Goal: Task Accomplishment & Management: Manage account settings

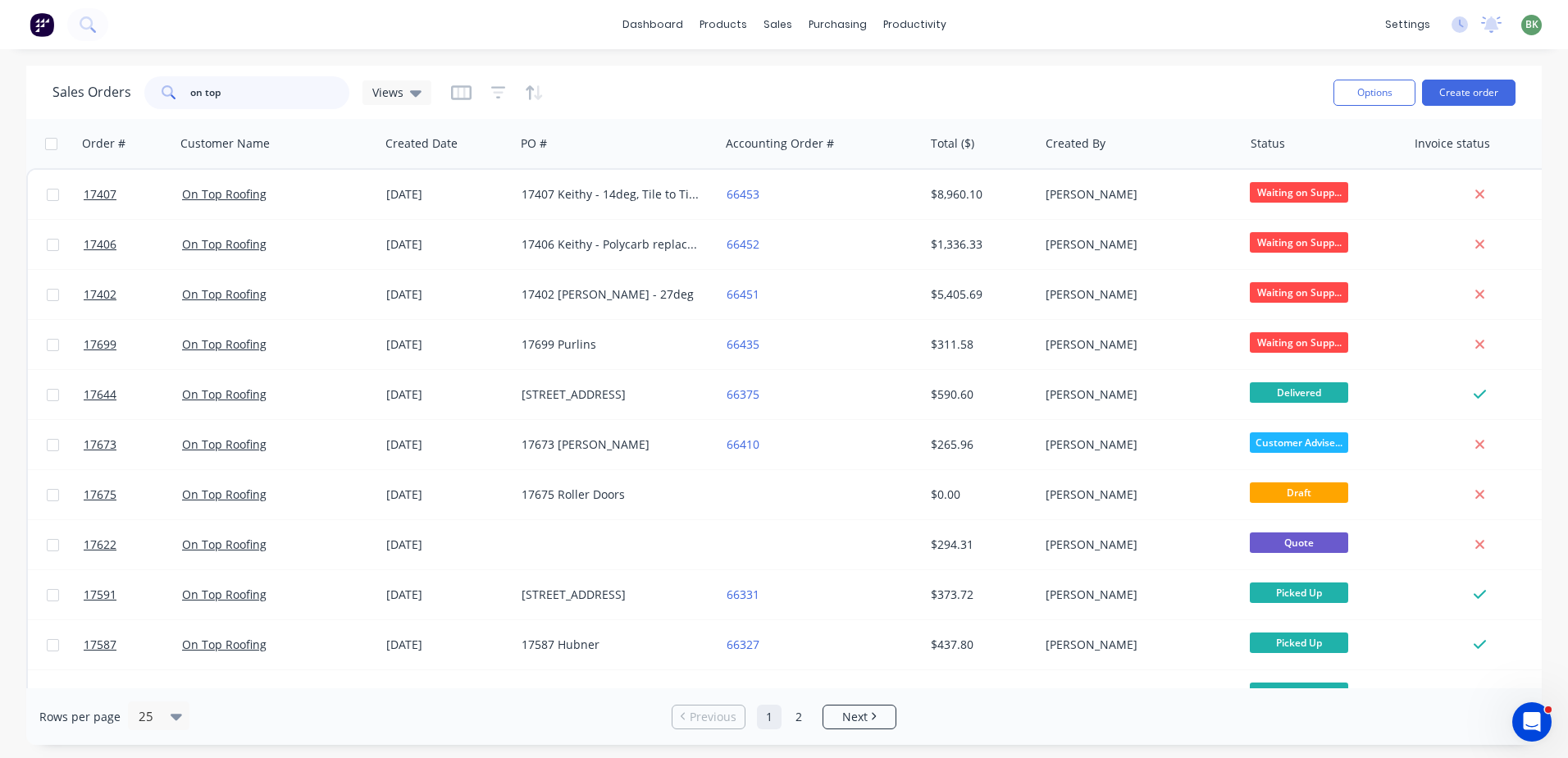
drag, startPoint x: 256, startPoint y: 98, endPoint x: 110, endPoint y: 100, distance: 146.0
click at [153, 100] on div "on top" at bounding box center [247, 93] width 205 height 33
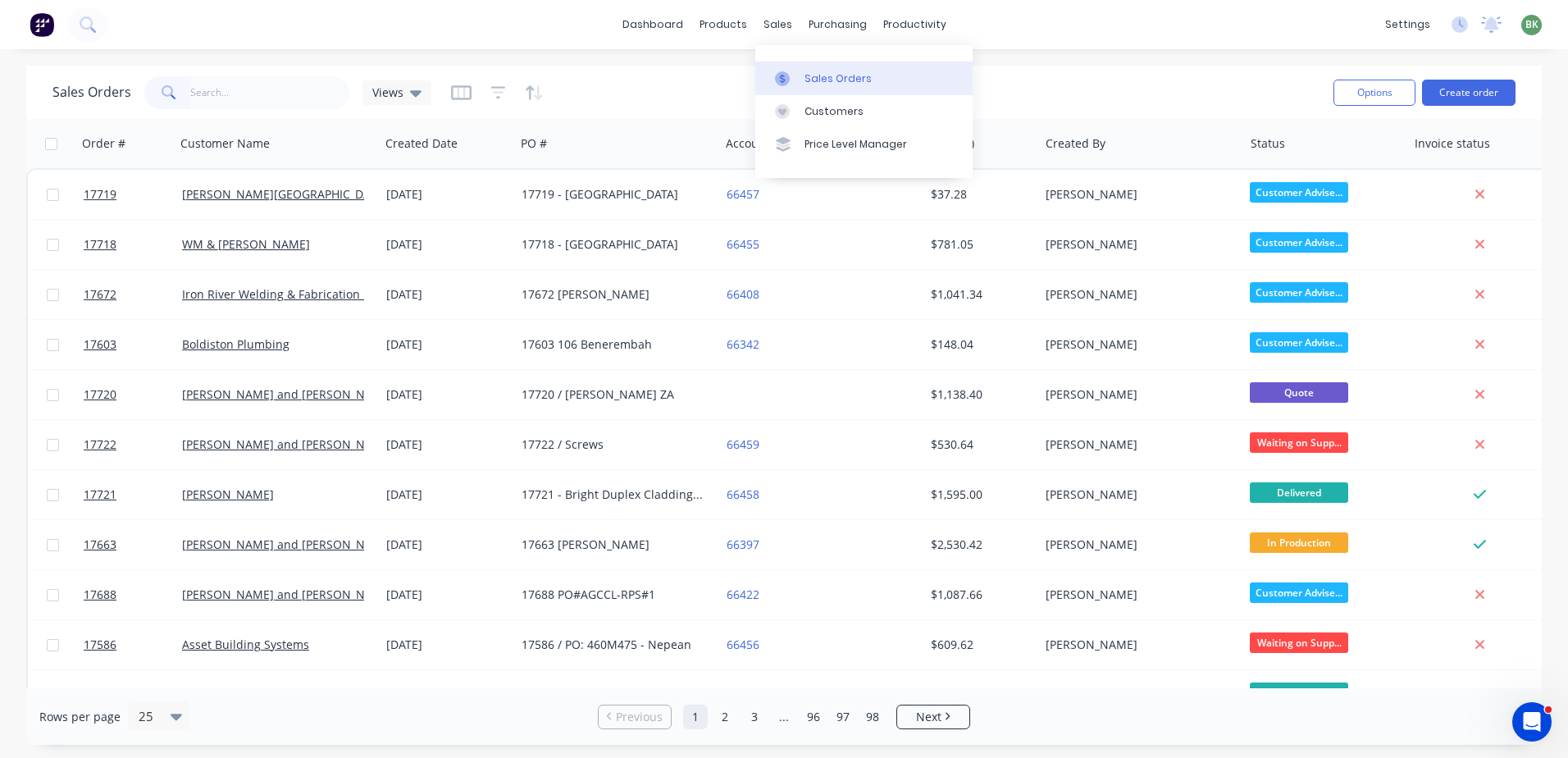
click at [820, 77] on div "Sales Orders" at bounding box center [837, 79] width 67 height 15
click at [820, 78] on div "Sales Orders" at bounding box center [837, 79] width 67 height 15
click at [1481, 90] on button "Create order" at bounding box center [1468, 92] width 93 height 26
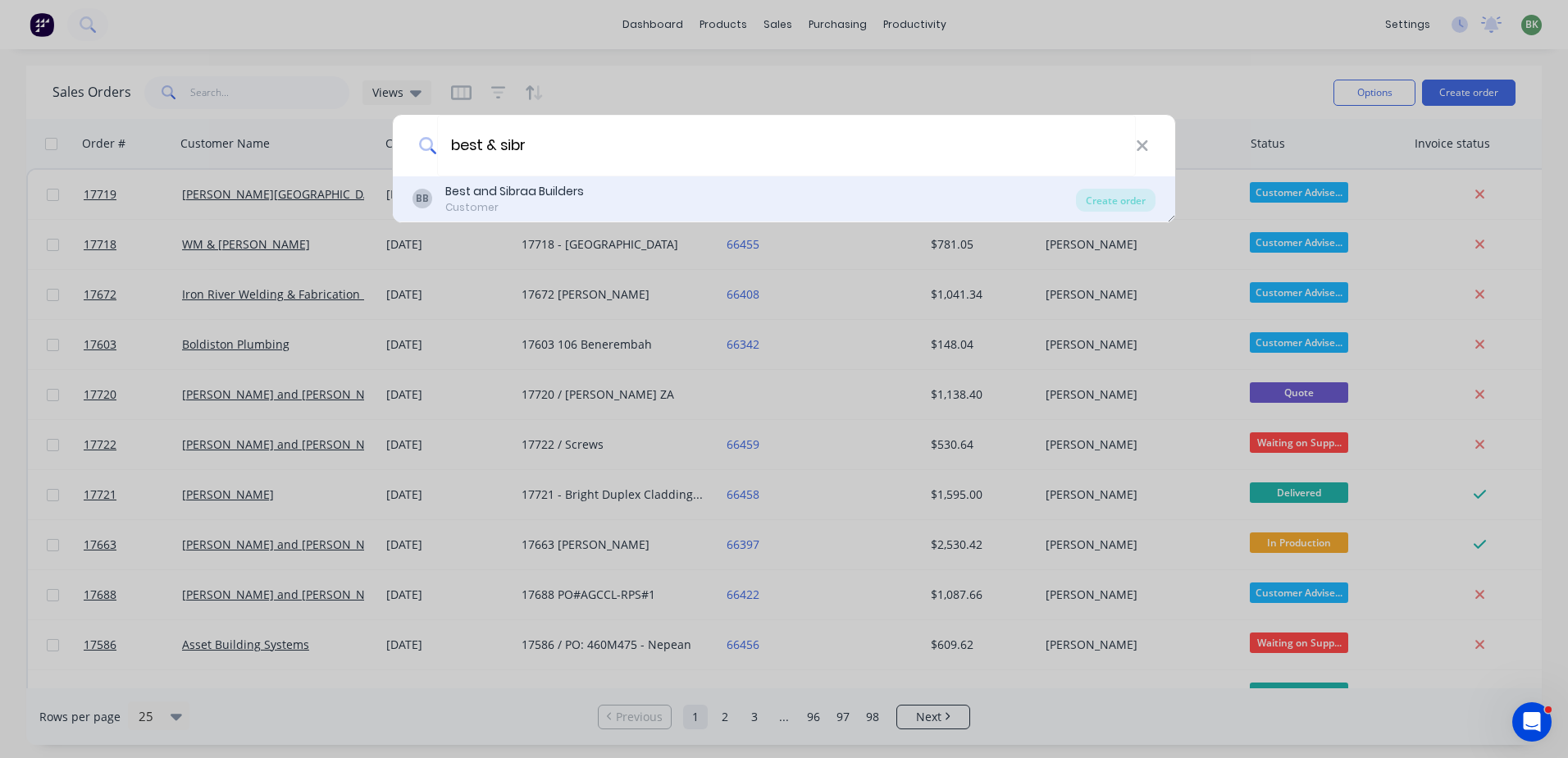
type input "best & sibr"
click at [515, 190] on div "Best and Sibraa Builders" at bounding box center [515, 192] width 139 height 17
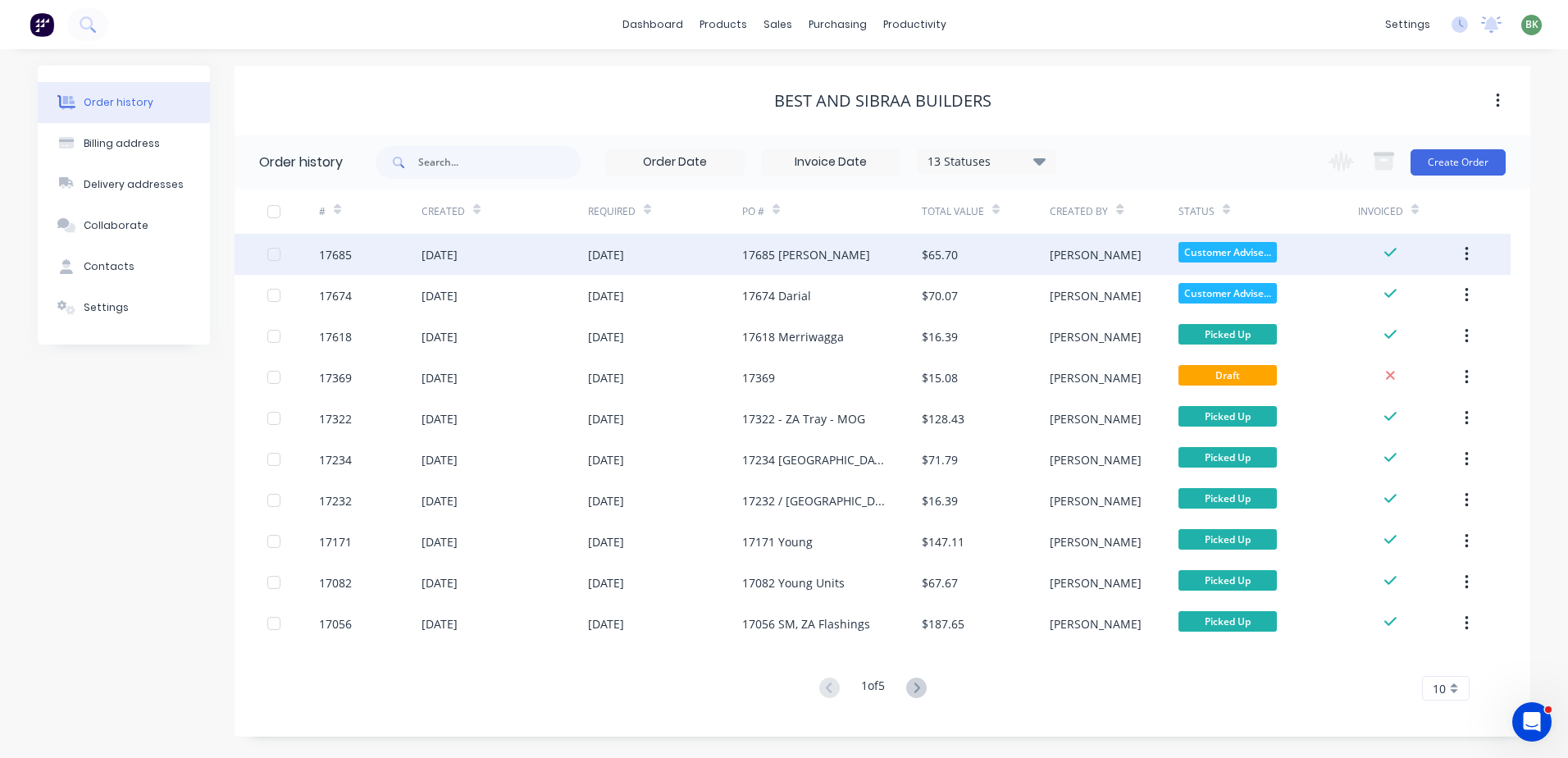
click at [761, 255] on div "17685 [PERSON_NAME]" at bounding box center [806, 255] width 128 height 17
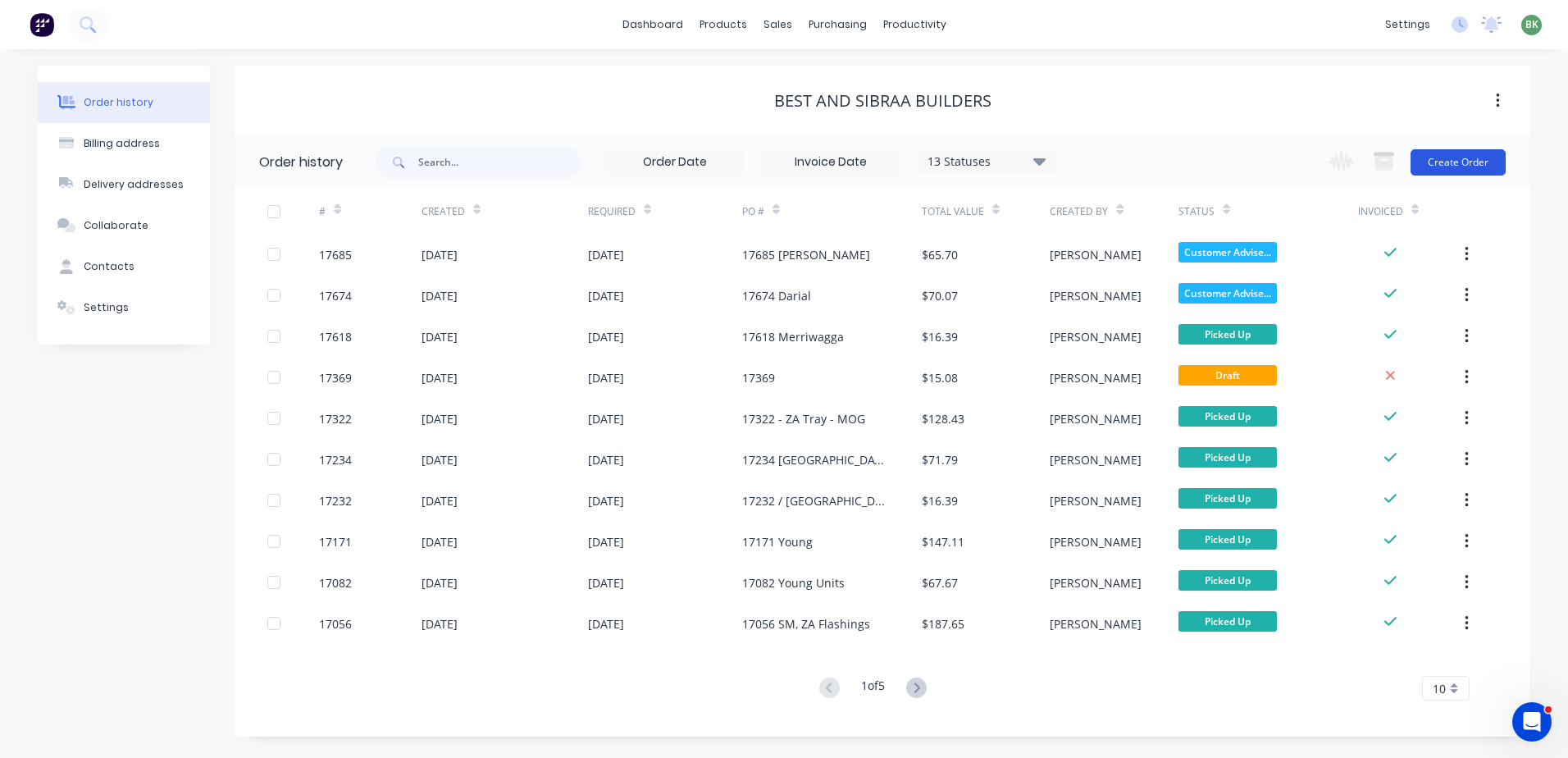
click at [1458, 168] on button "Create Order" at bounding box center [1458, 162] width 95 height 26
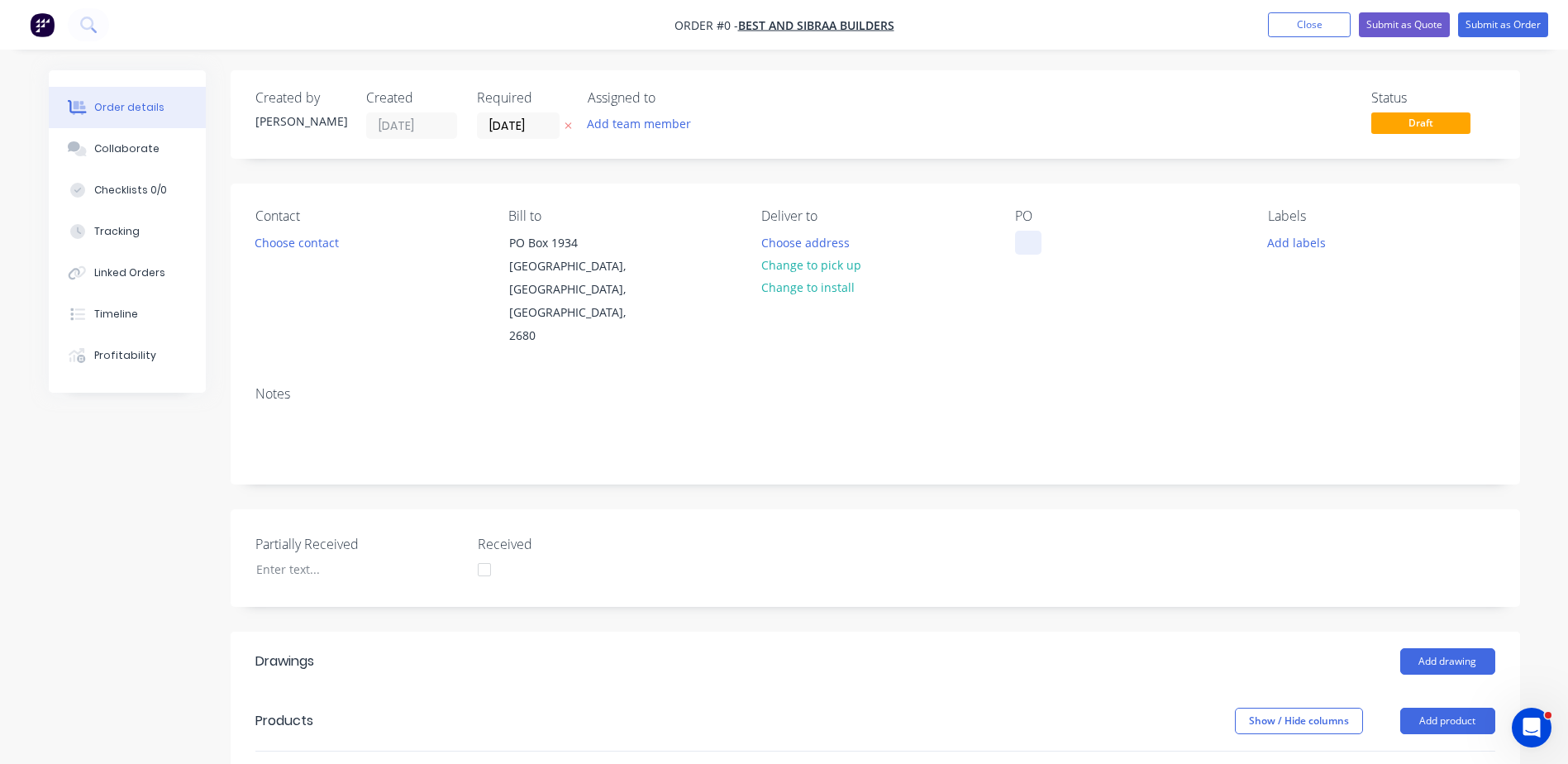
click at [1031, 239] on div at bounding box center [1028, 242] width 26 height 24
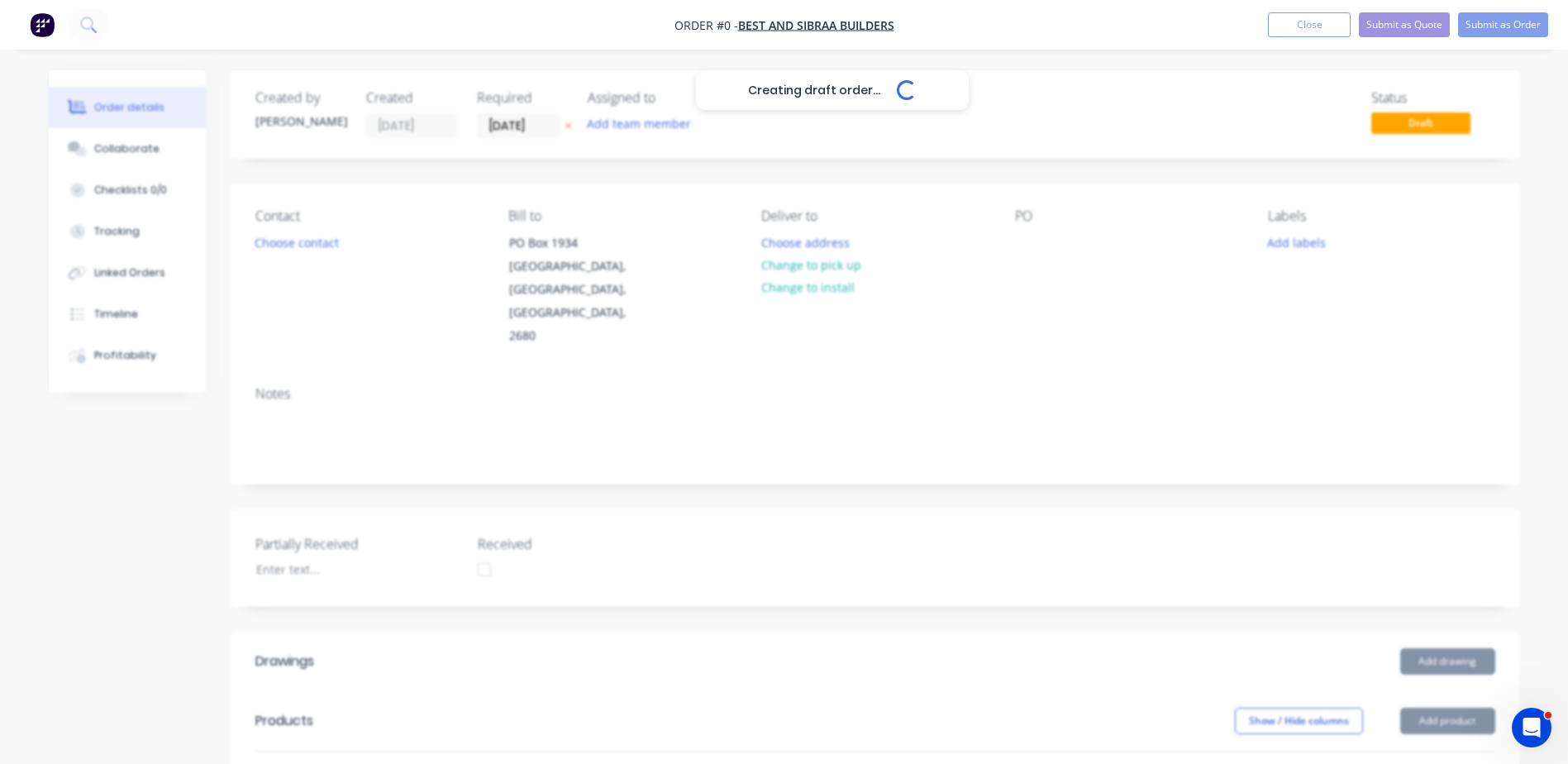
click at [344, 255] on div "Creating draft order... Loading... Order details Collaborate Checklists 0/0 Tra…" at bounding box center [784, 649] width 1504 height 1158
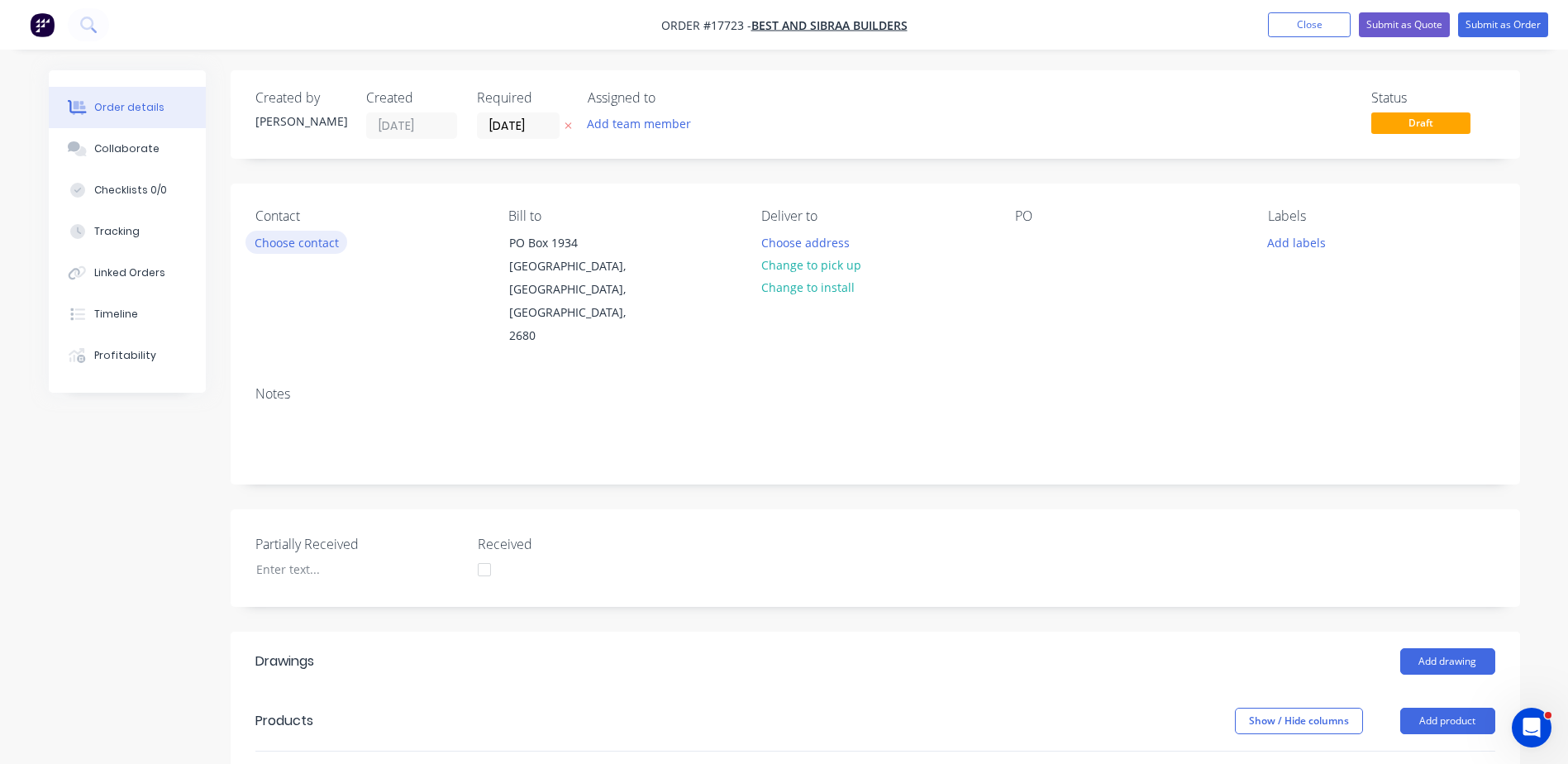
click at [277, 251] on button "Choose contact" at bounding box center [296, 241] width 102 height 22
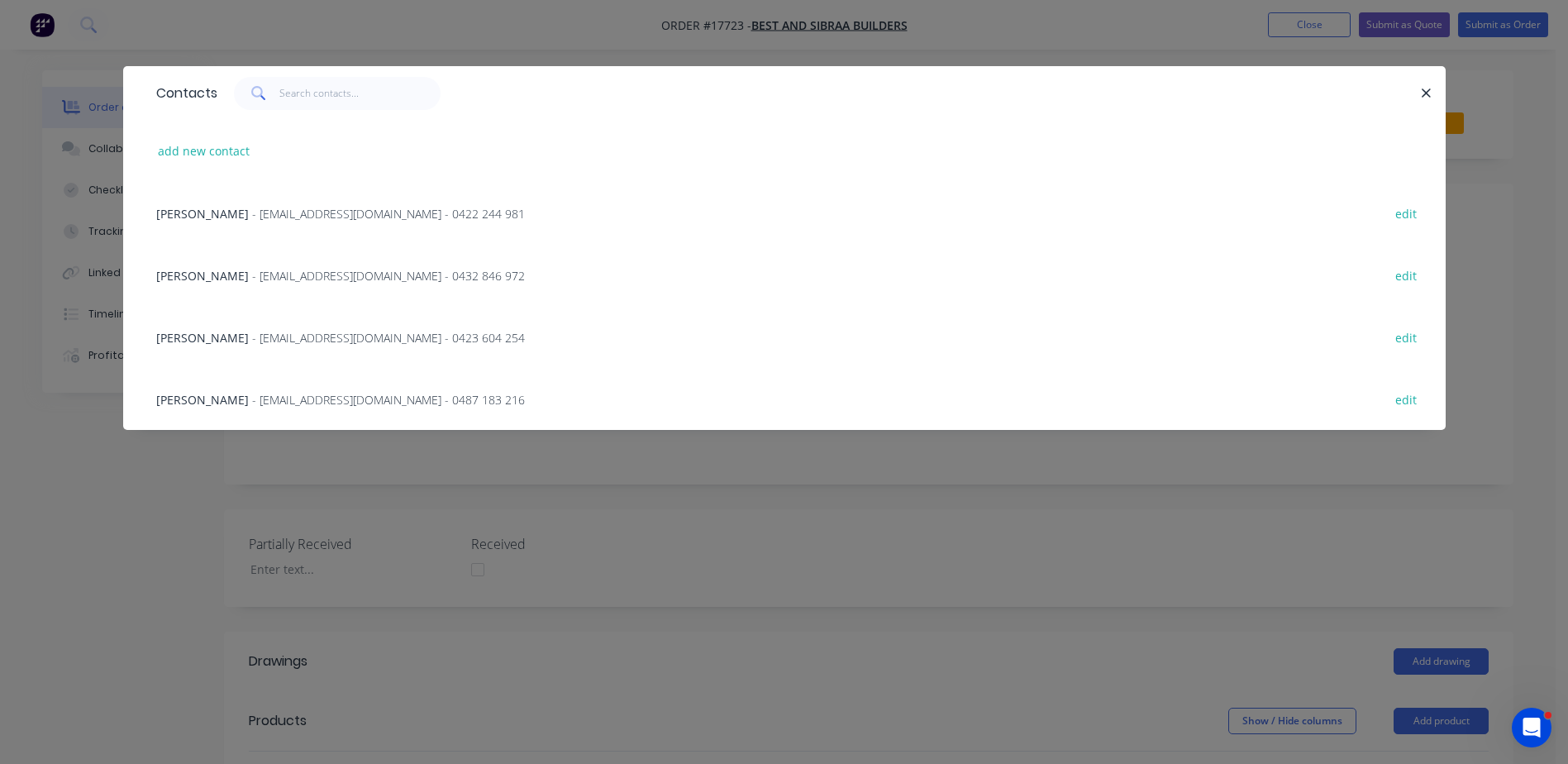
click at [272, 279] on span "- [EMAIL_ADDRESS][DOMAIN_NAME] - 0432 846 972" at bounding box center [388, 276] width 273 height 16
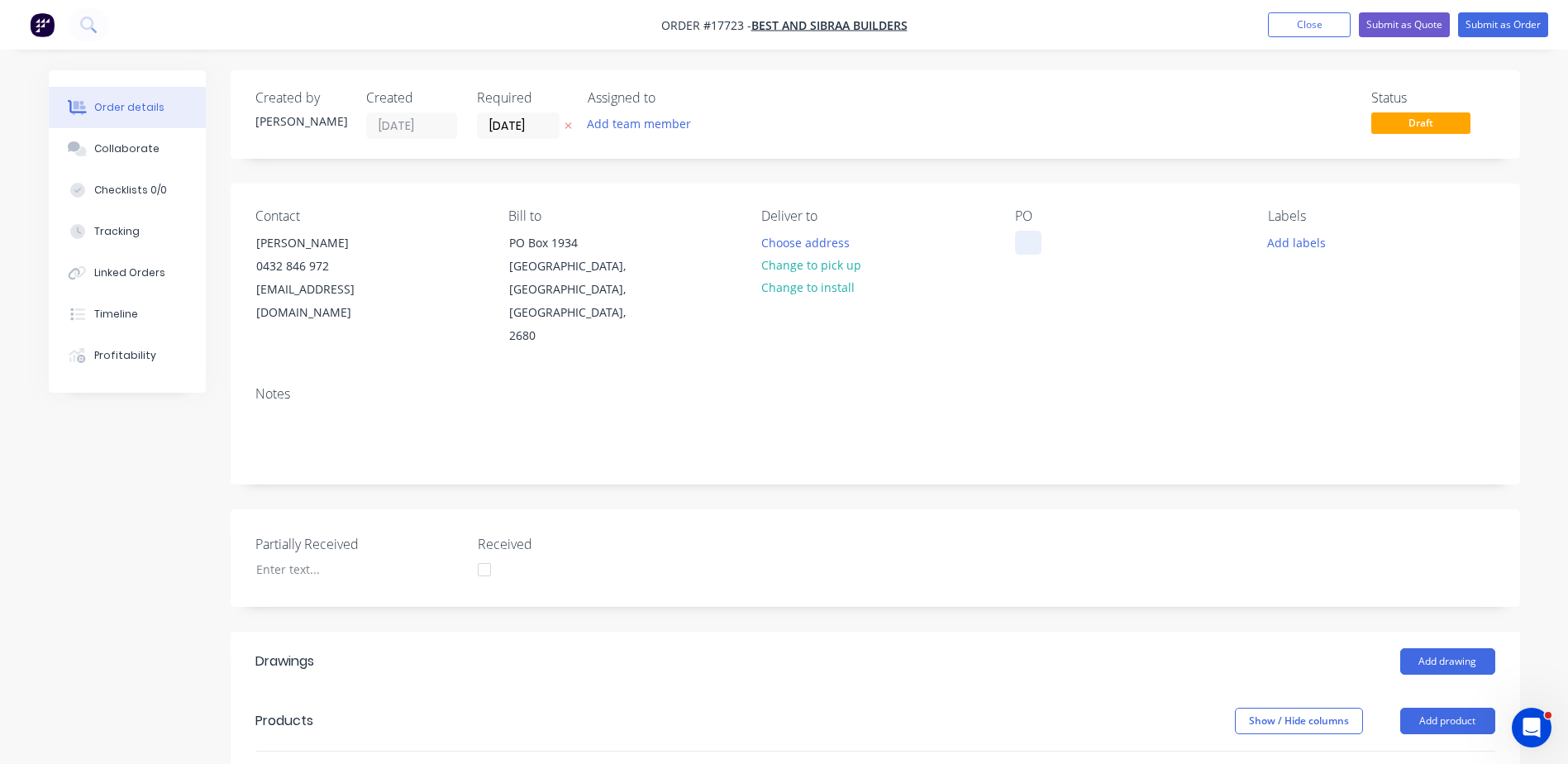
click at [1026, 238] on div at bounding box center [1028, 242] width 26 height 24
click at [469, 761] on input "text" at bounding box center [572, 778] width 330 height 33
type input "rivets"
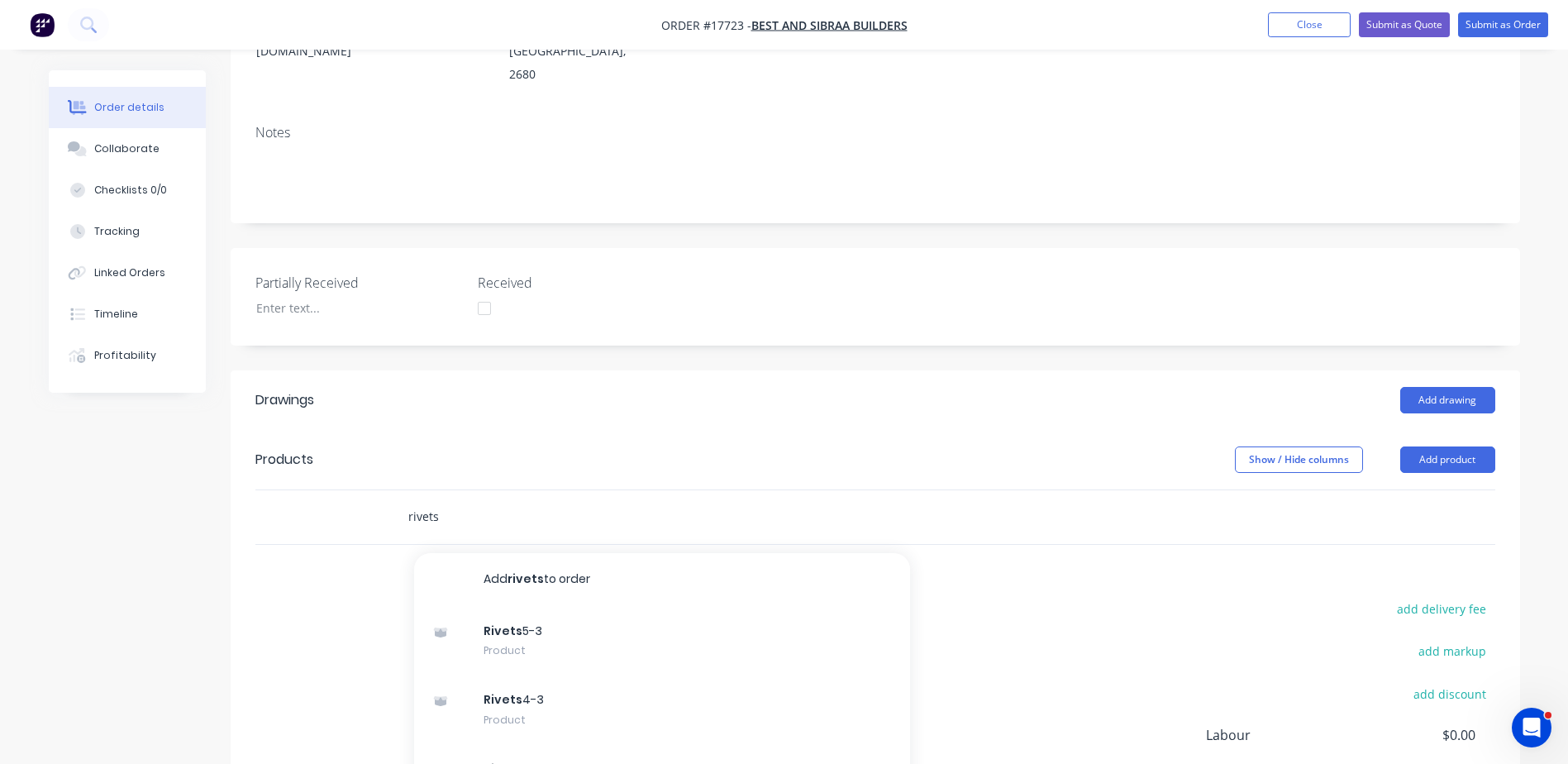
scroll to position [330, 0]
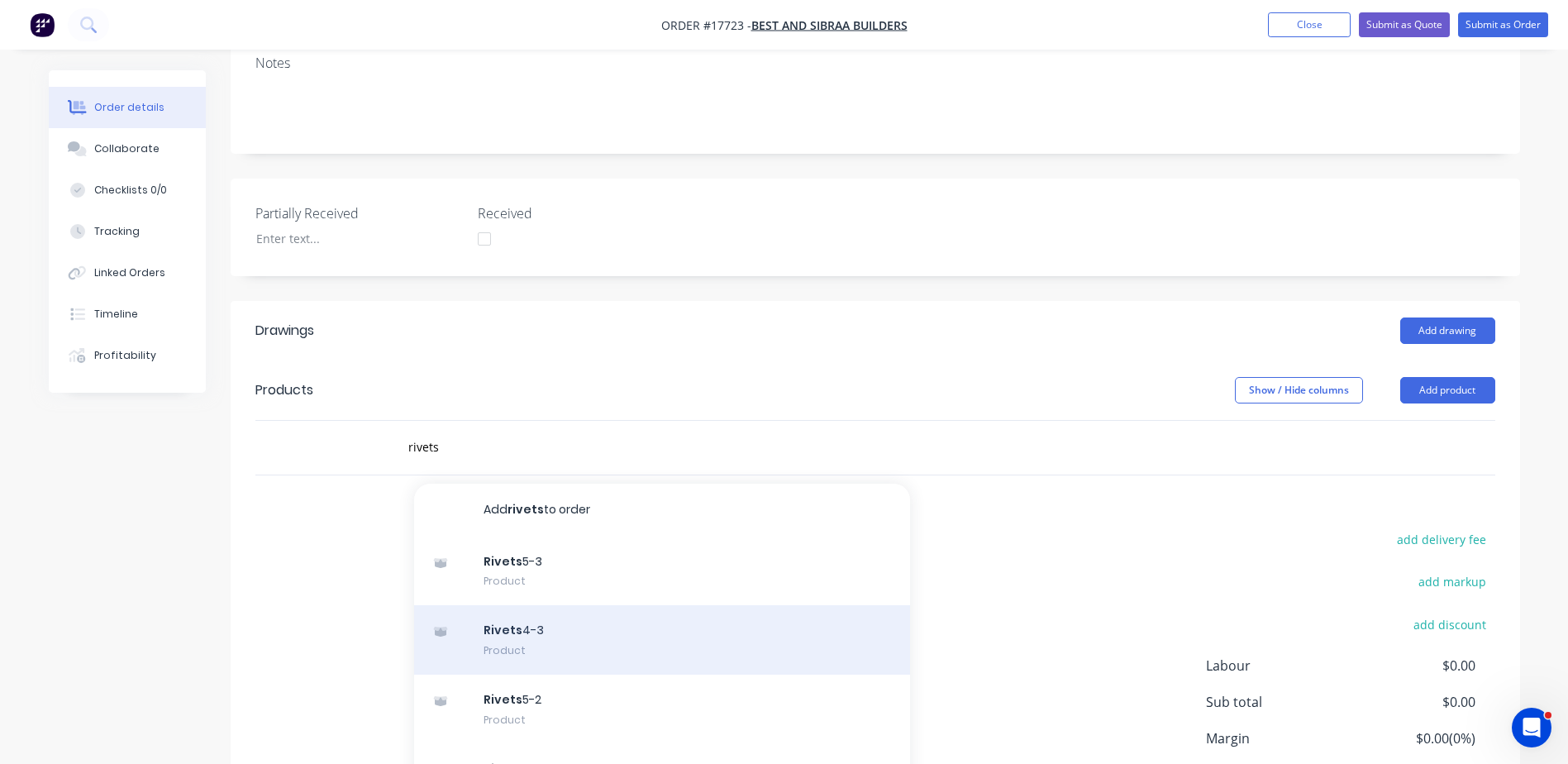
click at [508, 605] on div "Rivets 4-3 Product" at bounding box center [662, 639] width 496 height 69
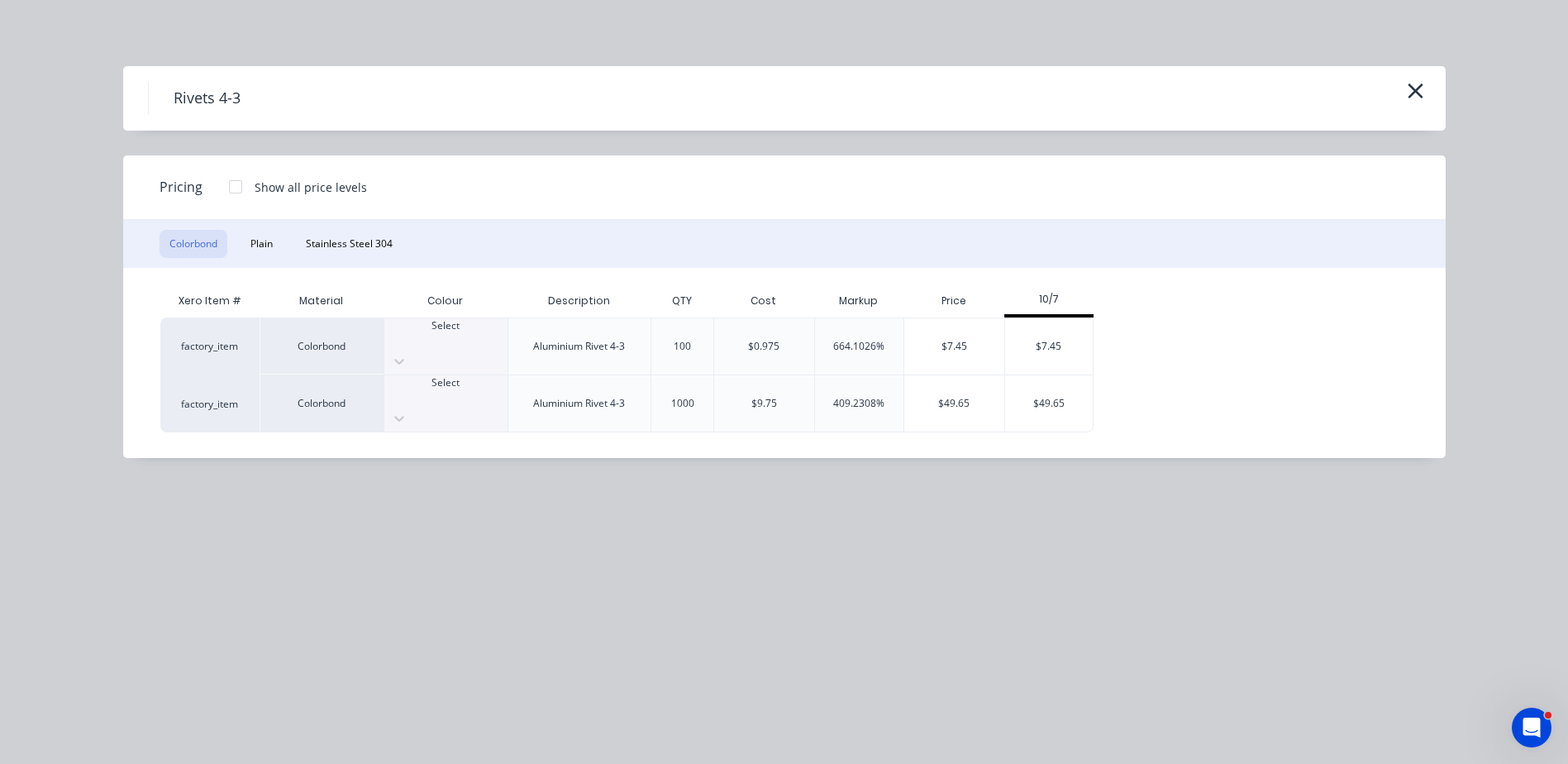
click at [476, 352] on div "Select" at bounding box center [446, 347] width 123 height 57
click at [970, 341] on div "$7.45" at bounding box center [954, 347] width 100 height 57
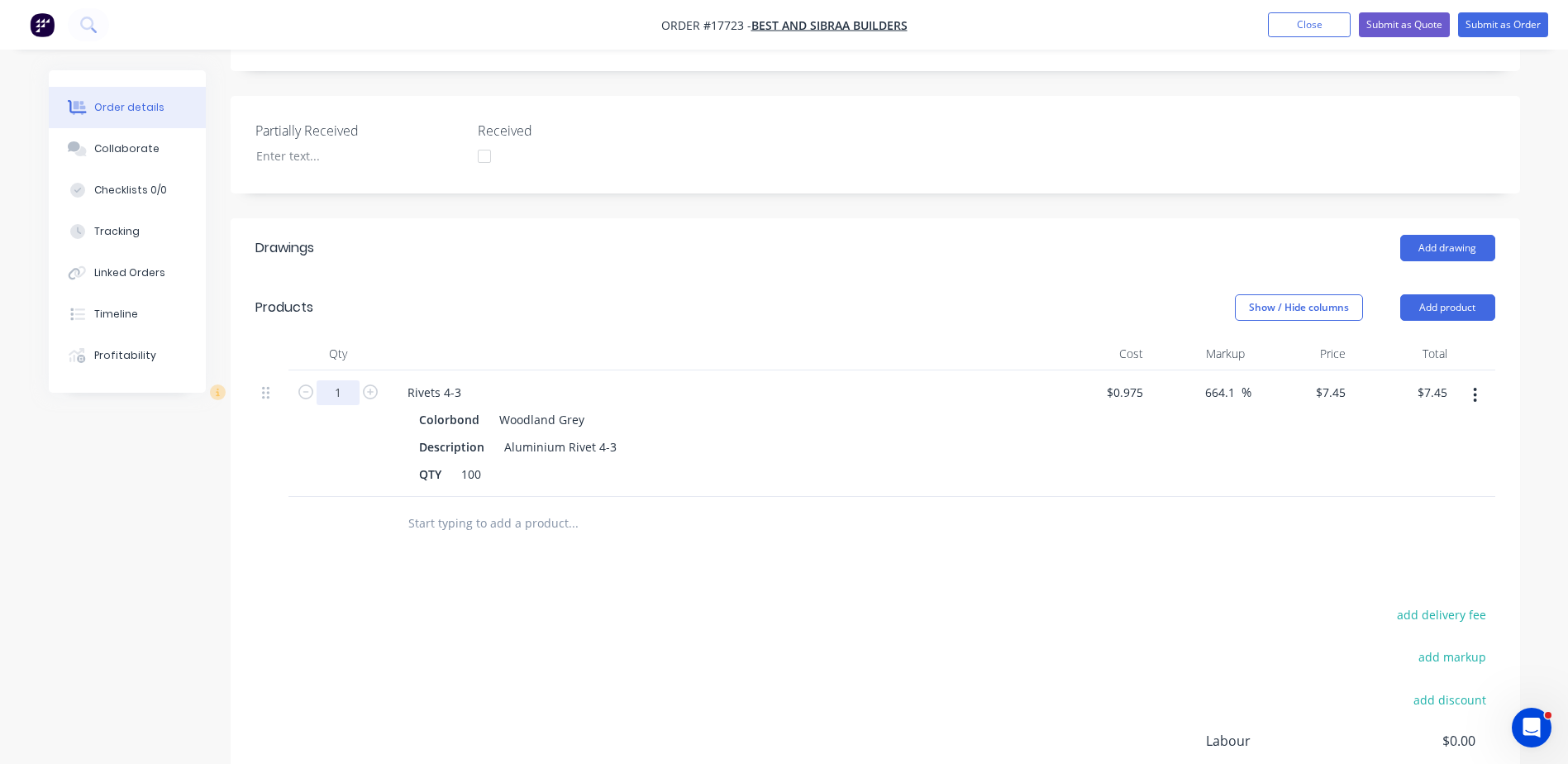
click at [352, 380] on input "1" at bounding box center [338, 392] width 43 height 24
type input "0.5"
type input "$3.73"
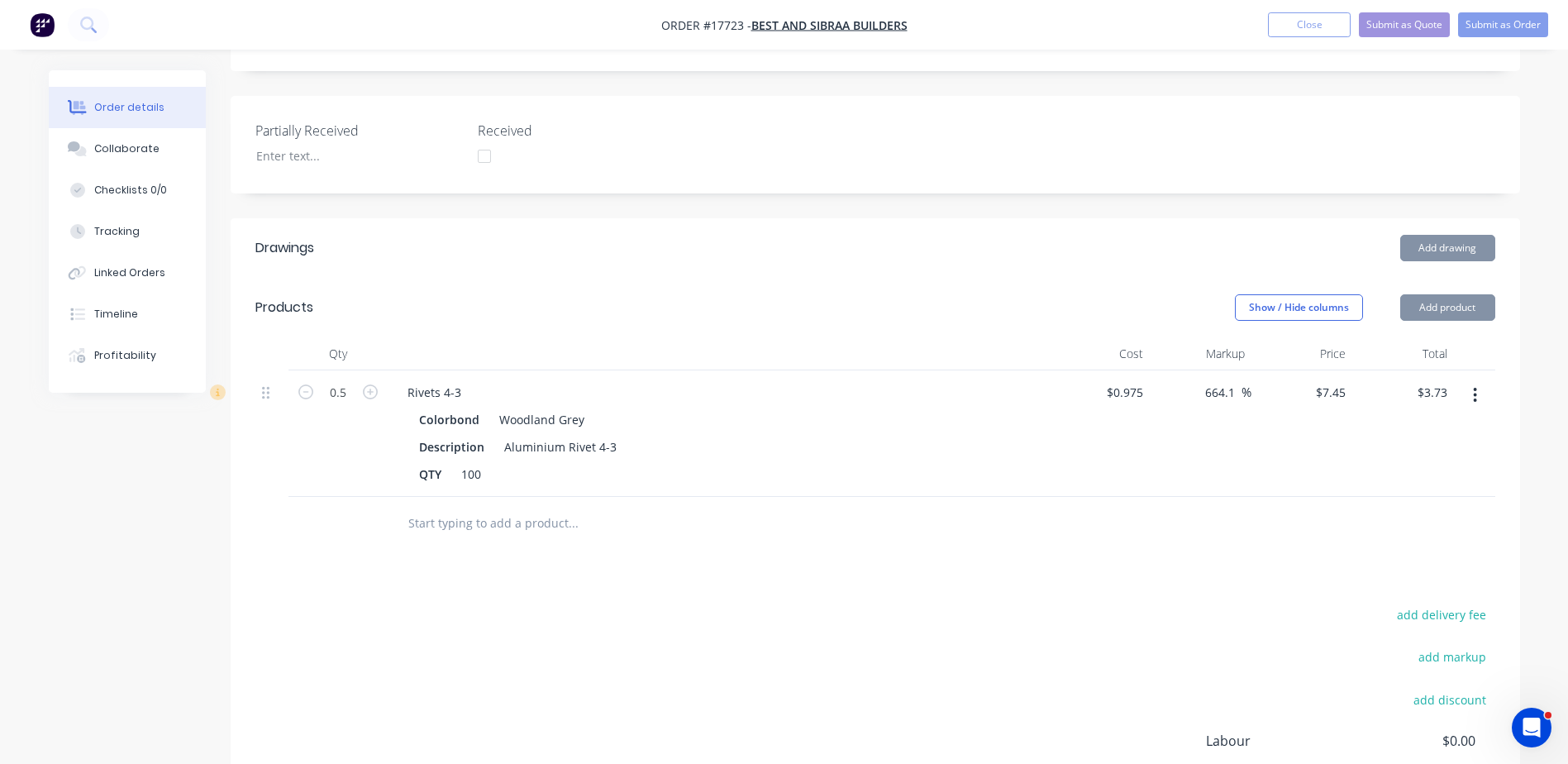
click at [825, 435] on div "Description Aluminium Rivet 4-3" at bounding box center [714, 446] width 605 height 24
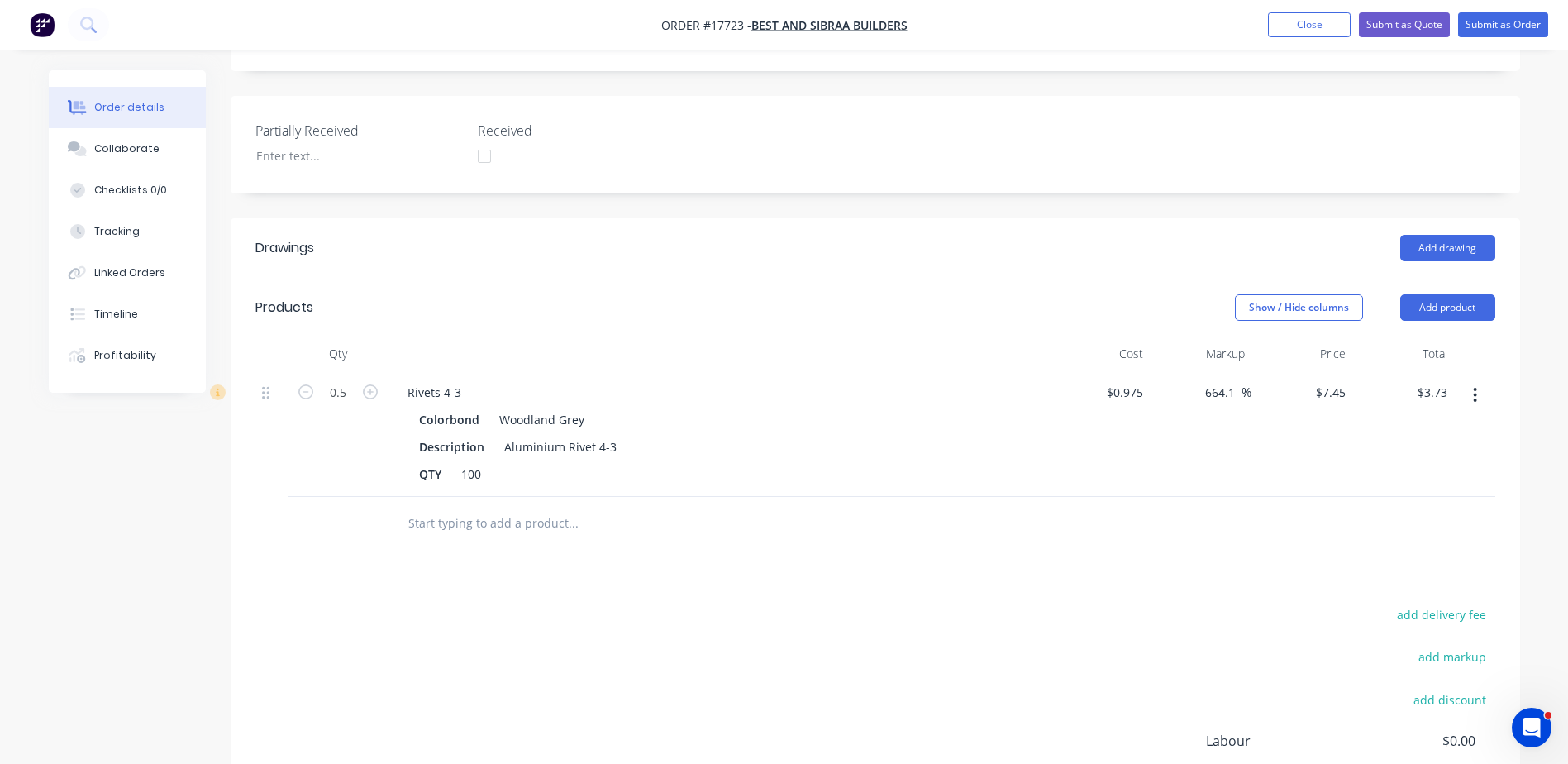
click at [443, 507] on input "text" at bounding box center [572, 524] width 330 height 33
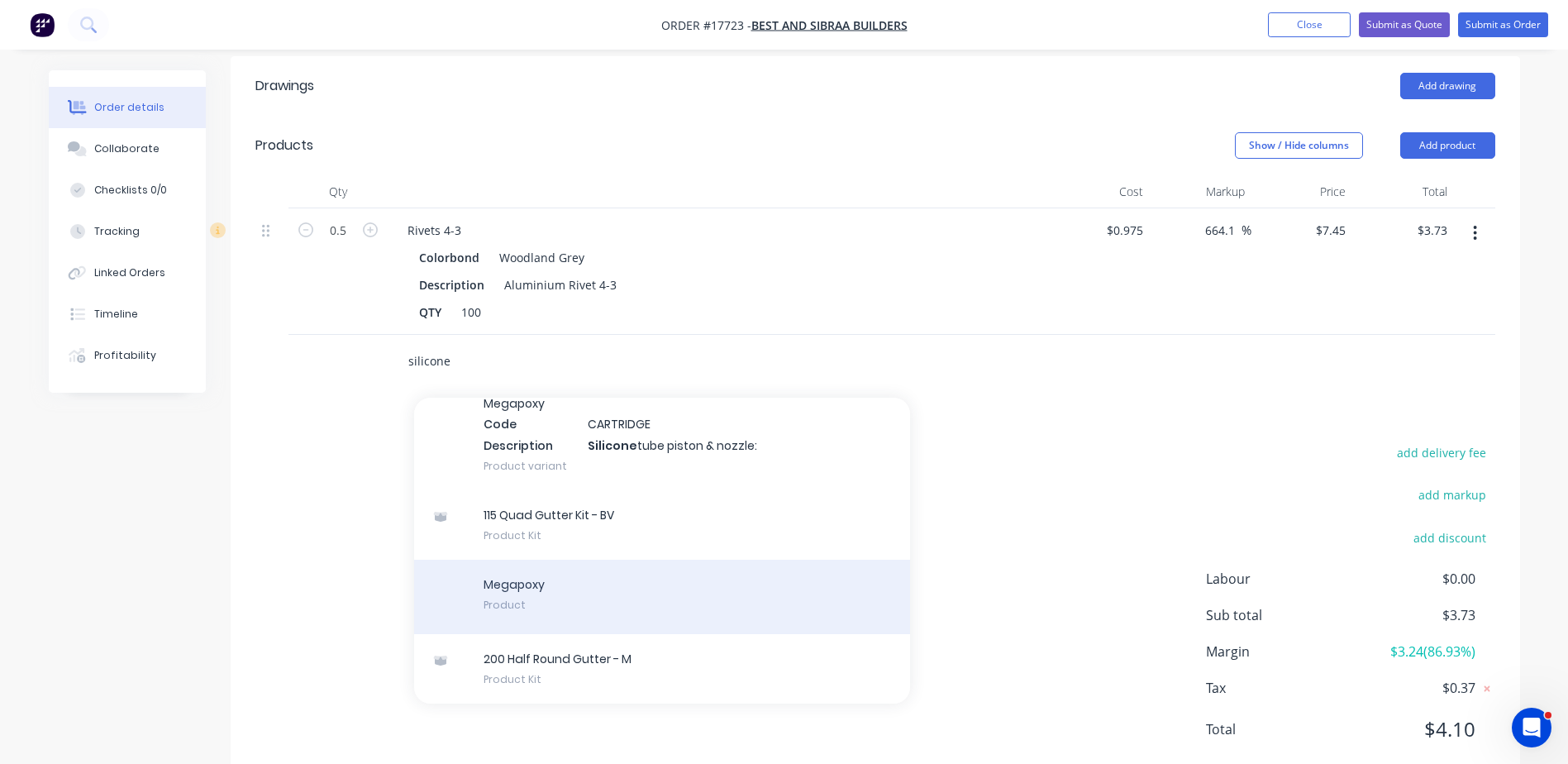
scroll to position [0, 0]
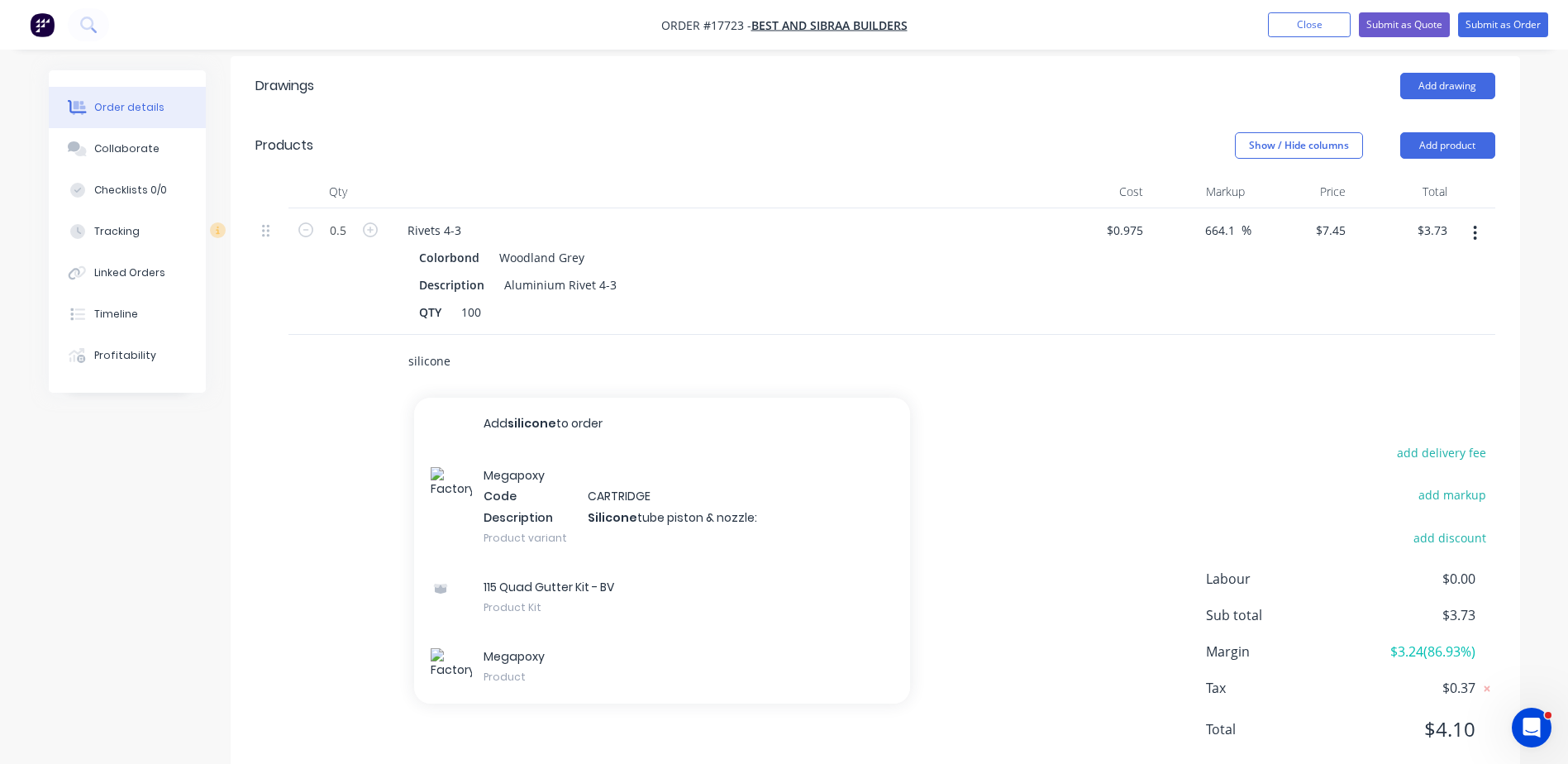
drag, startPoint x: 468, startPoint y: 318, endPoint x: 360, endPoint y: 316, distance: 108.0
click at [359, 335] on div "silicone Add silicone to order Megapoxy Code CARTRIDGE Description Silicone tub…" at bounding box center [874, 361] width 1240 height 54
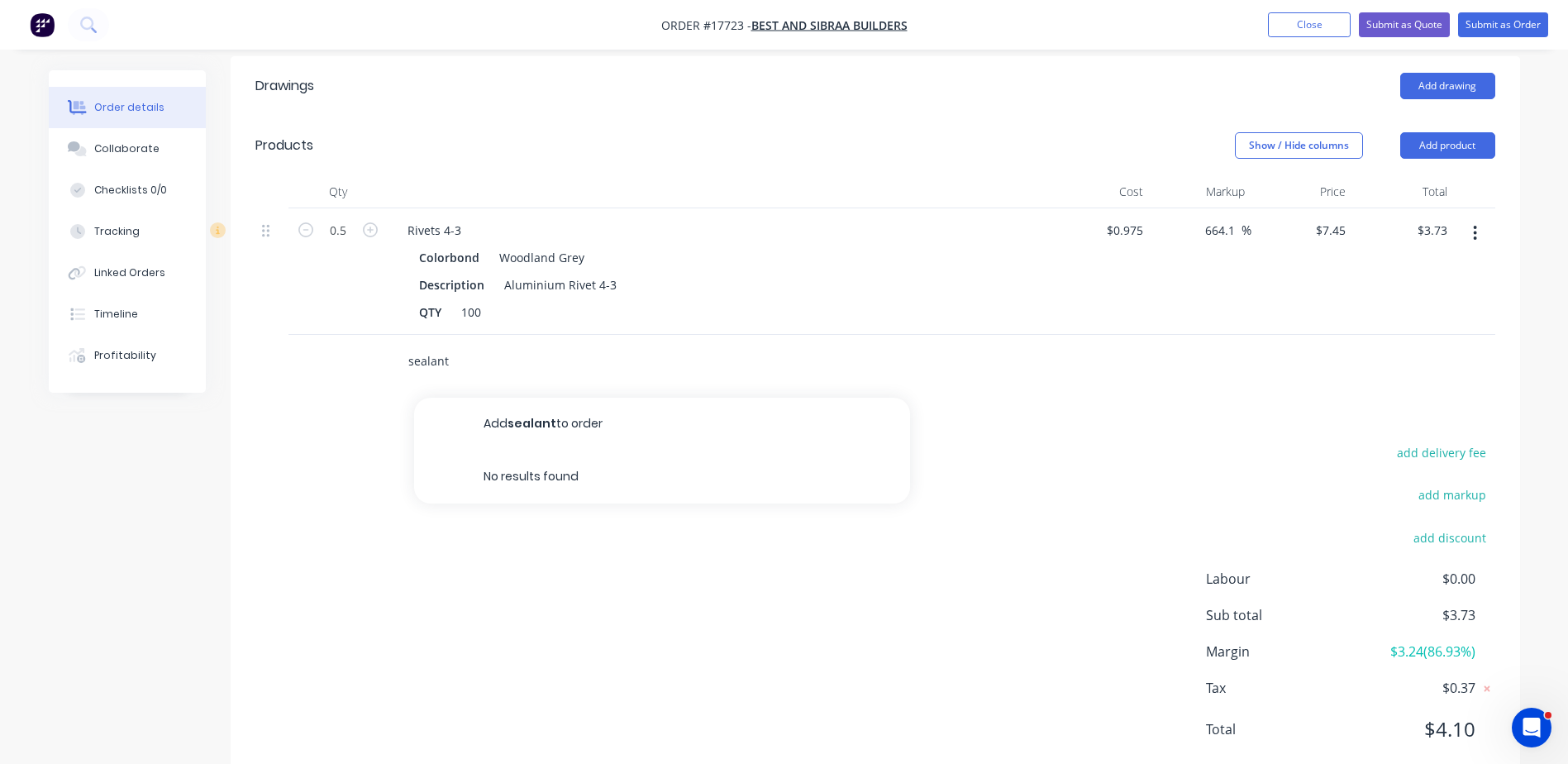
drag, startPoint x: 453, startPoint y: 293, endPoint x: 461, endPoint y: 308, distance: 17.0
click at [457, 335] on div "sealant Add sealant to order No results found" at bounding box center [685, 361] width 595 height 54
click at [422, 345] on input "sealant" at bounding box center [572, 361] width 330 height 33
type input "s"
click at [1438, 132] on button "Add product" at bounding box center [1448, 145] width 95 height 26
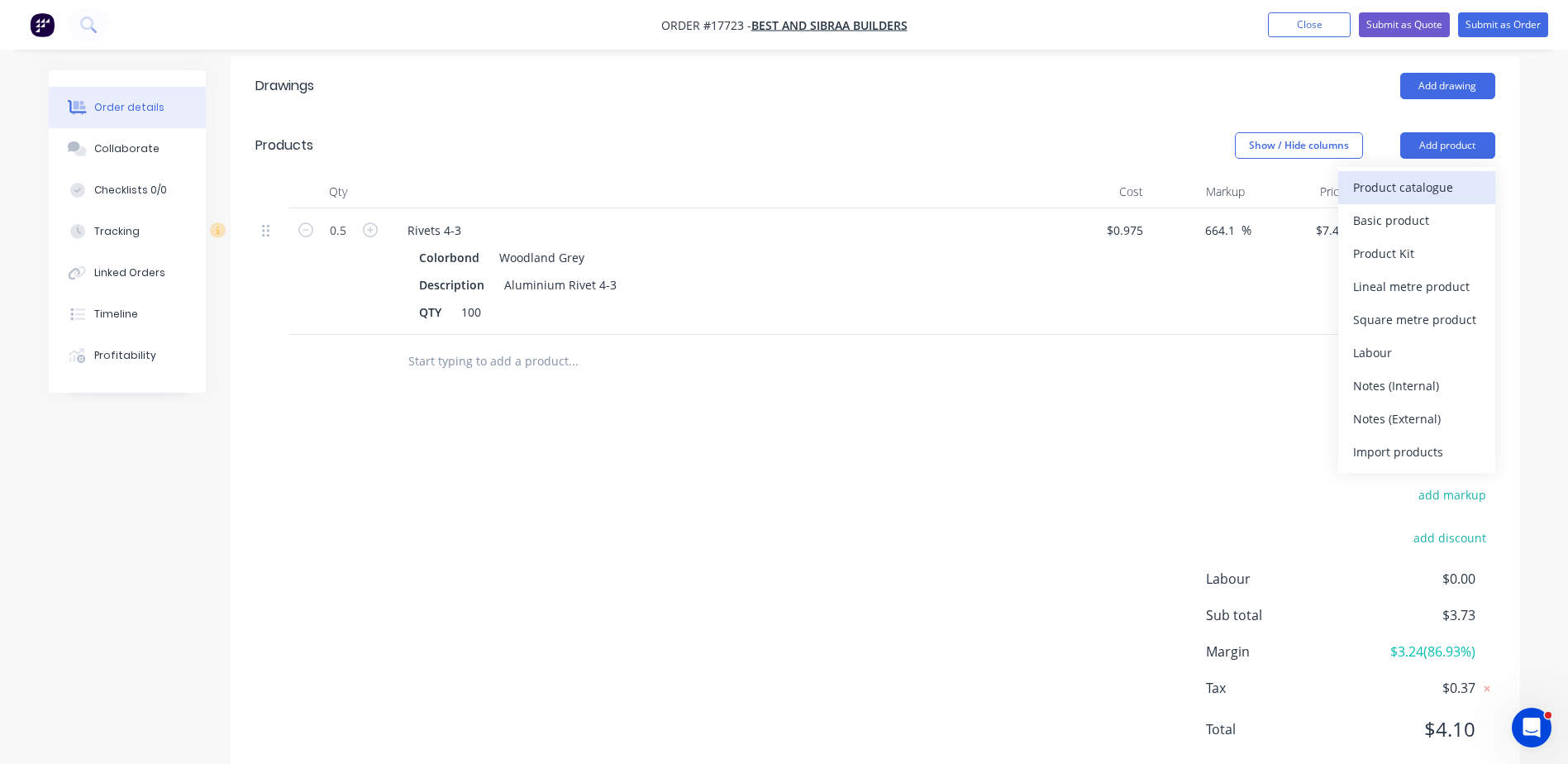
click at [1406, 175] on div "Product catalogue" at bounding box center [1417, 187] width 127 height 24
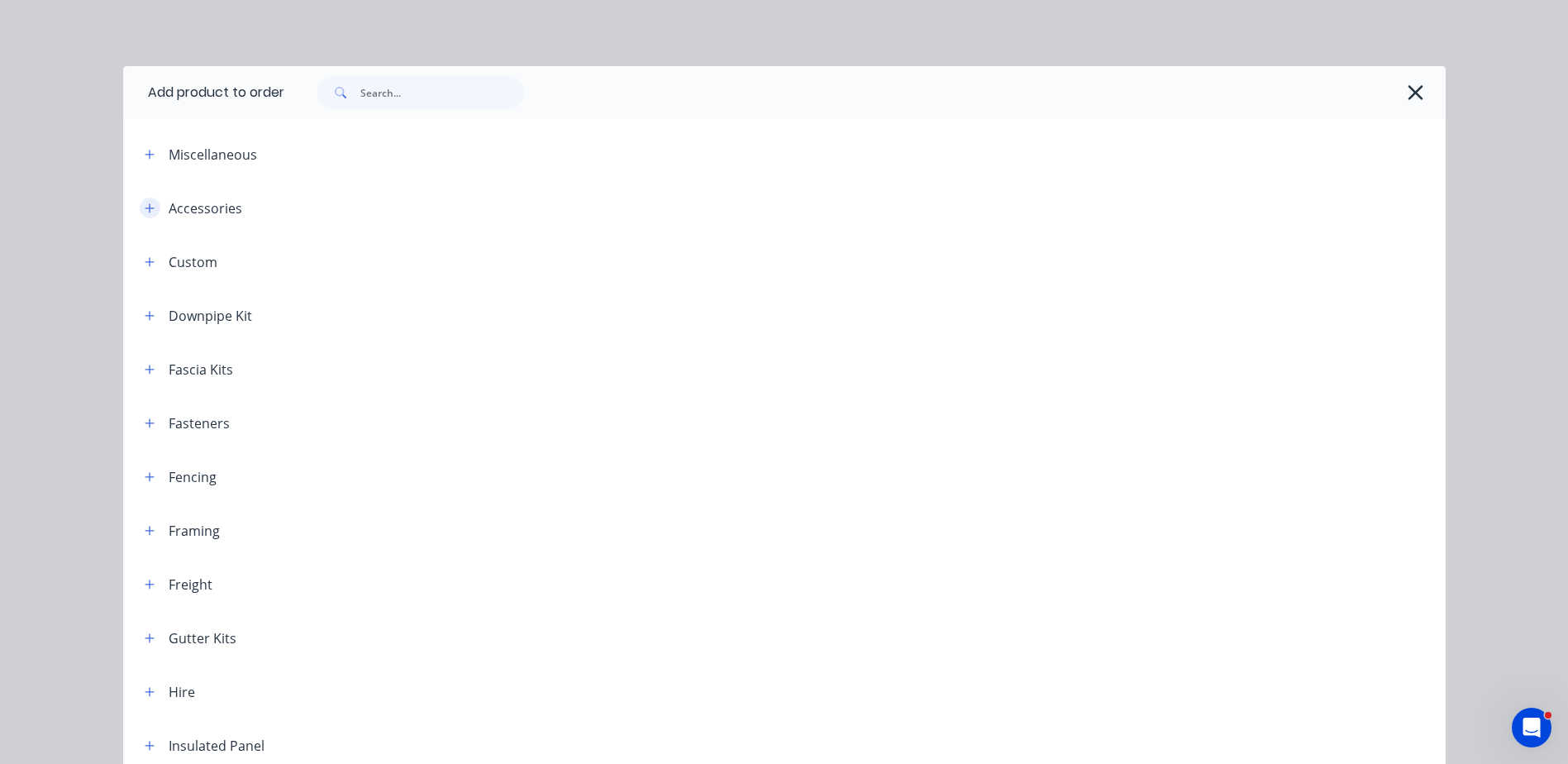
click at [140, 207] on button "button" at bounding box center [149, 207] width 21 height 21
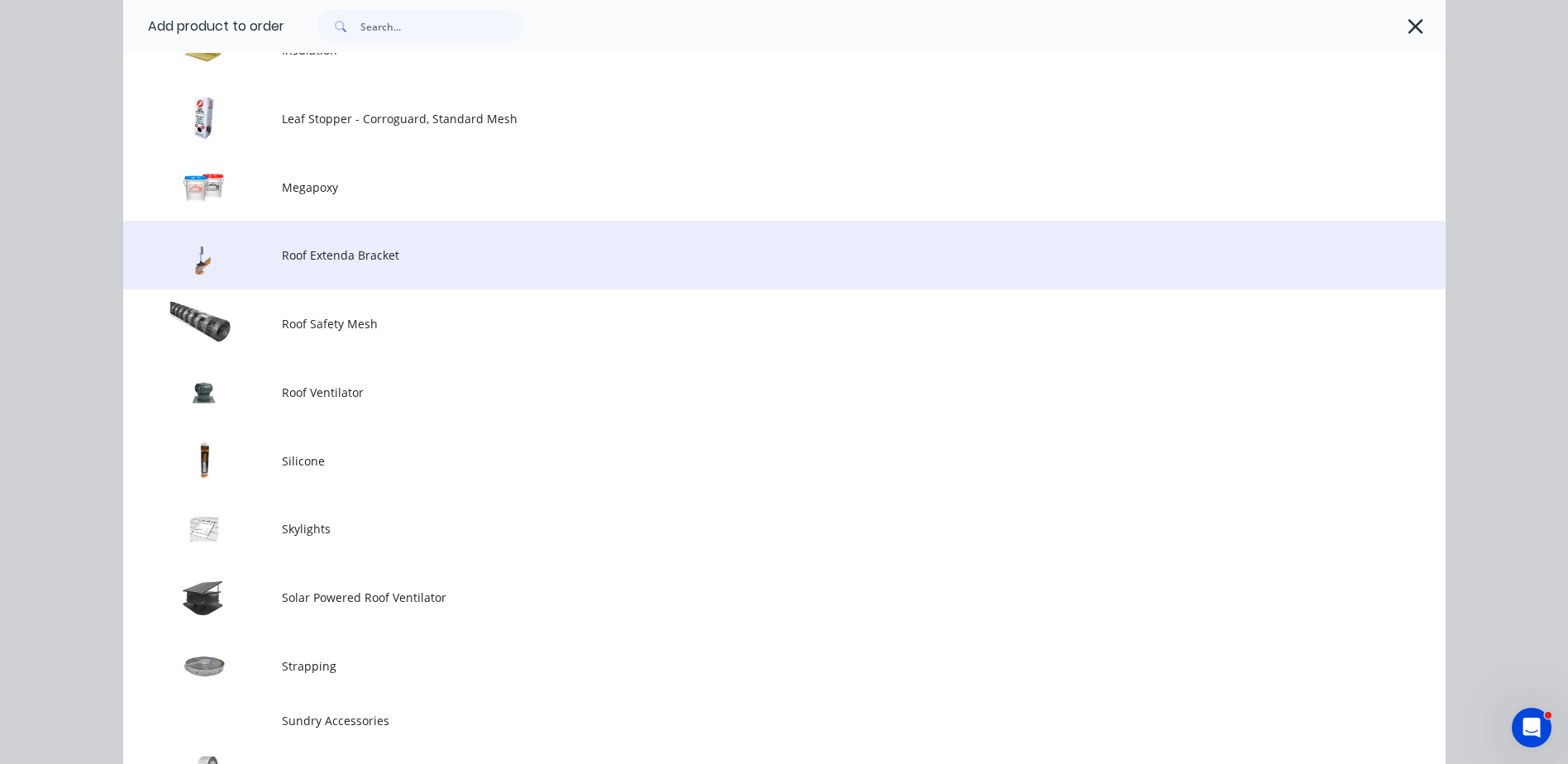
scroll to position [496, 0]
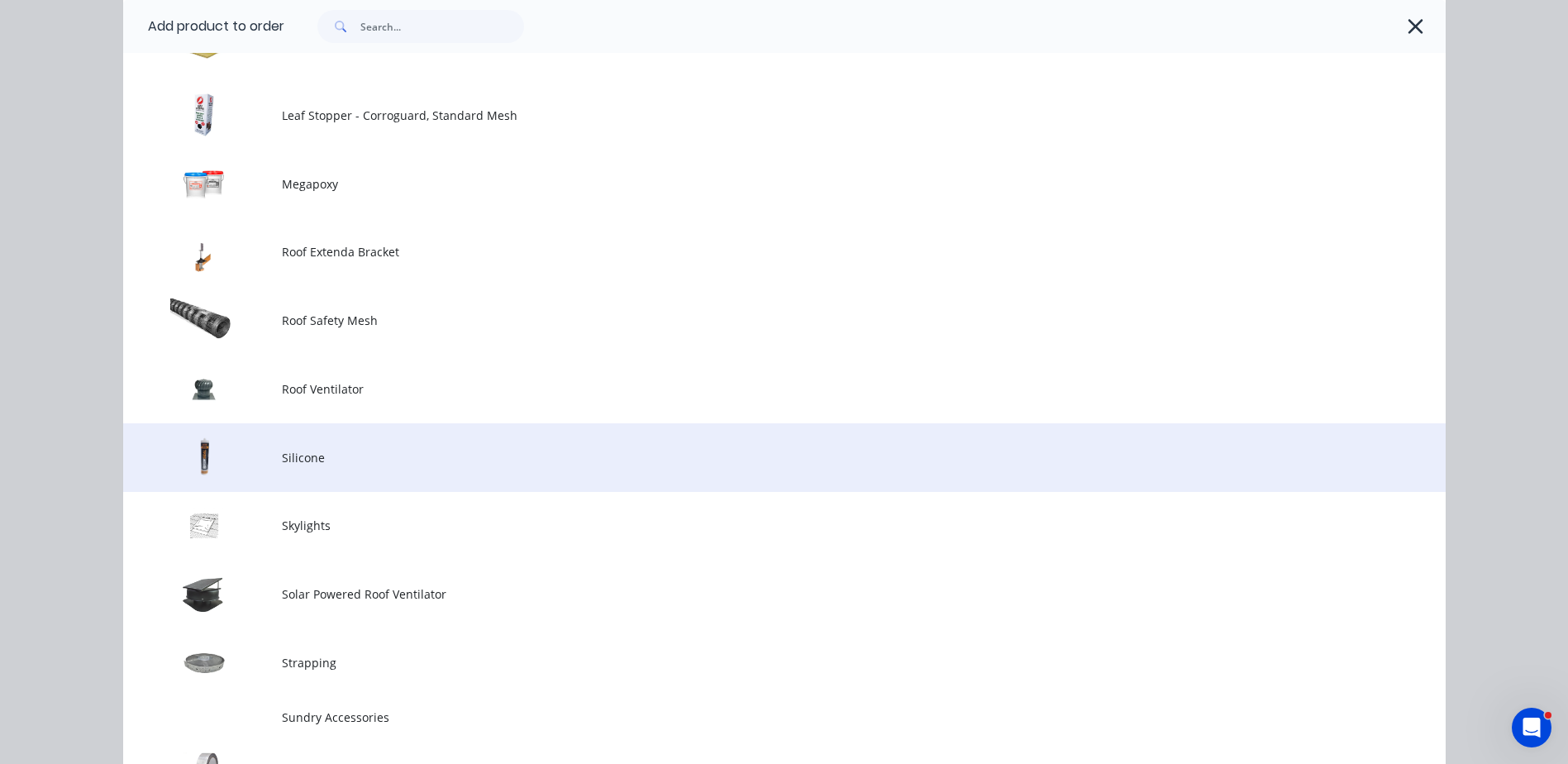
click at [282, 458] on span "Silicone" at bounding box center [747, 458] width 931 height 18
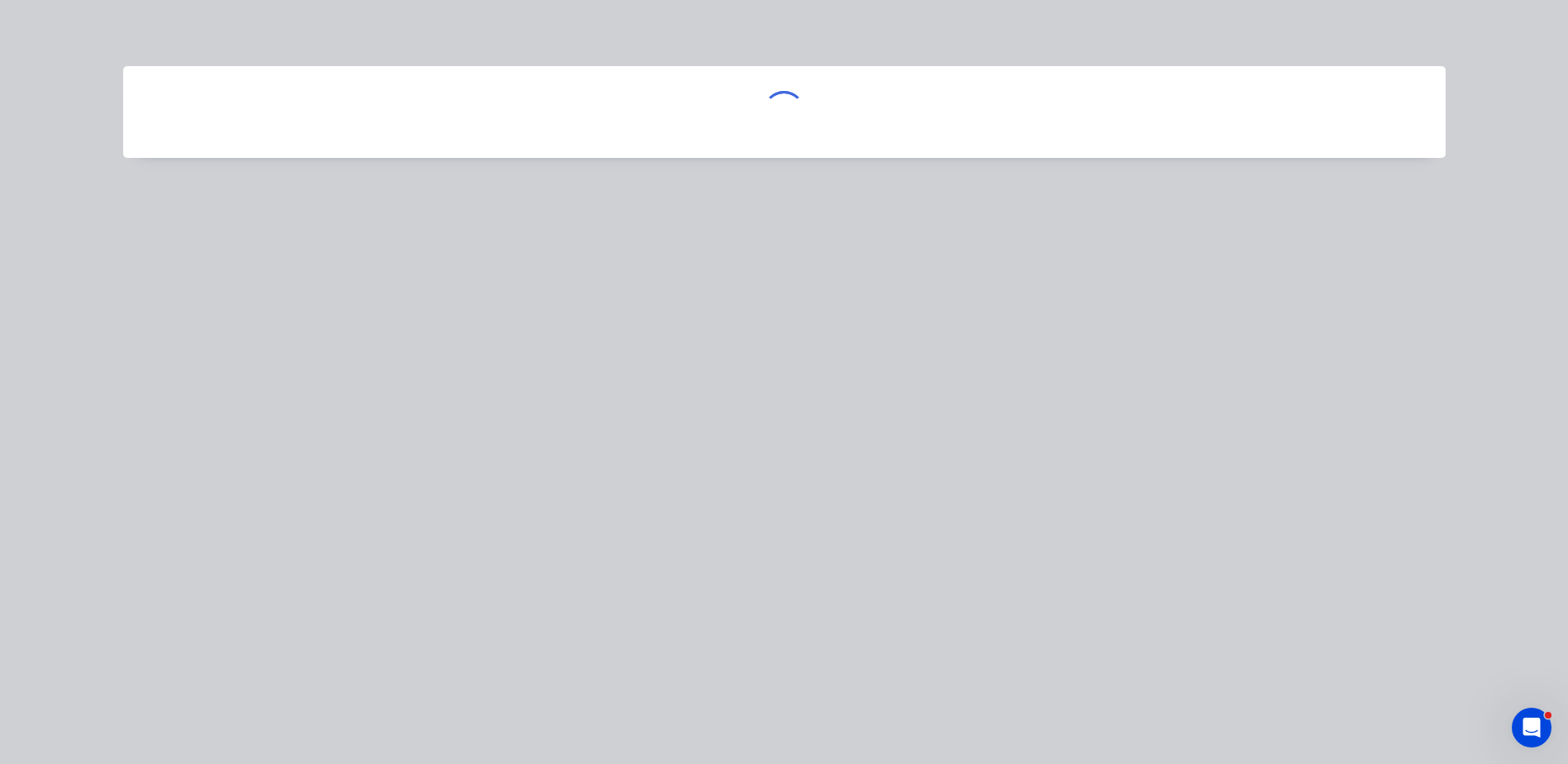
scroll to position [0, 0]
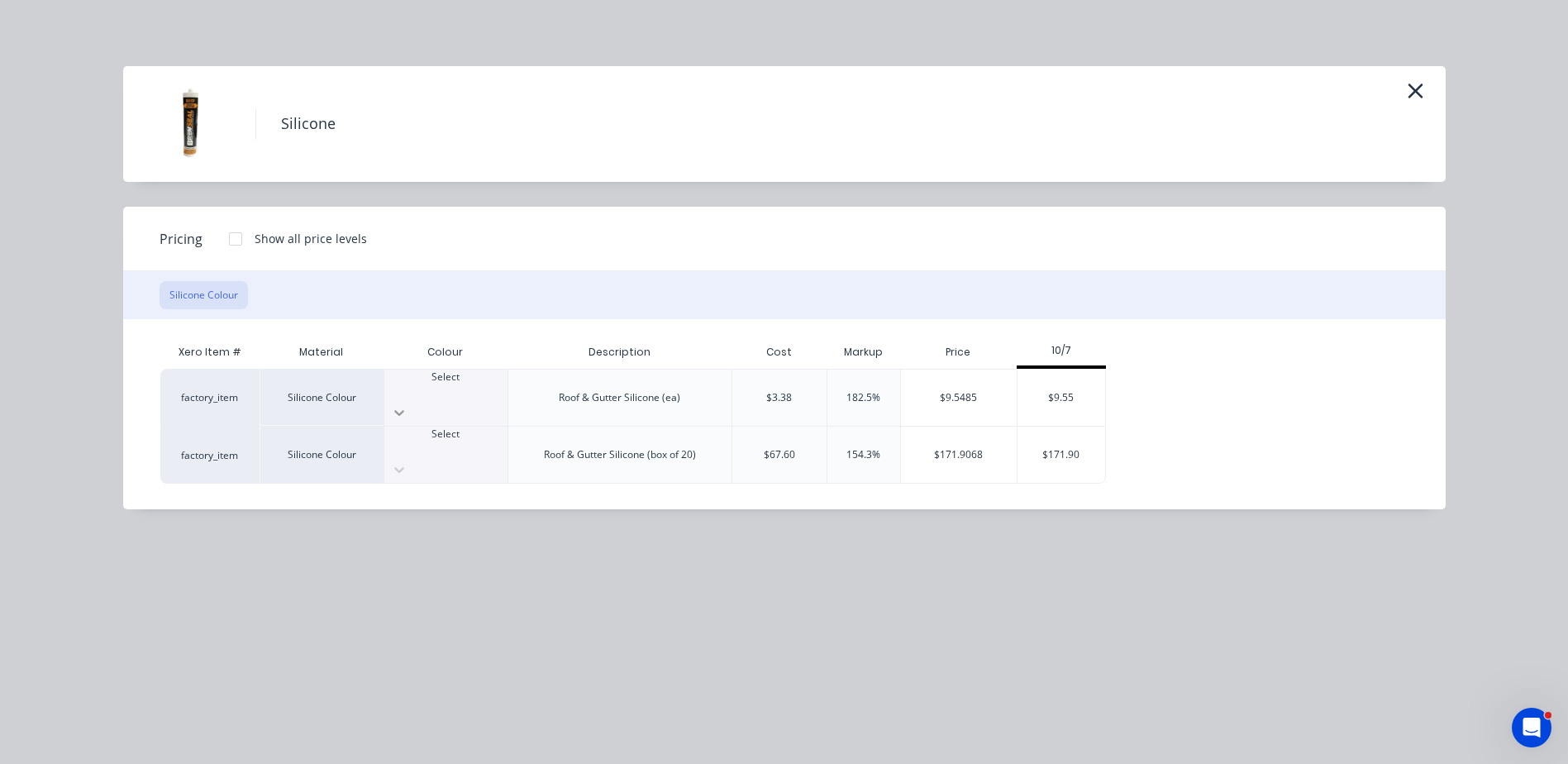
click at [407, 404] on icon at bounding box center [399, 412] width 17 height 17
click at [1087, 390] on div "$9.55" at bounding box center [1062, 398] width 89 height 57
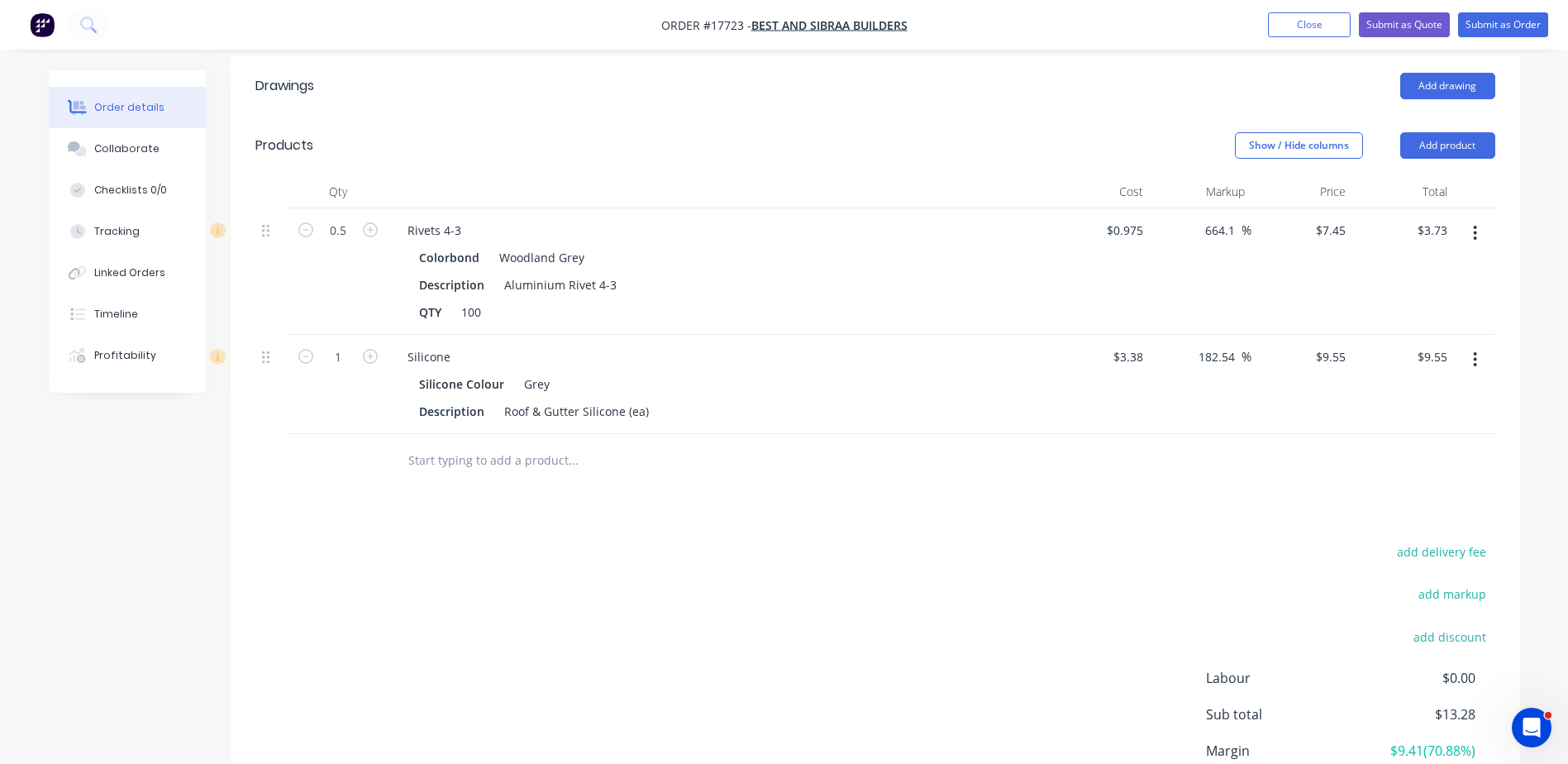
click at [444, 444] on input "text" at bounding box center [572, 460] width 330 height 33
type input "drill bit"
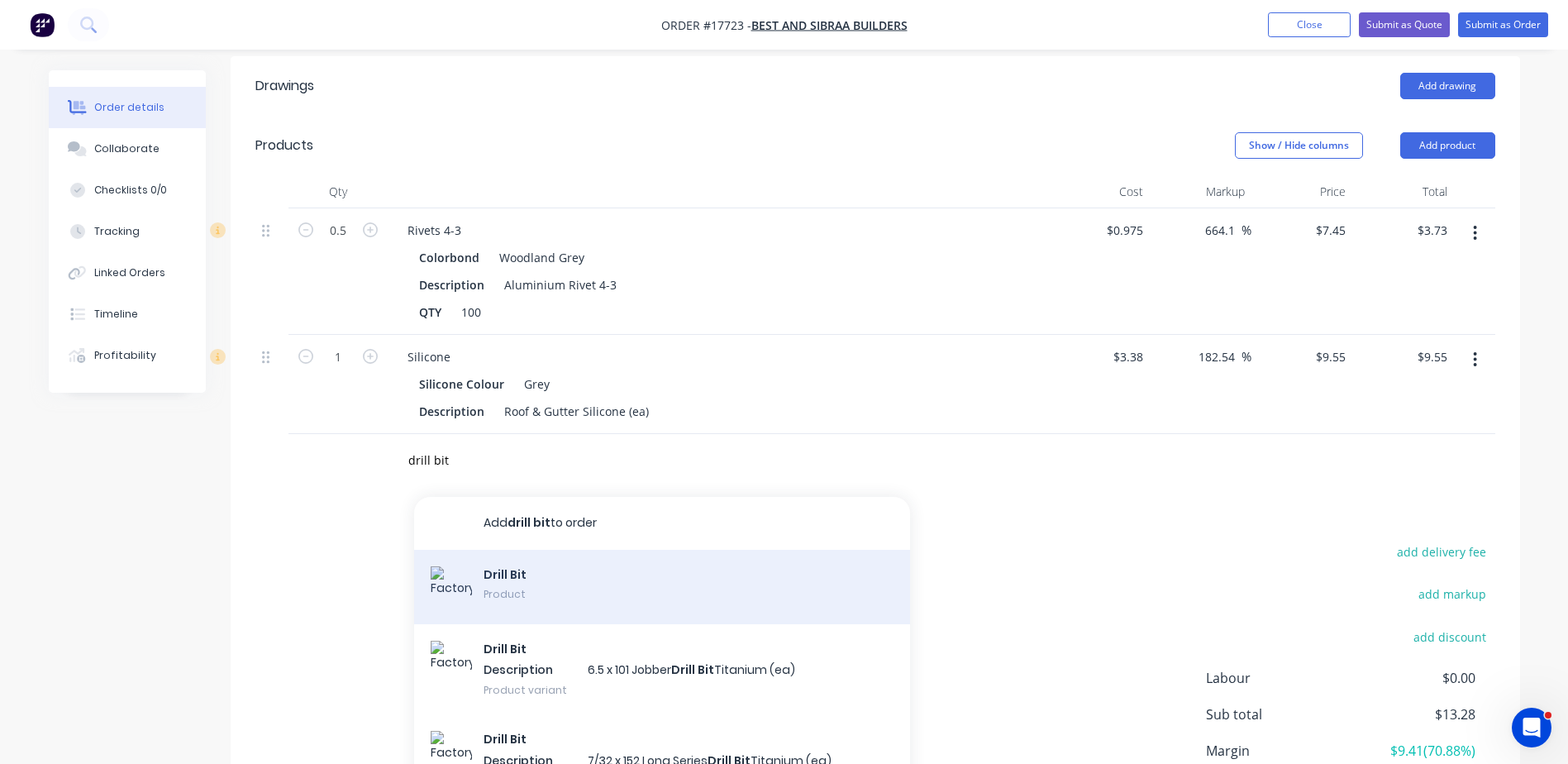
click at [507, 550] on div "Drill Bit Product" at bounding box center [662, 587] width 496 height 74
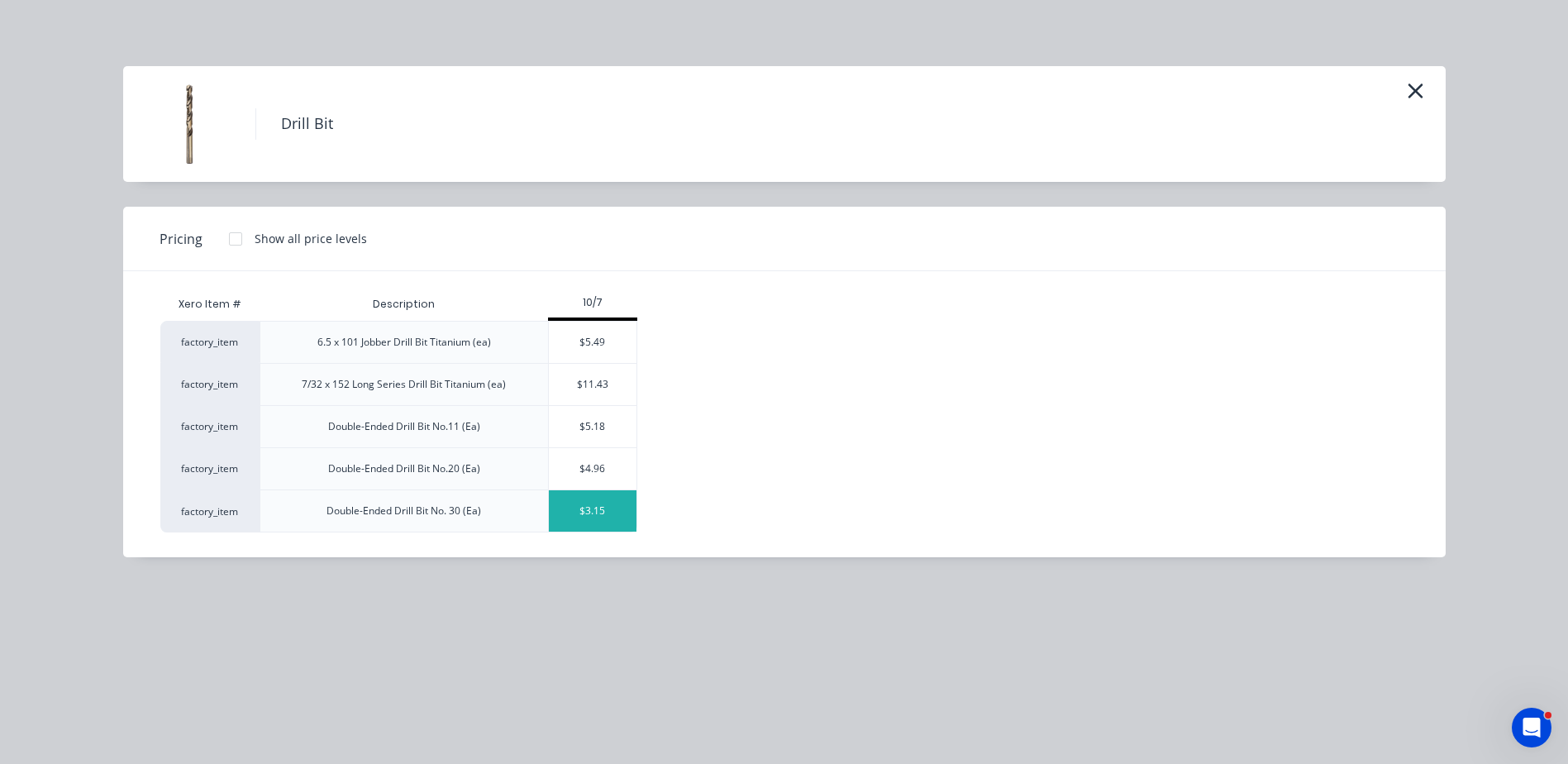
click at [604, 513] on div "$3.15" at bounding box center [593, 511] width 89 height 41
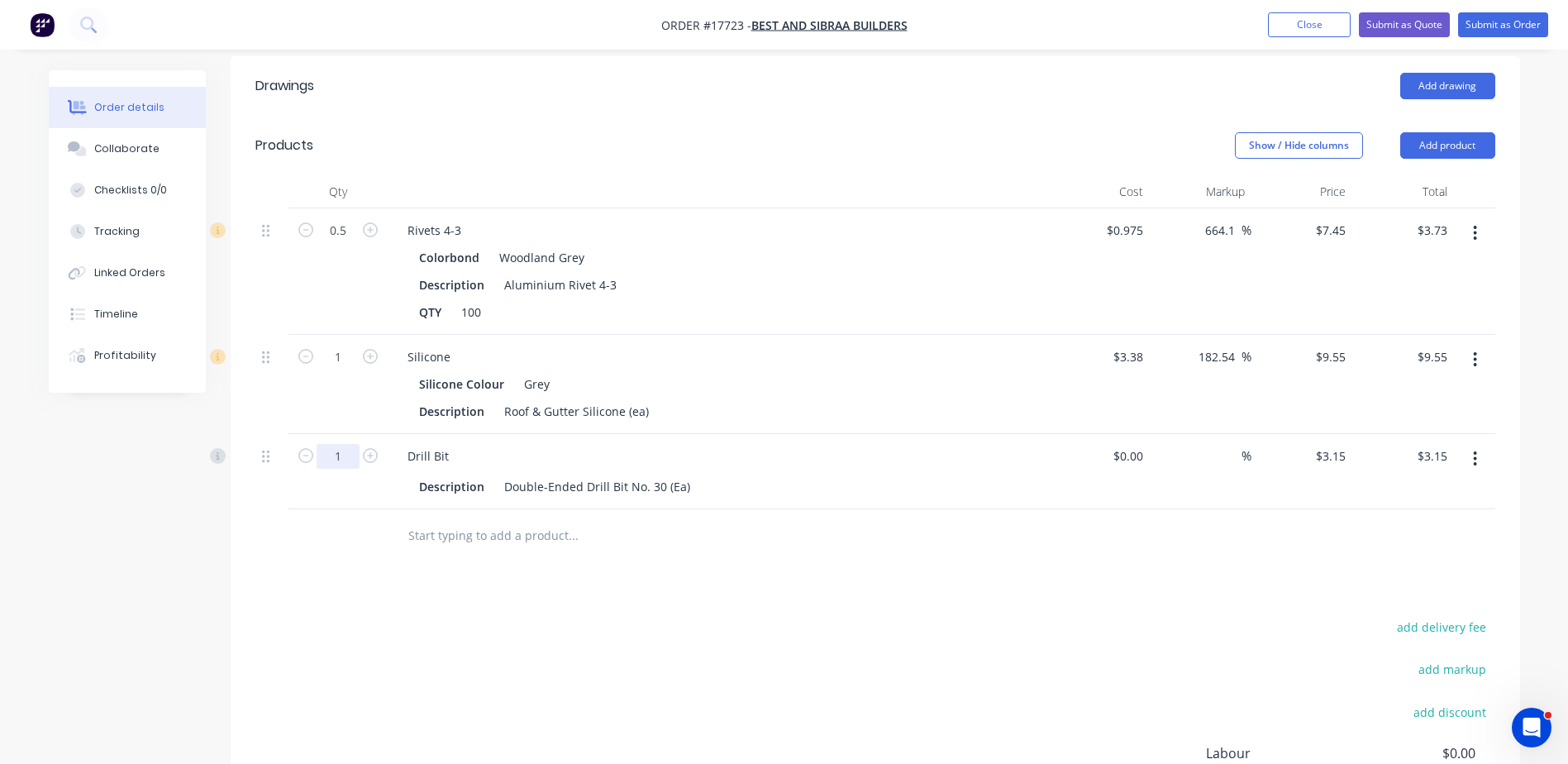
click at [337, 444] on input "1" at bounding box center [338, 455] width 43 height 24
type input "10"
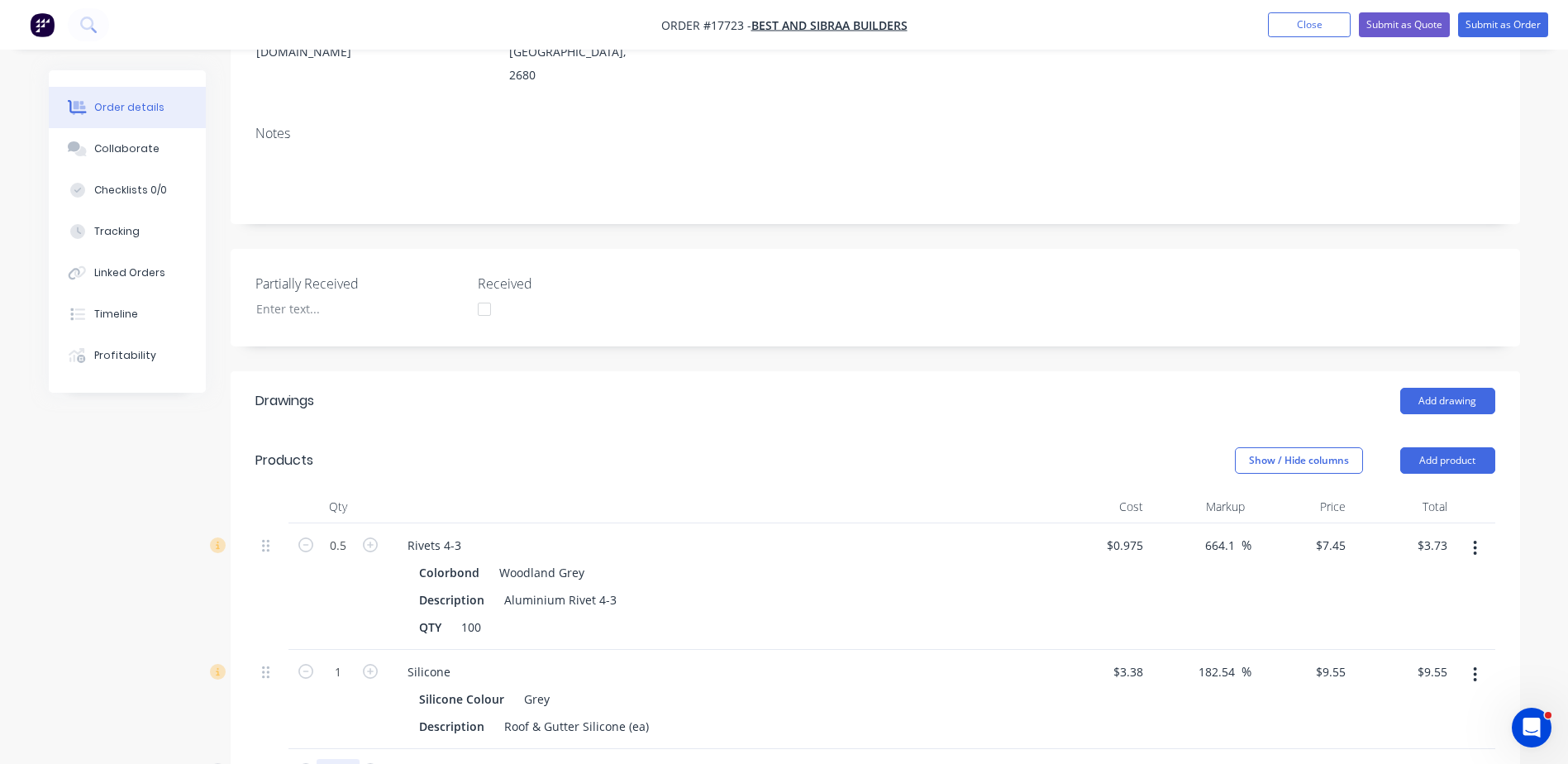
scroll to position [254, 0]
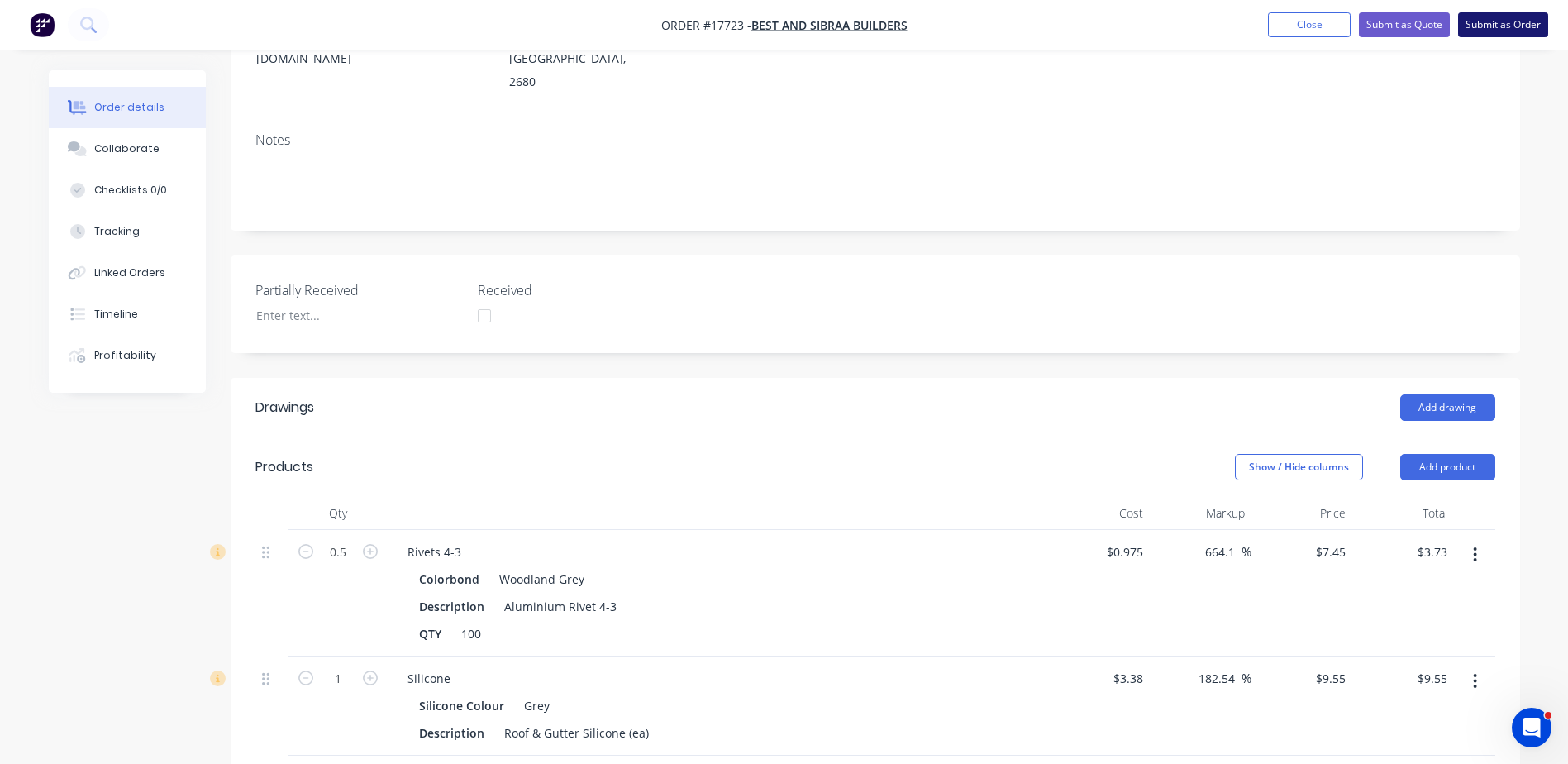
type input "$31.50"
click at [1468, 18] on button "Submit as Order" at bounding box center [1504, 24] width 90 height 24
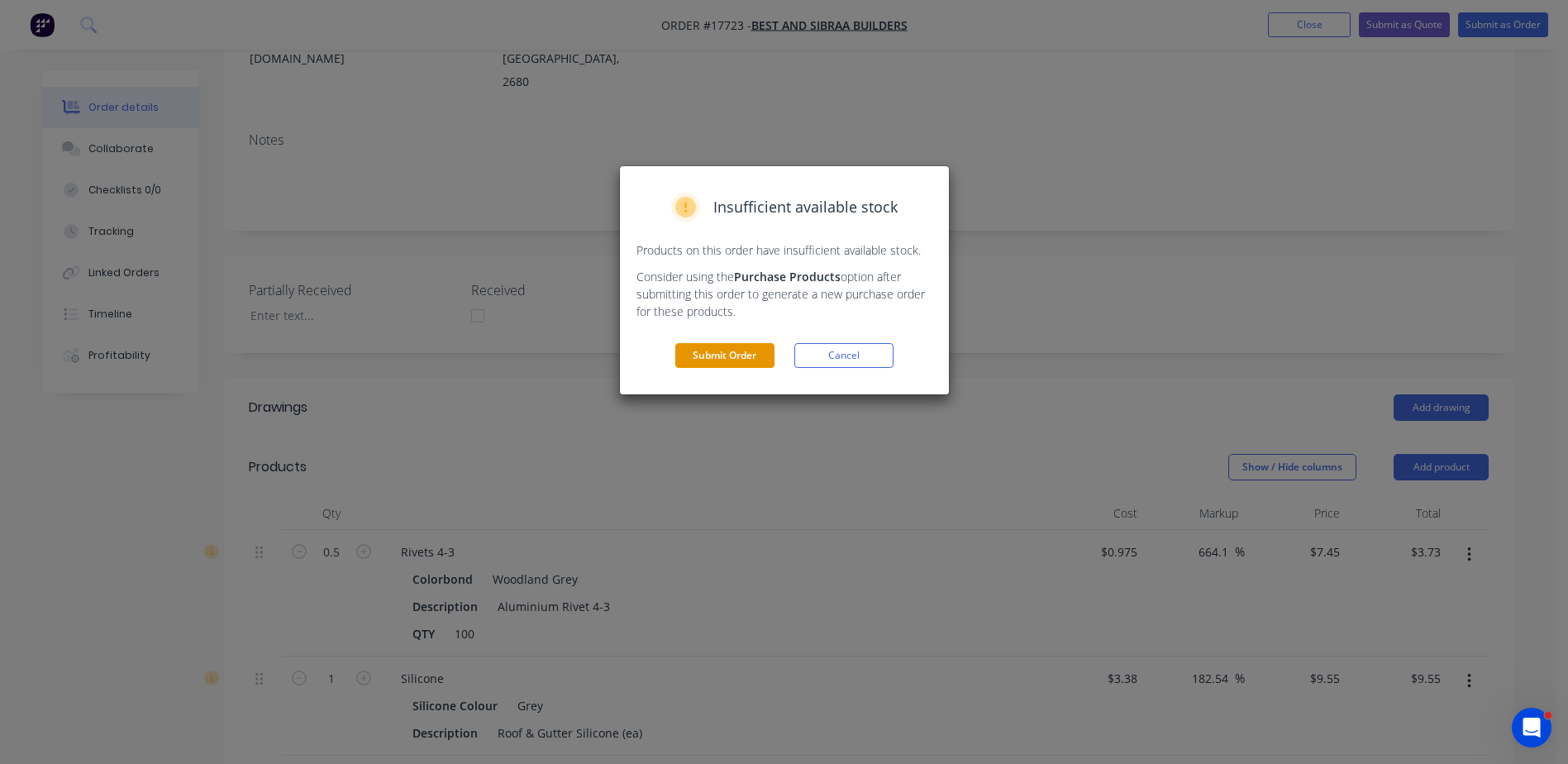
click at [718, 361] on button "Submit Order" at bounding box center [725, 355] width 100 height 24
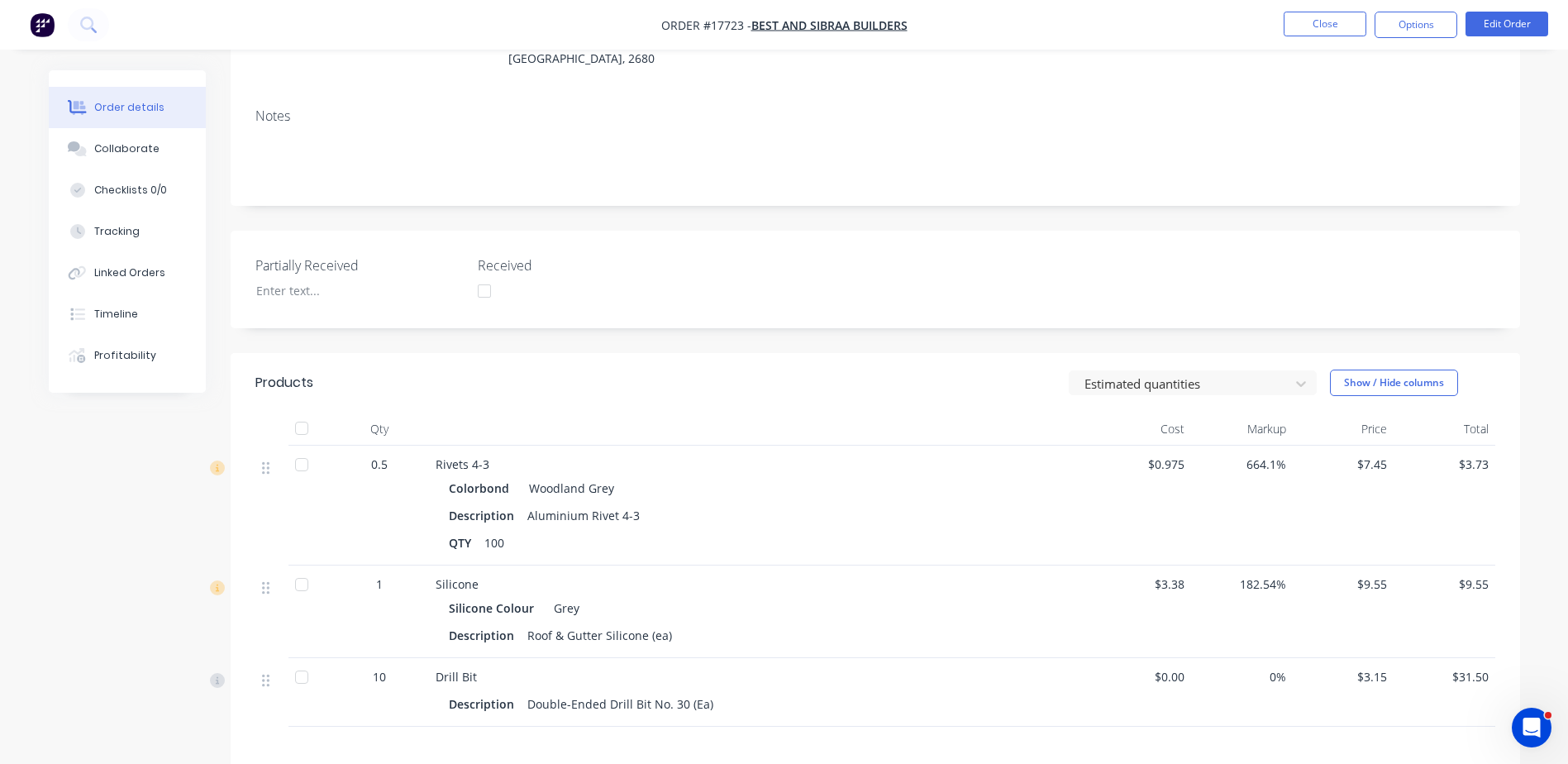
scroll to position [0, 0]
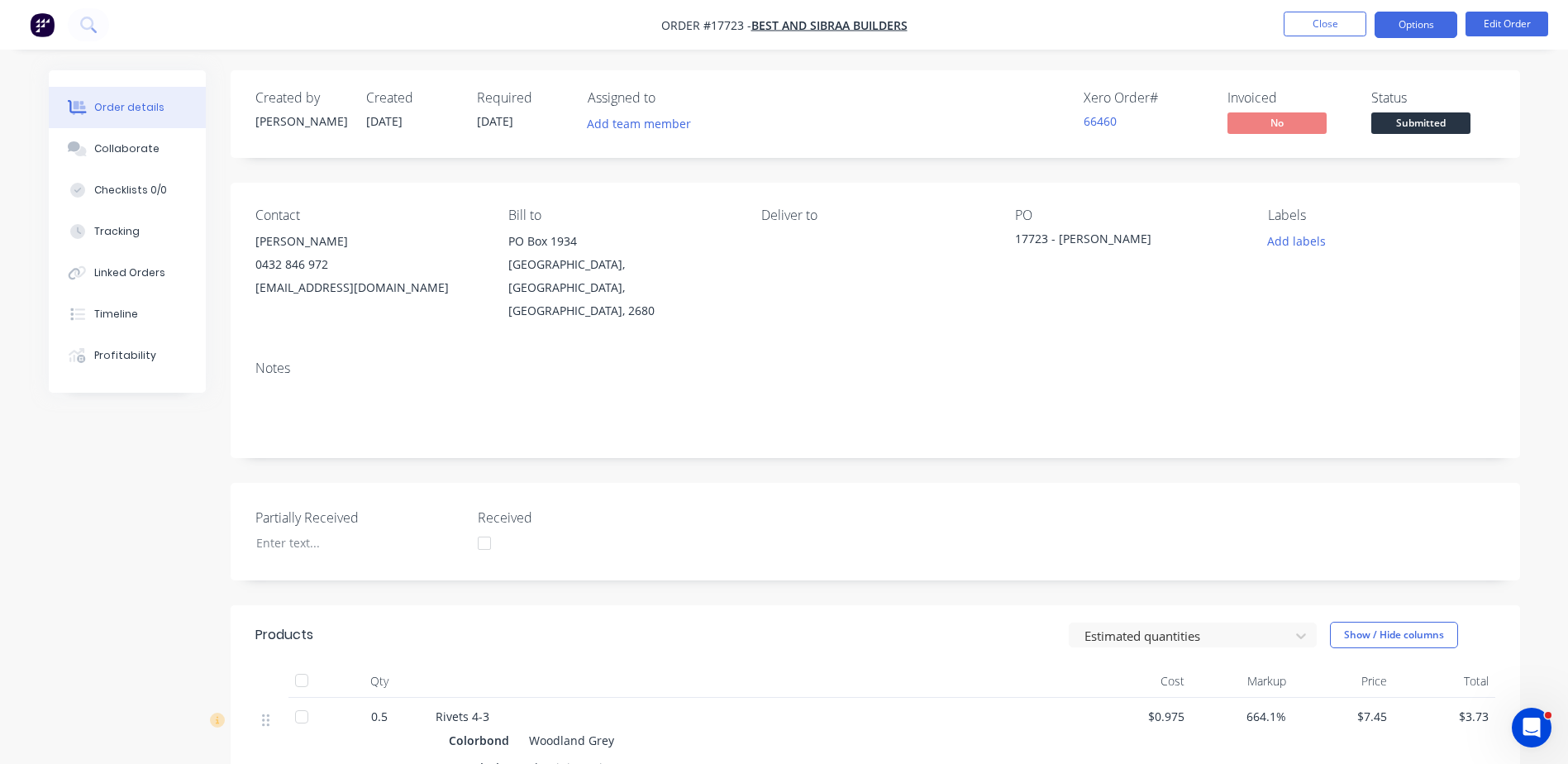
click at [1401, 27] on button "Options" at bounding box center [1416, 24] width 83 height 26
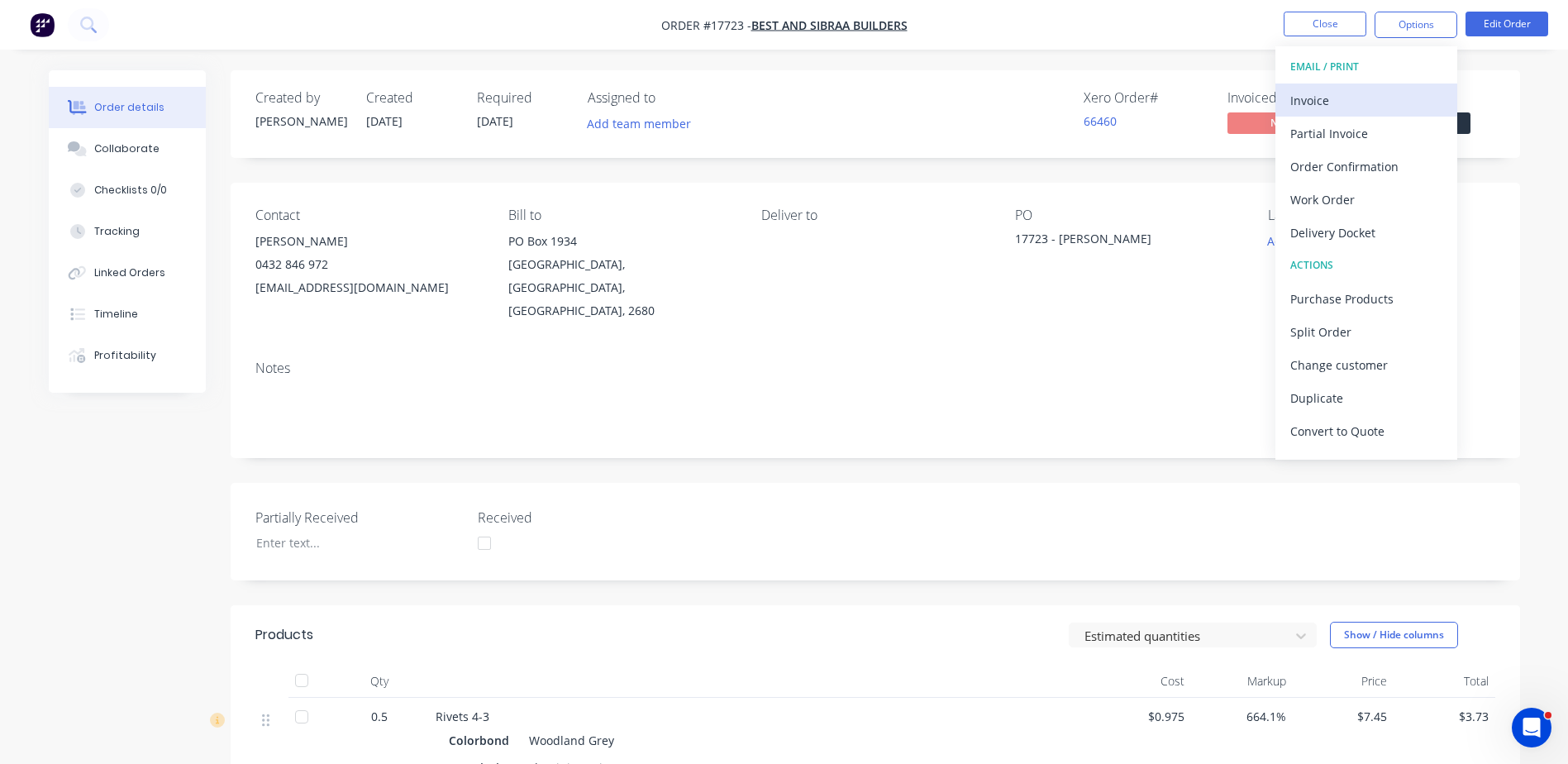
click at [1320, 97] on div "Invoice" at bounding box center [1367, 101] width 152 height 24
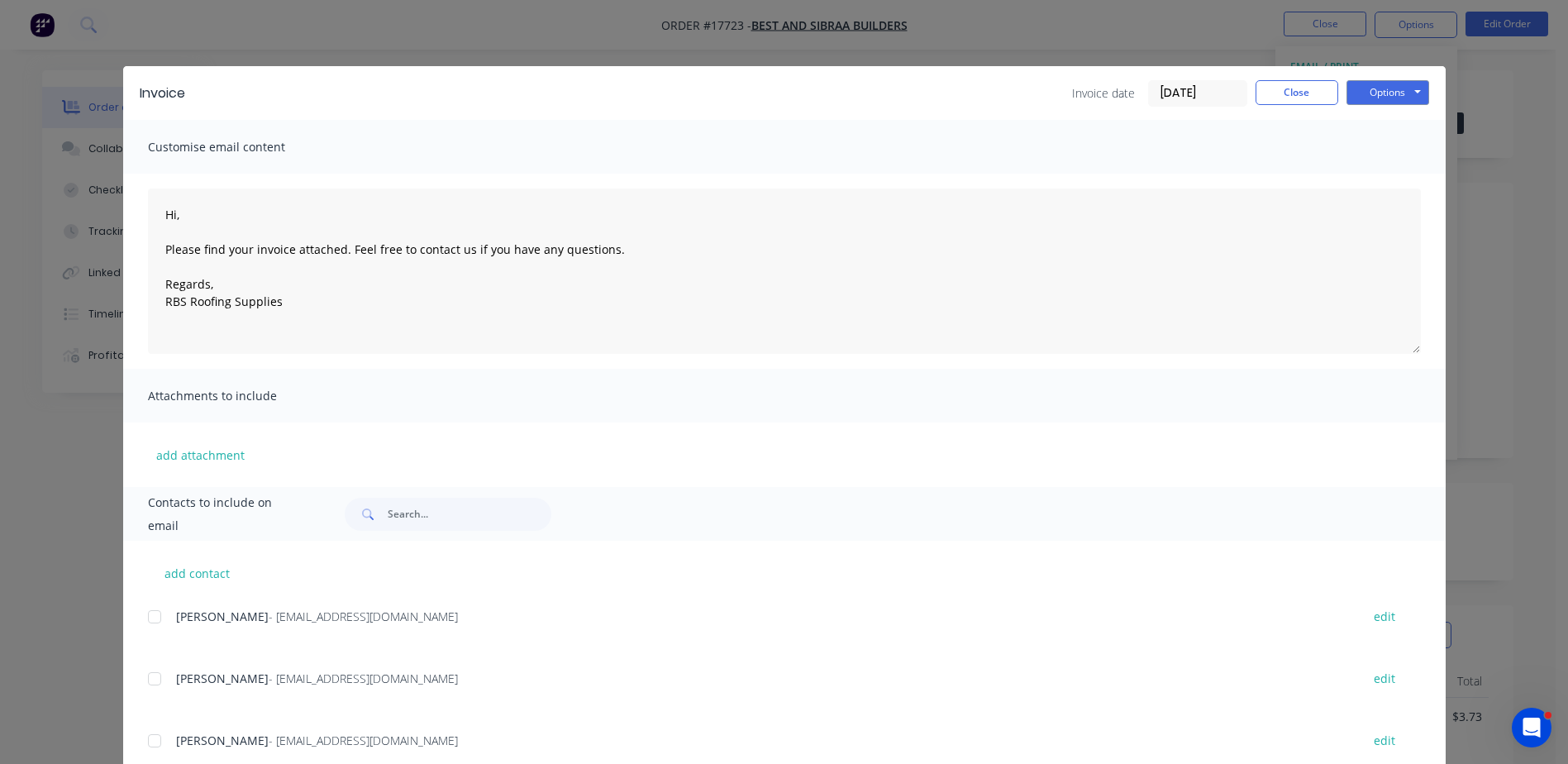
click at [155, 677] on div at bounding box center [154, 679] width 33 height 33
click at [1379, 92] on button "Options" at bounding box center [1388, 92] width 83 height 24
click at [1388, 180] on button "Email" at bounding box center [1400, 177] width 106 height 27
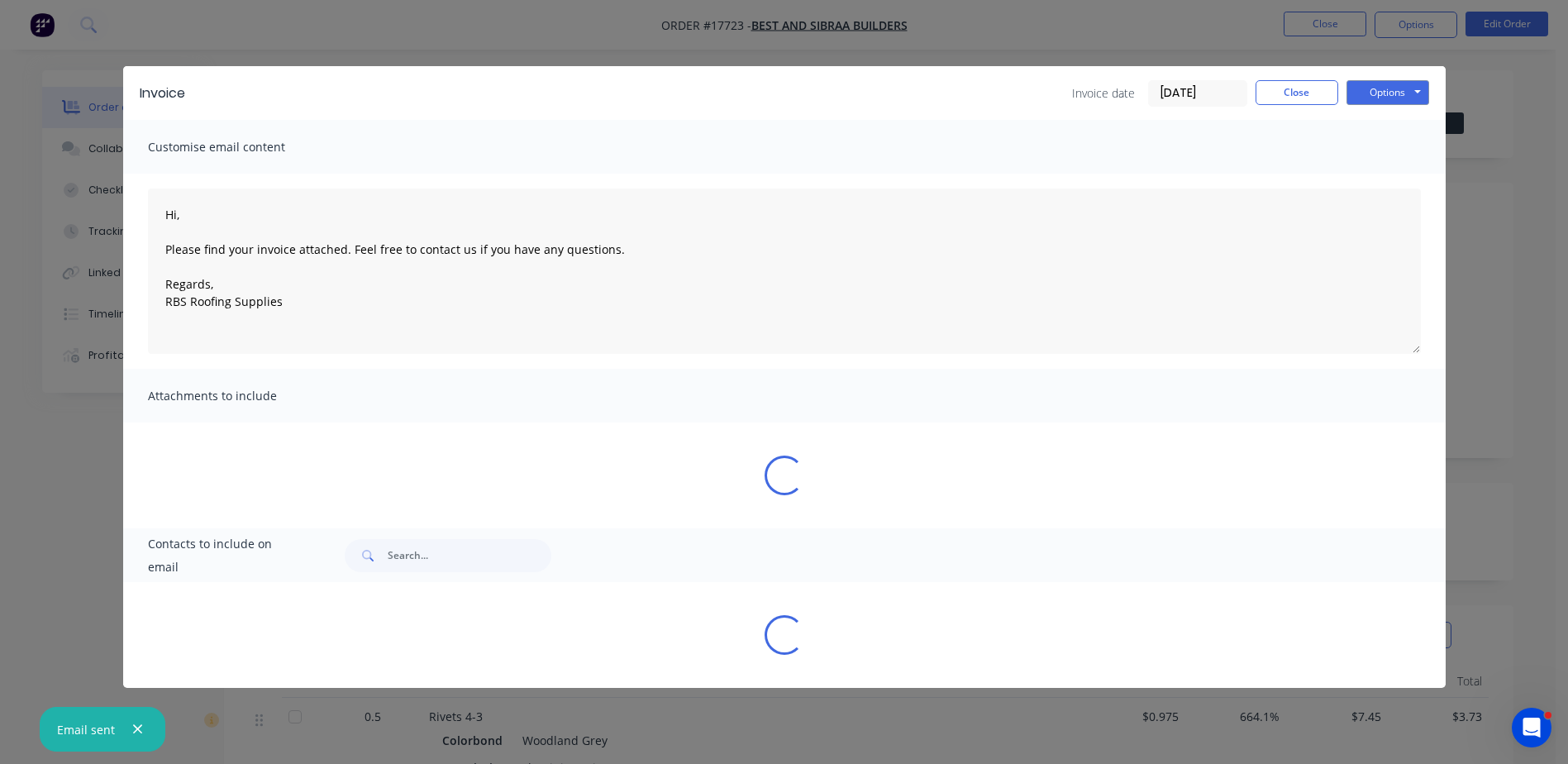
type textarea "Hi, Please find your invoice attached. Feel free to contact us if you have any …"
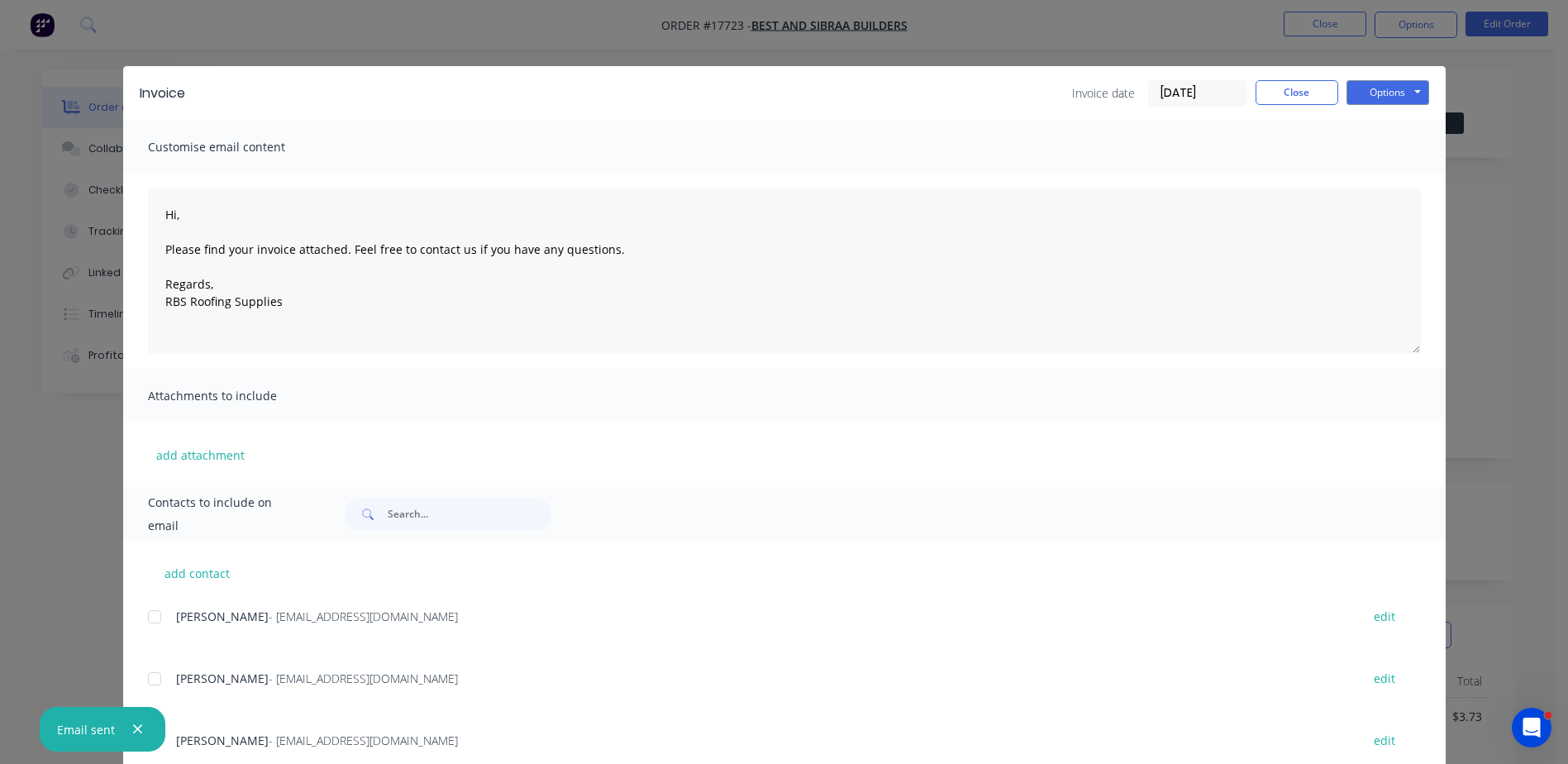
click at [1471, 153] on div "Invoice Invoice date [DATE] Close Options Preview Print Email Customise email c…" at bounding box center [784, 382] width 1568 height 764
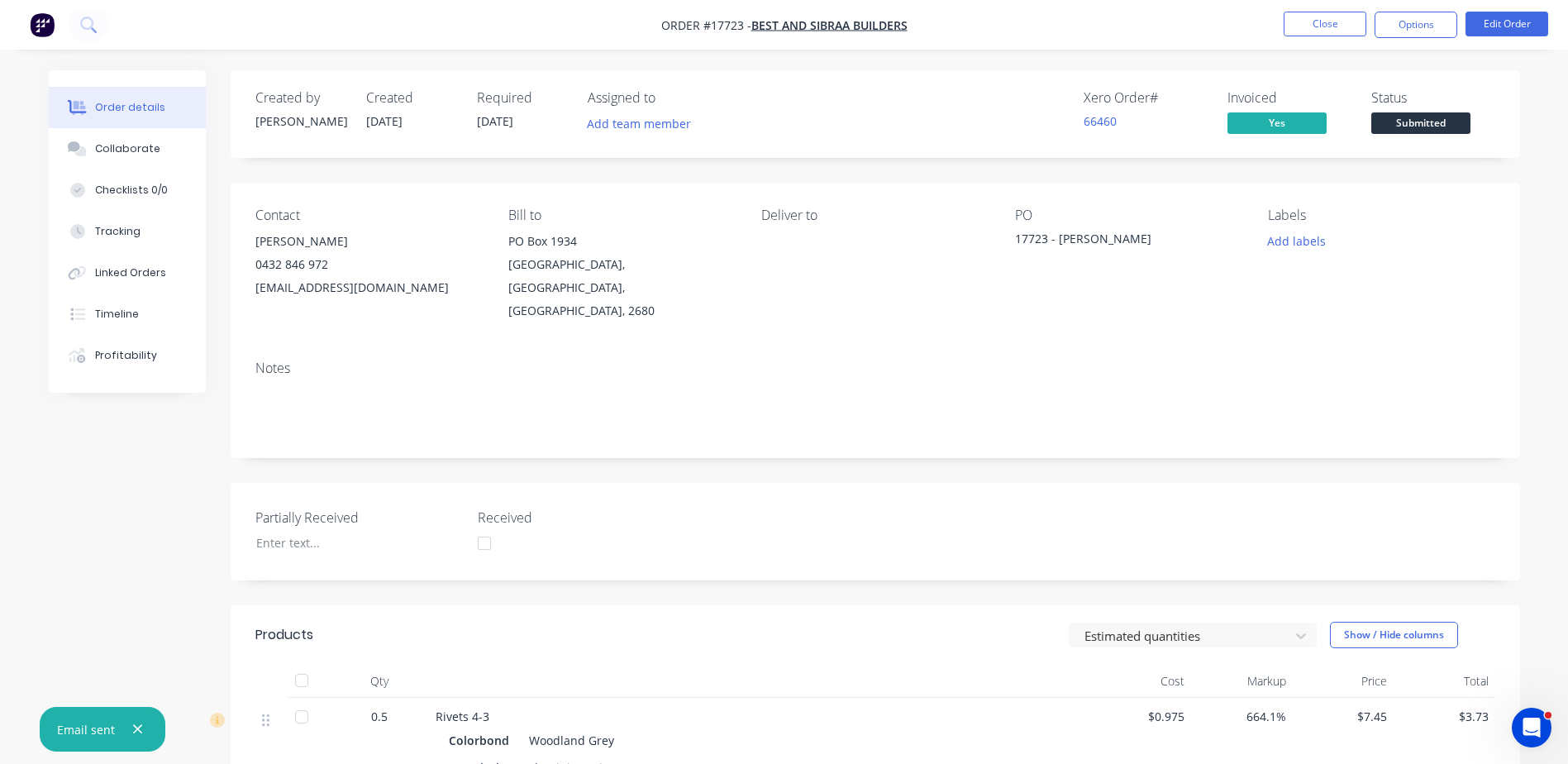
click at [1437, 134] on button "Submitted" at bounding box center [1421, 124] width 100 height 24
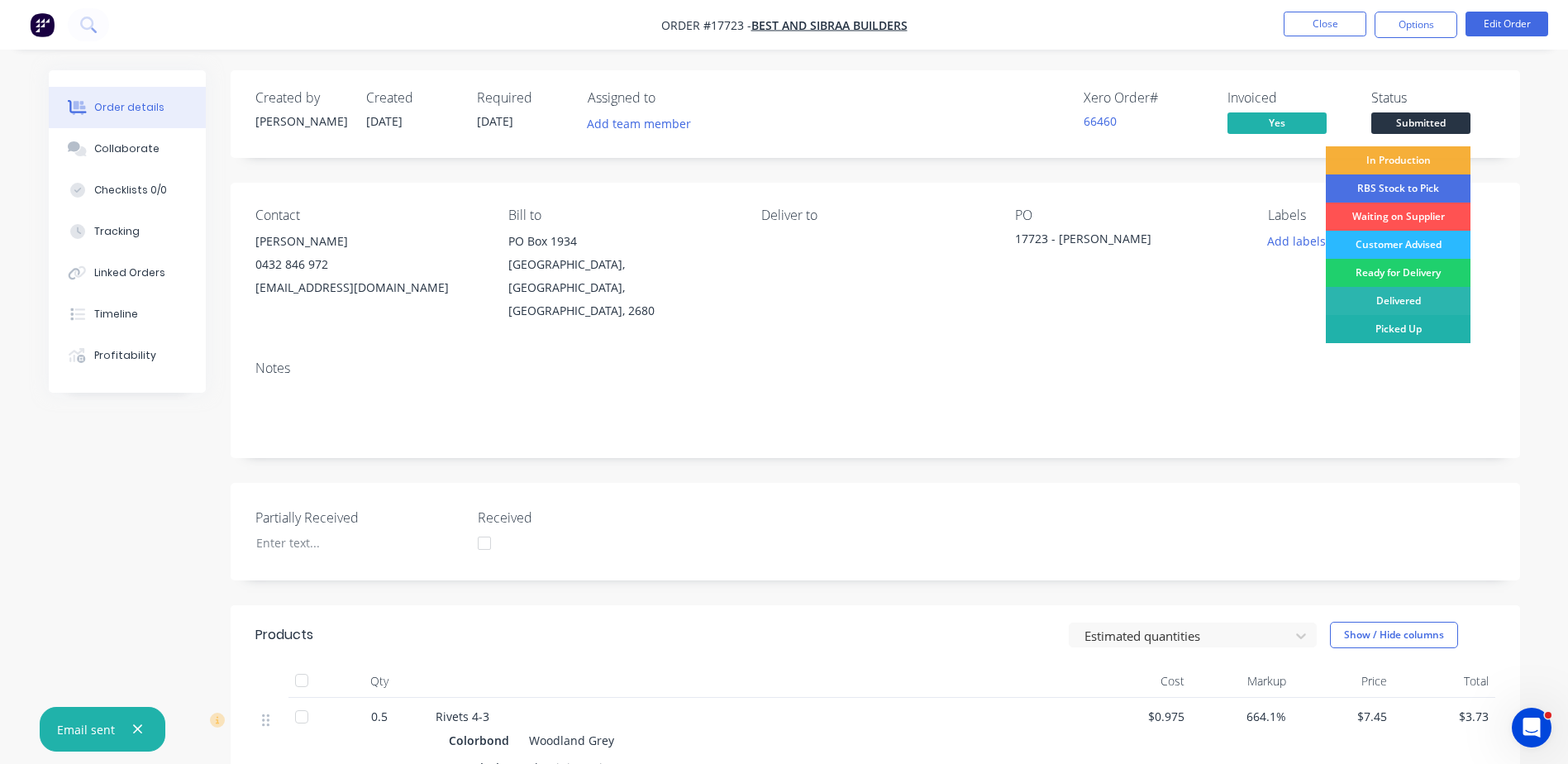
click at [1401, 325] on div "Picked Up" at bounding box center [1398, 328] width 145 height 28
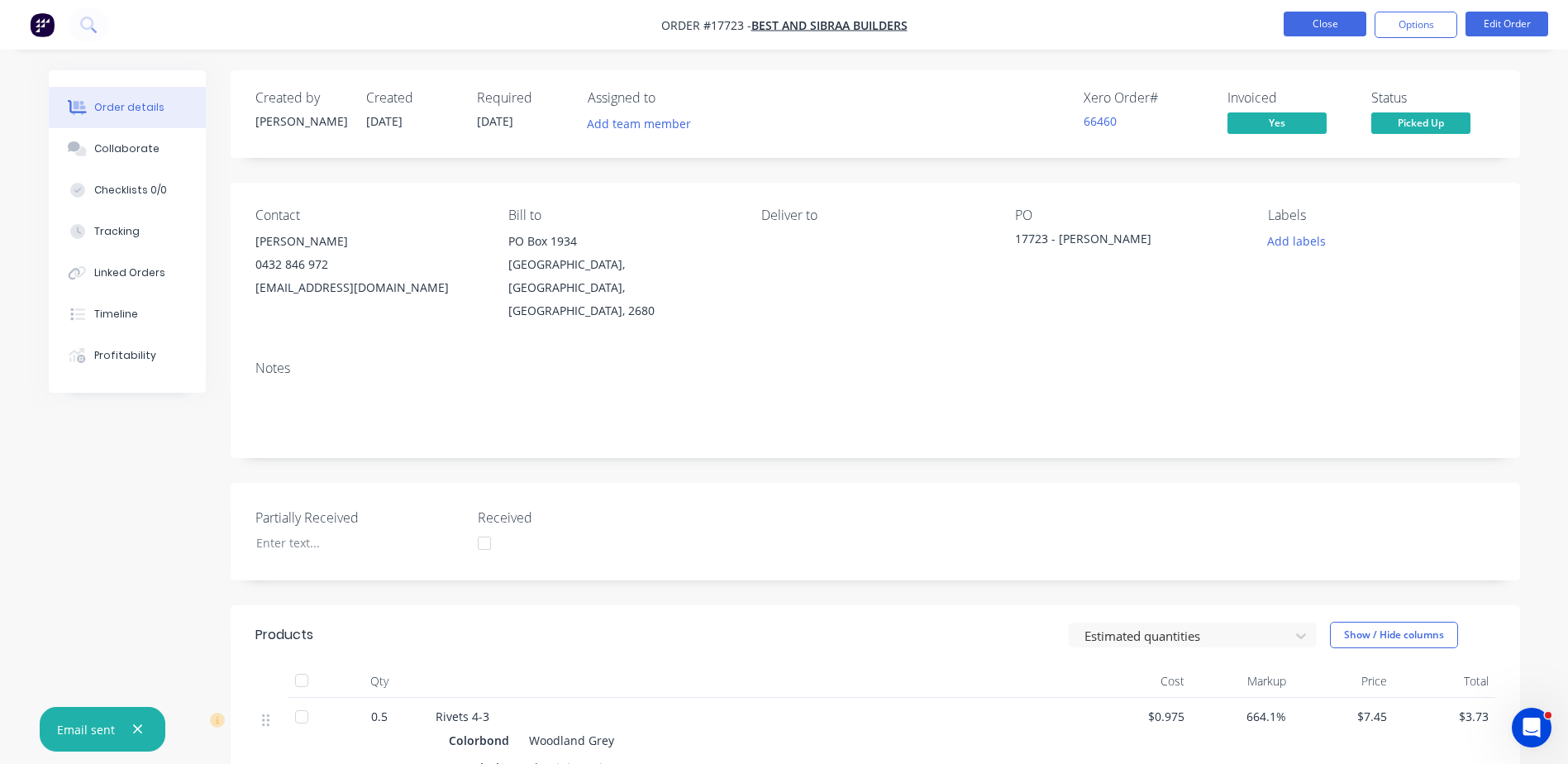
click at [1329, 22] on button "Close" at bounding box center [1325, 23] width 83 height 24
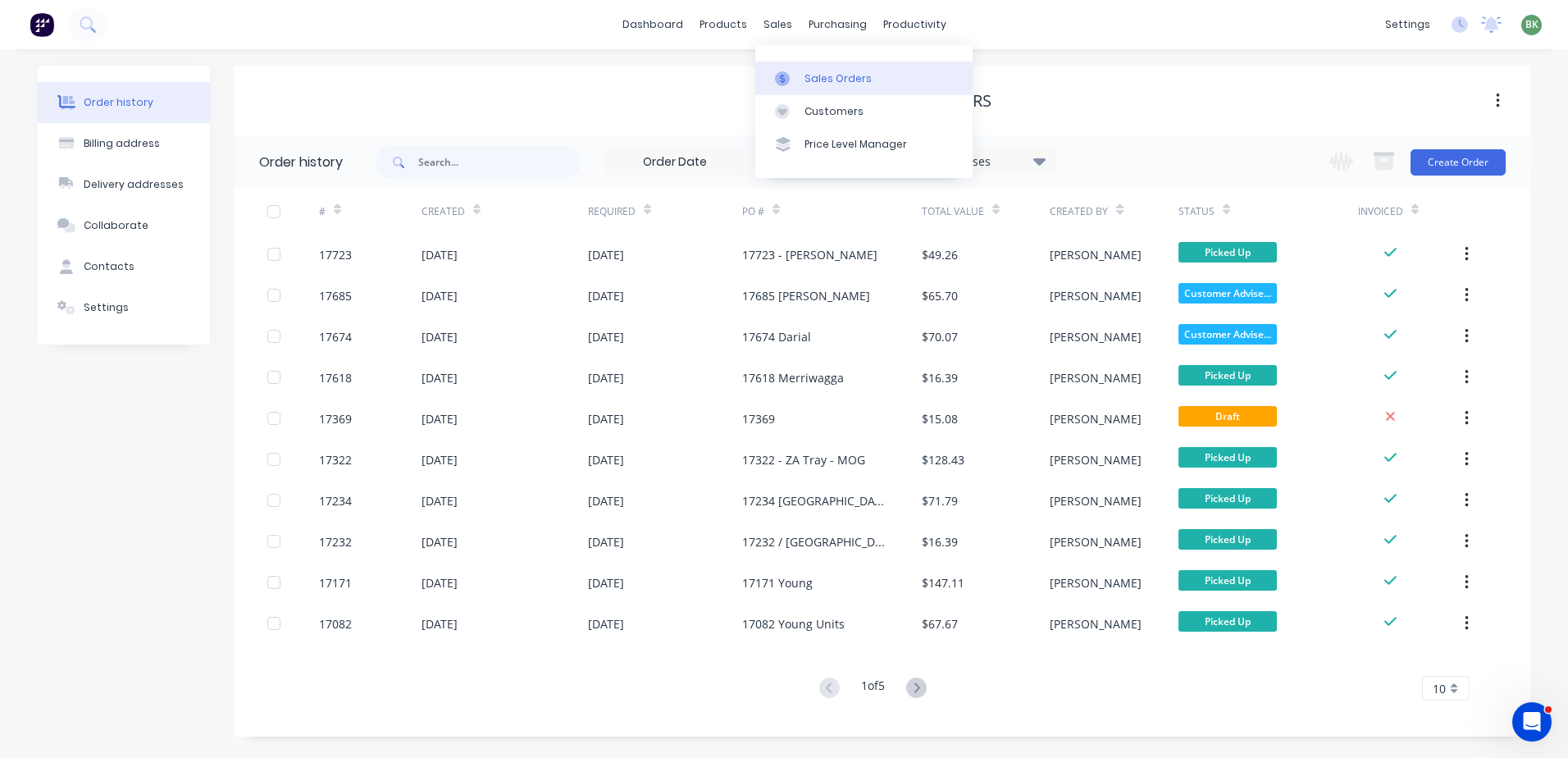
click at [836, 78] on div "Sales Orders" at bounding box center [837, 79] width 67 height 15
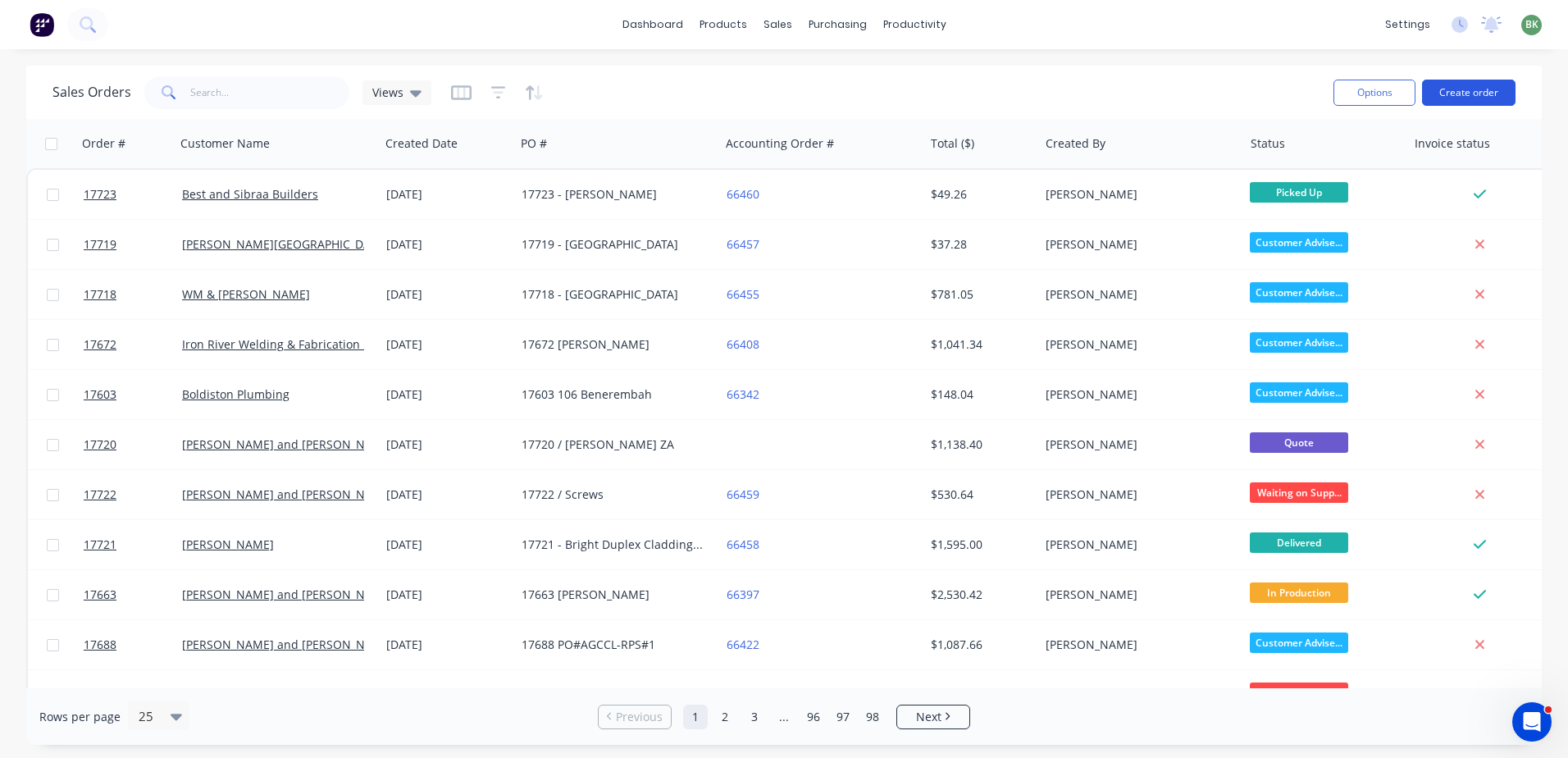
click at [1475, 94] on button "Create order" at bounding box center [1468, 92] width 93 height 26
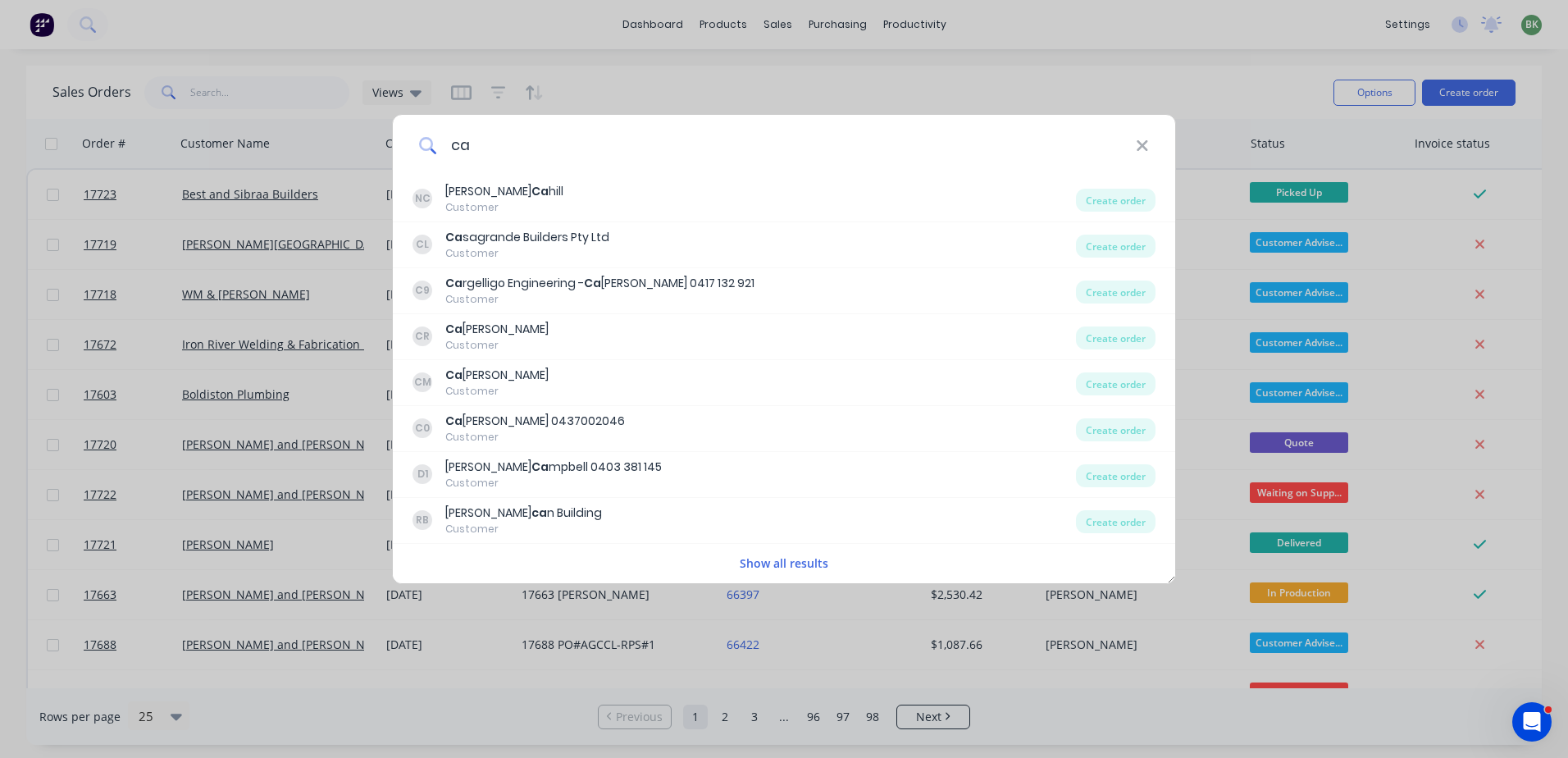
type input "c"
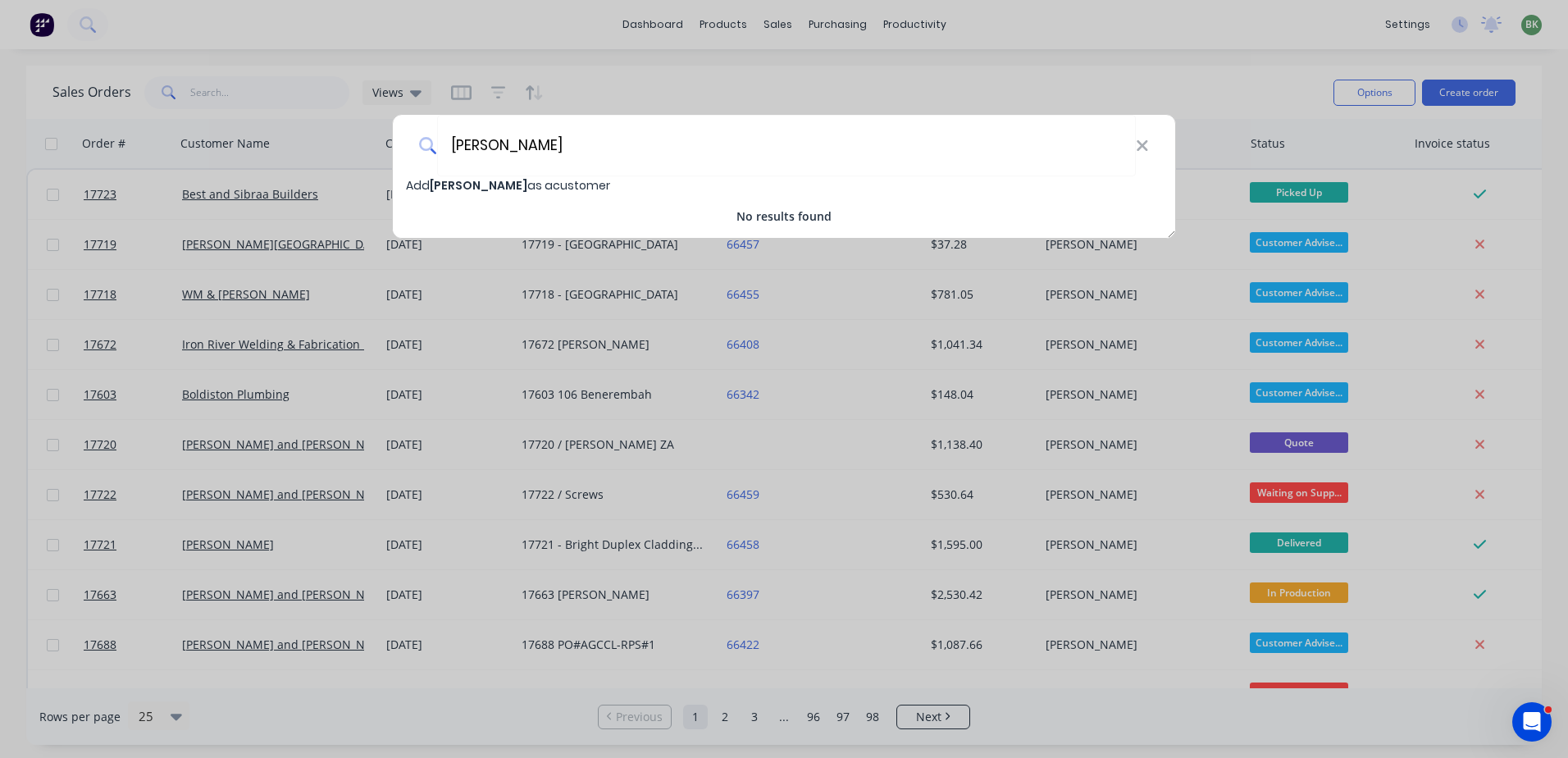
click at [351, 143] on div "[PERSON_NAME] Add [PERSON_NAME] as a customer No results found" at bounding box center [784, 379] width 1568 height 758
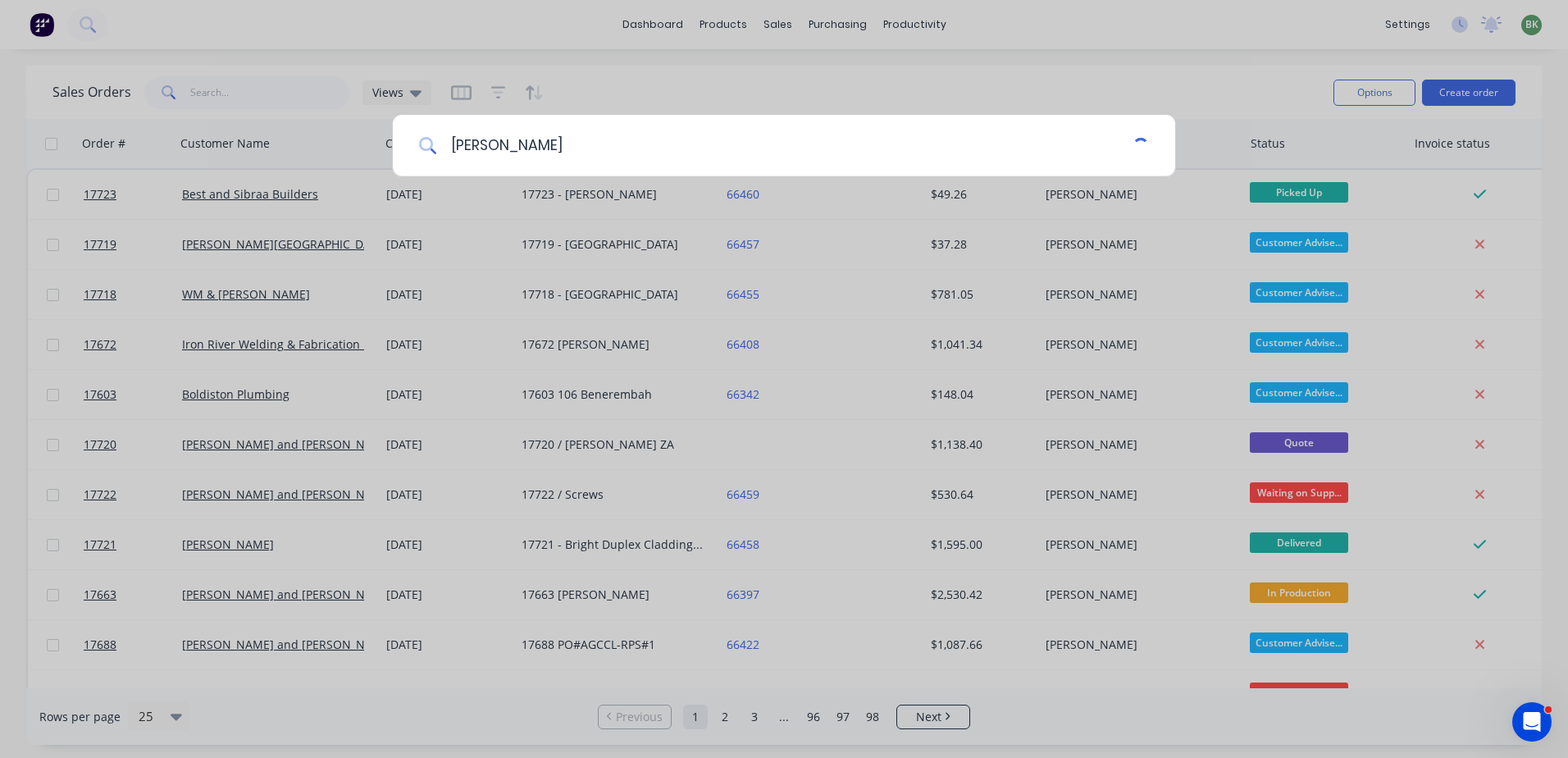
type input "[PERSON_NAME]"
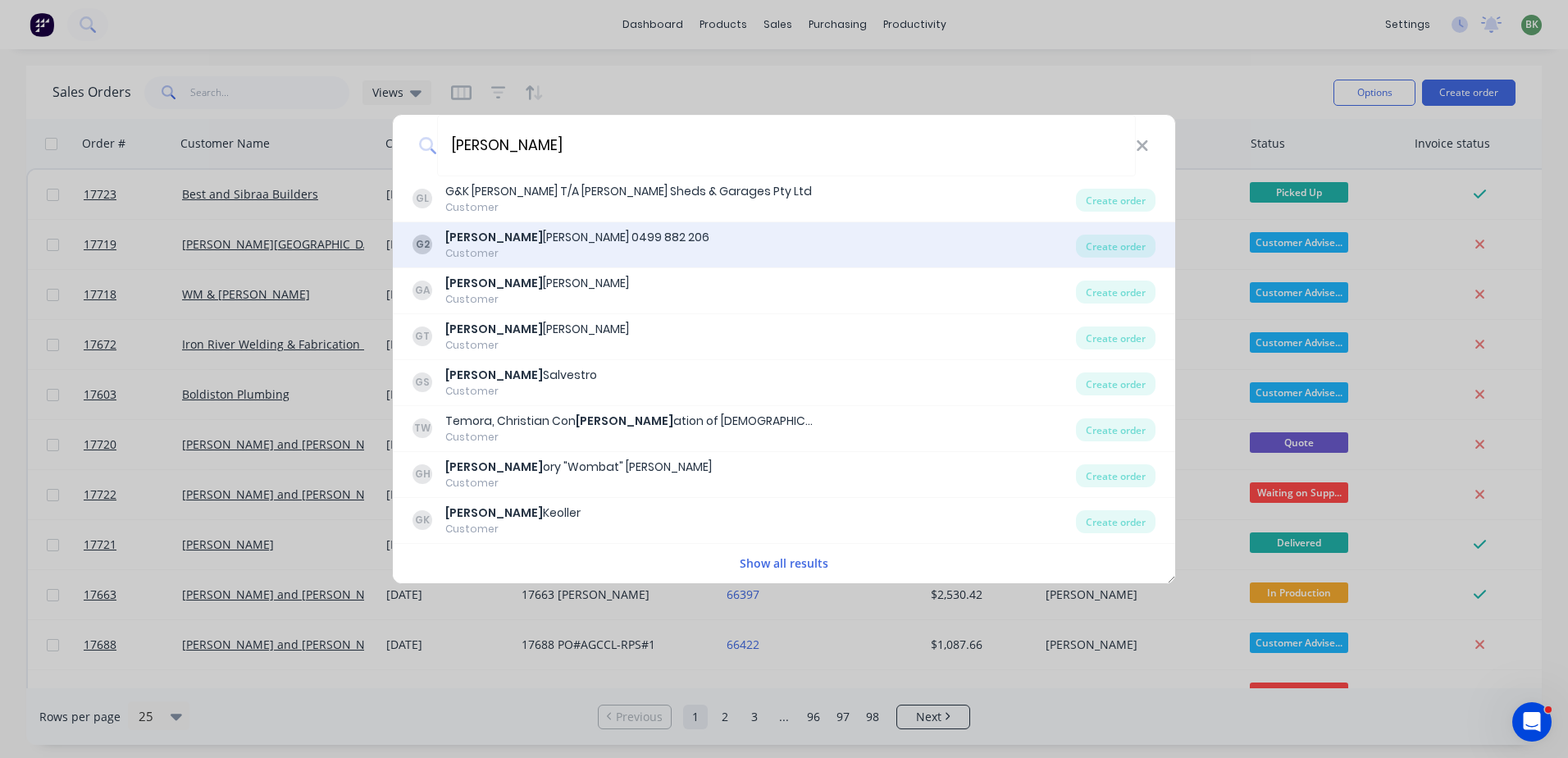
click at [537, 232] on div "[PERSON_NAME] 0499 882 206" at bounding box center [578, 237] width 264 height 17
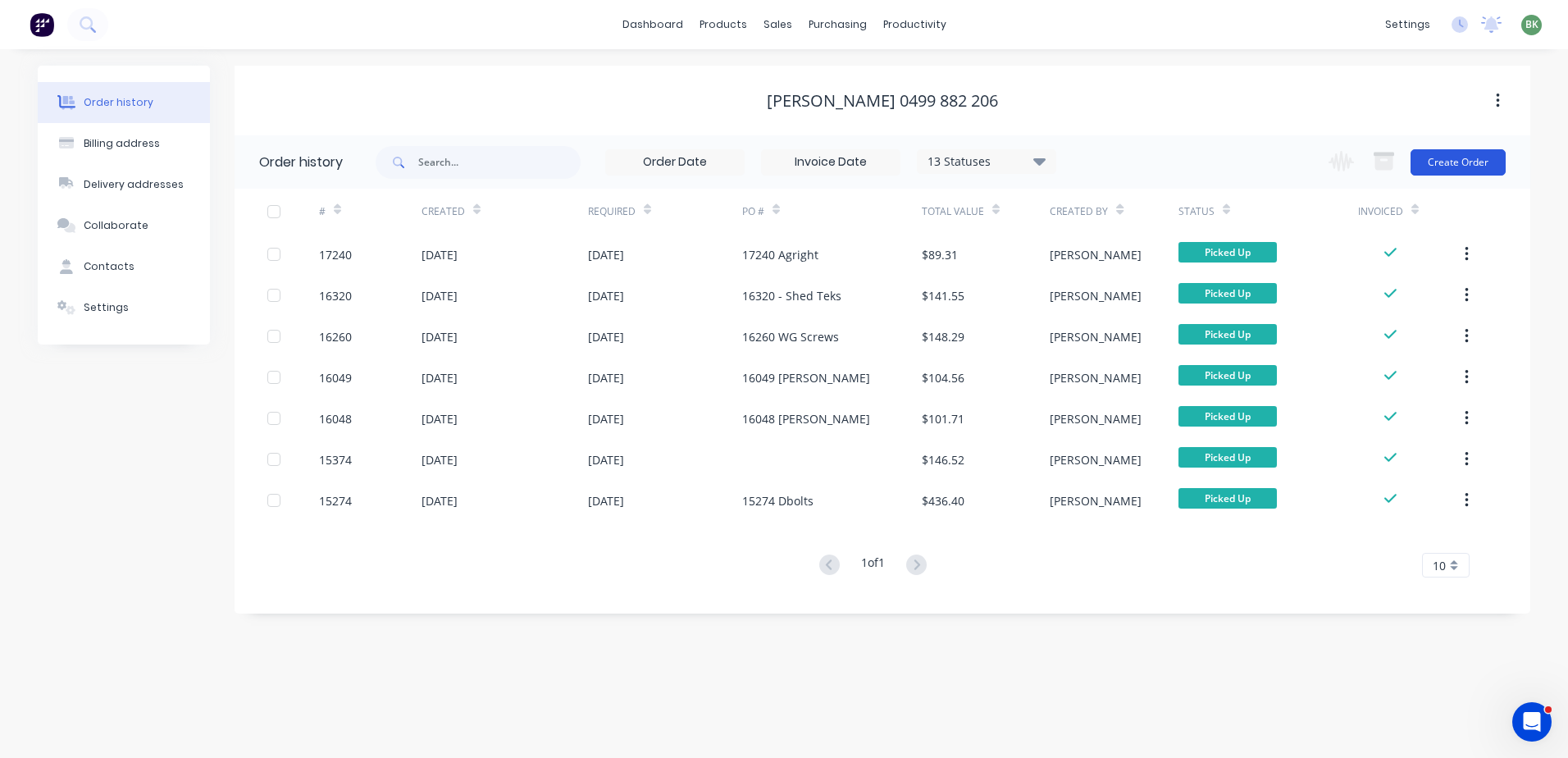
click at [1436, 165] on button "Create Order" at bounding box center [1458, 162] width 95 height 26
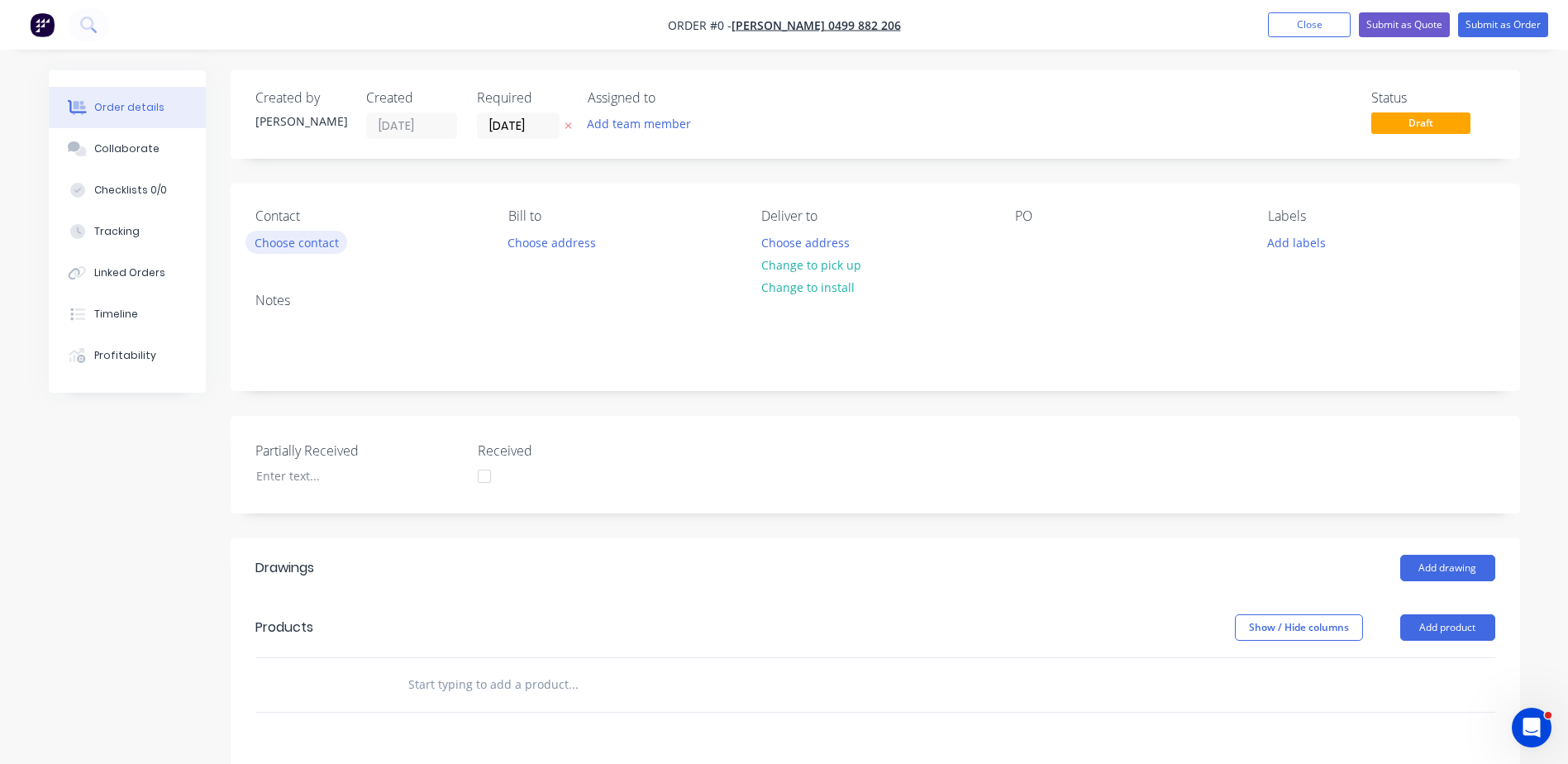
click at [282, 244] on button "Choose contact" at bounding box center [296, 241] width 102 height 22
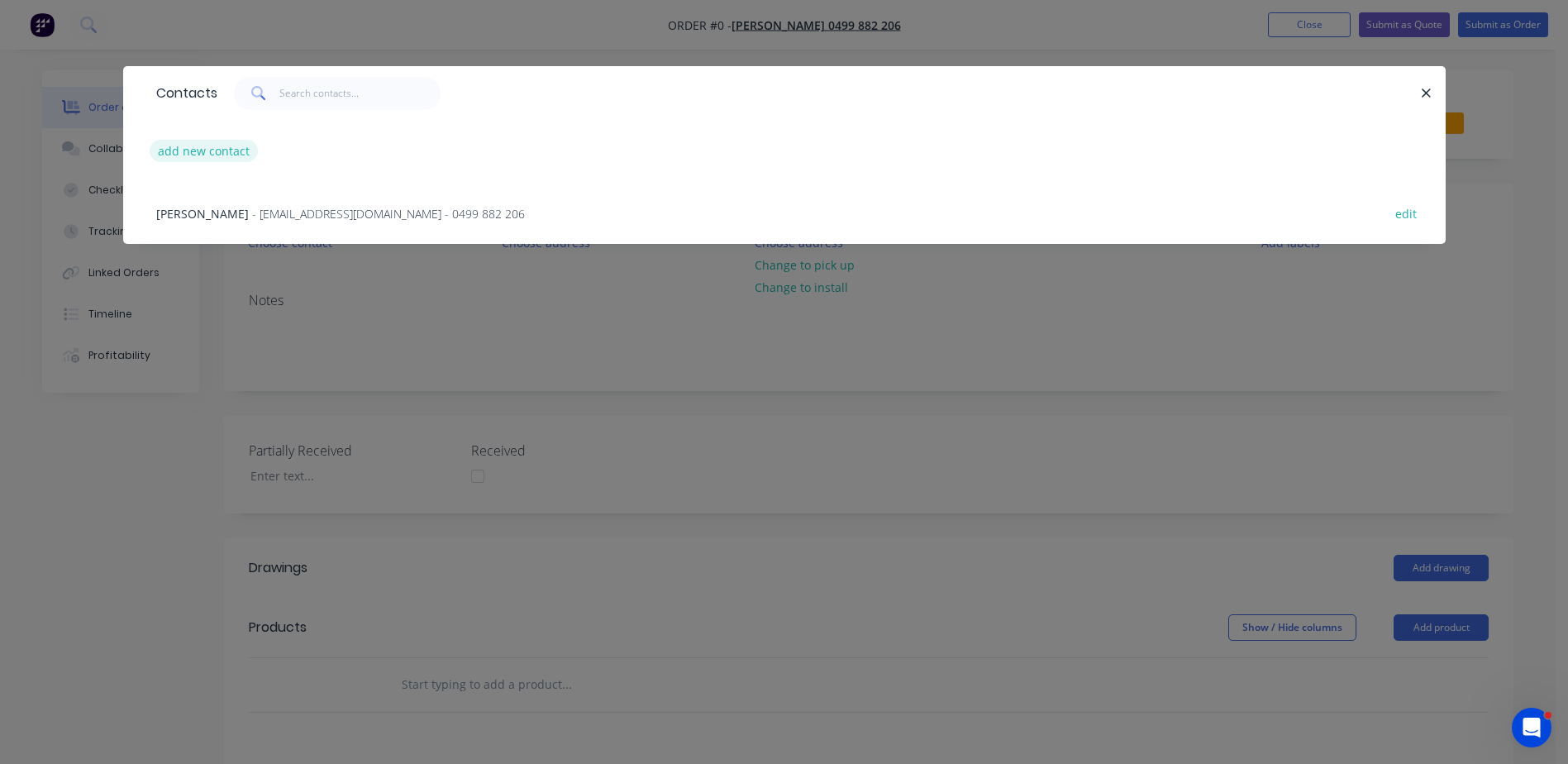
click at [195, 145] on button "add new contact" at bounding box center [204, 150] width 109 height 22
select select "AU"
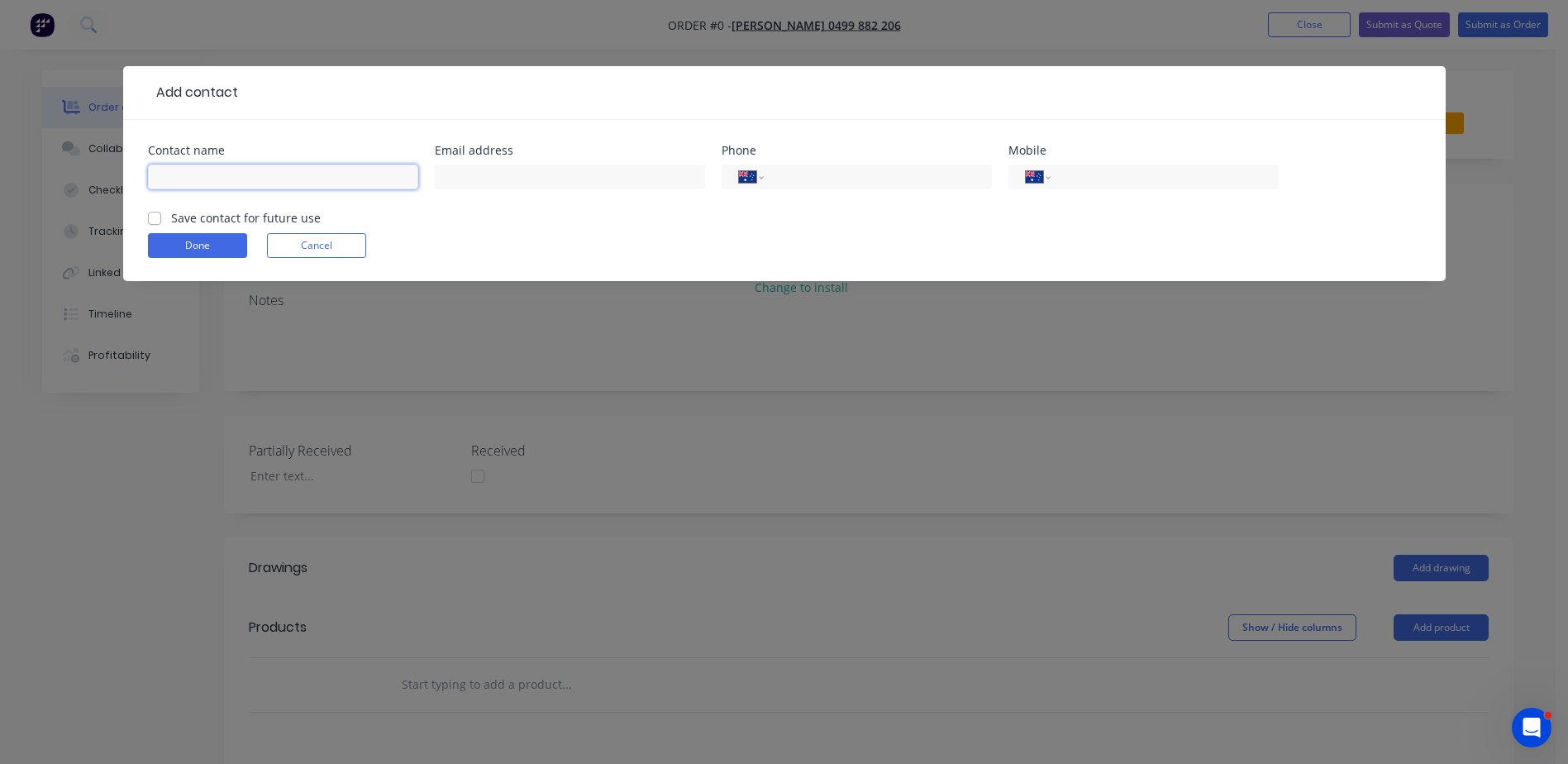
click at [202, 175] on input "text" at bounding box center [282, 176] width 271 height 24
type input "[PERSON_NAME]"
type input "0422 609 803"
click at [171, 219] on label "Save contact for future use" at bounding box center [245, 218] width 149 height 18
click at [150, 219] on input "Save contact for future use" at bounding box center [154, 217] width 14 height 16
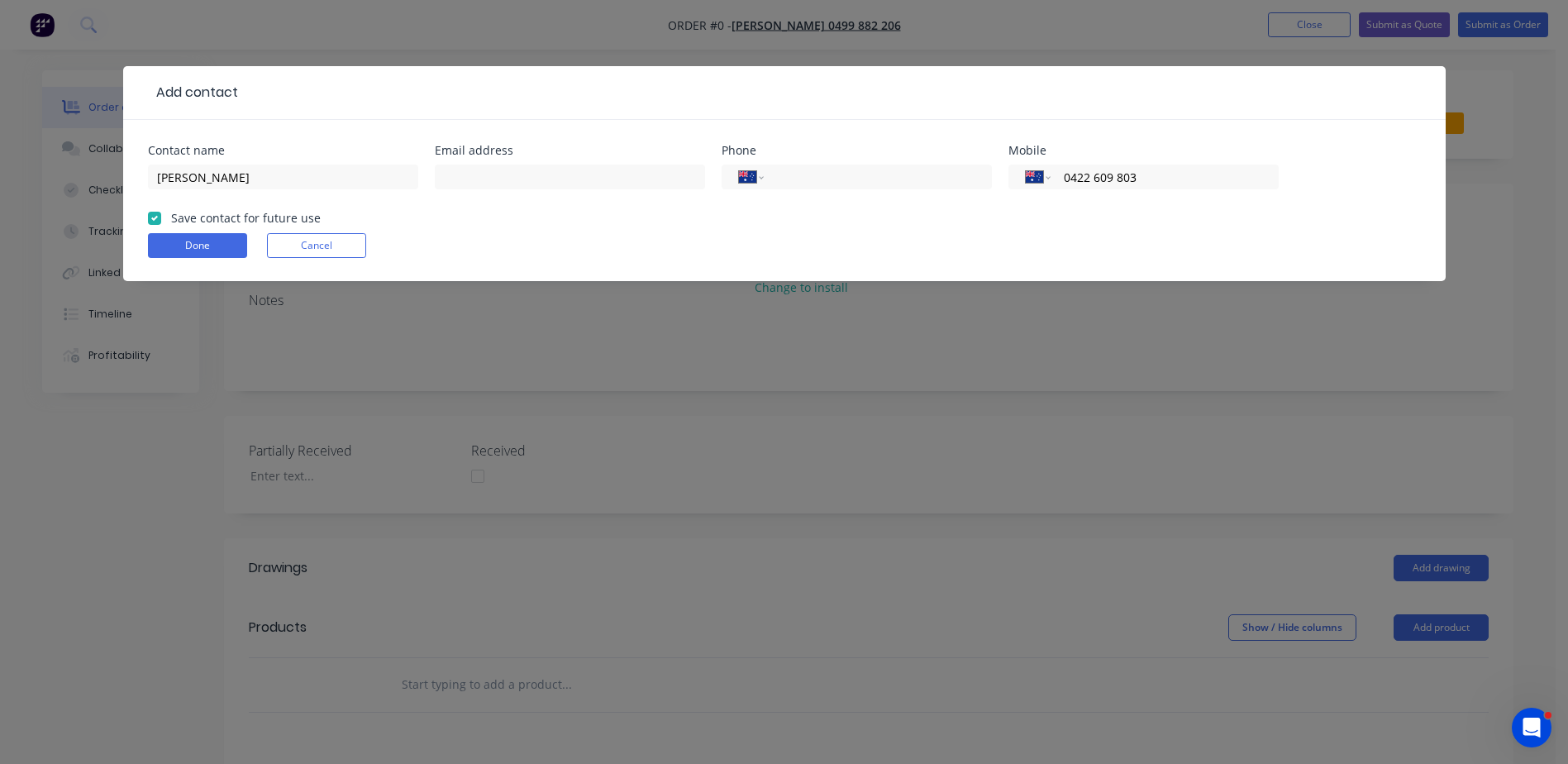
checkbox input "true"
click at [185, 244] on button "Done" at bounding box center [197, 245] width 100 height 24
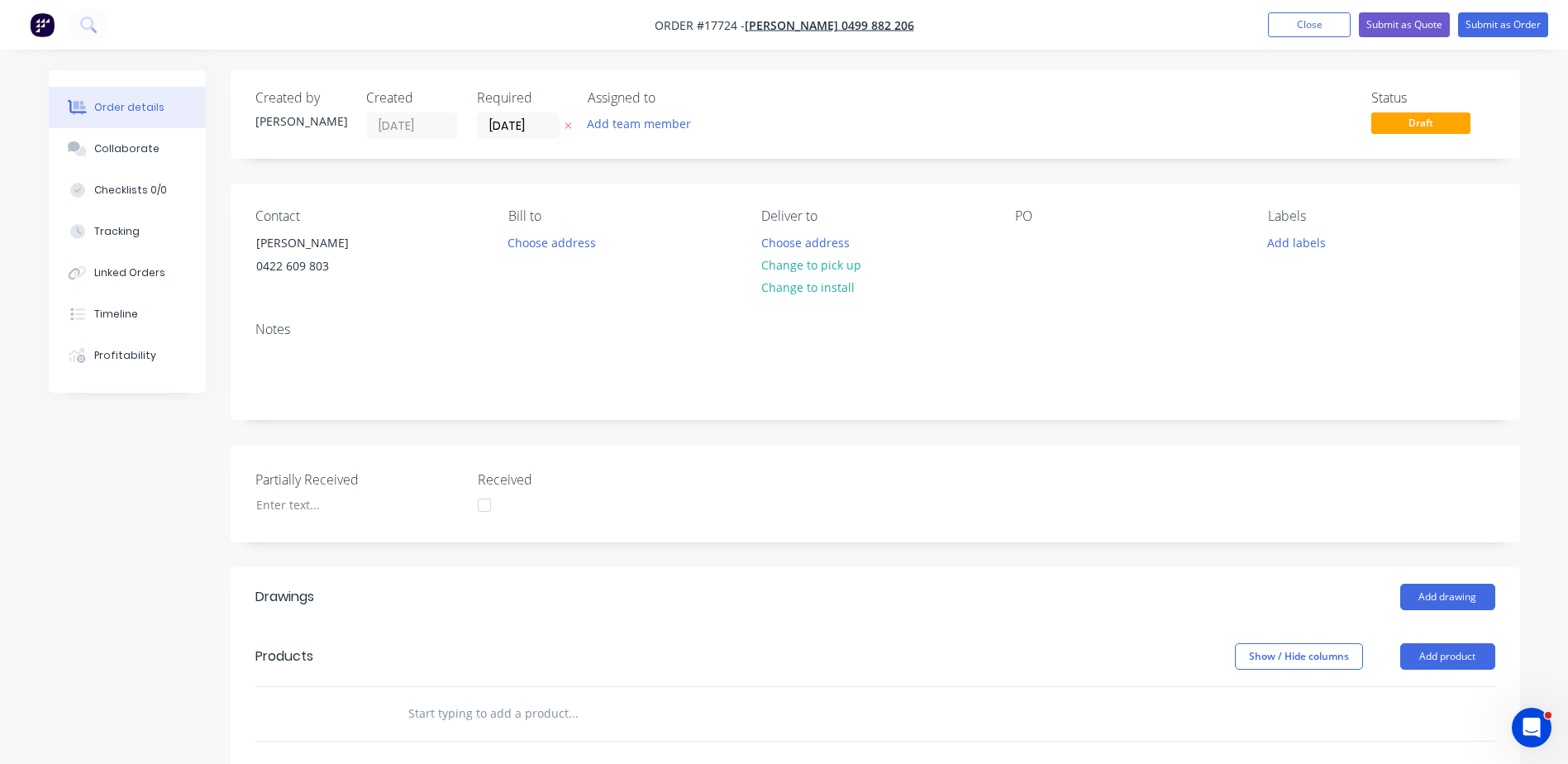
click at [814, 264] on button "Change to pick up" at bounding box center [811, 265] width 117 height 22
click at [1033, 249] on div at bounding box center [1028, 242] width 26 height 24
click at [471, 718] on input "text" at bounding box center [572, 713] width 330 height 33
click at [1109, 244] on div "17724 - screws" at bounding box center [1069, 242] width 108 height 24
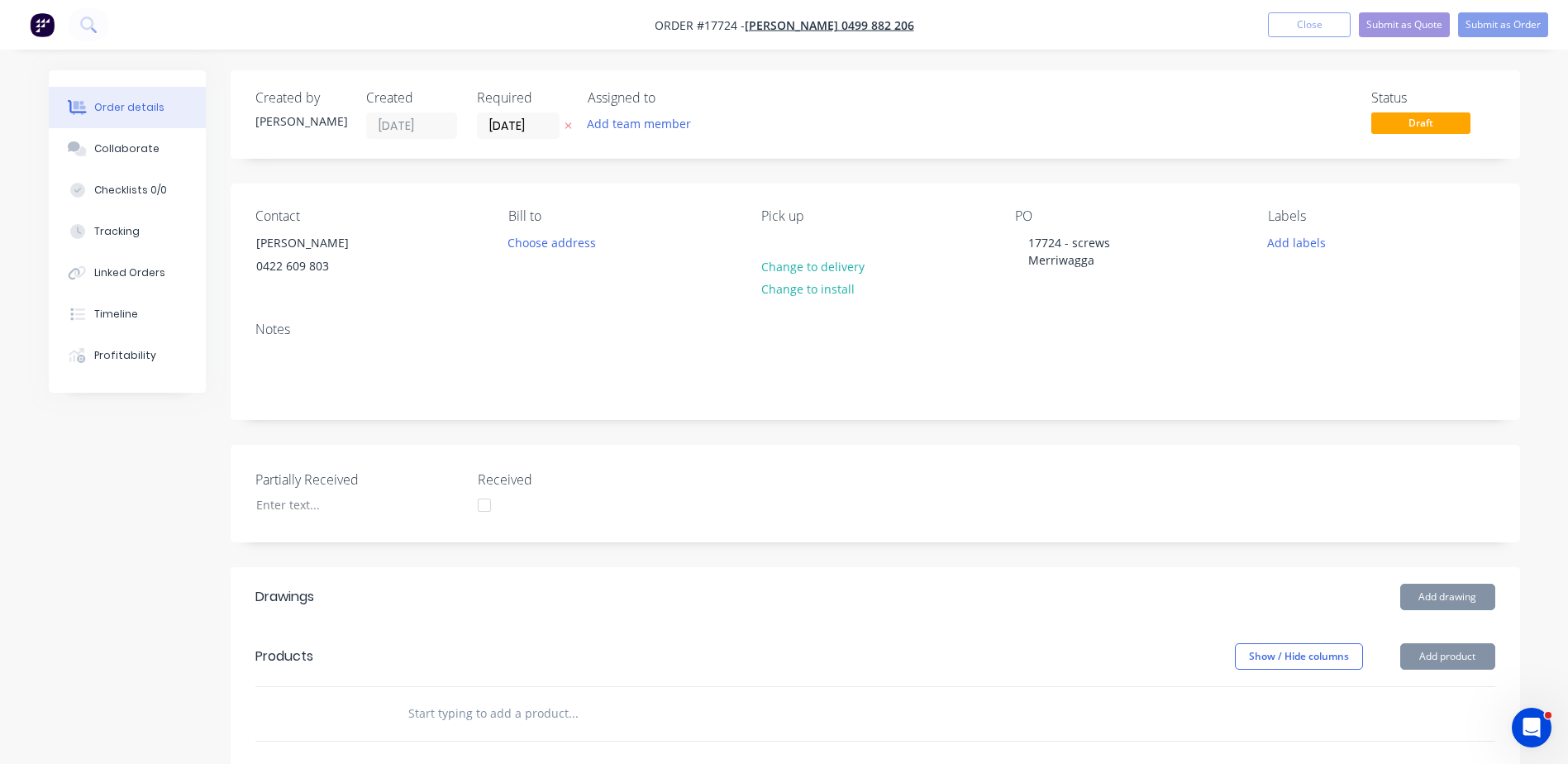
click at [443, 719] on input "text" at bounding box center [572, 713] width 330 height 33
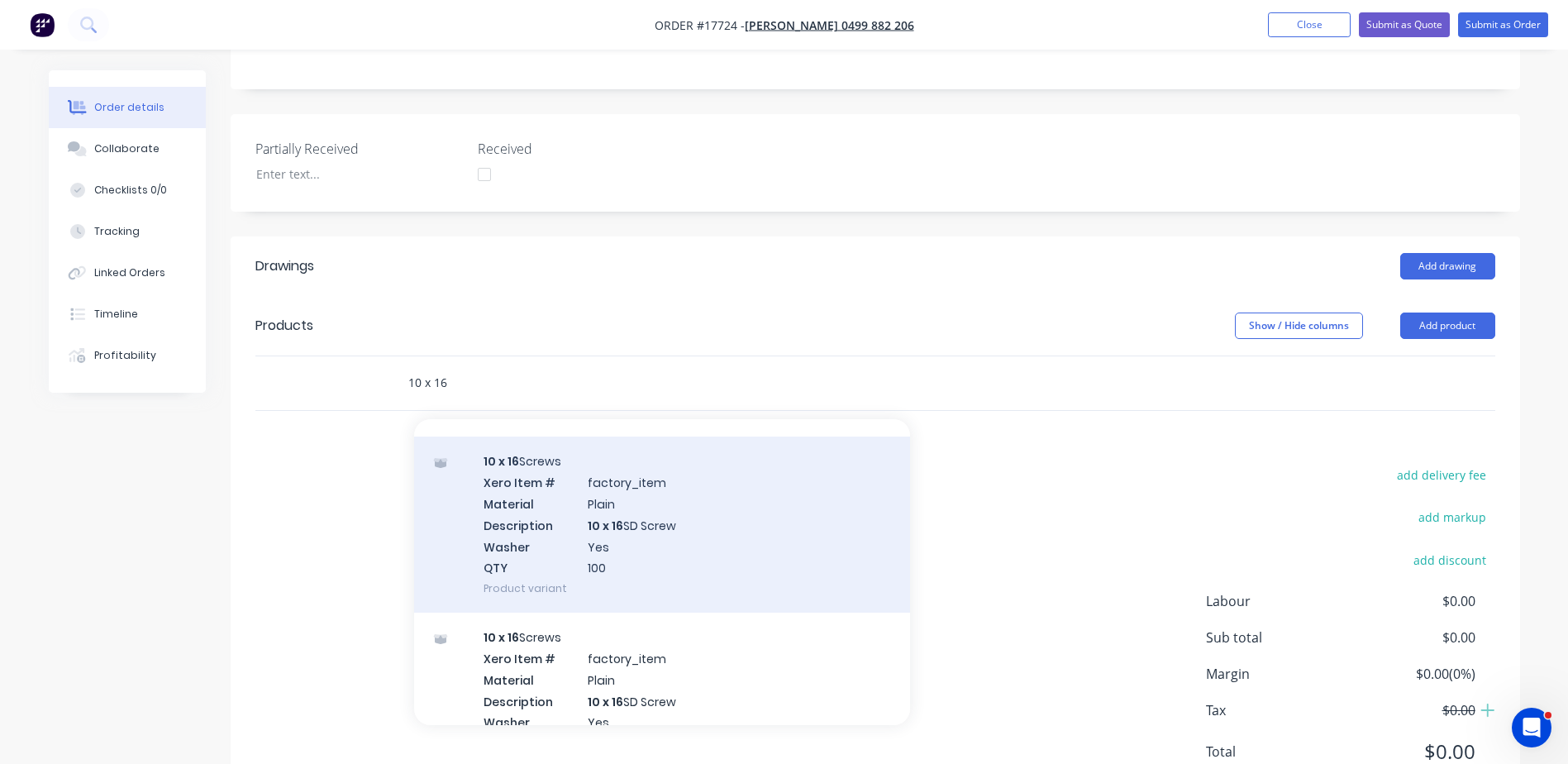
scroll to position [248, 0]
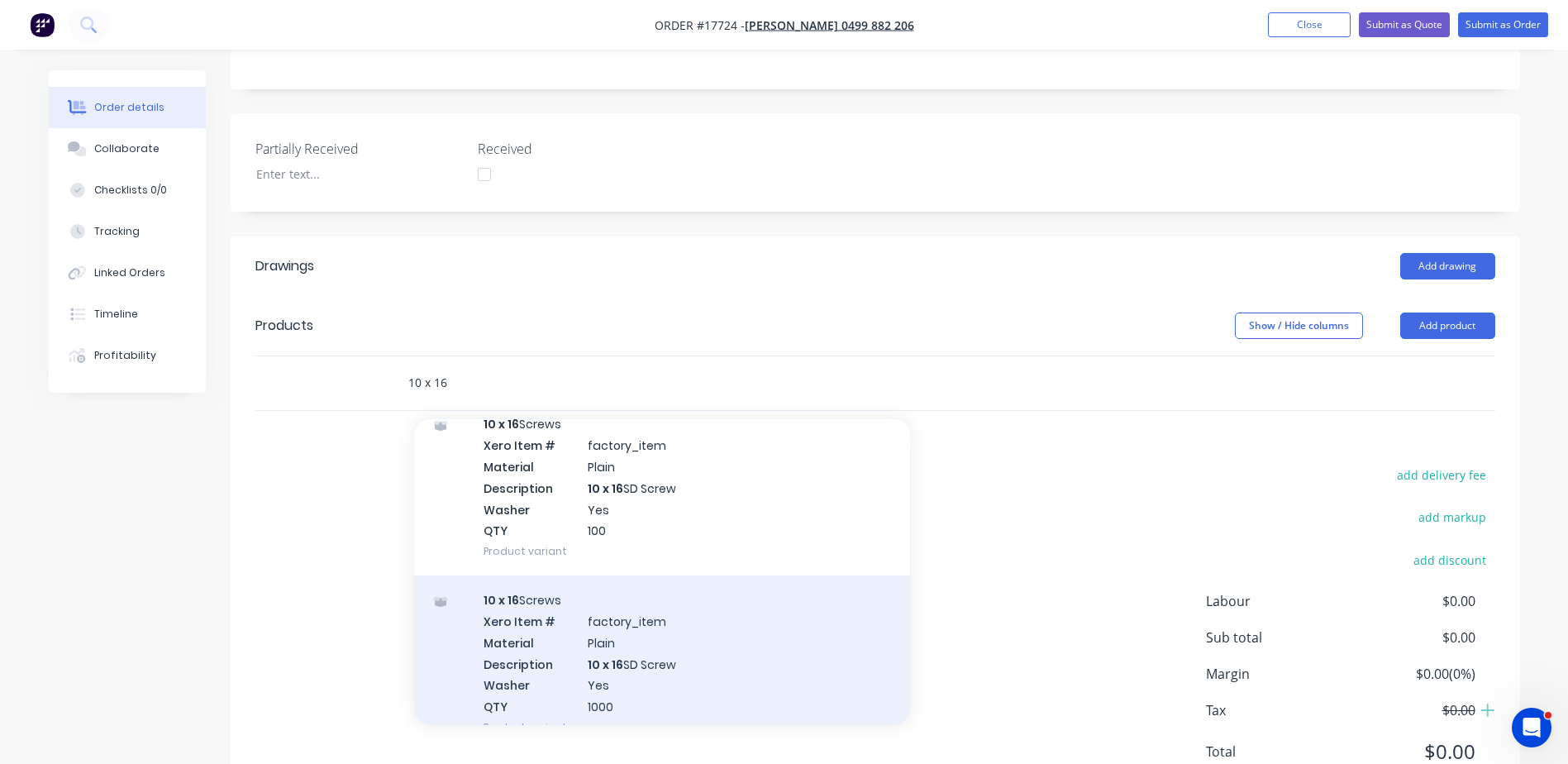
type input "10 x 16"
click at [605, 658] on div "10 x 16 Screws Xero Item # factory_item Material Plain Description 10 x 16 SD S…" at bounding box center [662, 663] width 496 height 176
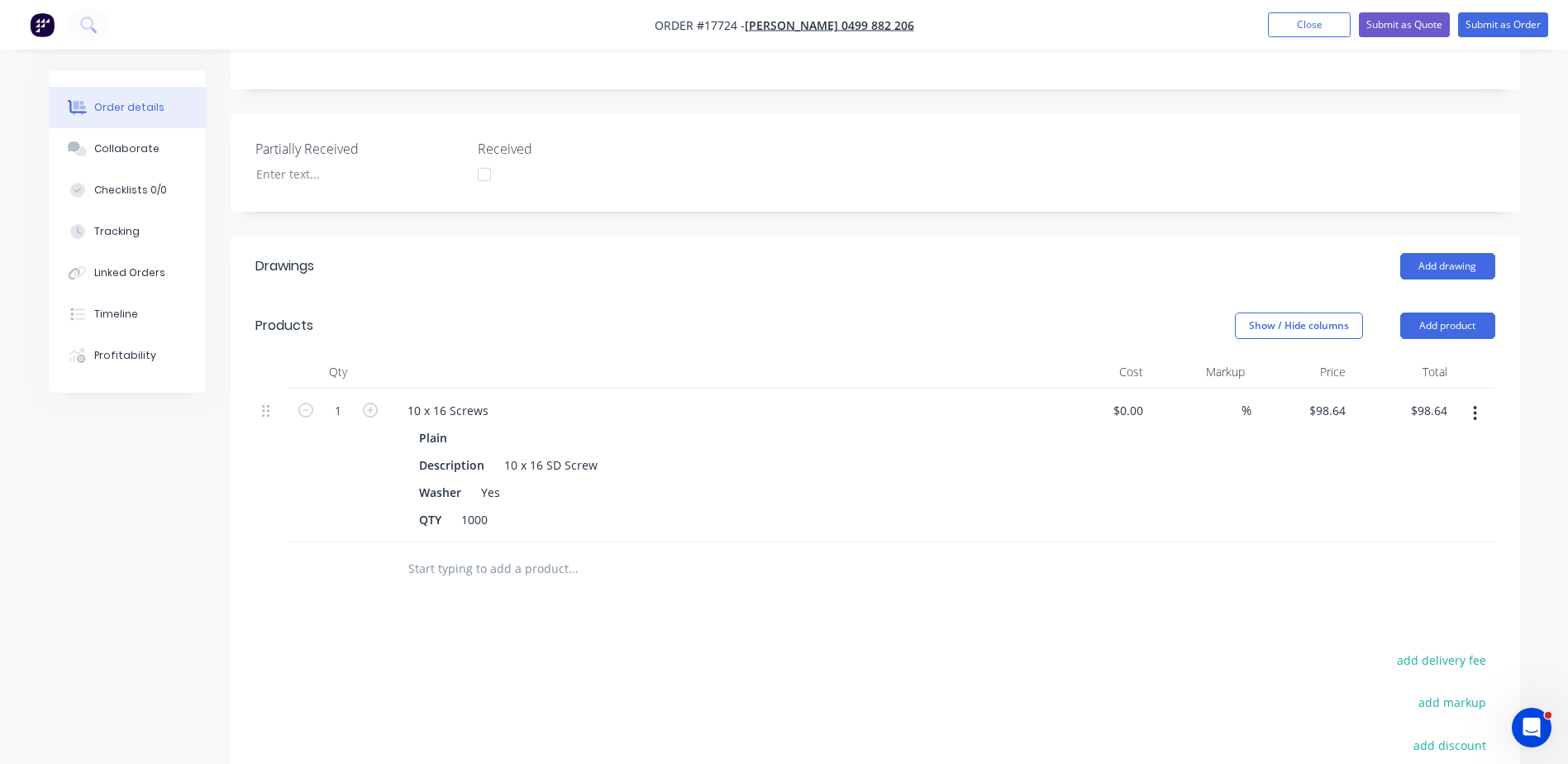
click at [523, 574] on input "text" at bounding box center [572, 569] width 330 height 33
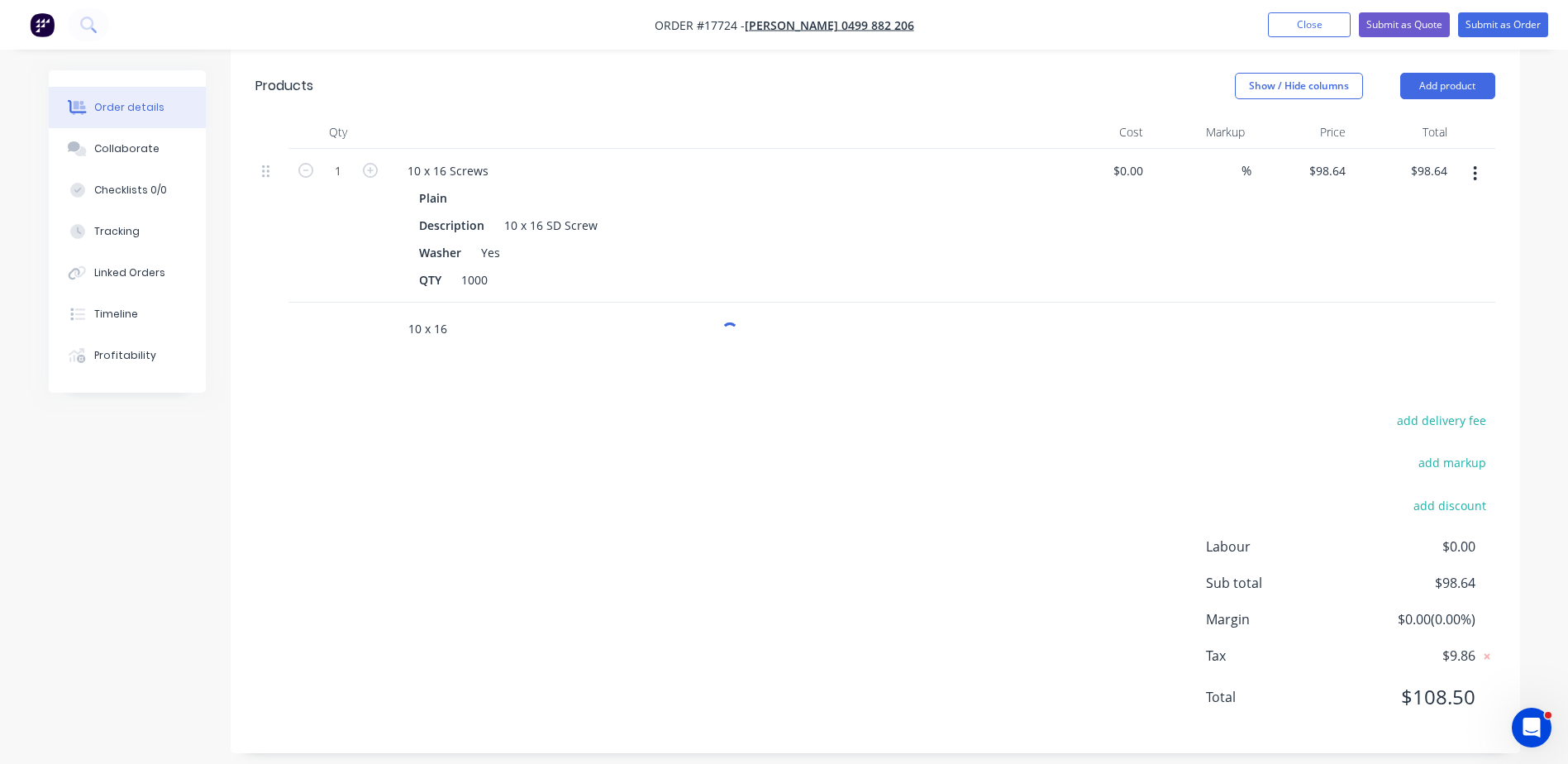
scroll to position [578, 0]
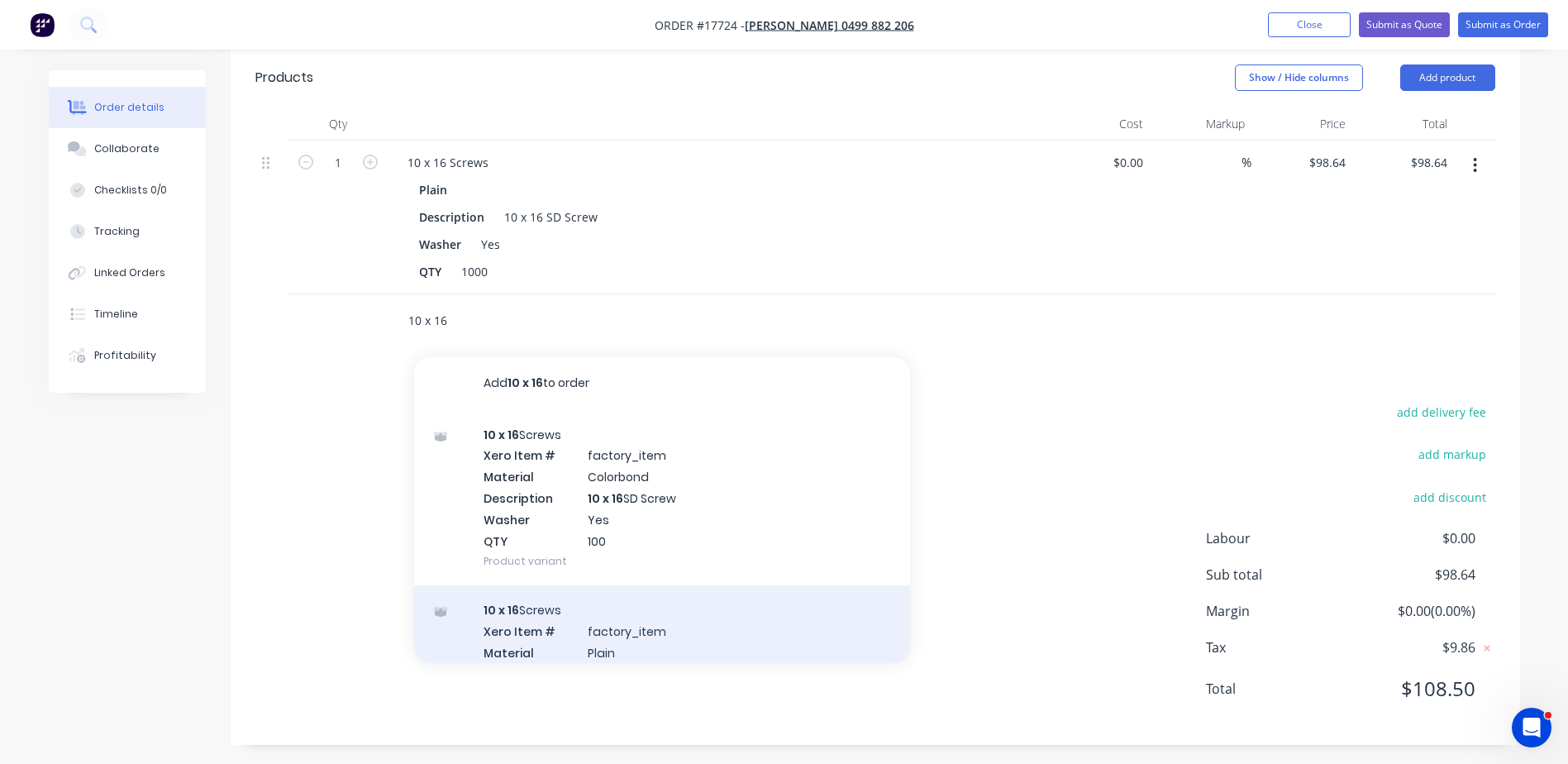
type input "10 x 16"
click at [535, 626] on div "10 x 16 Screws Xero Item # factory_item Material Plain Description 10 x 16 SD S…" at bounding box center [662, 673] width 496 height 176
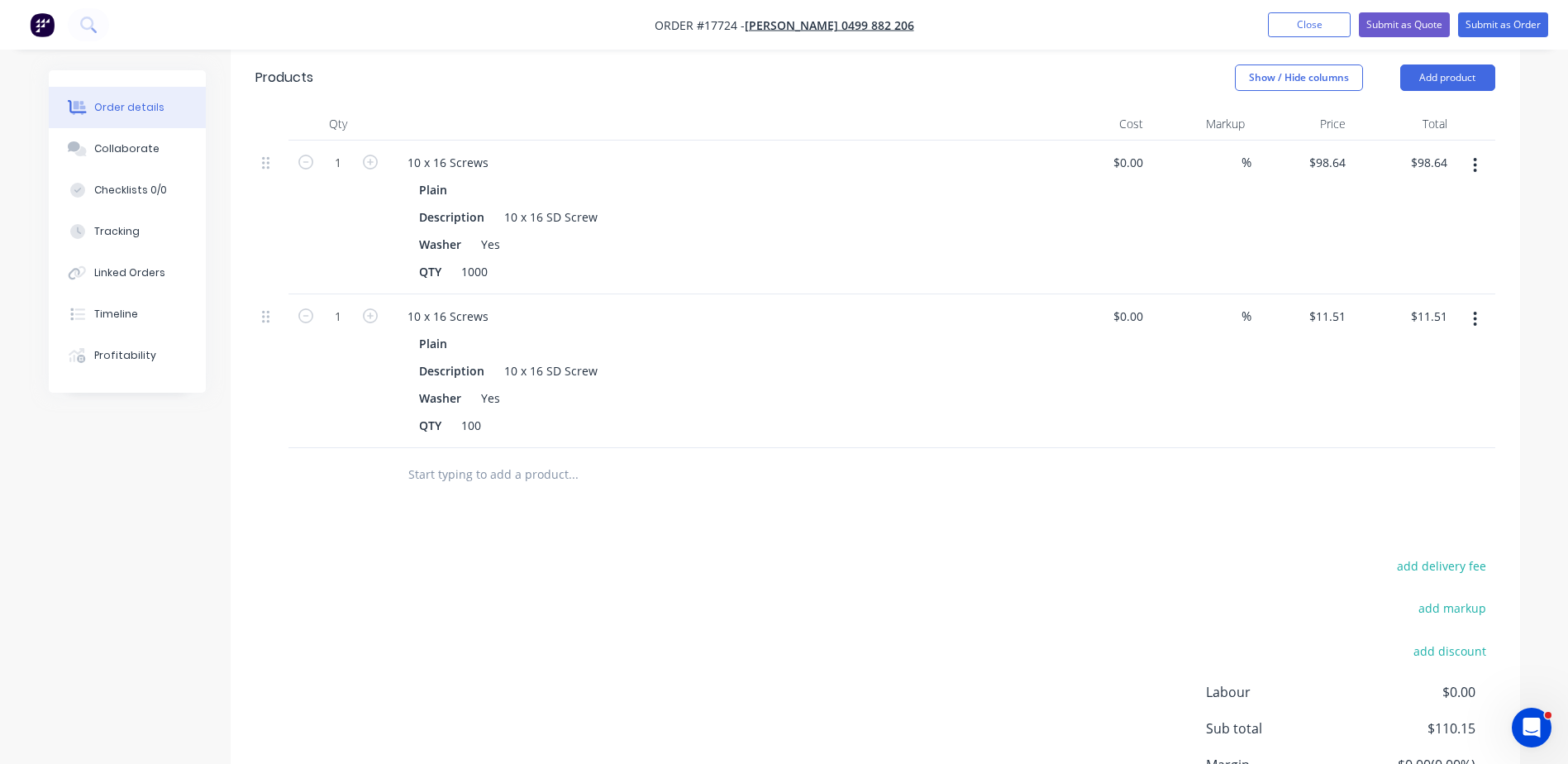
click at [1471, 316] on button "button" at bounding box center [1475, 318] width 39 height 29
click at [1381, 460] on div "Delete" at bounding box center [1417, 461] width 127 height 24
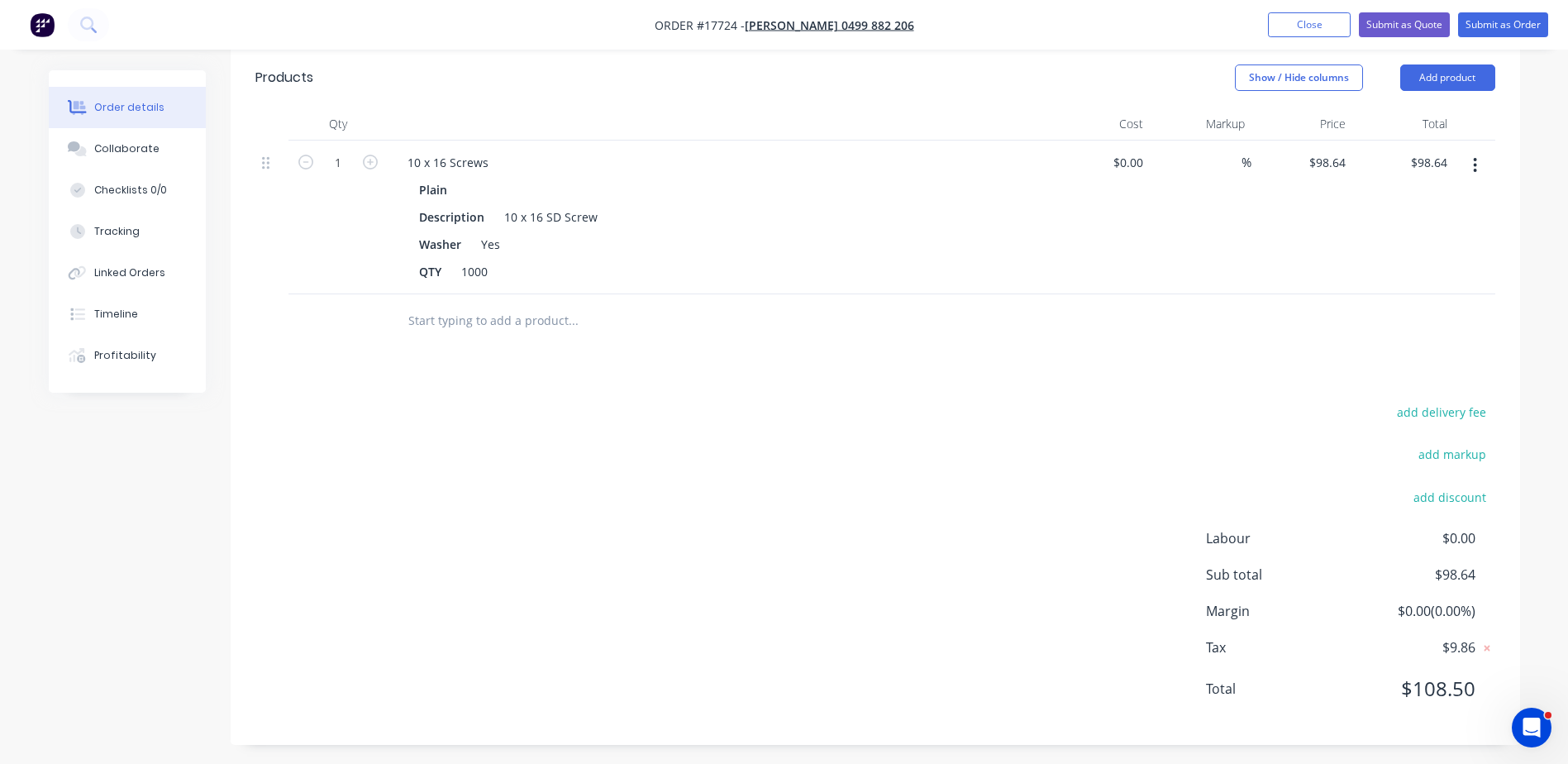
click at [1479, 169] on button "button" at bounding box center [1475, 165] width 39 height 29
click at [1416, 315] on div "Delete" at bounding box center [1417, 308] width 127 height 24
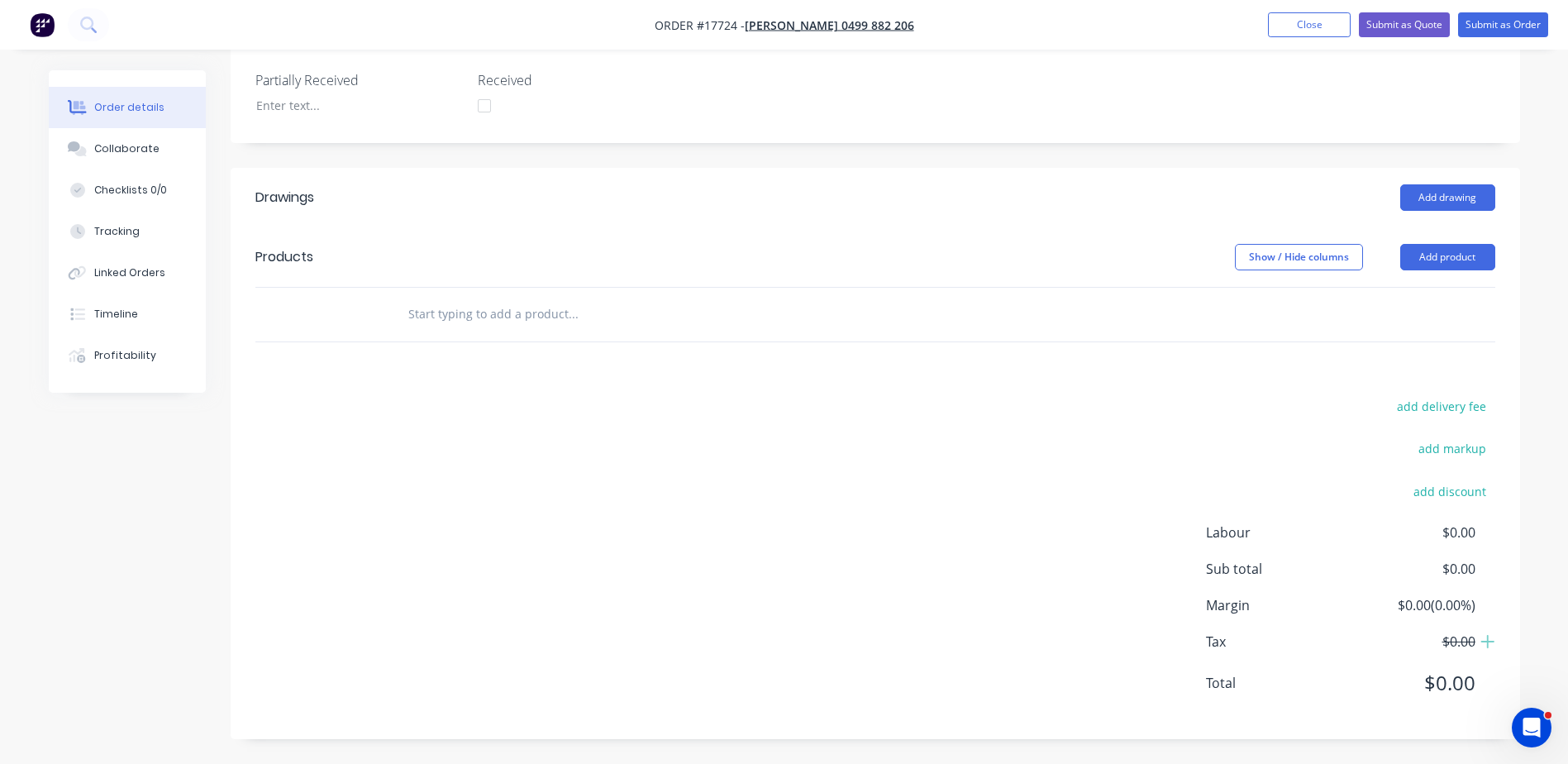
scroll to position [400, 0]
click at [461, 320] on input "text" at bounding box center [572, 315] width 330 height 33
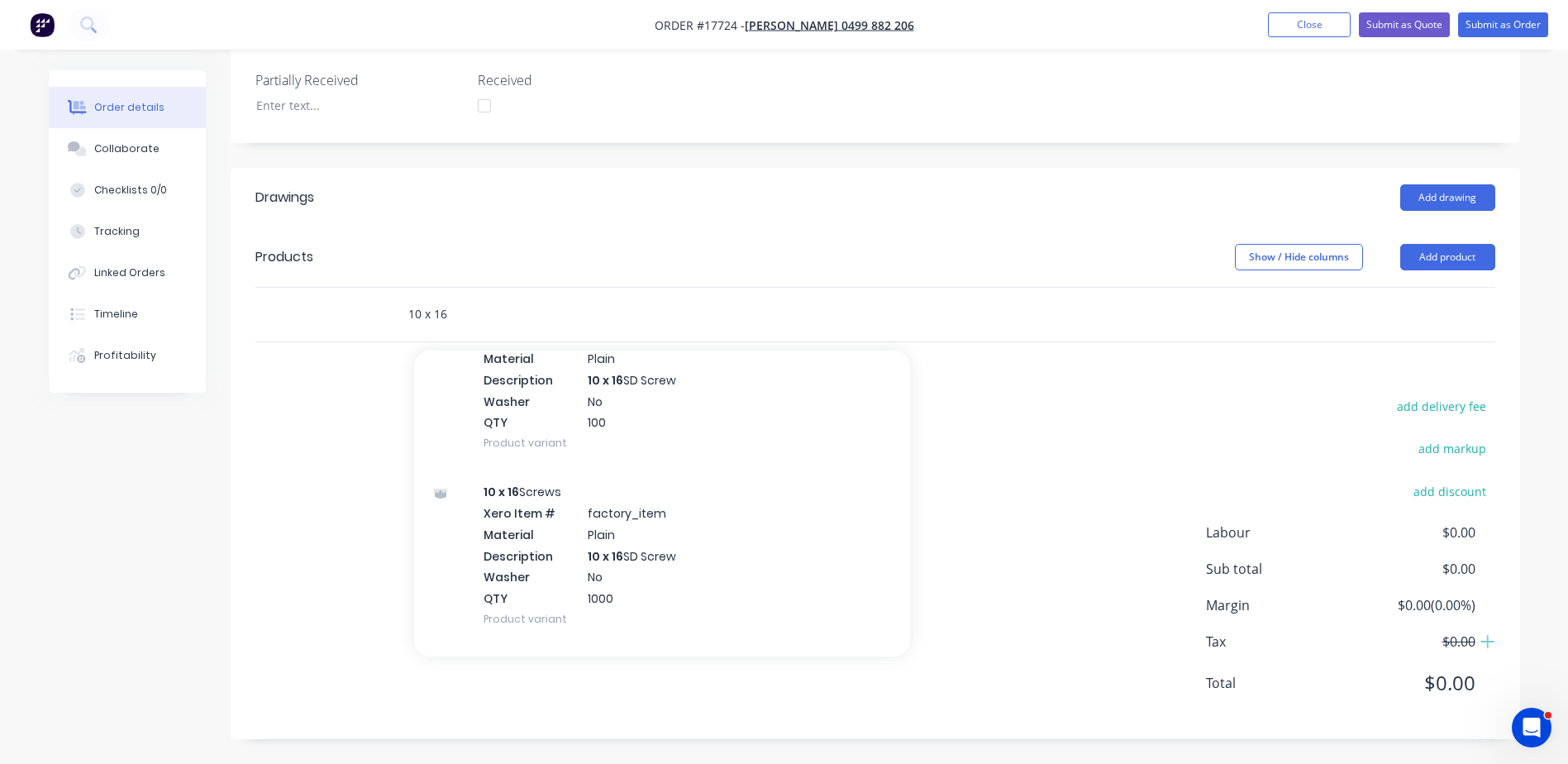
scroll to position [992, 0]
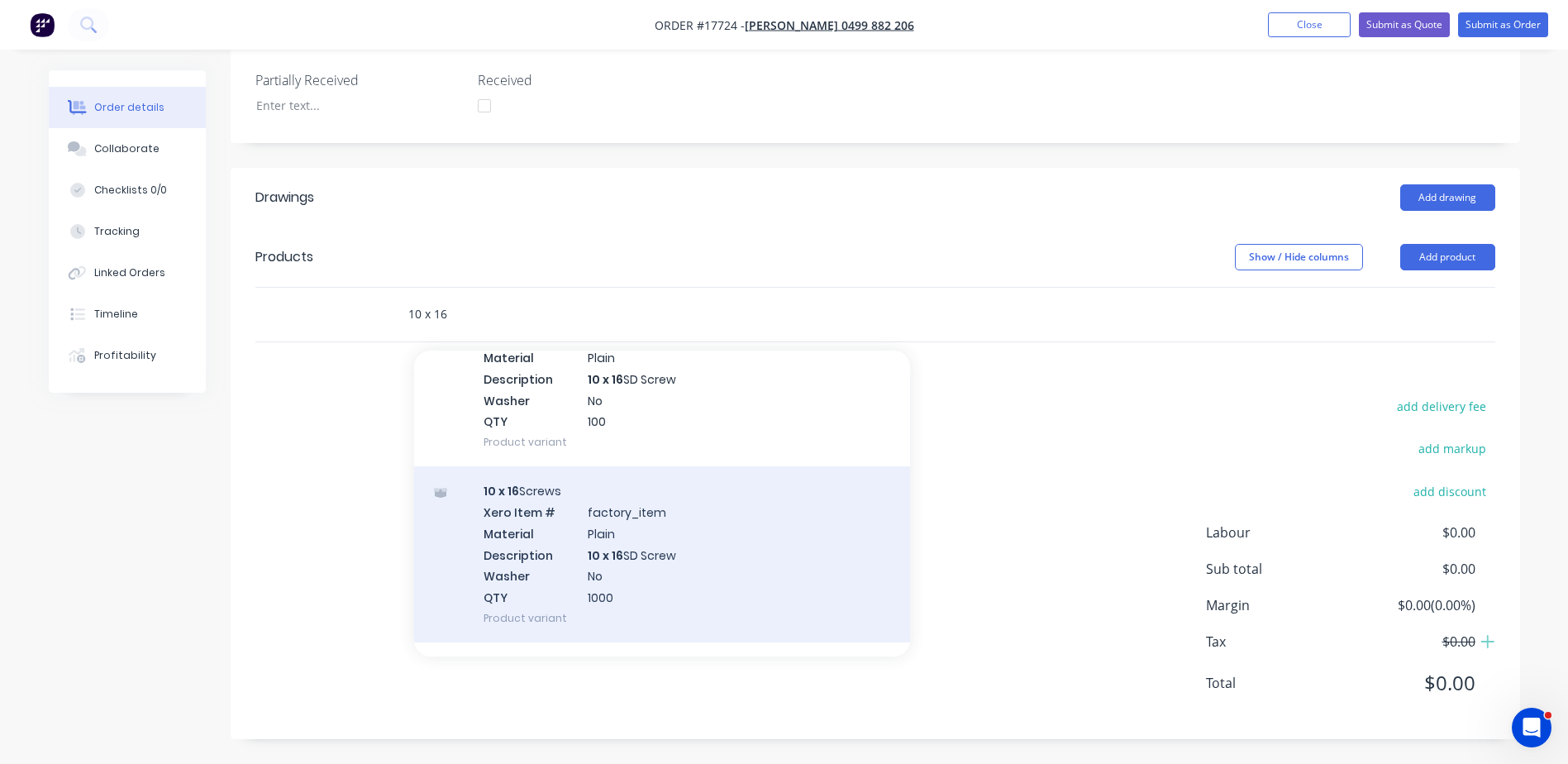
type input "10 x 16"
click at [618, 544] on div "10 x 16 Screws Xero Item # factory_item Material Plain Description 10 x 16 SD S…" at bounding box center [662, 554] width 496 height 176
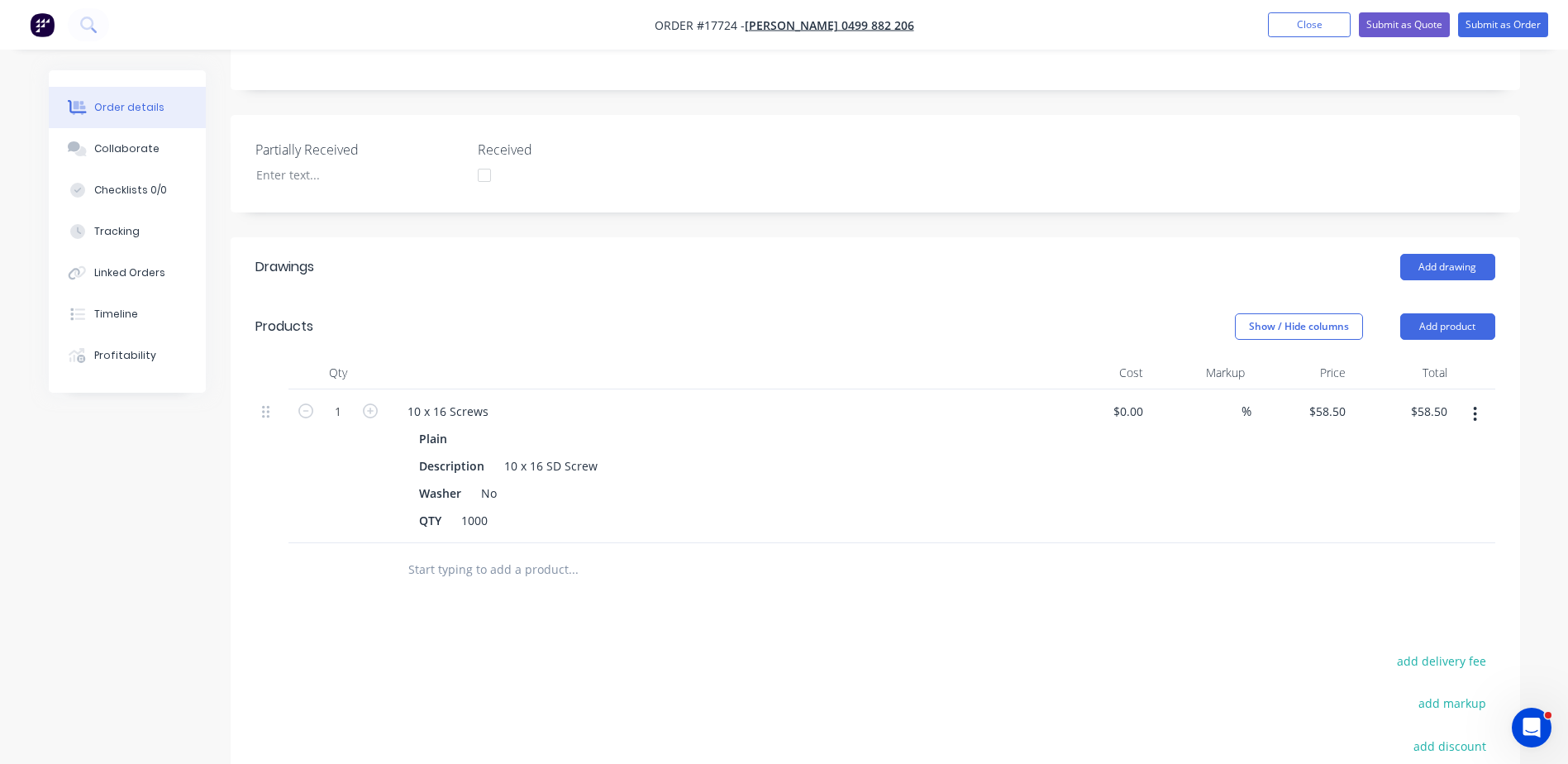
scroll to position [233, 0]
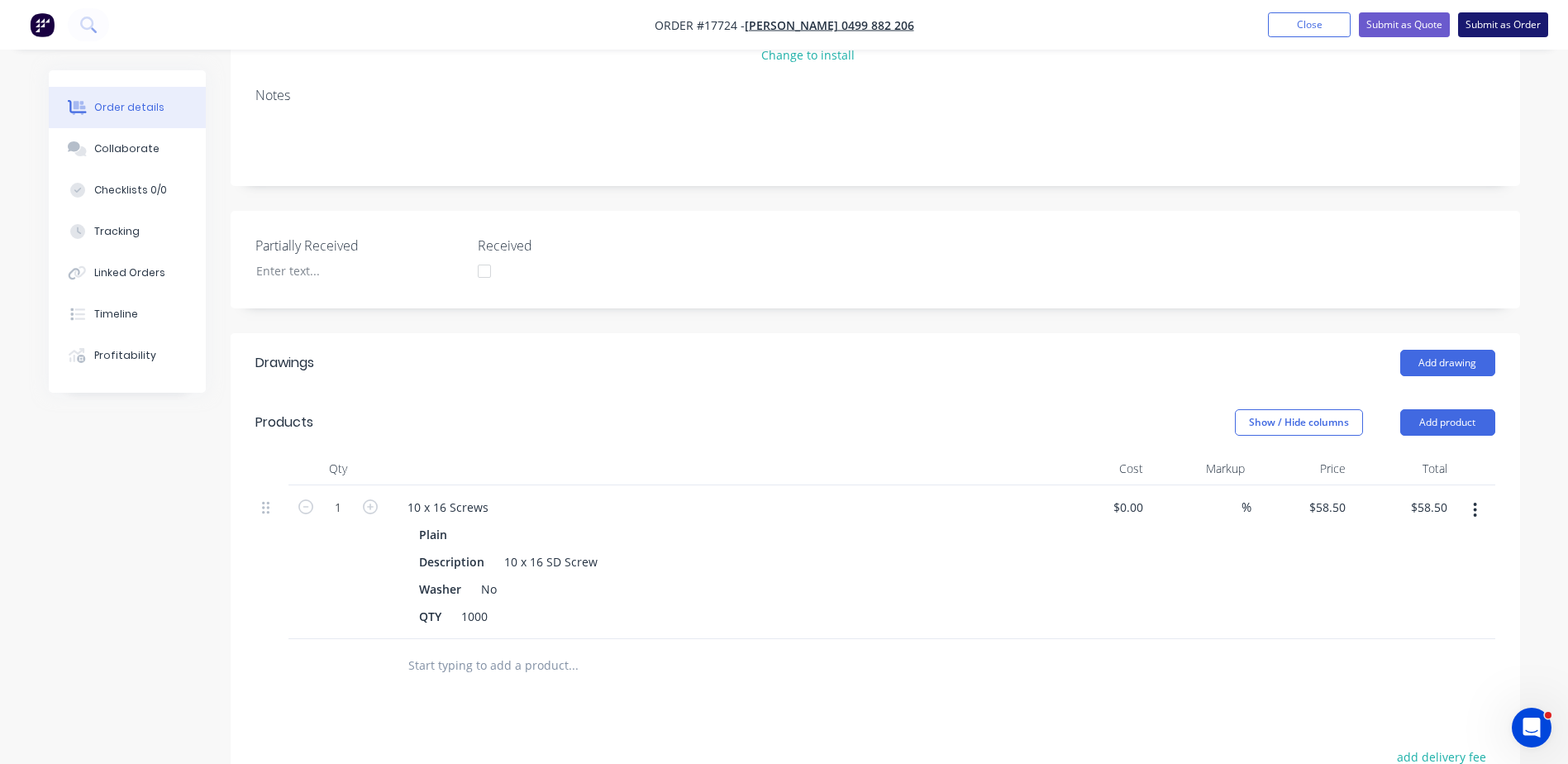
click at [1492, 21] on button "Submit as Order" at bounding box center [1504, 24] width 90 height 24
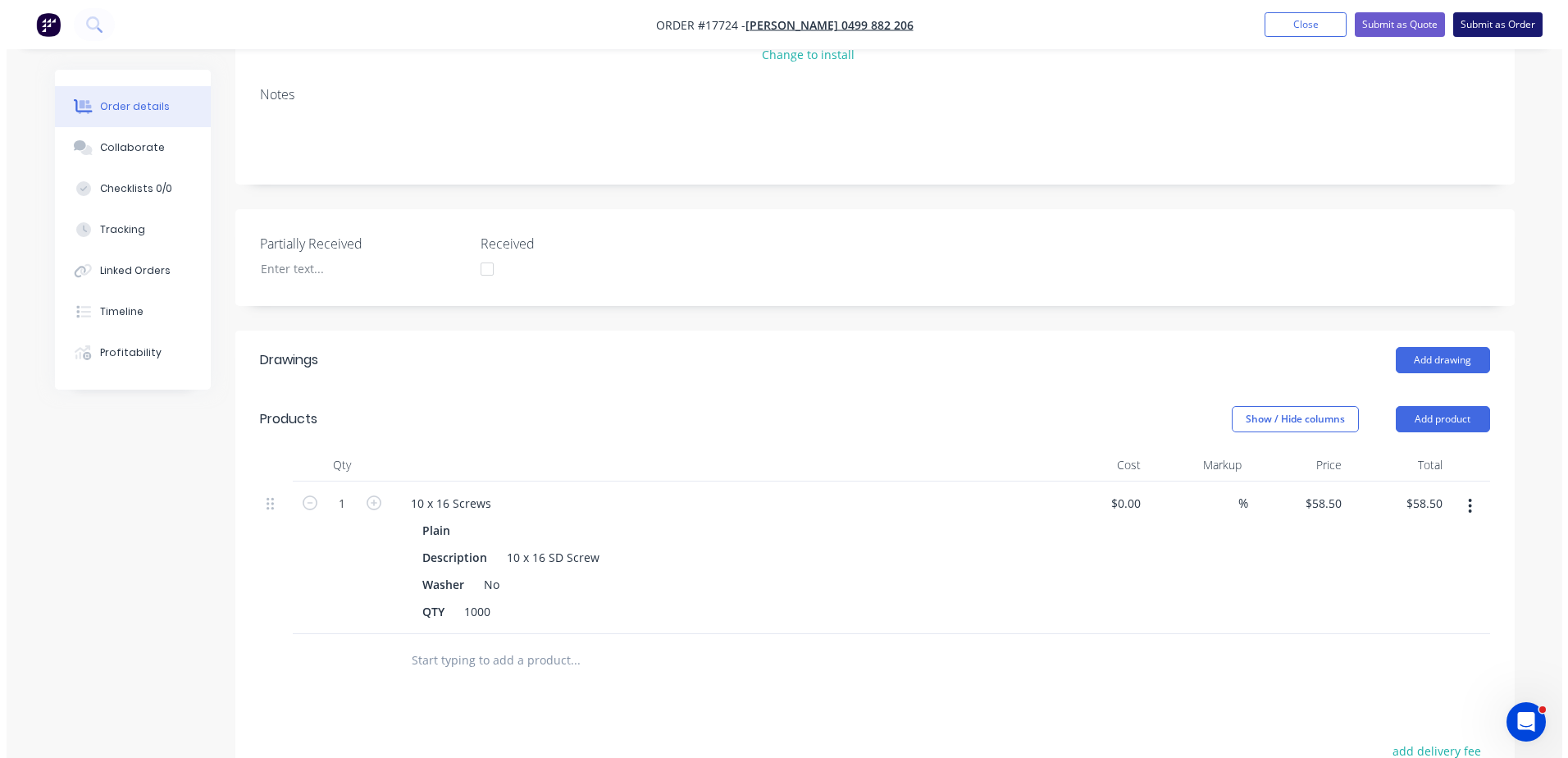
scroll to position [0, 0]
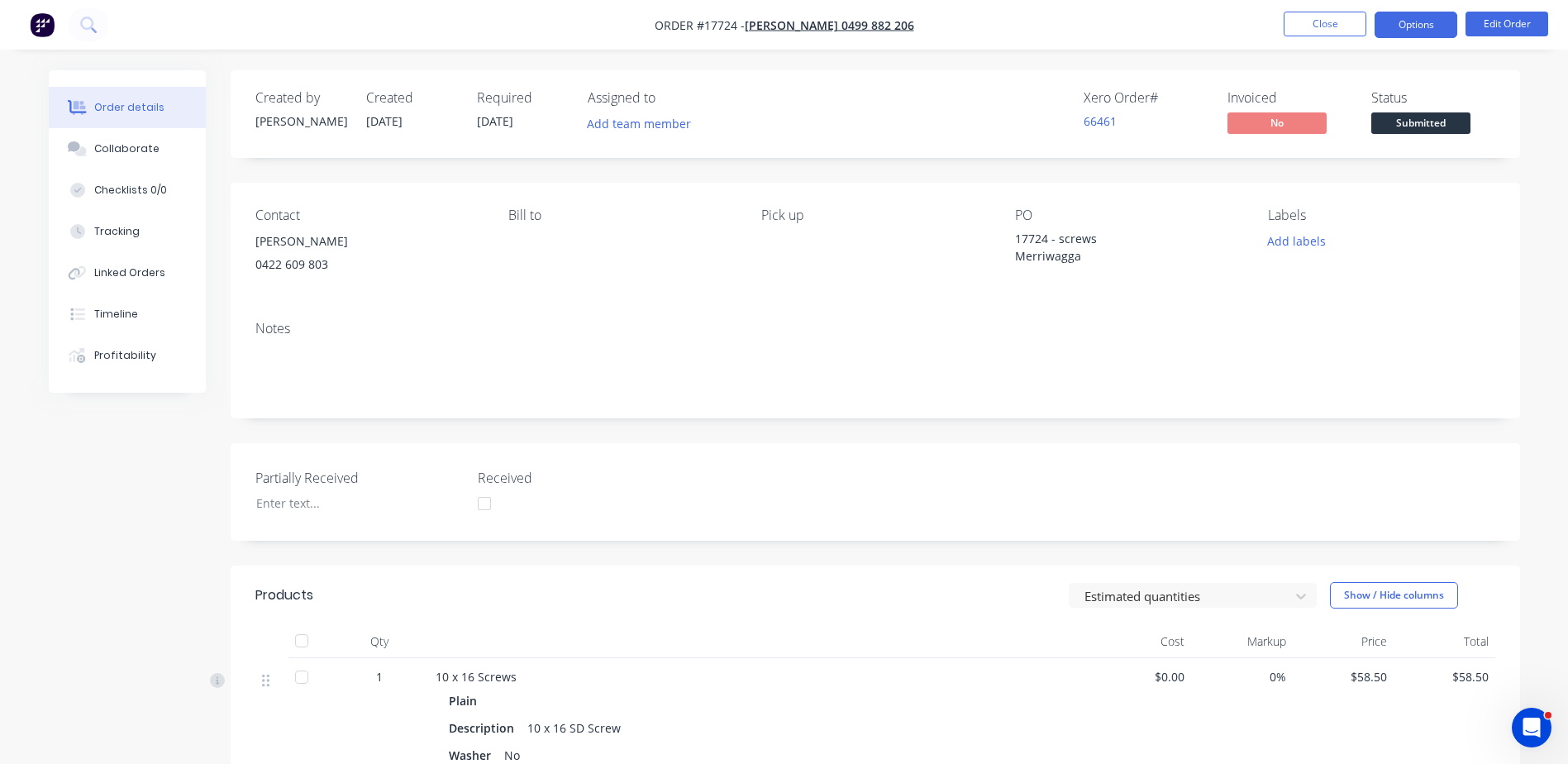
click at [1405, 29] on button "Options" at bounding box center [1416, 24] width 83 height 26
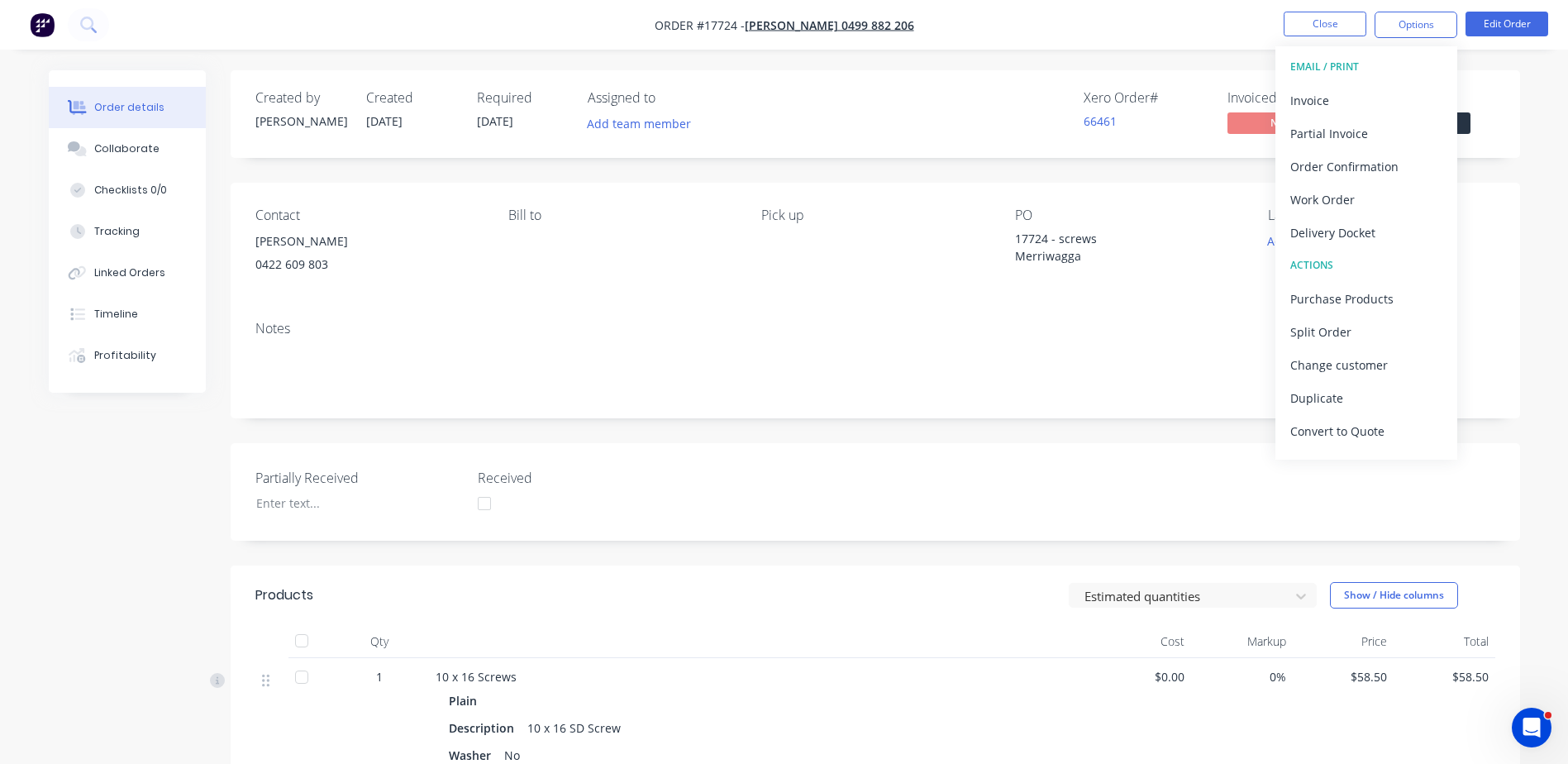
drag, startPoint x: 1332, startPoint y: 204, endPoint x: 1175, endPoint y: 269, distance: 169.9
click at [1169, 270] on div "Order #17724 - [PERSON_NAME] 0499 882 206 Close Options EMAIL / PRINT Invoice P…" at bounding box center [784, 550] width 1568 height 1100
click at [1324, 104] on div "Invoice" at bounding box center [1367, 101] width 152 height 24
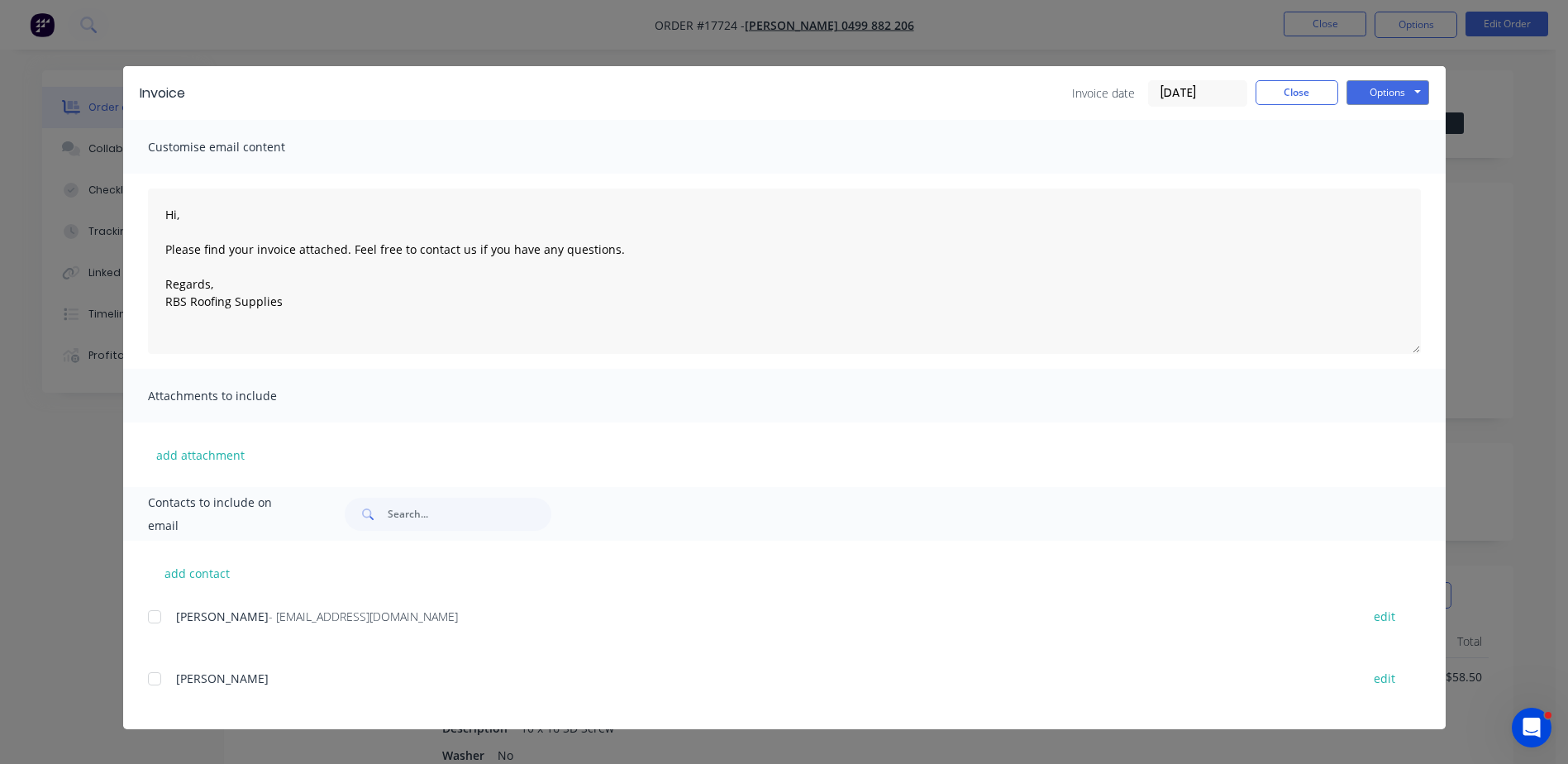
click at [157, 615] on div at bounding box center [154, 616] width 33 height 33
click at [1395, 92] on button "Options" at bounding box center [1388, 92] width 83 height 24
click at [1401, 175] on button "Email" at bounding box center [1400, 177] width 106 height 27
type textarea "Hi, Please find your invoice attached. Feel free to contact us if you have any …"
click at [1297, 94] on button "Close" at bounding box center [1296, 92] width 83 height 24
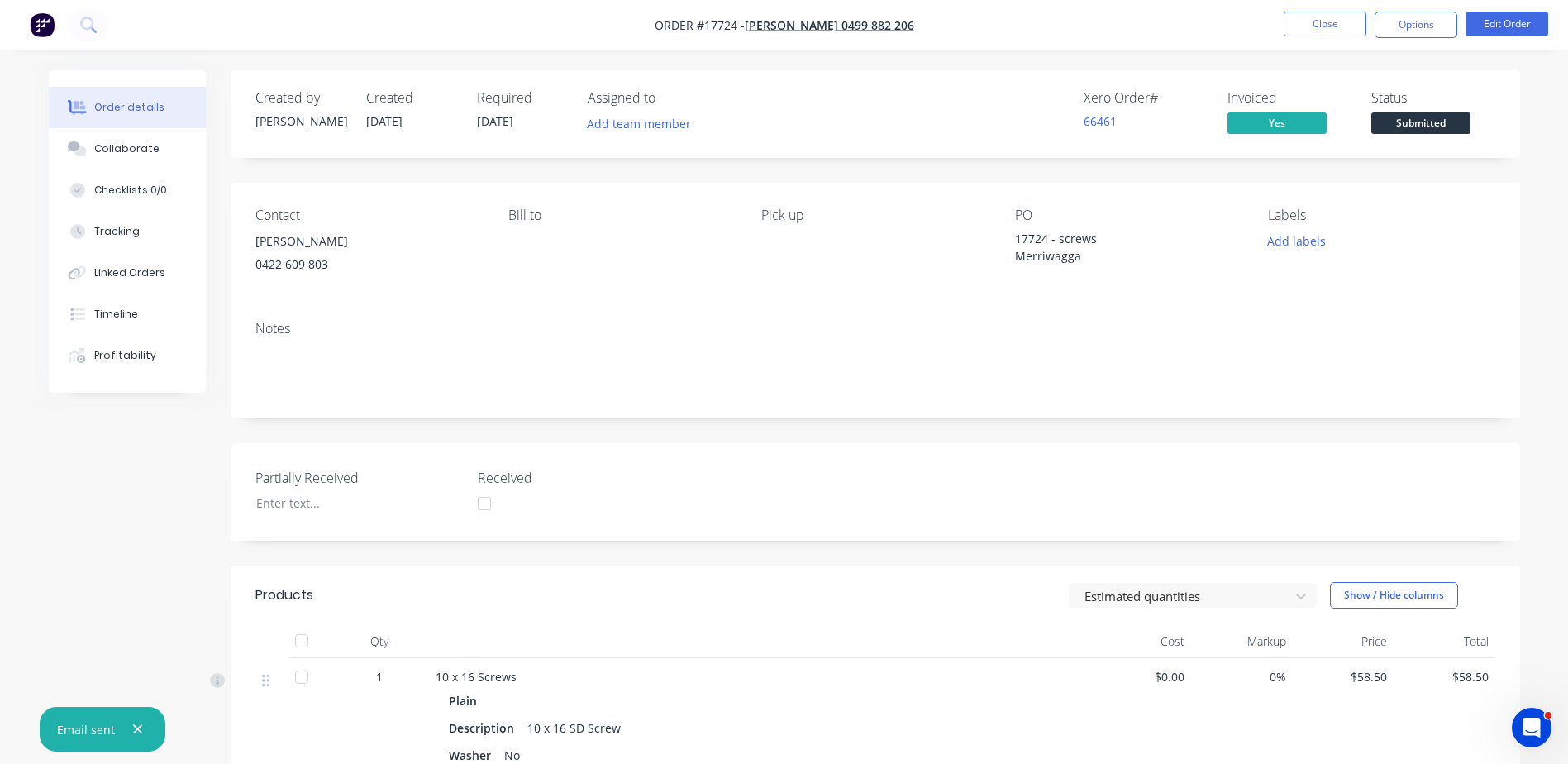
click at [1417, 118] on span "Submitted" at bounding box center [1421, 122] width 100 height 21
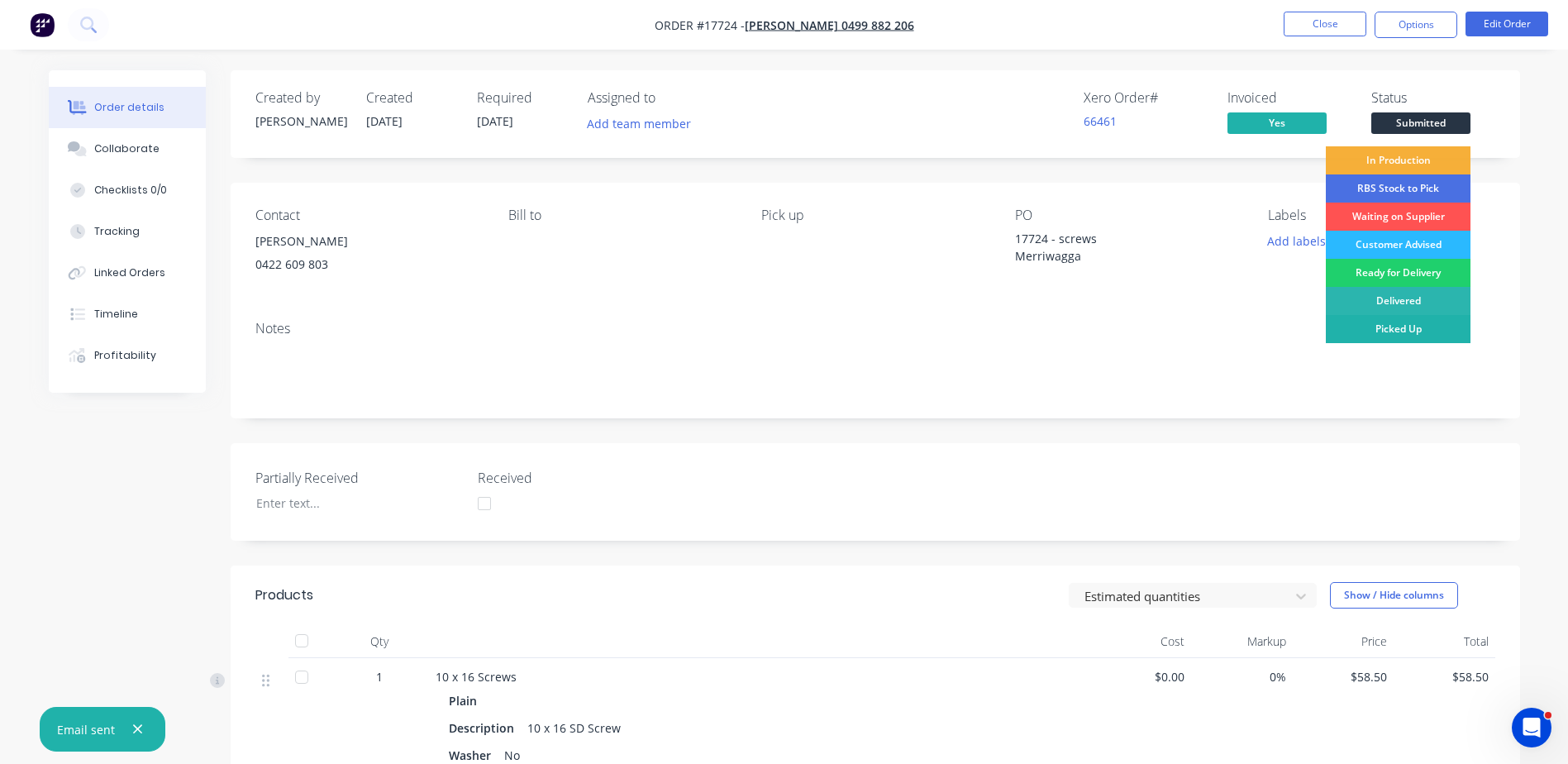
click at [1411, 336] on div "Picked Up" at bounding box center [1398, 328] width 145 height 28
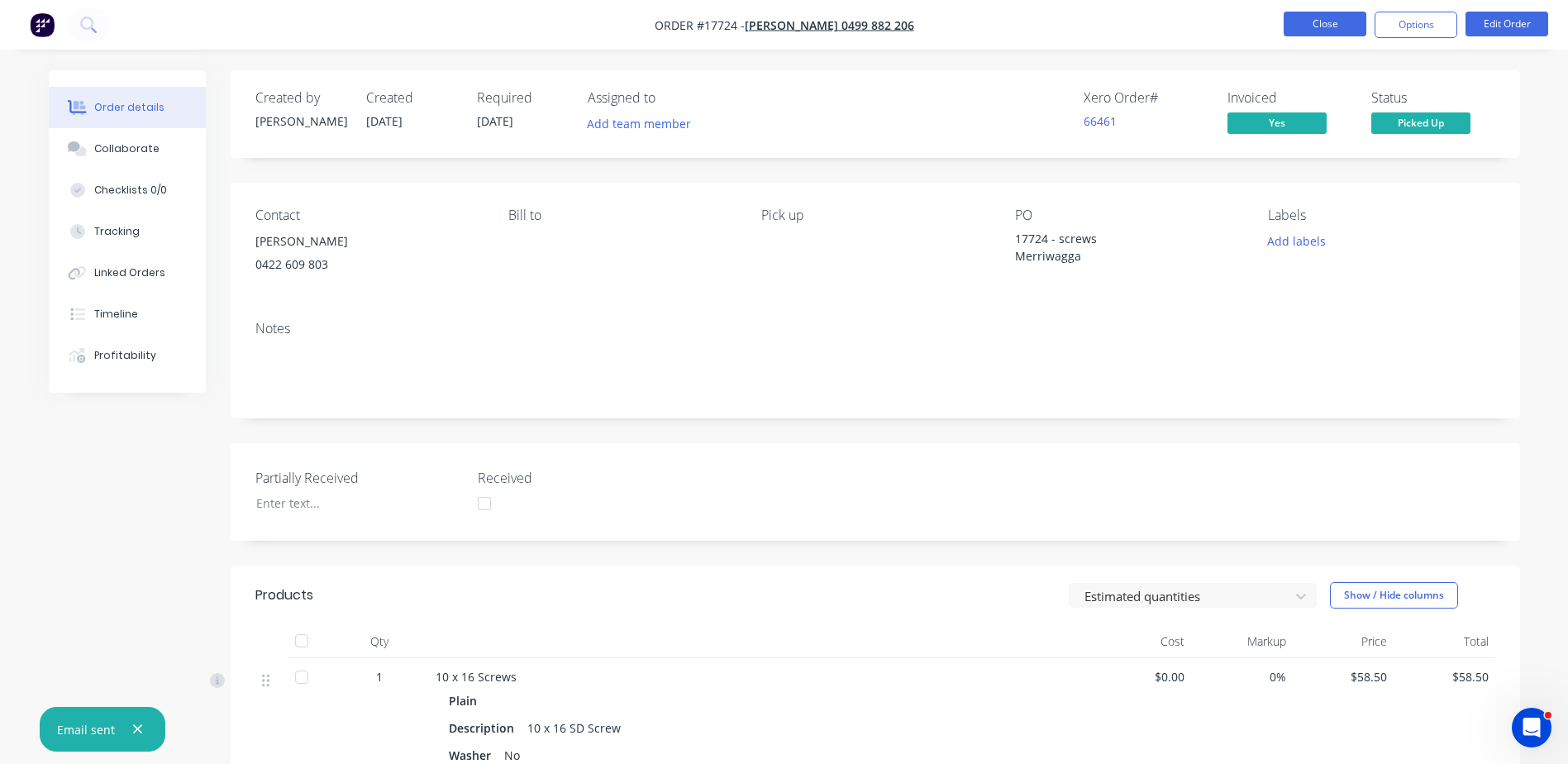
click at [1329, 15] on button "Close" at bounding box center [1325, 23] width 83 height 24
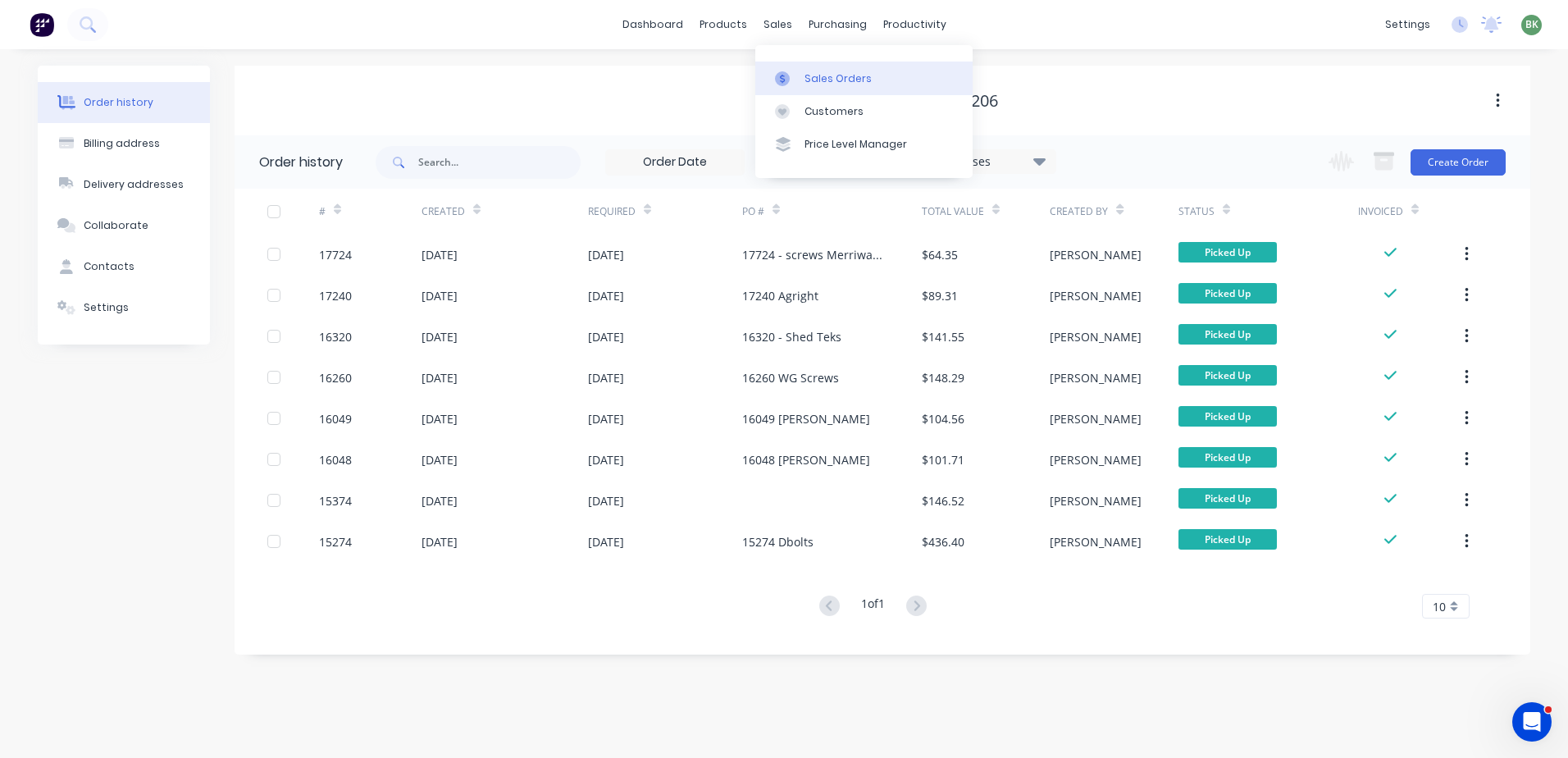
click at [826, 72] on div "Sales Orders" at bounding box center [837, 79] width 67 height 15
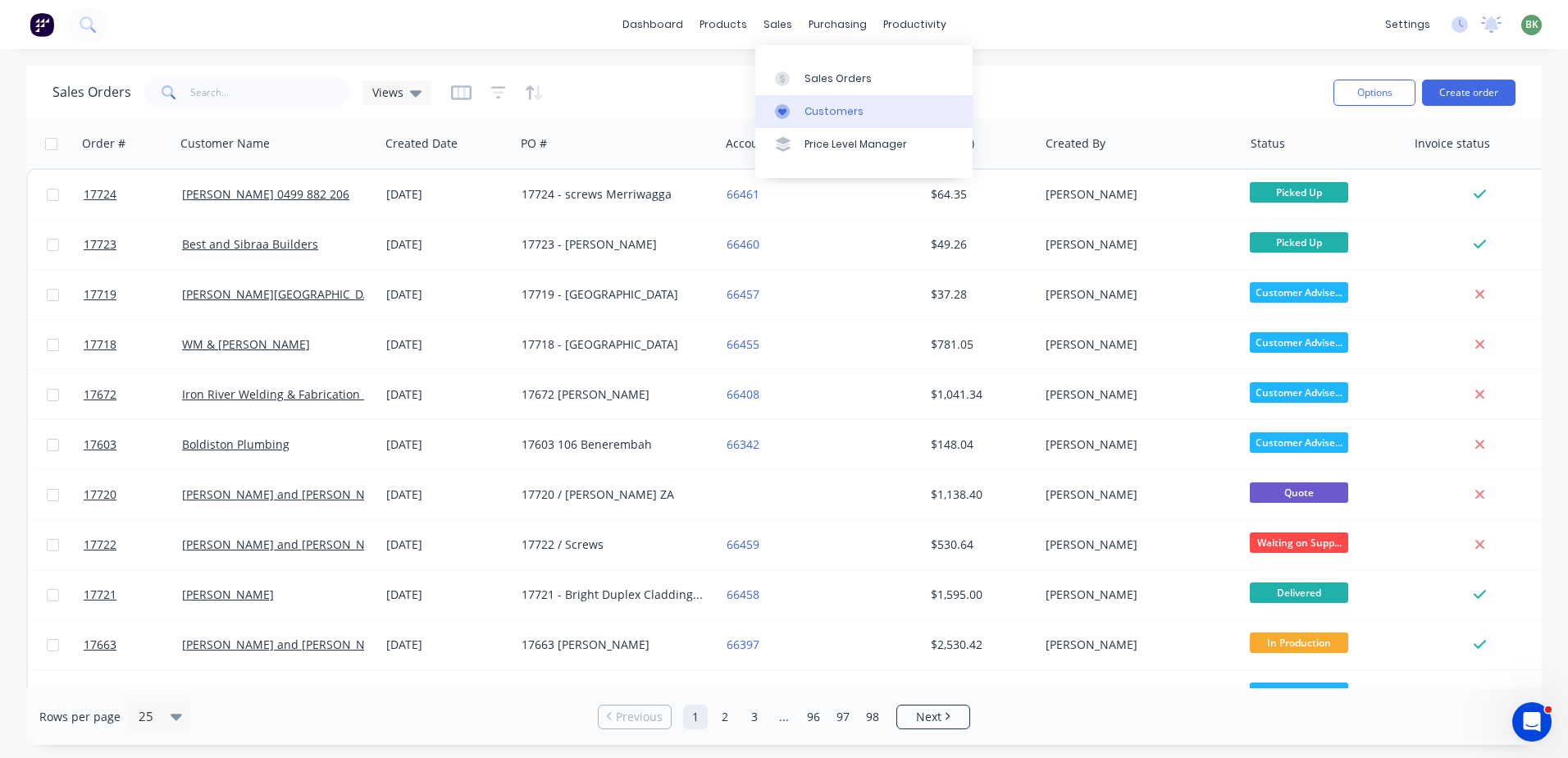
click at [827, 108] on div "Customers" at bounding box center [833, 111] width 59 height 15
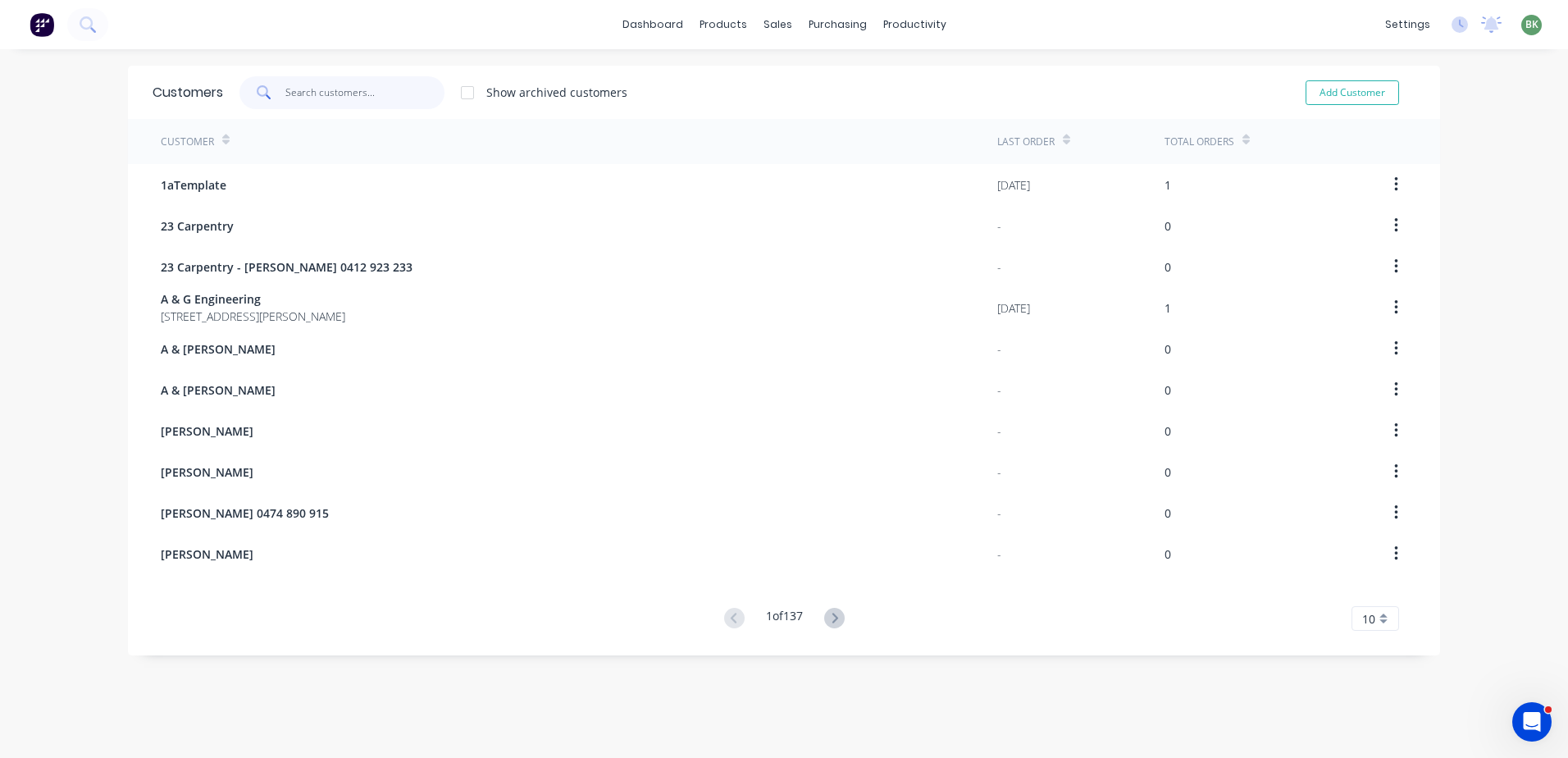
click at [341, 102] on input "text" at bounding box center [364, 93] width 160 height 33
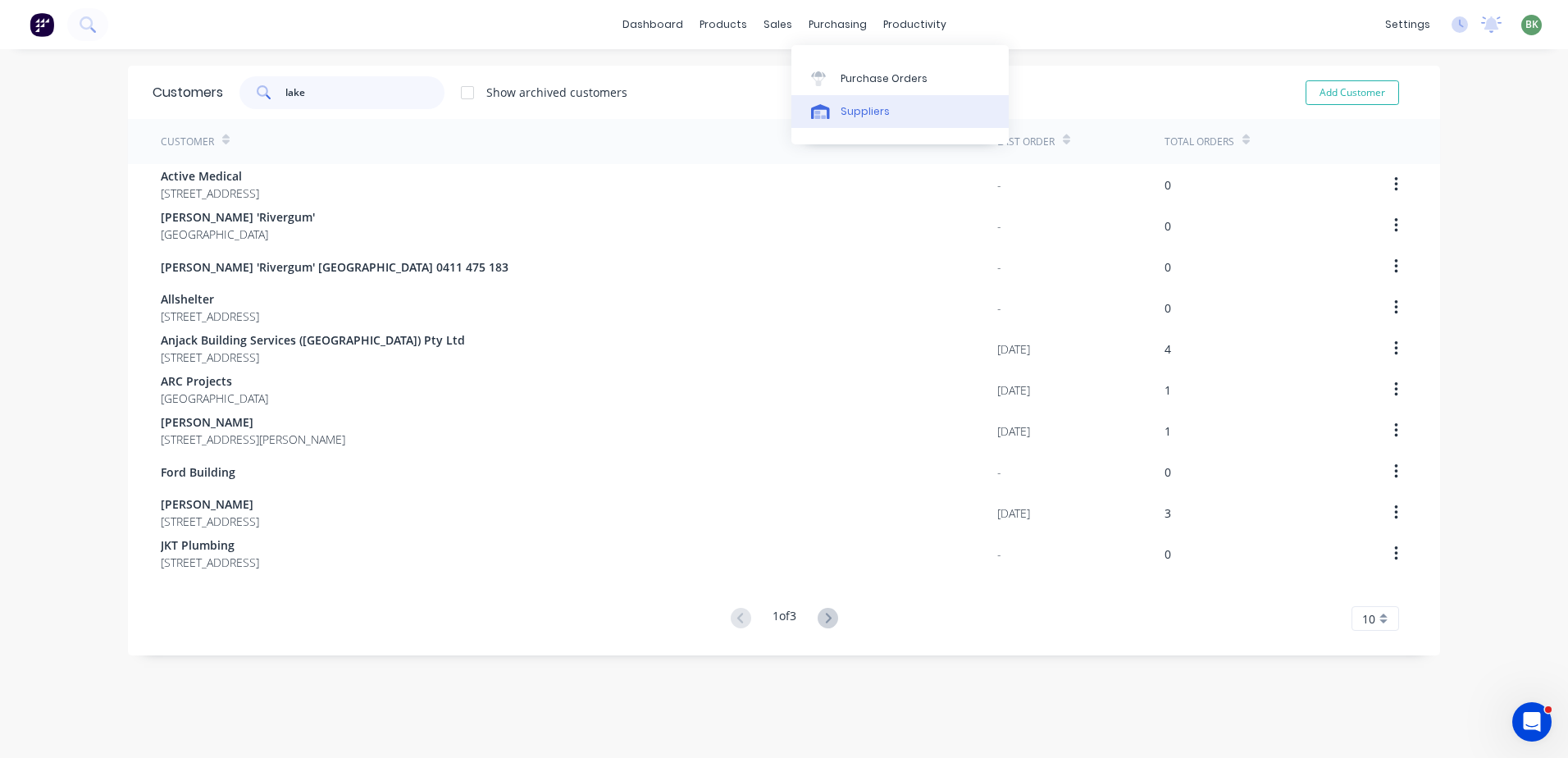
type input "lake"
click at [856, 118] on div "Suppliers" at bounding box center [864, 111] width 49 height 15
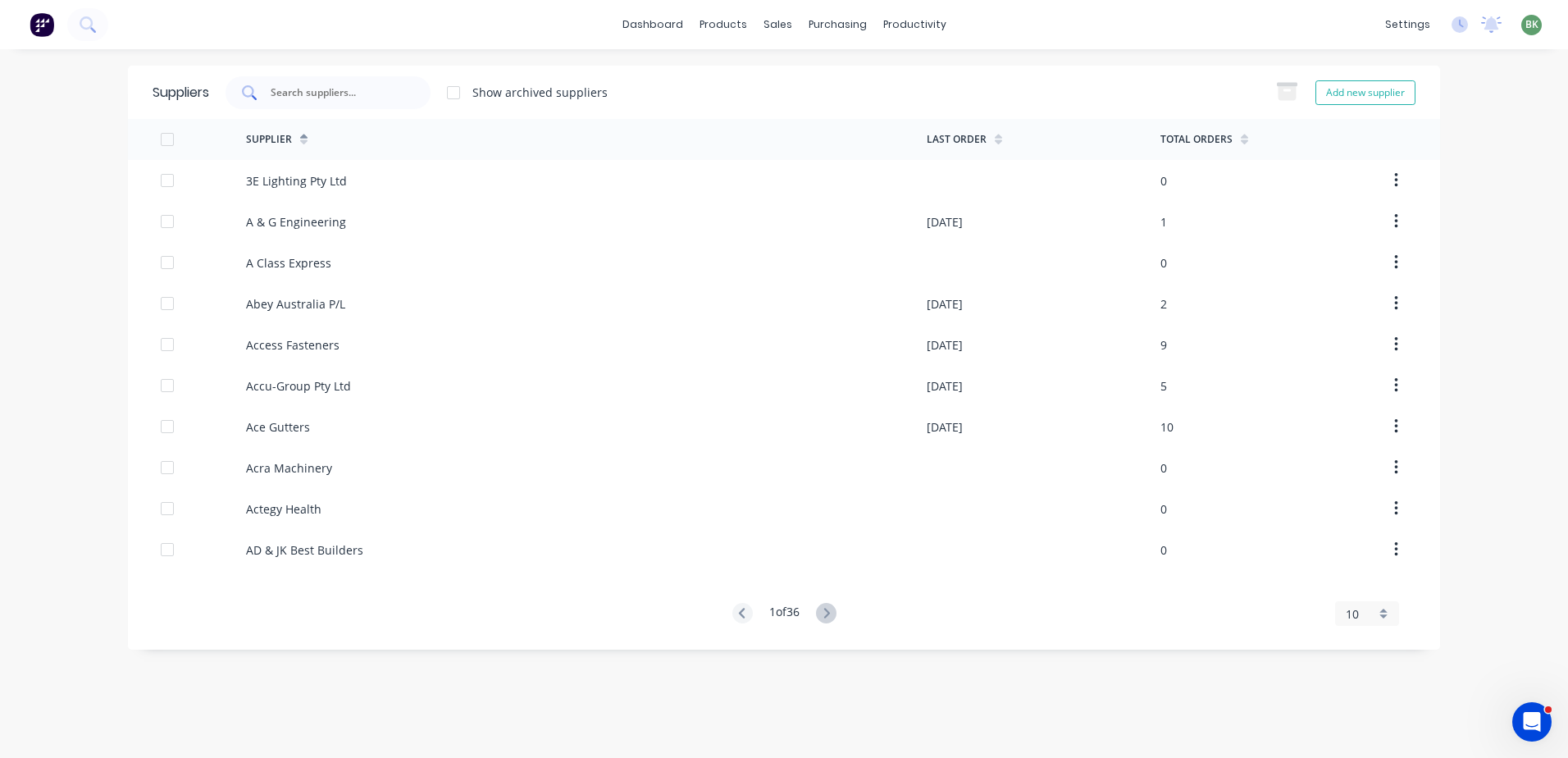
click at [351, 91] on input "text" at bounding box center [337, 92] width 136 height 16
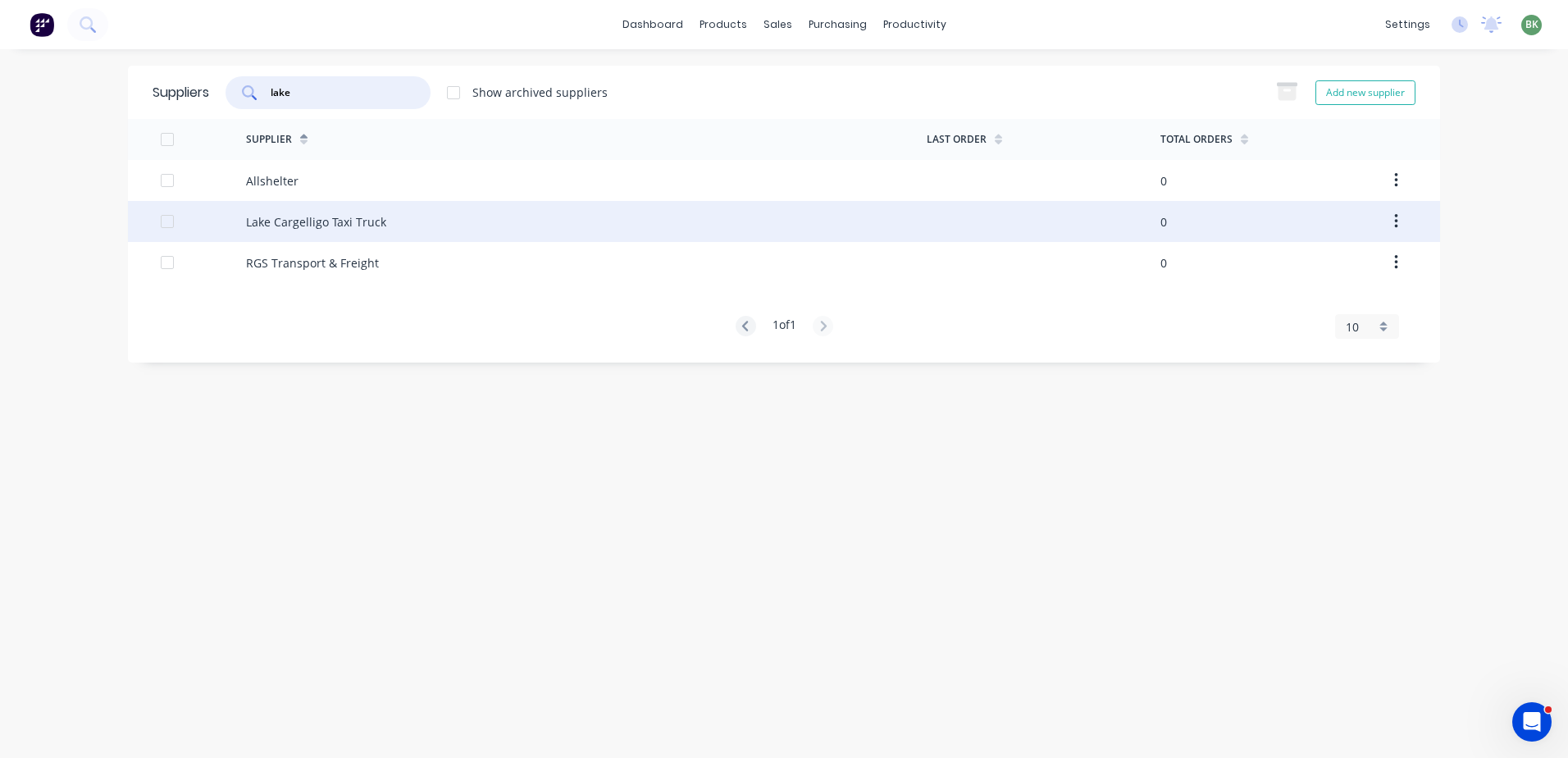
type input "lake"
click at [309, 220] on div "Lake Cargelligo Taxi Truck" at bounding box center [316, 222] width 141 height 17
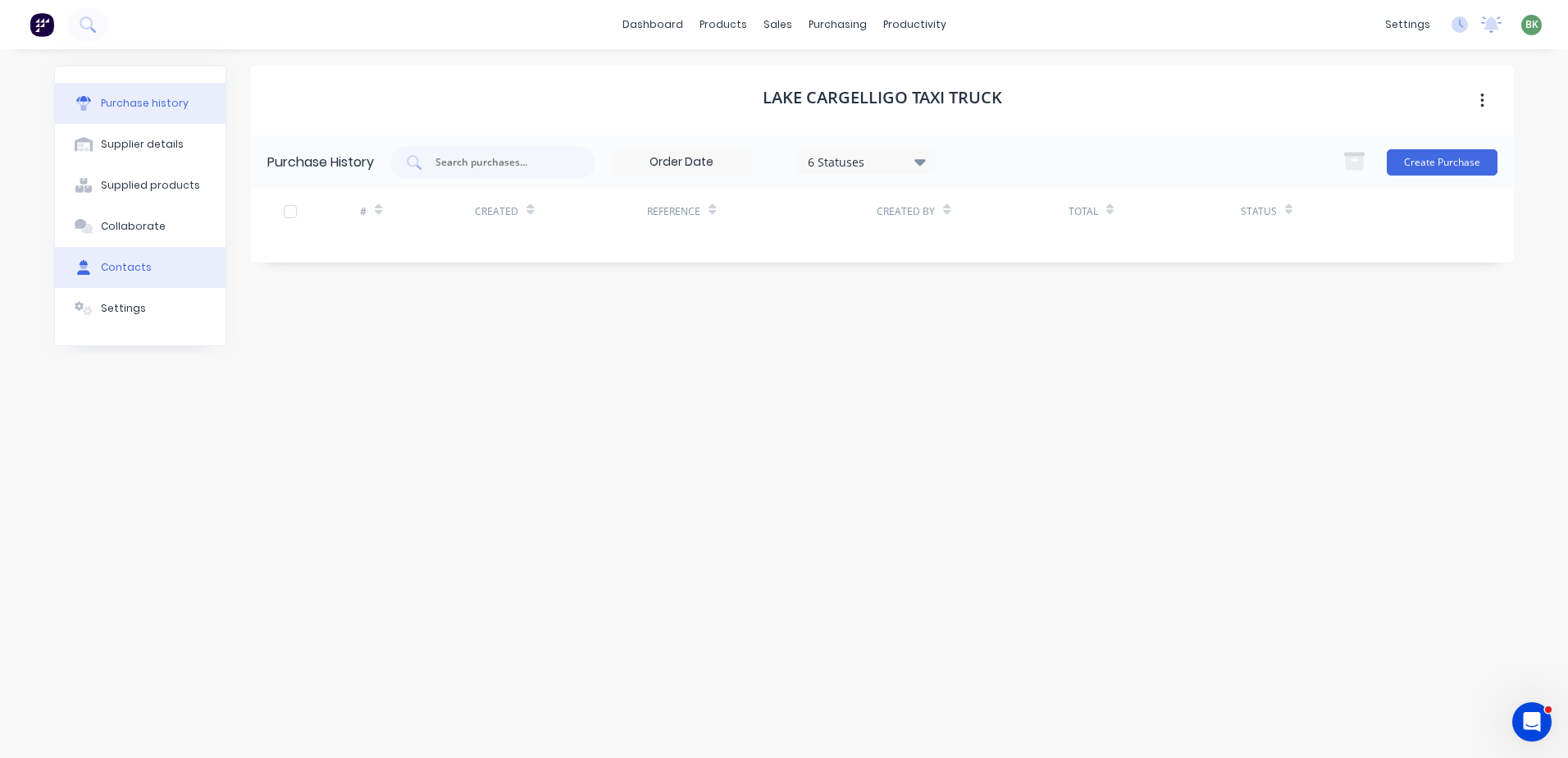
click at [132, 267] on div "Contacts" at bounding box center [126, 267] width 50 height 15
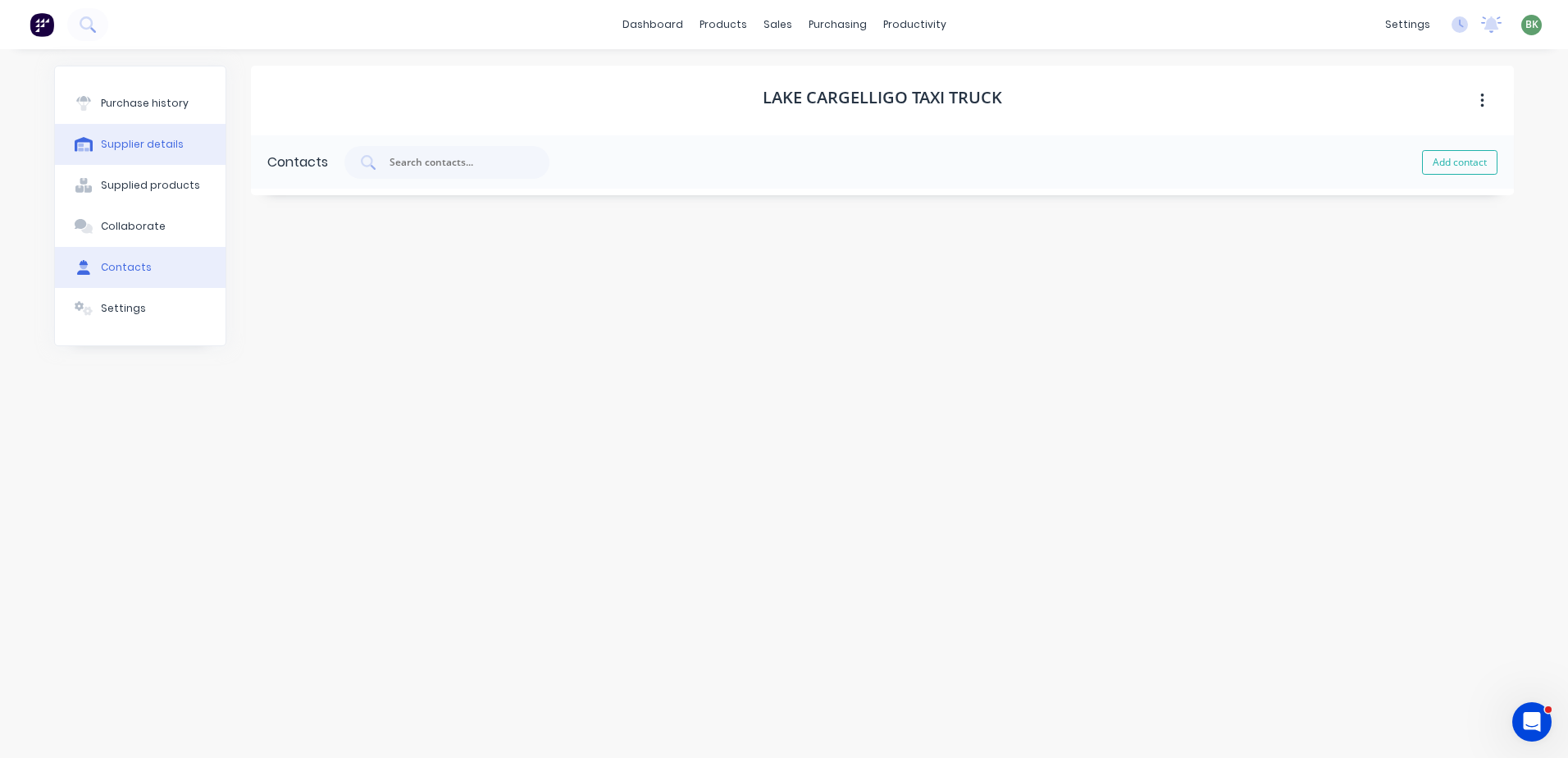
click at [129, 142] on div "Supplier details" at bounding box center [141, 143] width 82 height 15
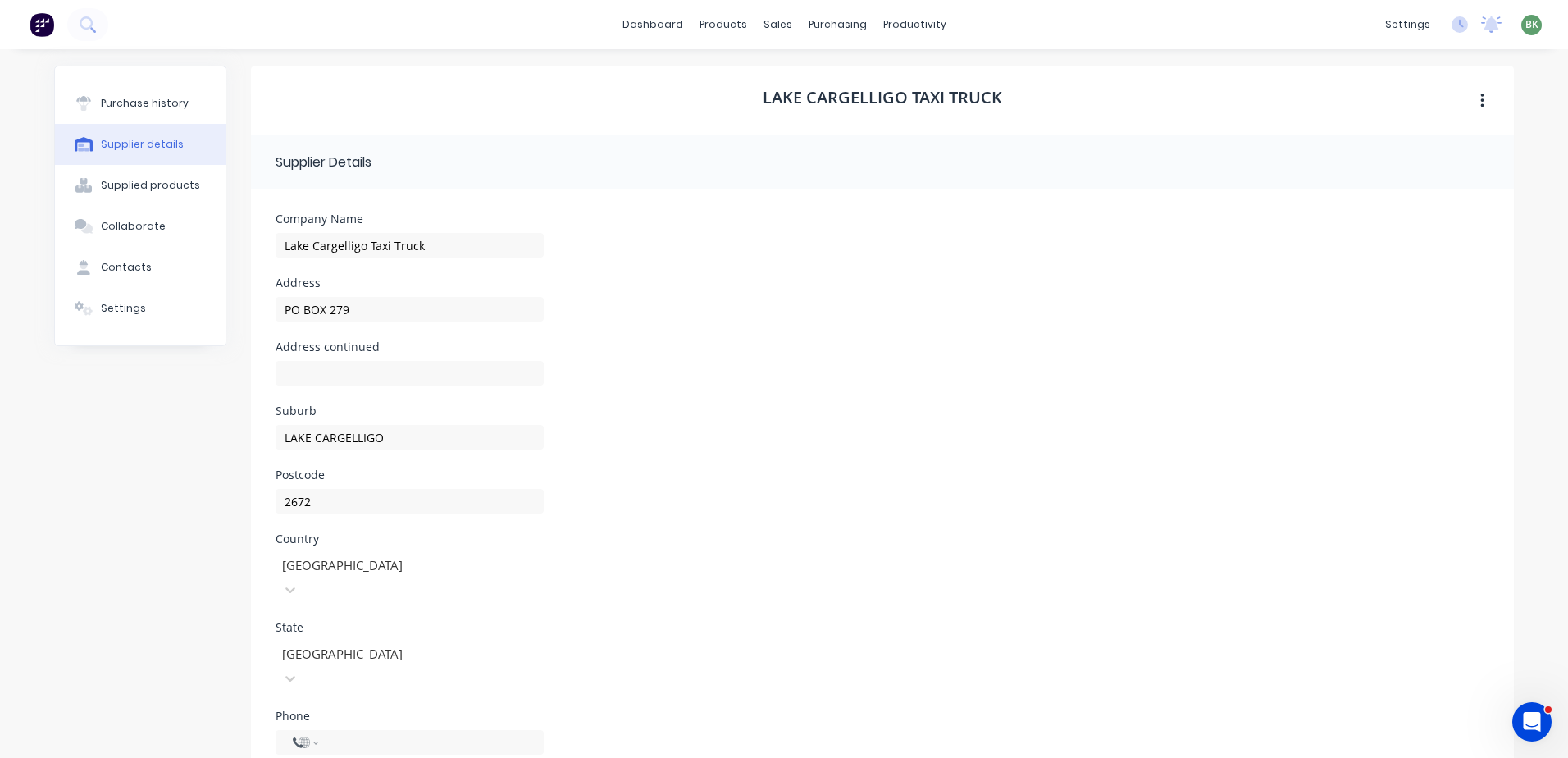
select select "AU"
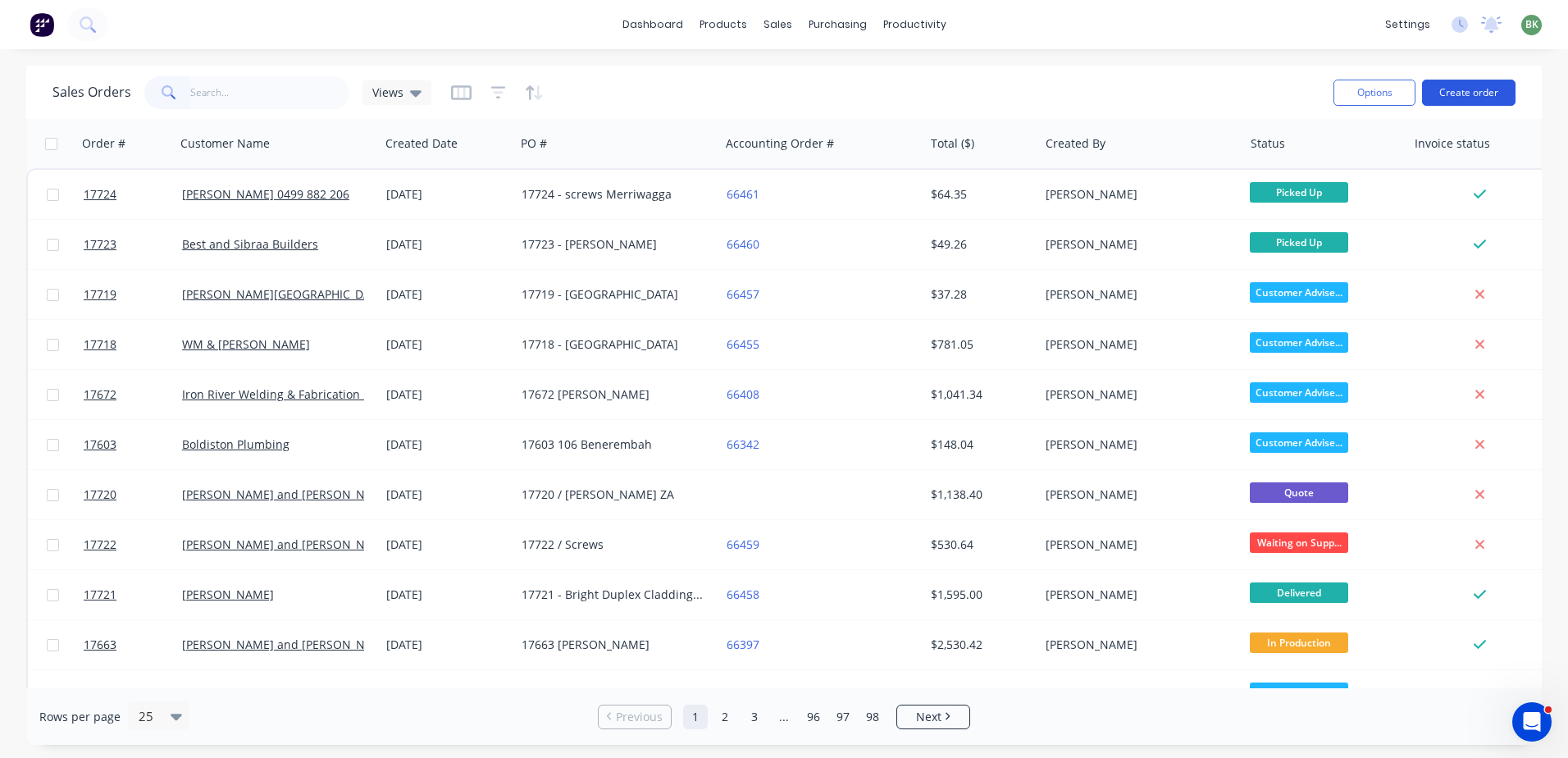
click at [1475, 96] on button "Create order" at bounding box center [1468, 92] width 93 height 26
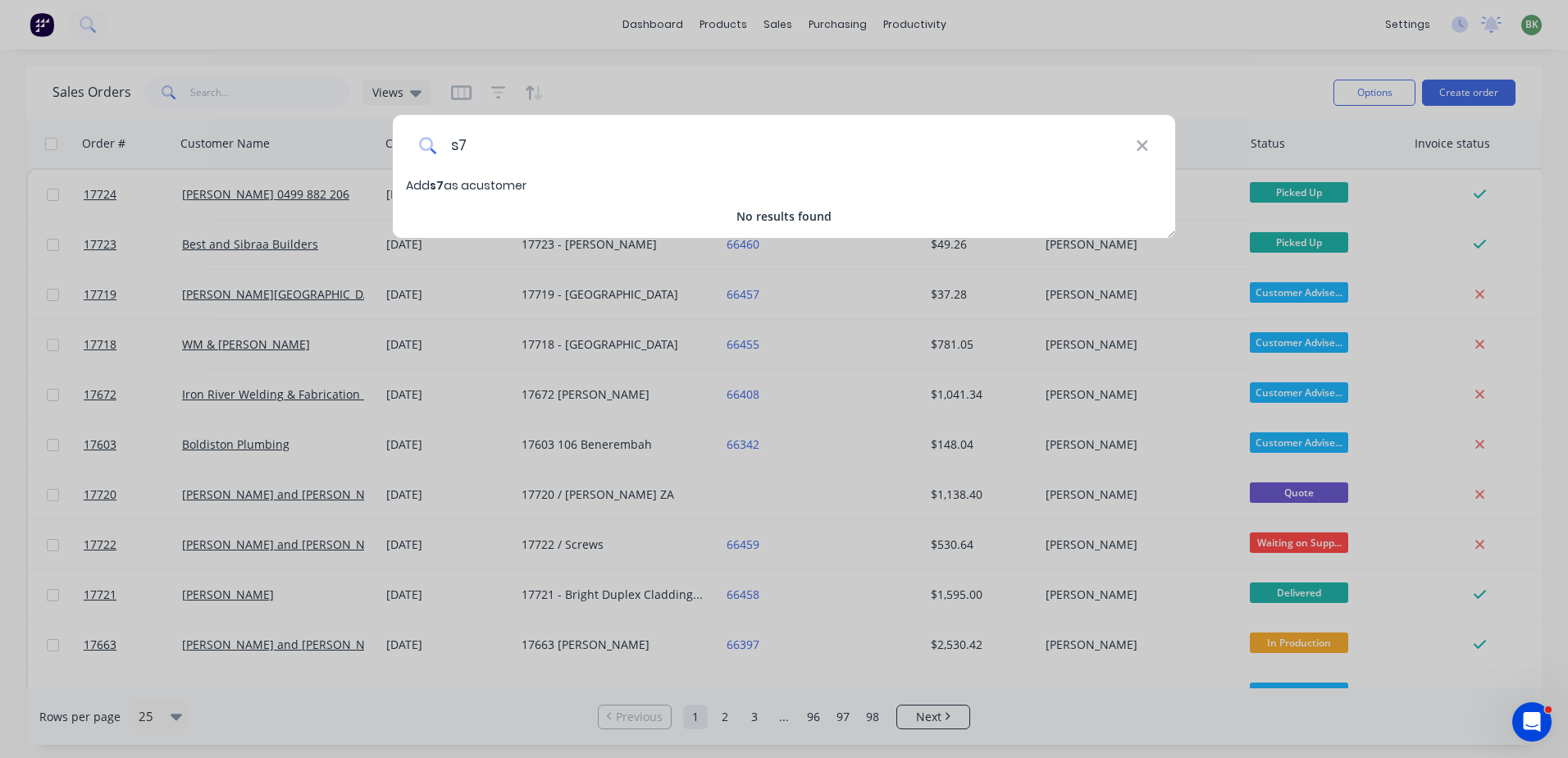
type input "s"
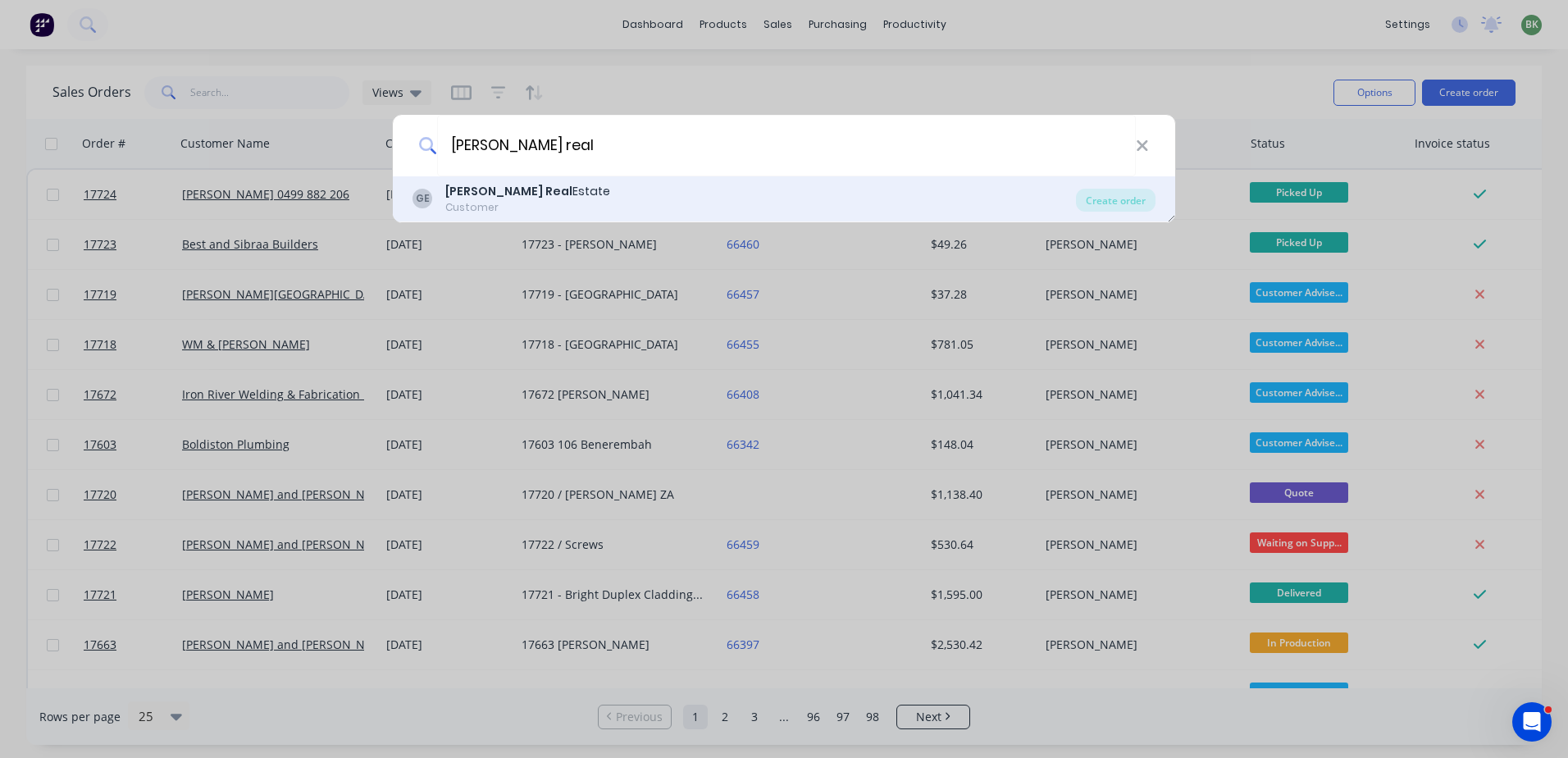
type input "griffith real"
click at [476, 203] on div "Customer" at bounding box center [528, 206] width 165 height 15
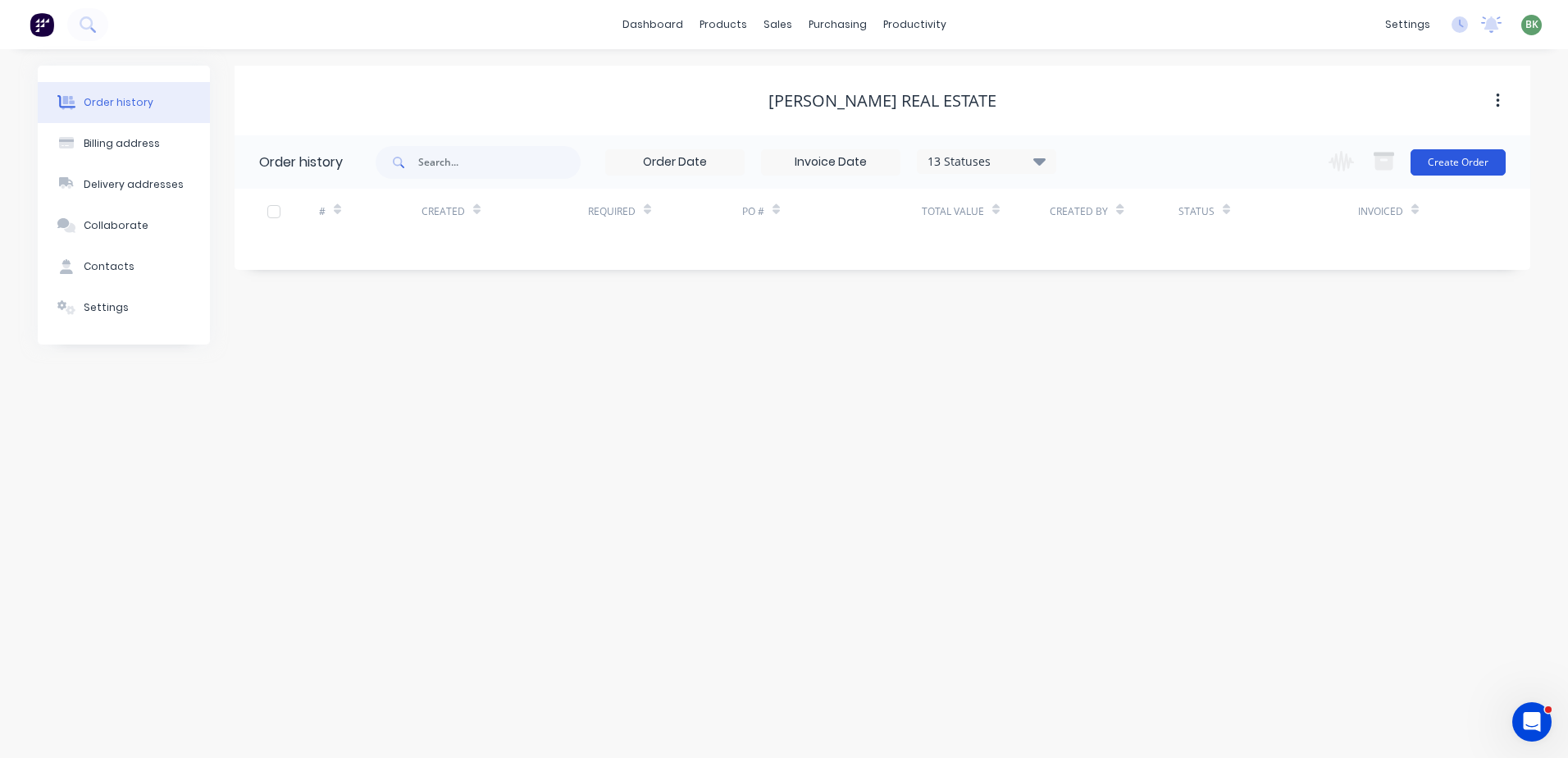
click at [1464, 157] on button "Create Order" at bounding box center [1458, 162] width 95 height 26
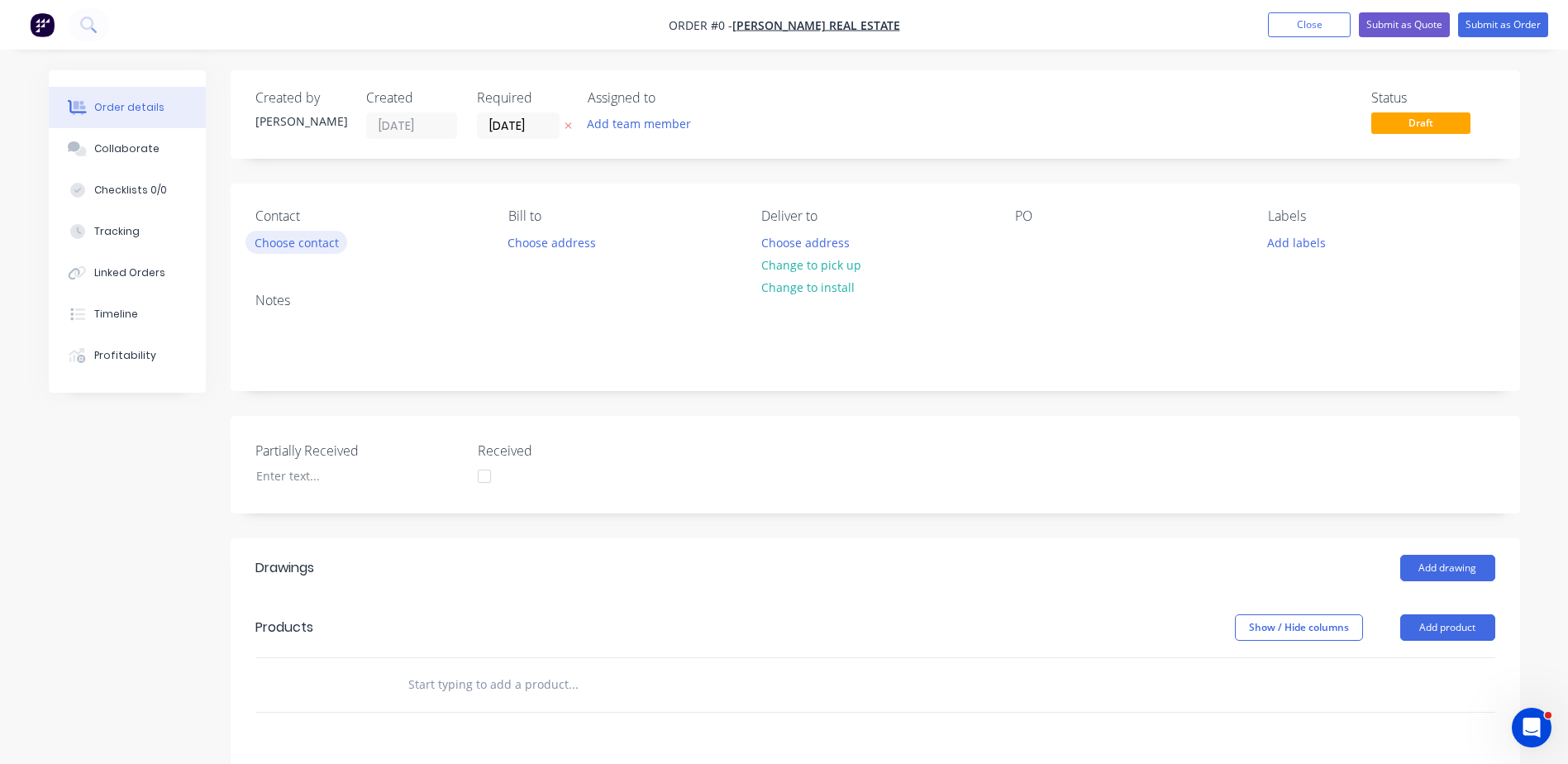
click at [321, 244] on button "Choose contact" at bounding box center [296, 241] width 102 height 22
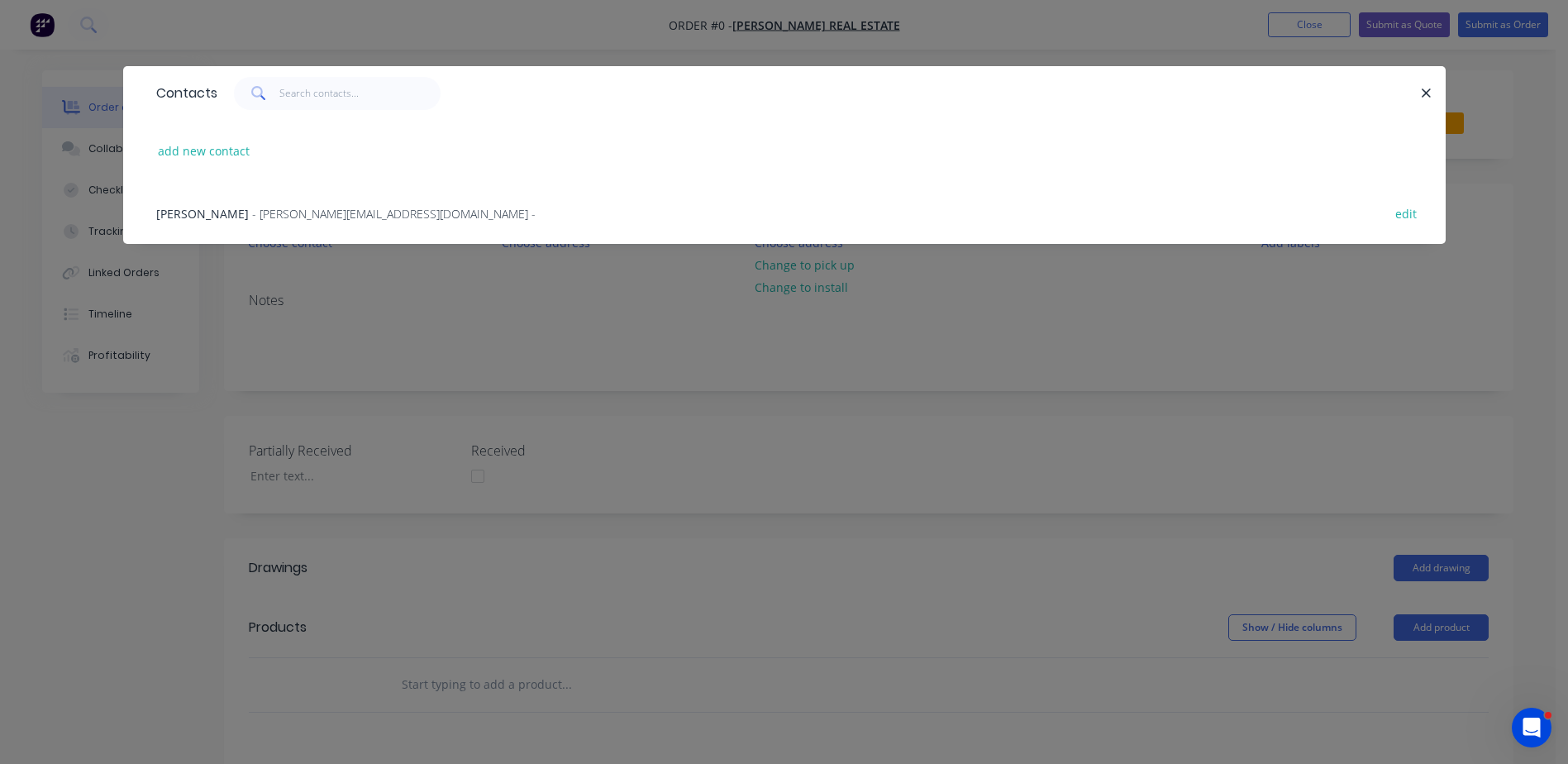
click at [228, 214] on div "Sarah Turner - sturner@griffithre.com -" at bounding box center [346, 214] width 379 height 18
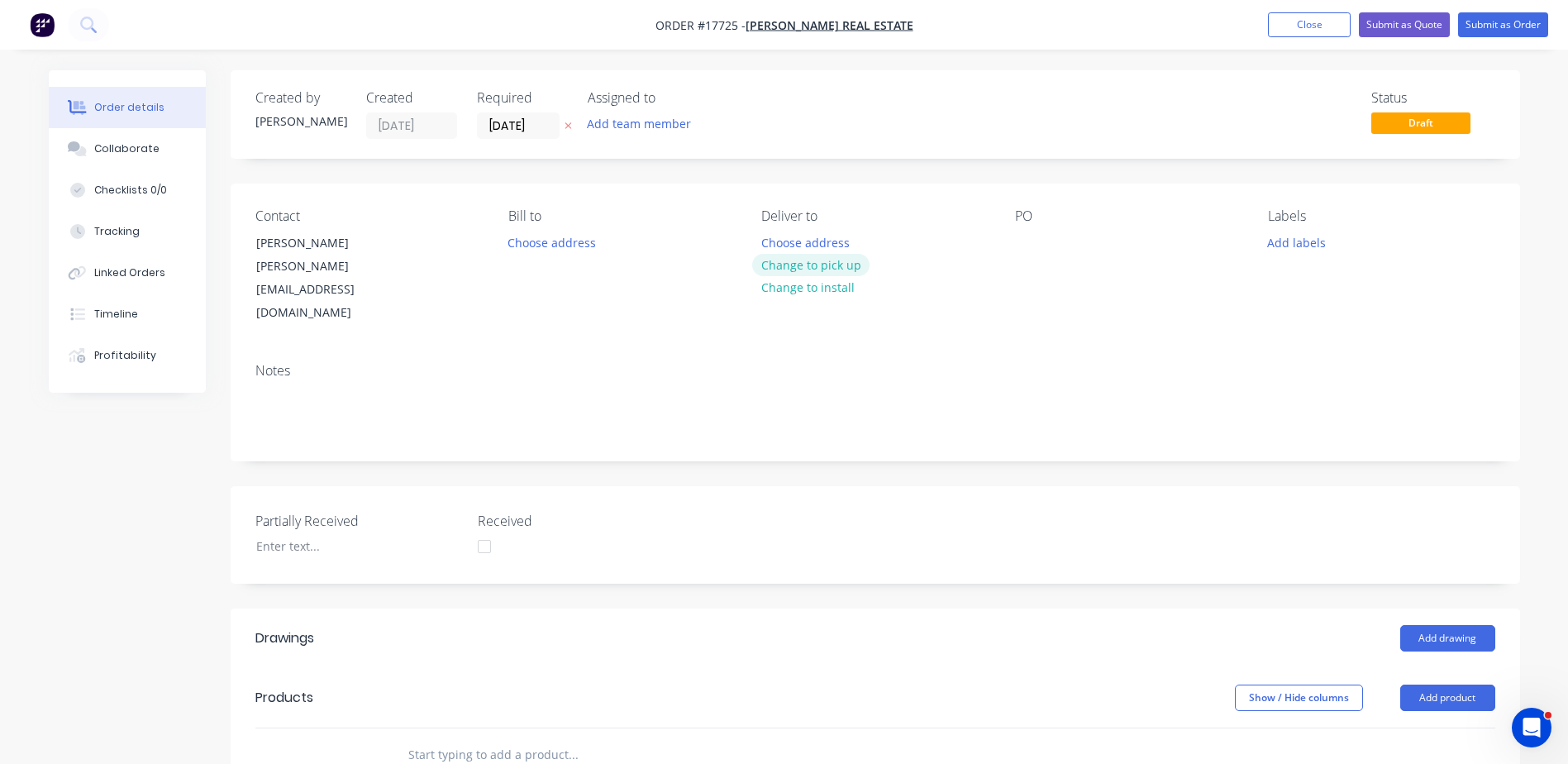
click at [828, 266] on button "Change to pick up" at bounding box center [811, 265] width 117 height 22
click at [827, 293] on button "Change to install" at bounding box center [807, 288] width 110 height 22
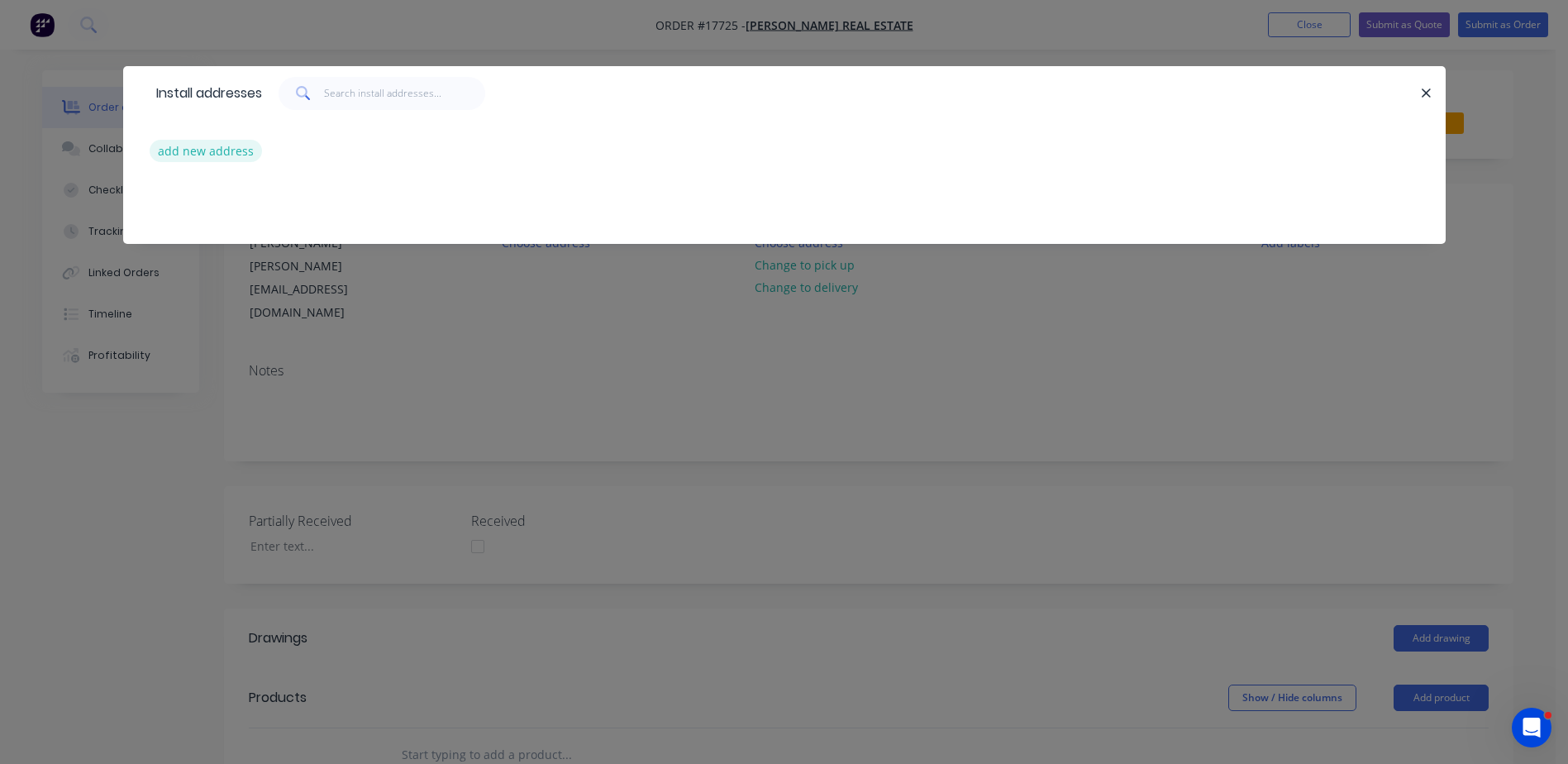
click at [203, 155] on button "add new address" at bounding box center [206, 150] width 113 height 22
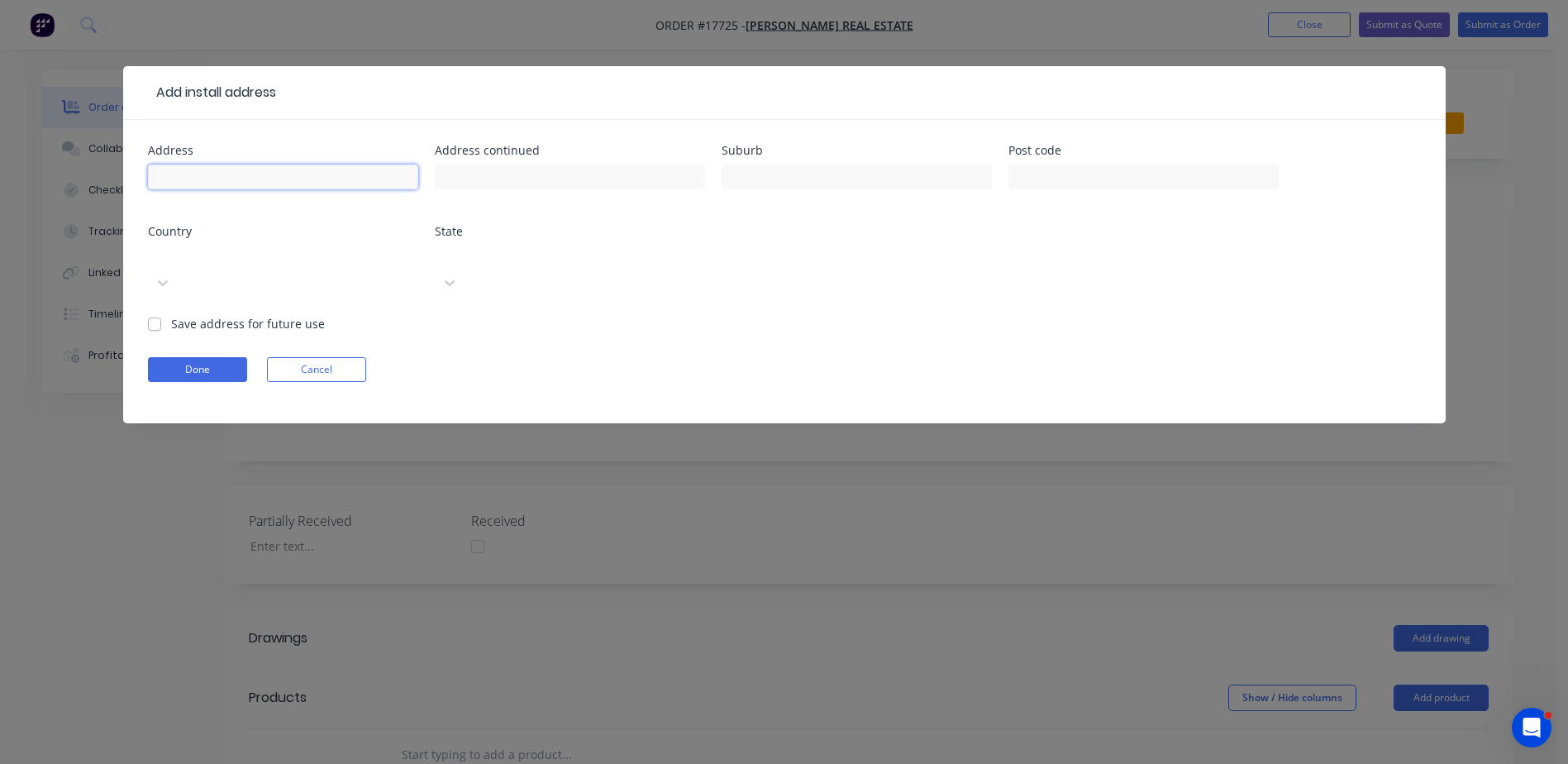
click at [218, 177] on input "text" at bounding box center [282, 176] width 271 height 24
type input "5"
type input "1/50-56 Banna Ave"
type input "Griffith"
click at [212, 358] on button "Done" at bounding box center [197, 369] width 100 height 24
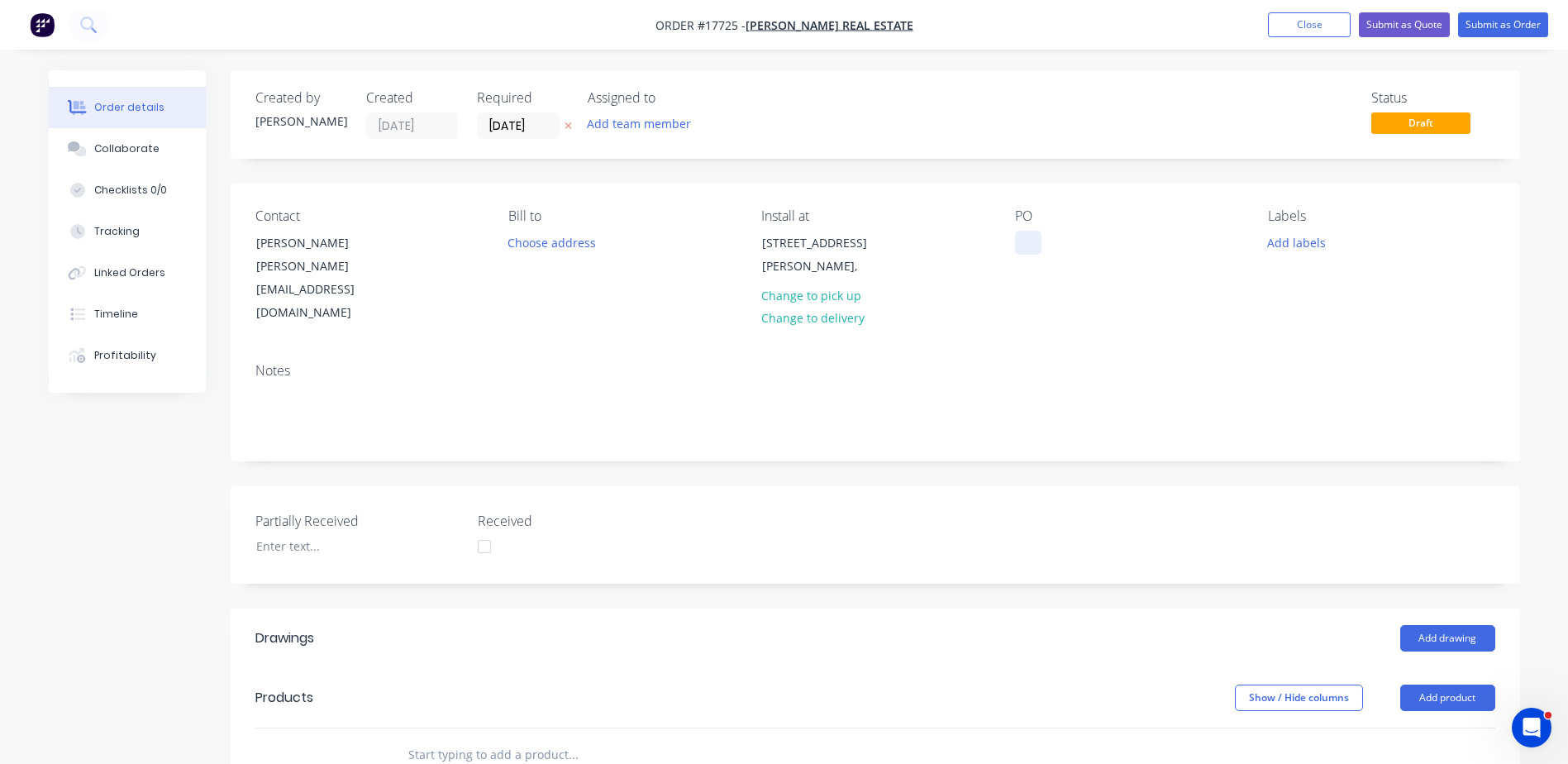
click at [1039, 246] on div at bounding box center [1028, 242] width 26 height 24
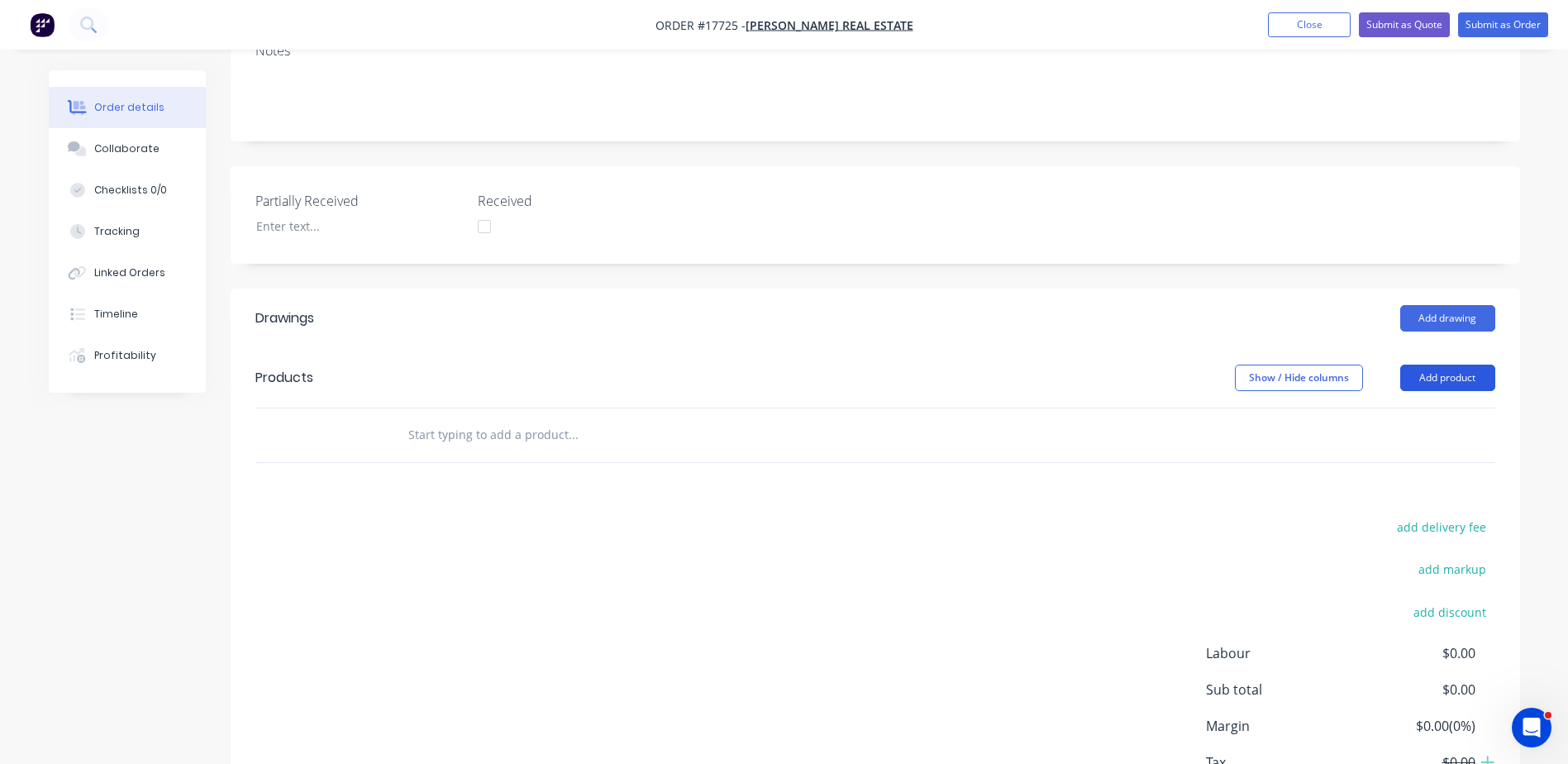
scroll to position [330, 0]
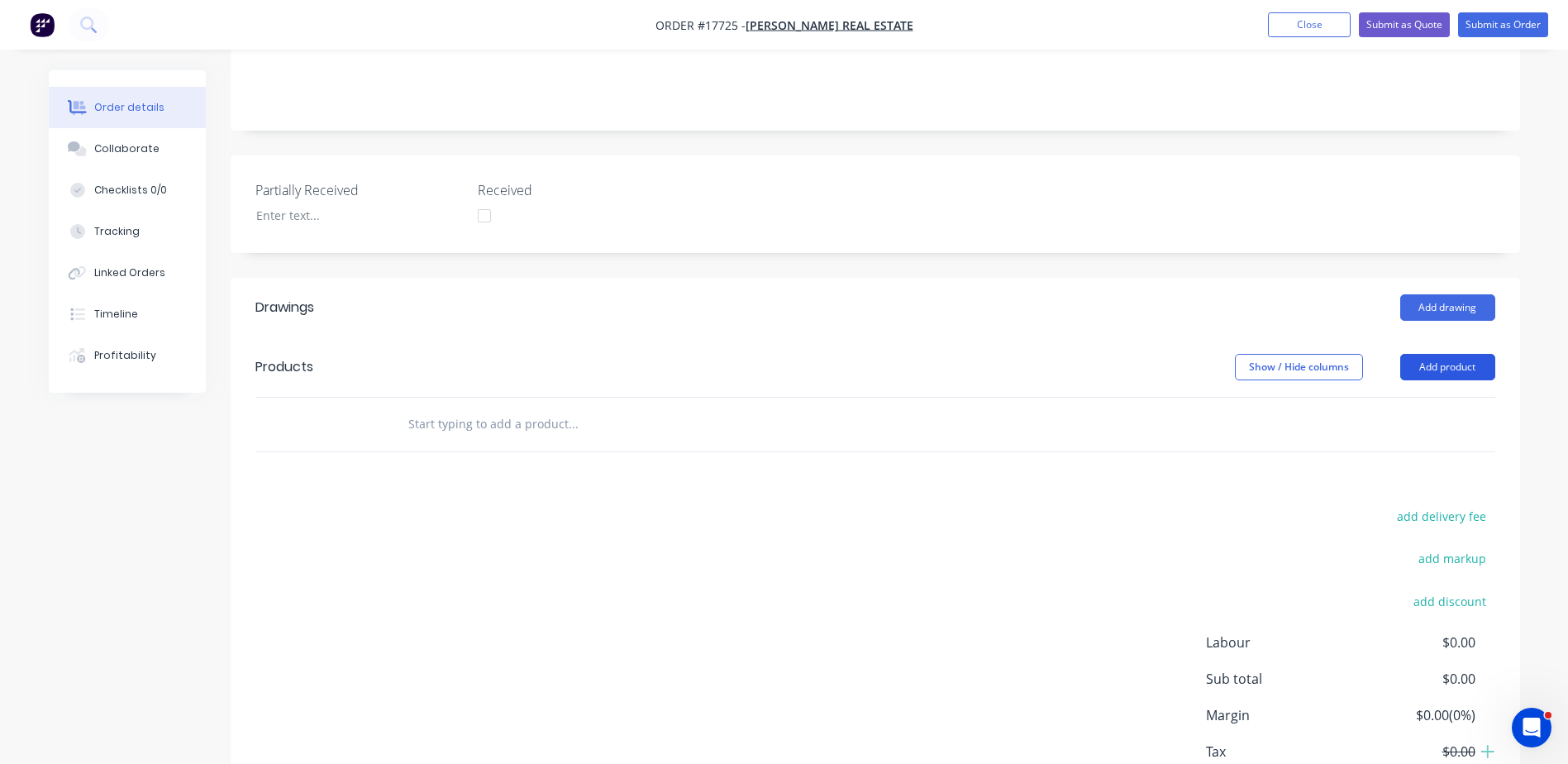
click at [1435, 354] on button "Add product" at bounding box center [1448, 366] width 95 height 26
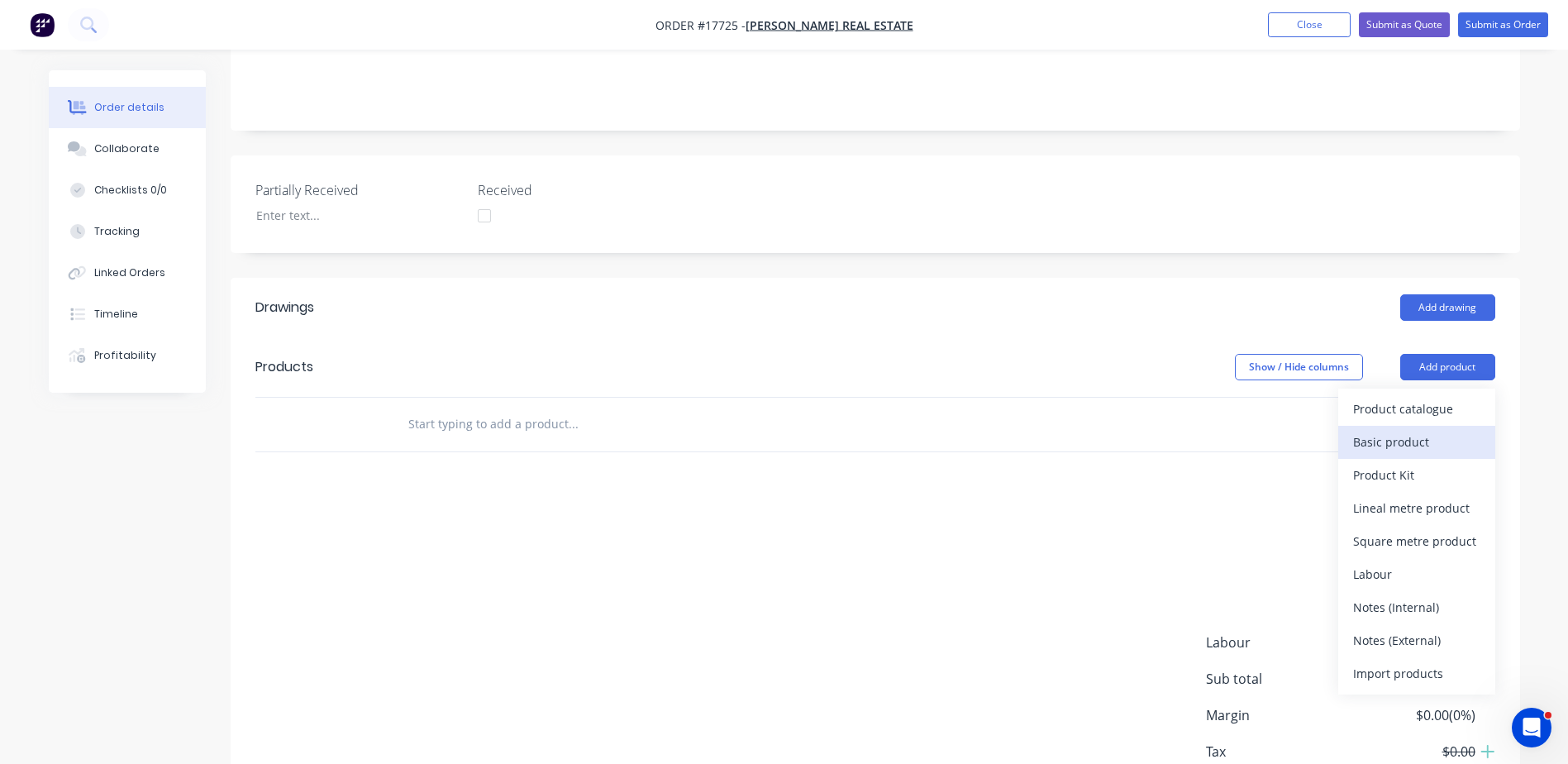
click at [1402, 430] on div "Basic product" at bounding box center [1417, 442] width 127 height 24
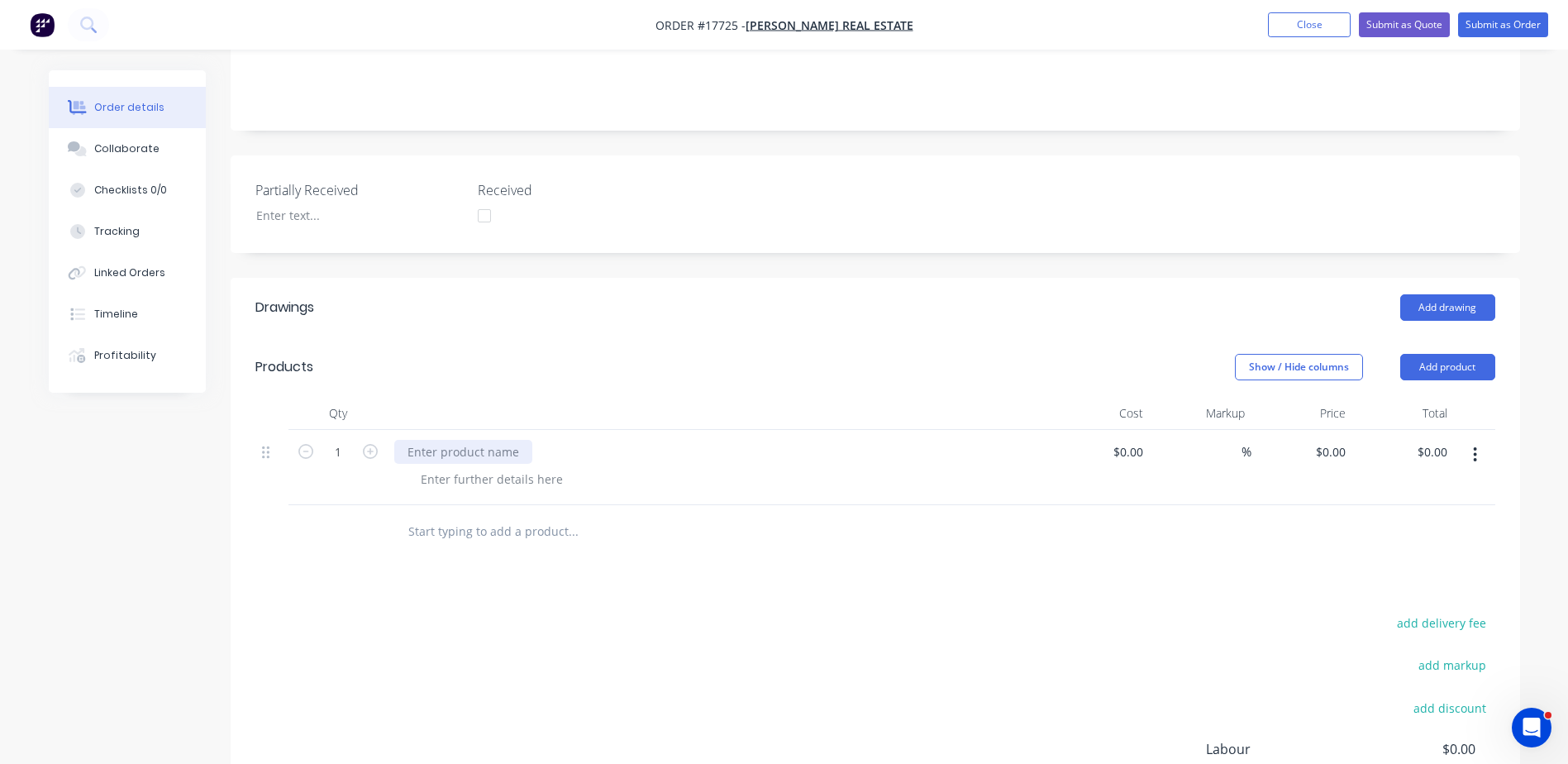
click at [463, 440] on div at bounding box center [463, 451] width 138 height 24
click at [433, 440] on div "Semipermanent Fence" at bounding box center [470, 451] width 151 height 24
click at [541, 515] on input "text" at bounding box center [572, 531] width 330 height 33
click at [535, 451] on div "Semi-permanent Fence" at bounding box center [718, 467] width 661 height 75
click at [532, 467] on div at bounding box center [491, 479] width 169 height 24
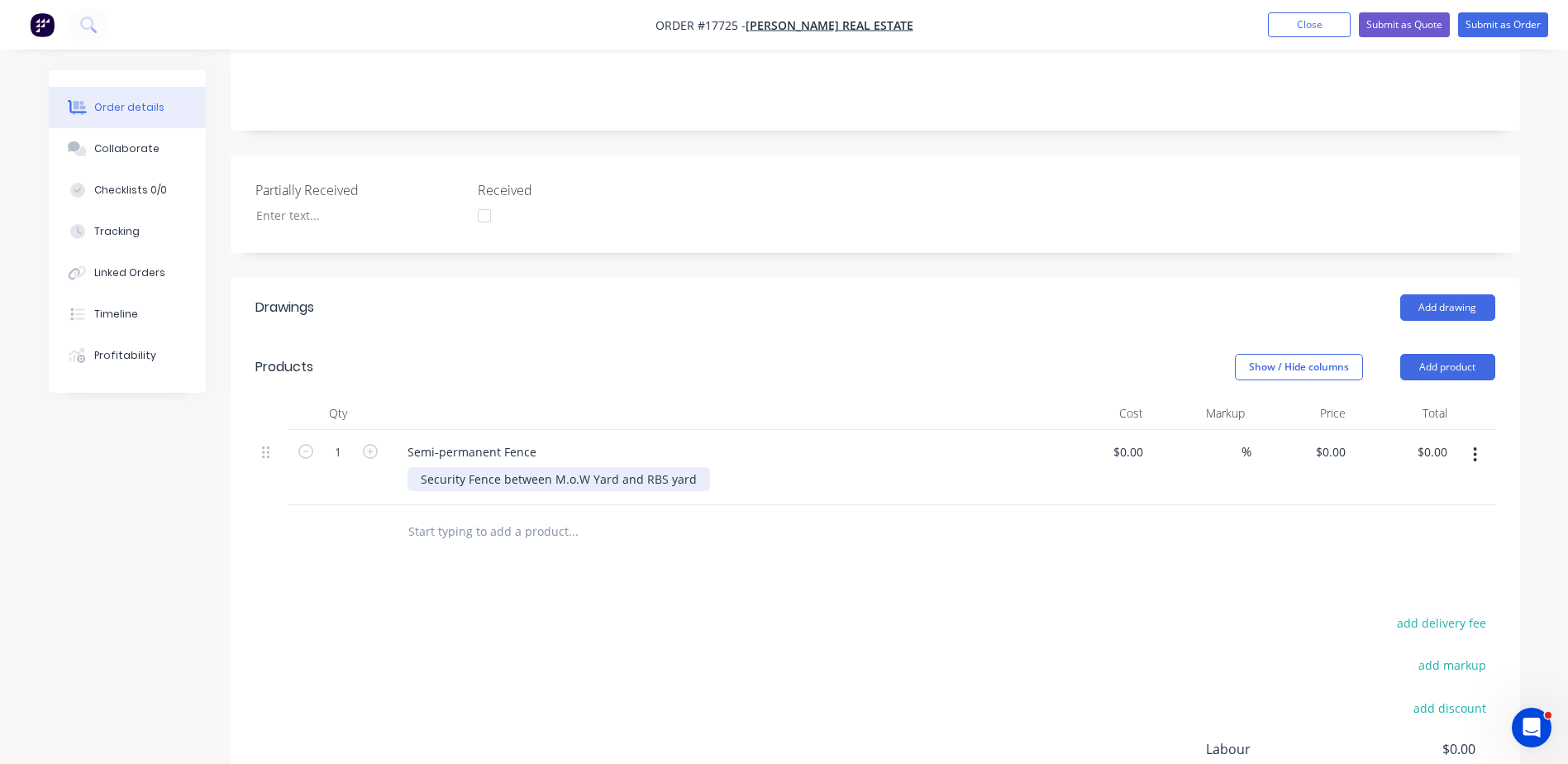
click at [594, 467] on div "Security Fence between M.o.W Yard and RBS yard" at bounding box center [559, 479] width 303 height 24
click at [690, 467] on div "Security Fence between M.o.W yard and RBS yard" at bounding box center [558, 479] width 302 height 24
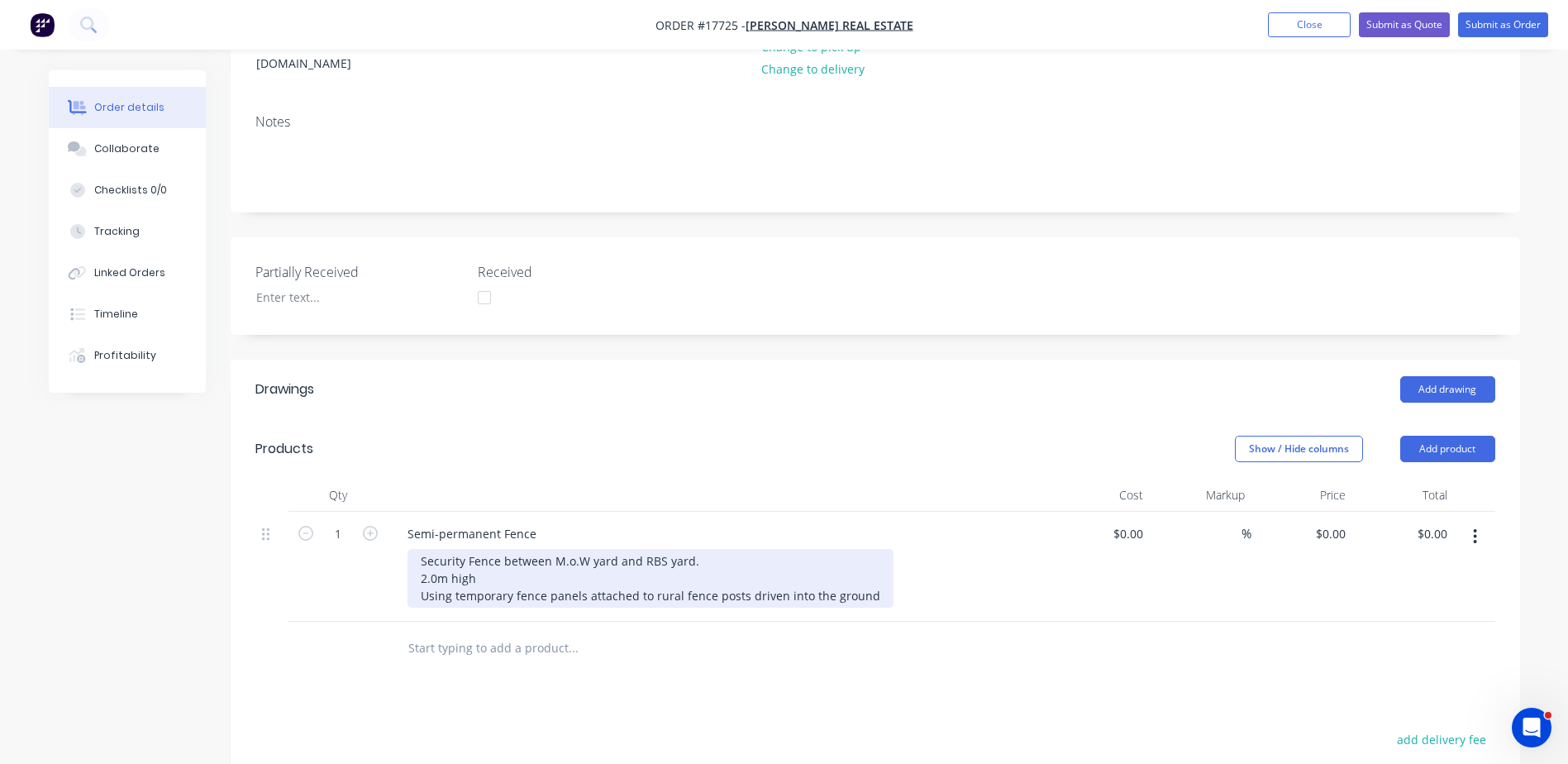
click at [487, 479] on div "Qty Cost Markup Price Total 1 Semi-permanent Fence Security Fence between M.o.W…" at bounding box center [874, 550] width 1240 height 143
click at [512, 550] on div "Security Fence between M.o.W yard and RBS yard. 2.0m high x Using temporary fen…" at bounding box center [651, 579] width 487 height 59
click at [435, 550] on div "Security Fence between M.o.W yard and RBS yard. 2.0m high x 35.0m Using tempora…" at bounding box center [651, 579] width 487 height 59
click at [497, 550] on div "Security Fence between M.o.W yard and RBS yard. 2.1m high x 35.0m Using tempora…" at bounding box center [651, 579] width 487 height 59
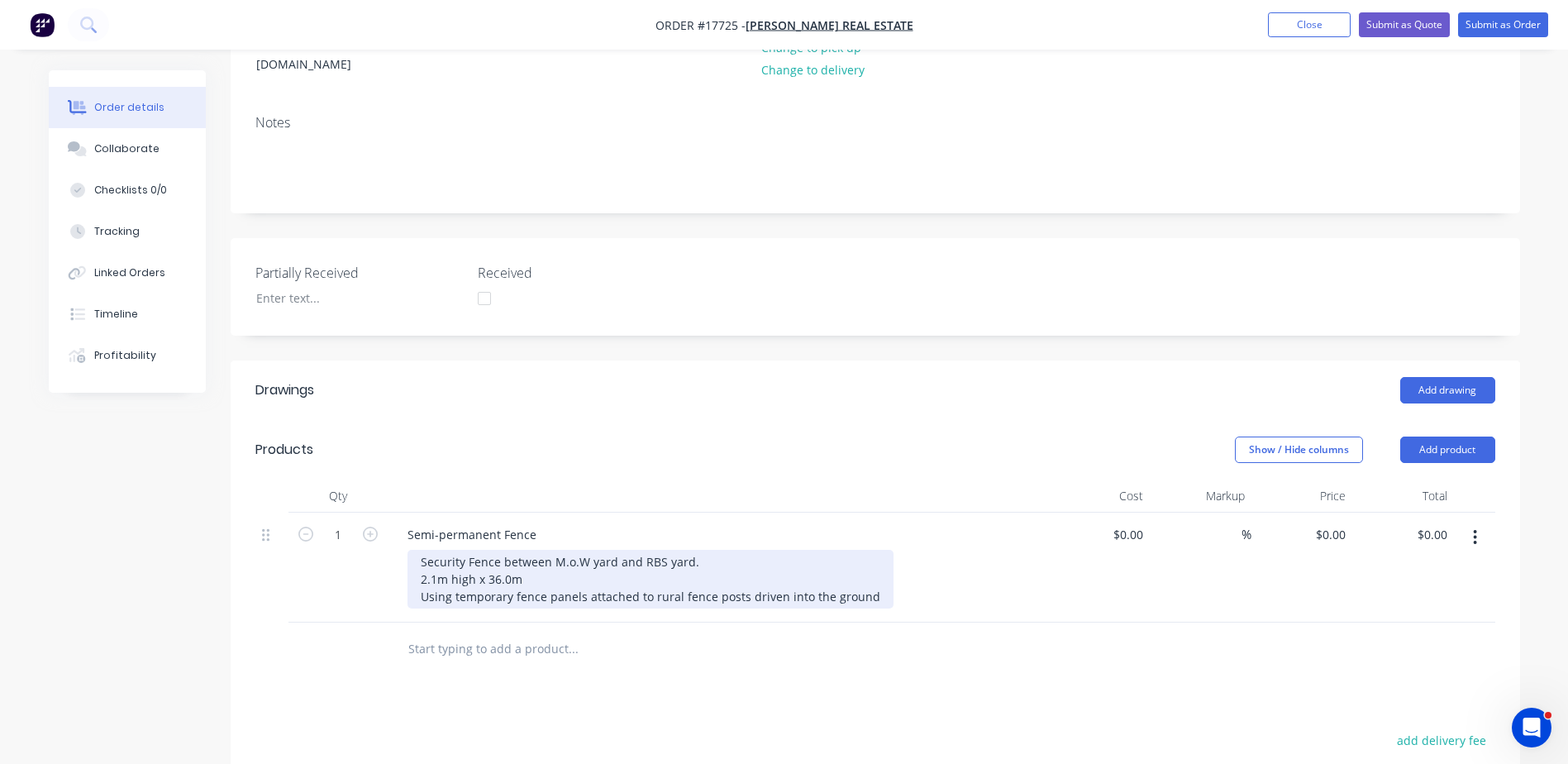
click at [869, 556] on div "Security Fence between M.o.W yard and RBS yard. 2.1m high x 36.0m Using tempora…" at bounding box center [651, 579] width 487 height 59
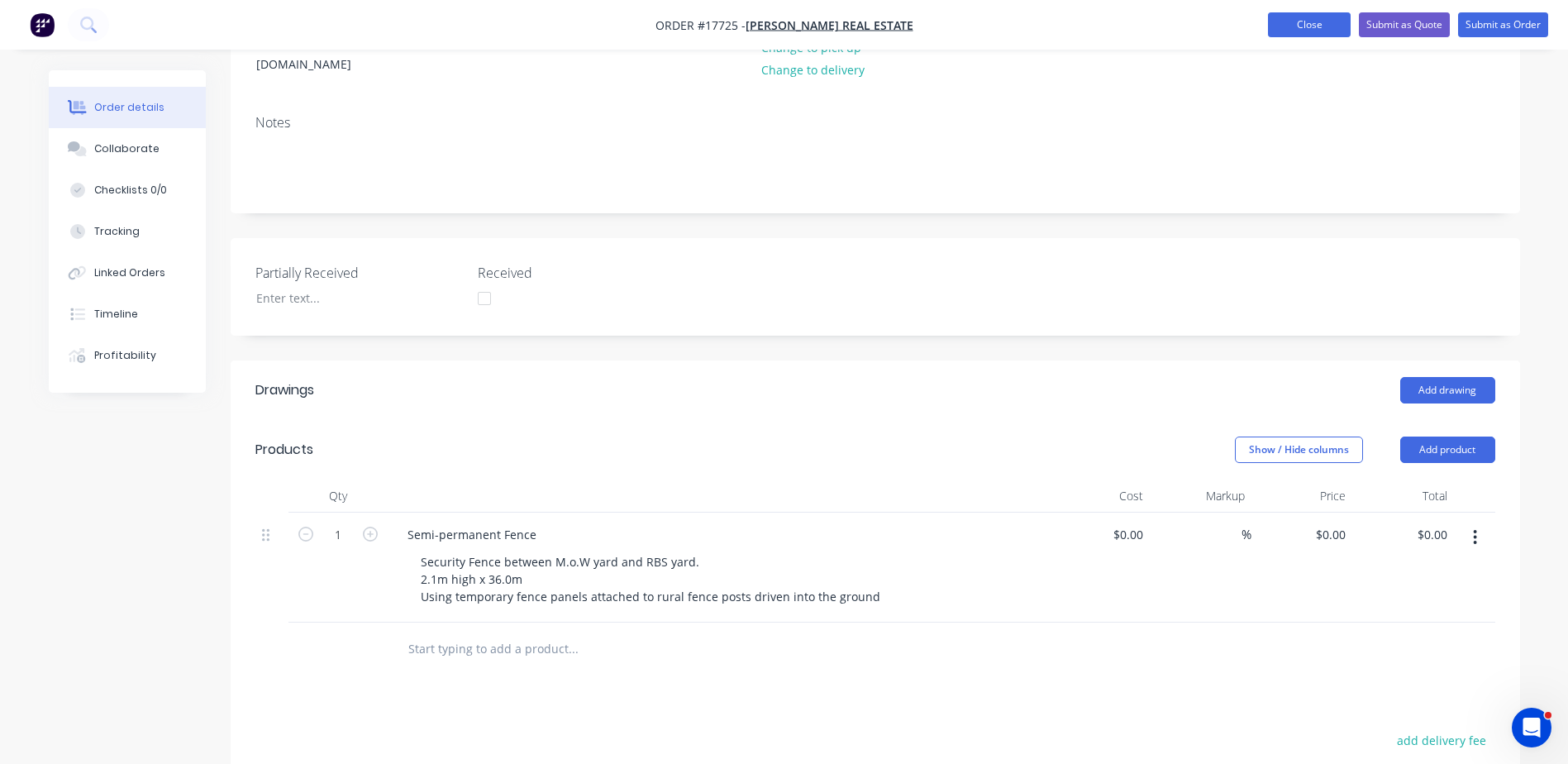
click at [1288, 25] on button "Close" at bounding box center [1309, 24] width 83 height 24
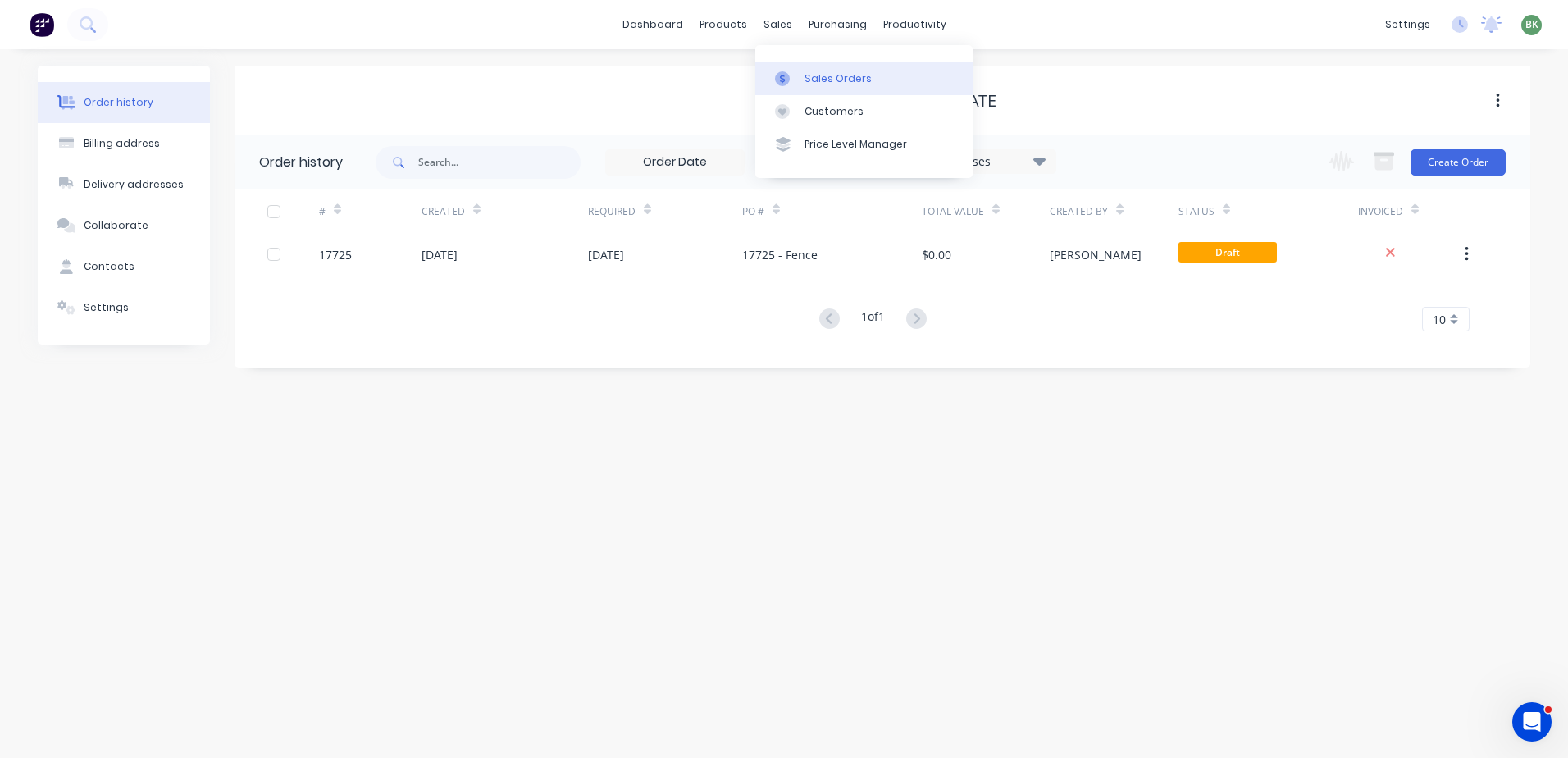
click at [819, 79] on div "Sales Orders" at bounding box center [837, 79] width 67 height 15
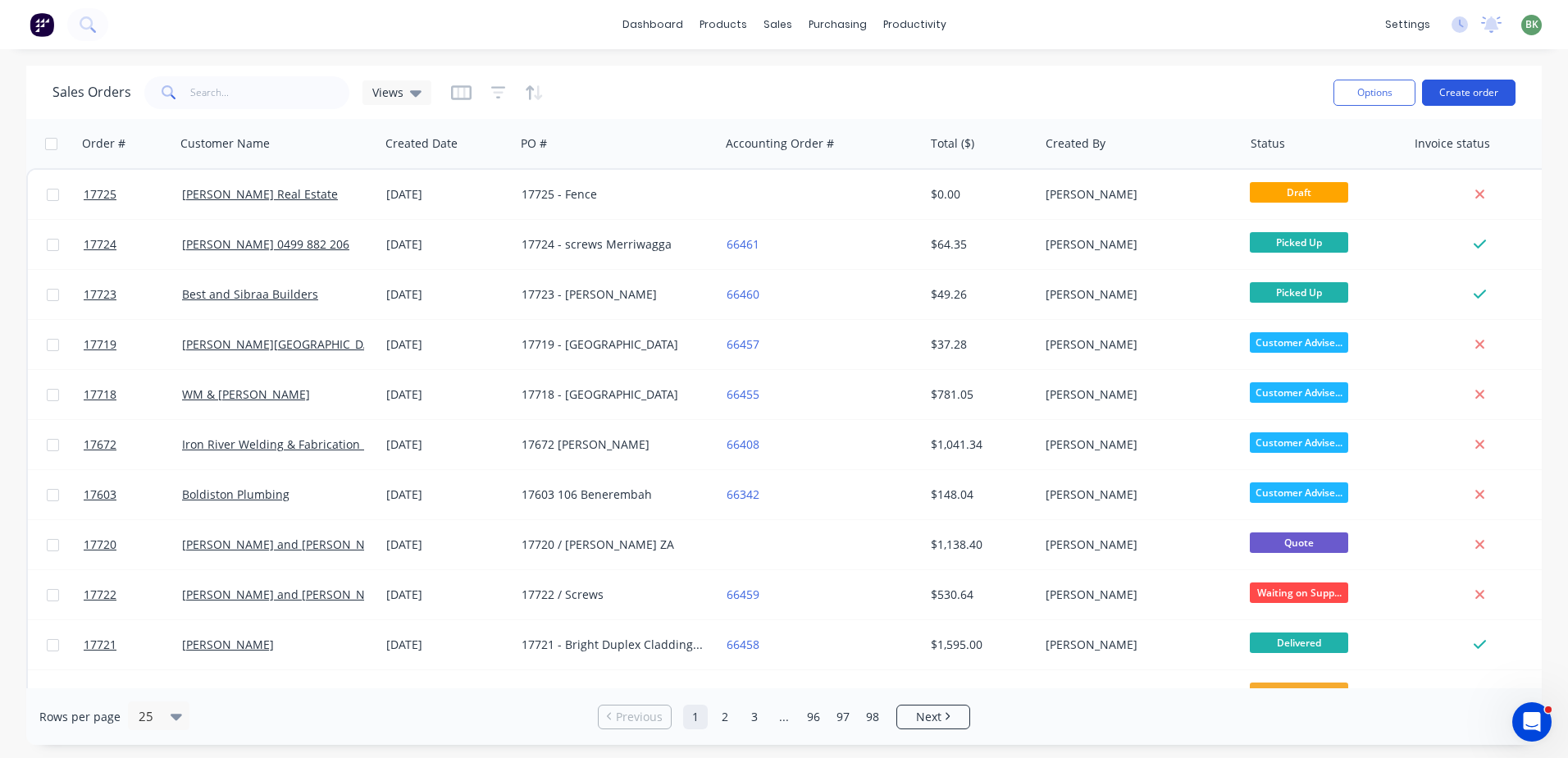
click at [1476, 91] on button "Create order" at bounding box center [1468, 92] width 93 height 26
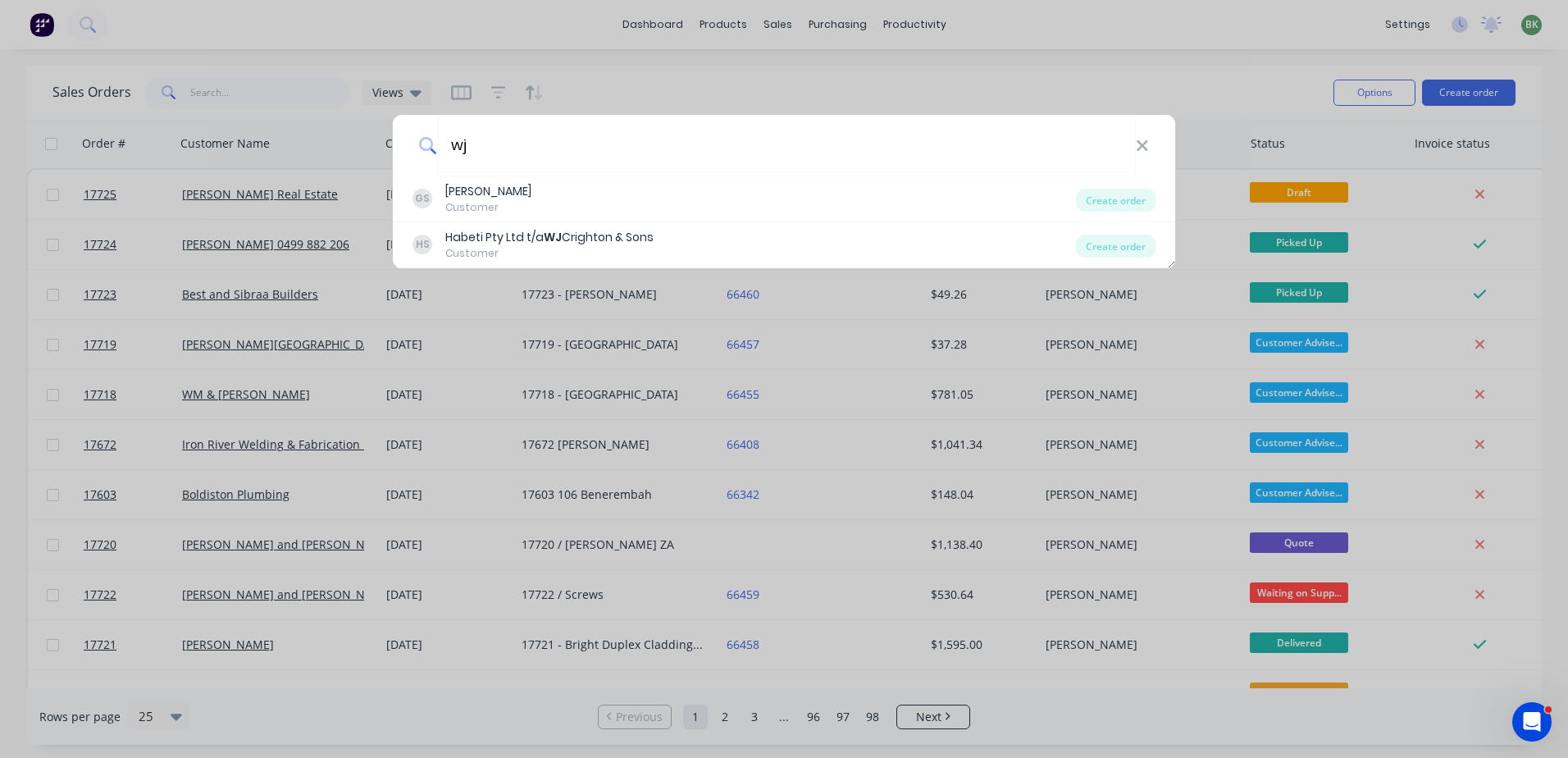
click at [387, 140] on div "wj GS Glen Simpson Customer Create order HS Habeti Pty Ltd t/a WJ Crighton & So…" at bounding box center [784, 379] width 1568 height 758
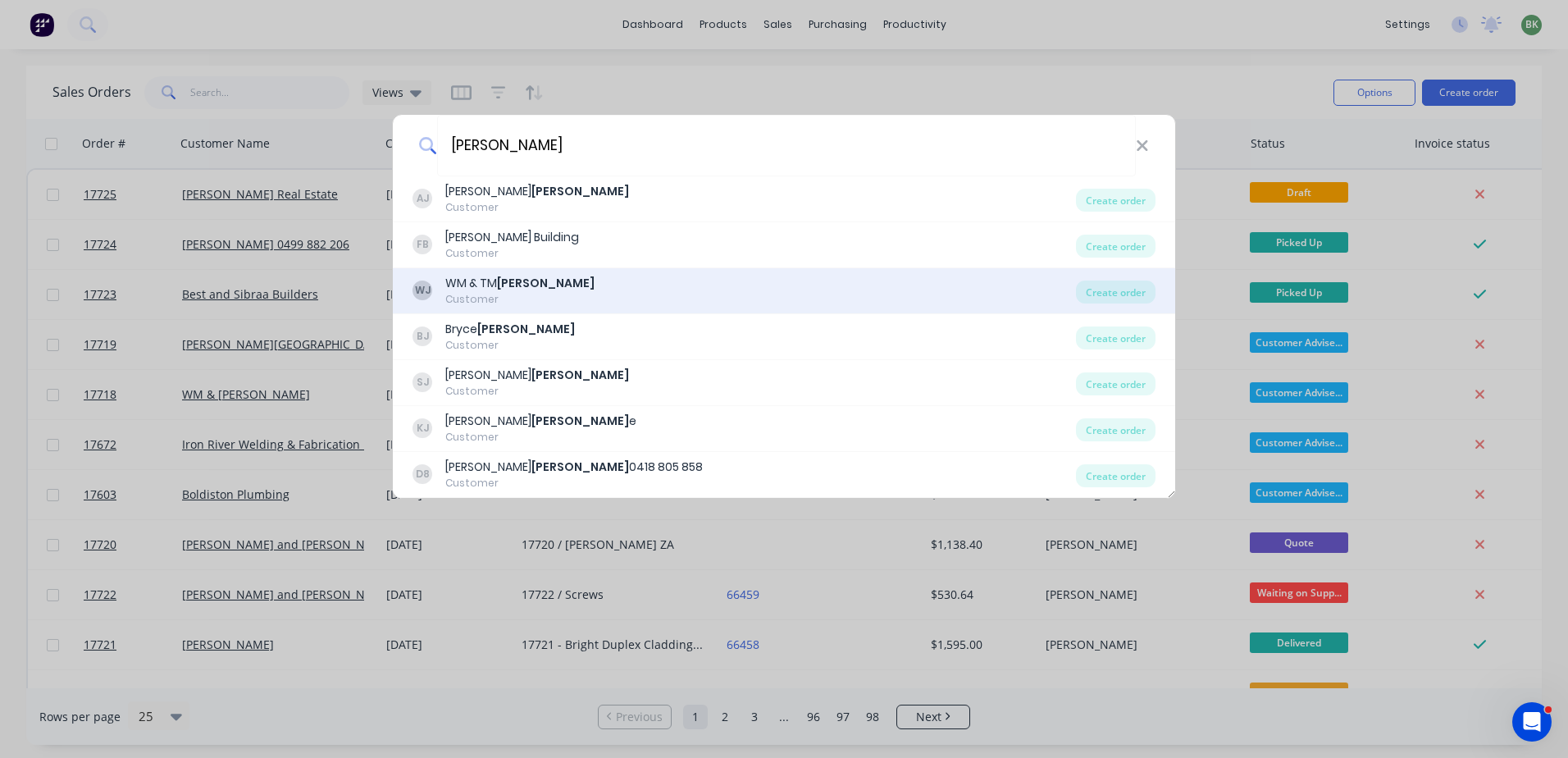
type input "johnston"
click at [499, 291] on div "WM & TM Johnston" at bounding box center [520, 283] width 149 height 17
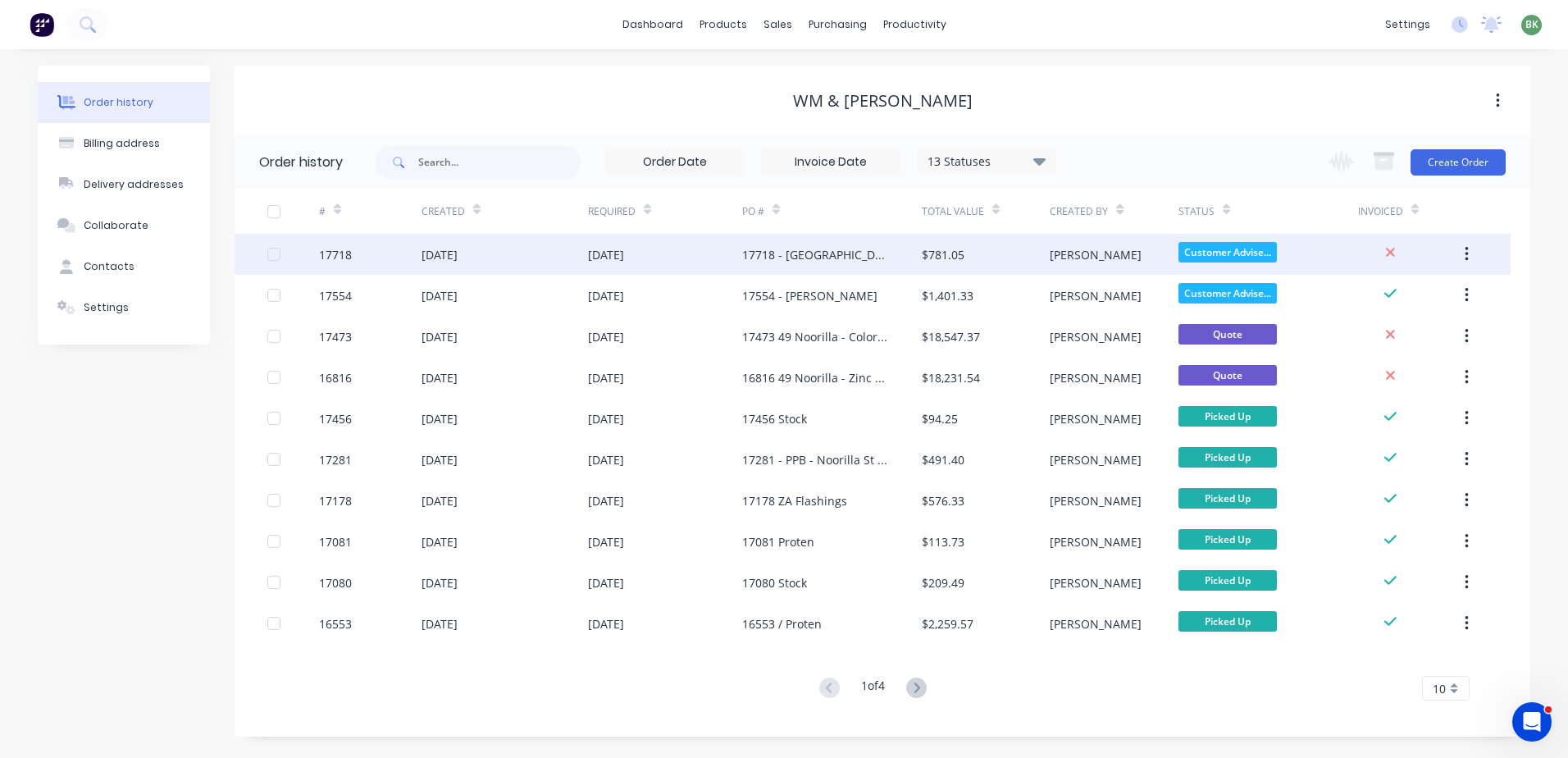
click at [834, 259] on div "17718 - [GEOGRAPHIC_DATA]" at bounding box center [815, 255] width 146 height 17
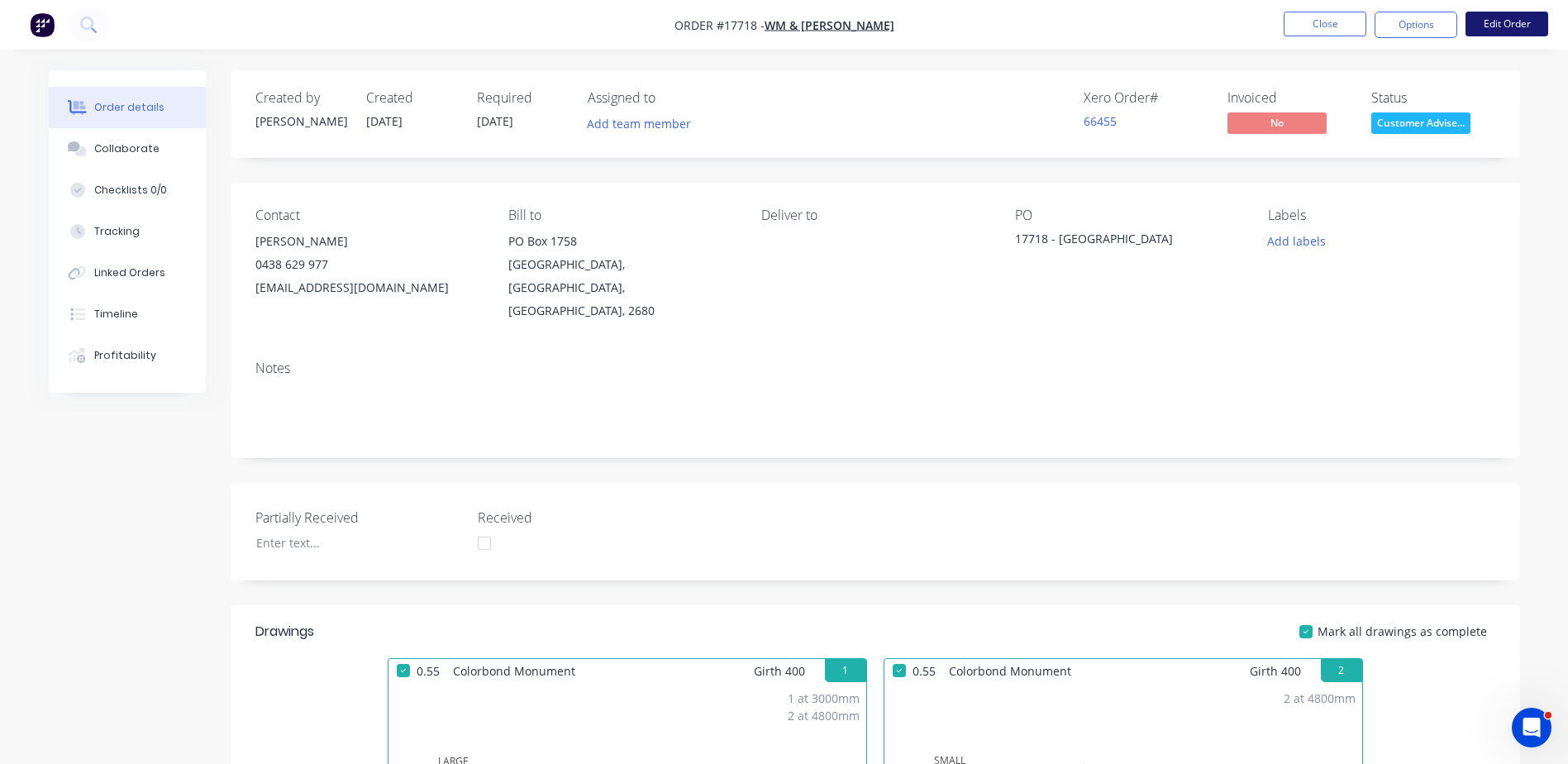
click at [1505, 27] on button "Edit Order" at bounding box center [1506, 23] width 83 height 24
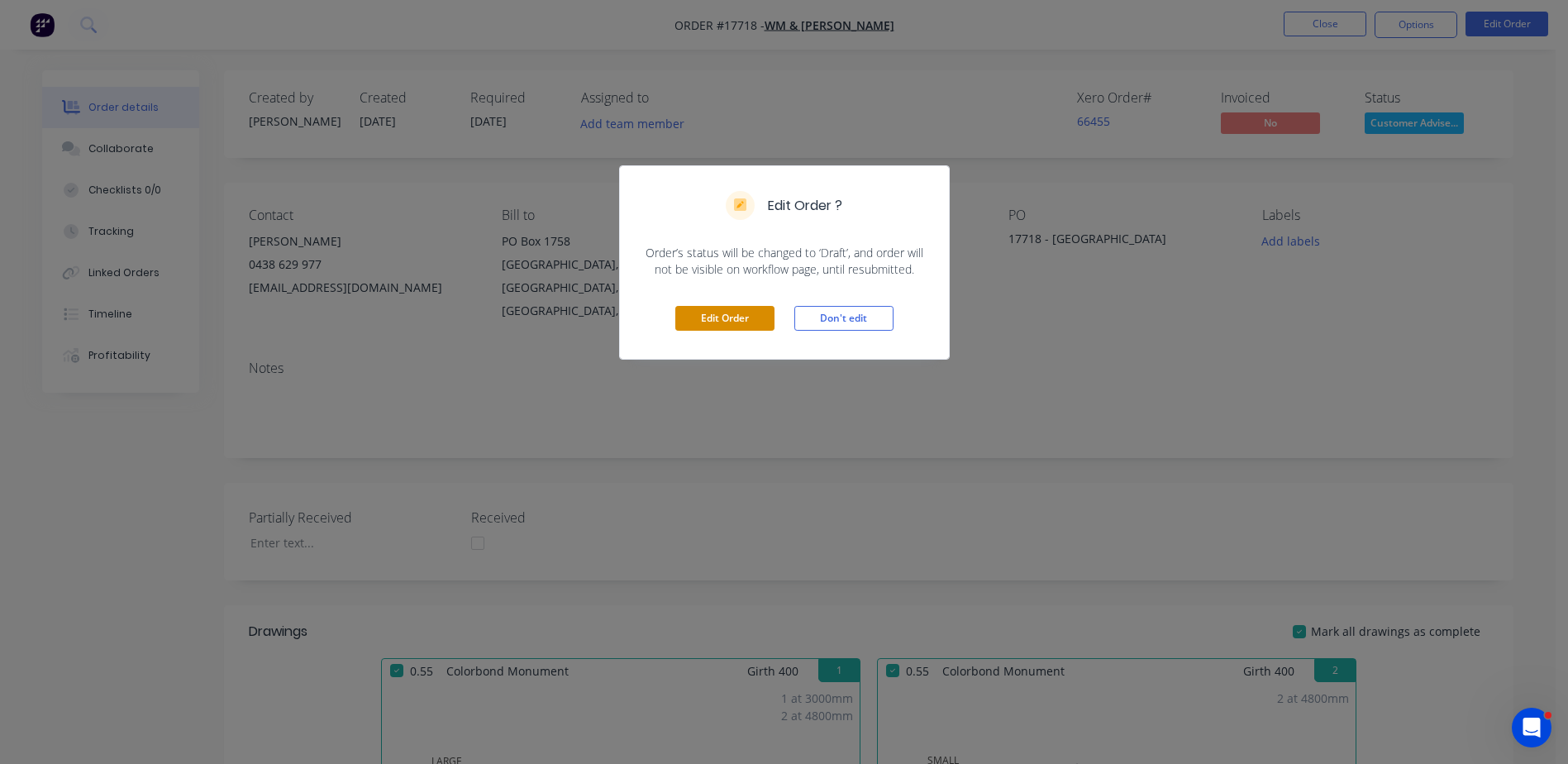
click at [735, 311] on button "Edit Order" at bounding box center [725, 318] width 100 height 24
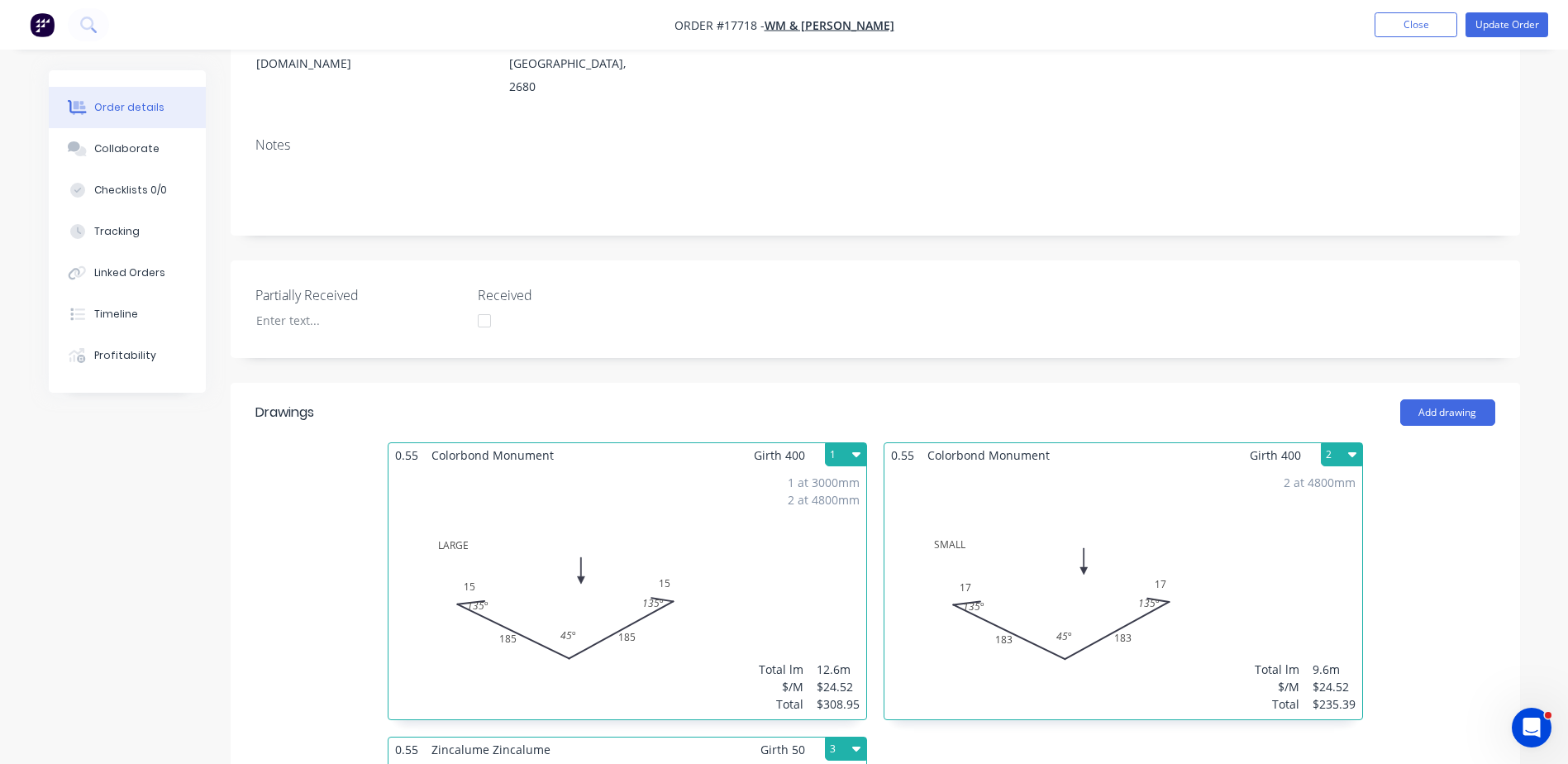
scroll to position [248, 0]
click at [1448, 401] on button "Add drawing" at bounding box center [1448, 413] width 95 height 26
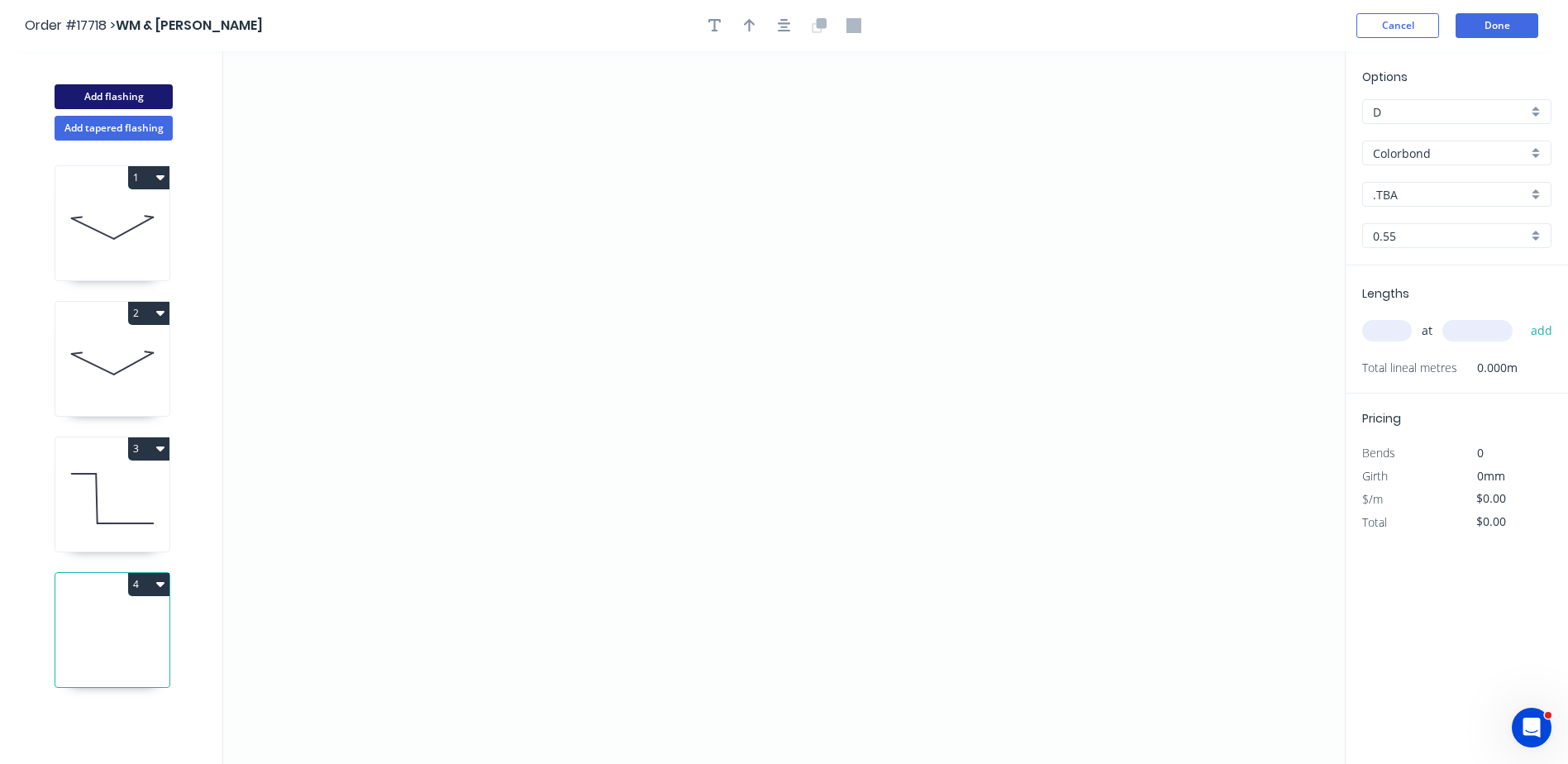
click at [126, 103] on button "Add flashing" at bounding box center [113, 96] width 118 height 24
click at [163, 593] on button "4" at bounding box center [148, 584] width 41 height 23
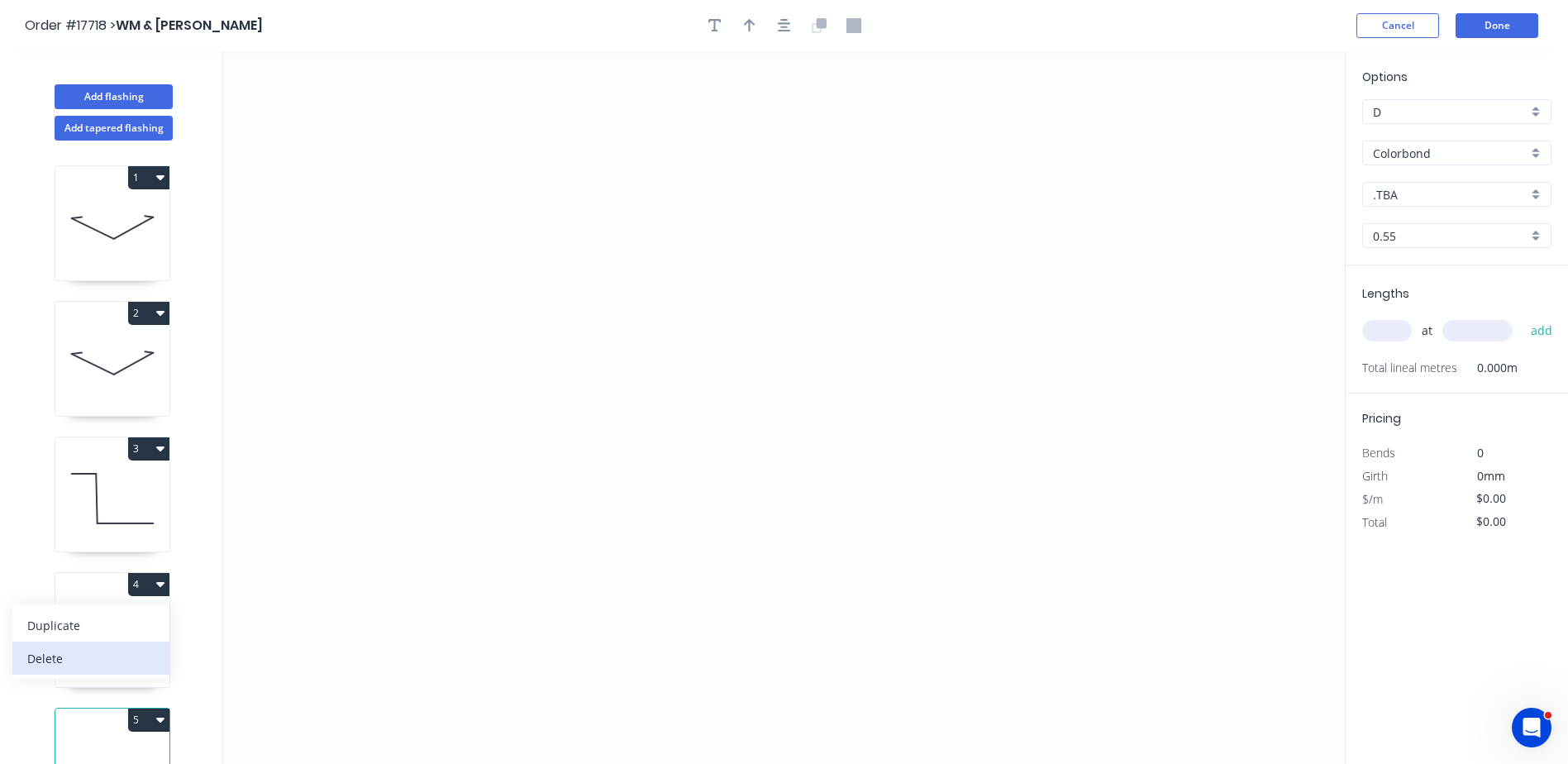
click at [70, 660] on div "Delete" at bounding box center [91, 658] width 127 height 24
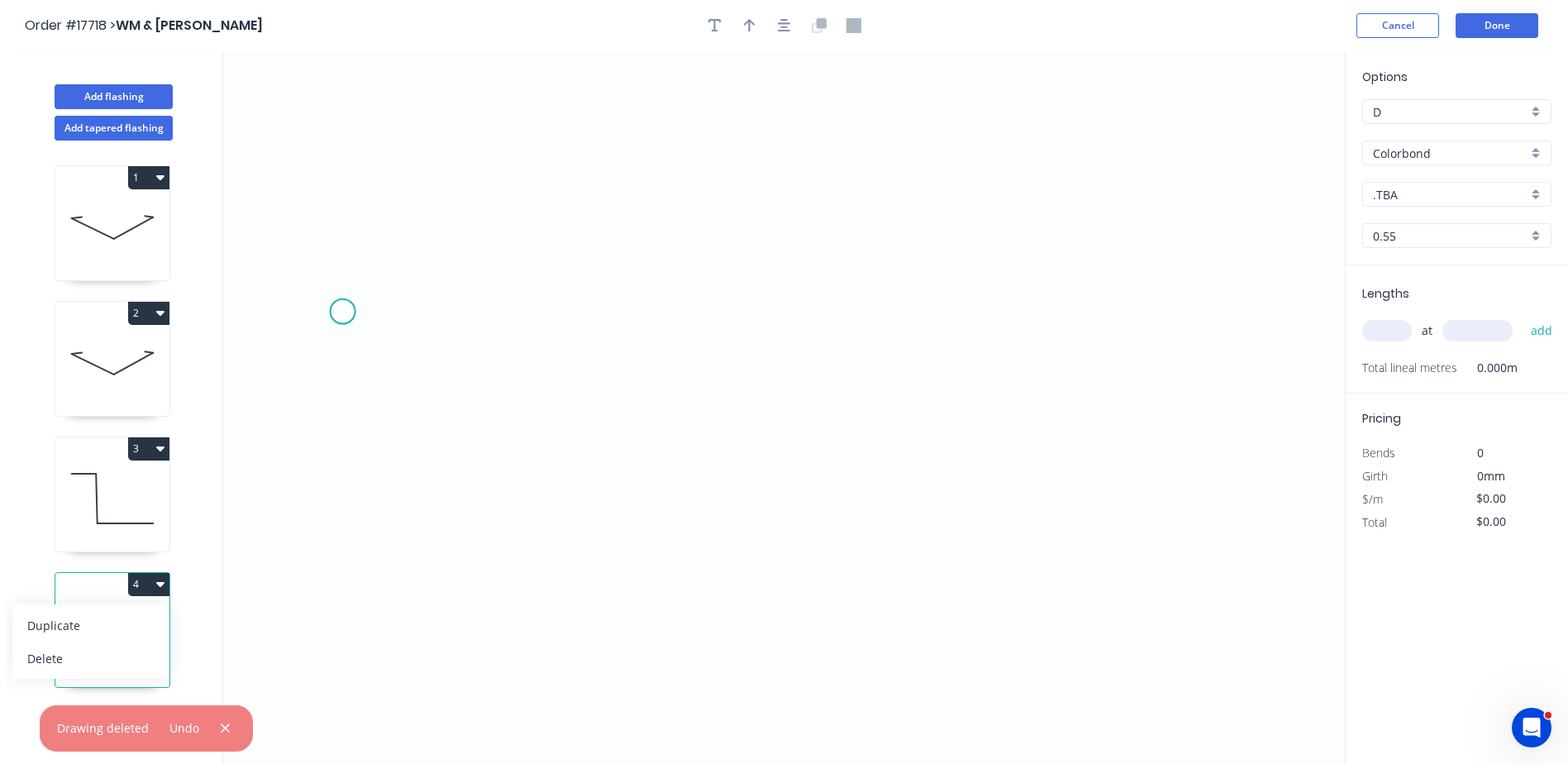
click at [385, 311] on icon "0" at bounding box center [784, 406] width 1122 height 712
click at [289, 355] on icon "0" at bounding box center [784, 406] width 1122 height 712
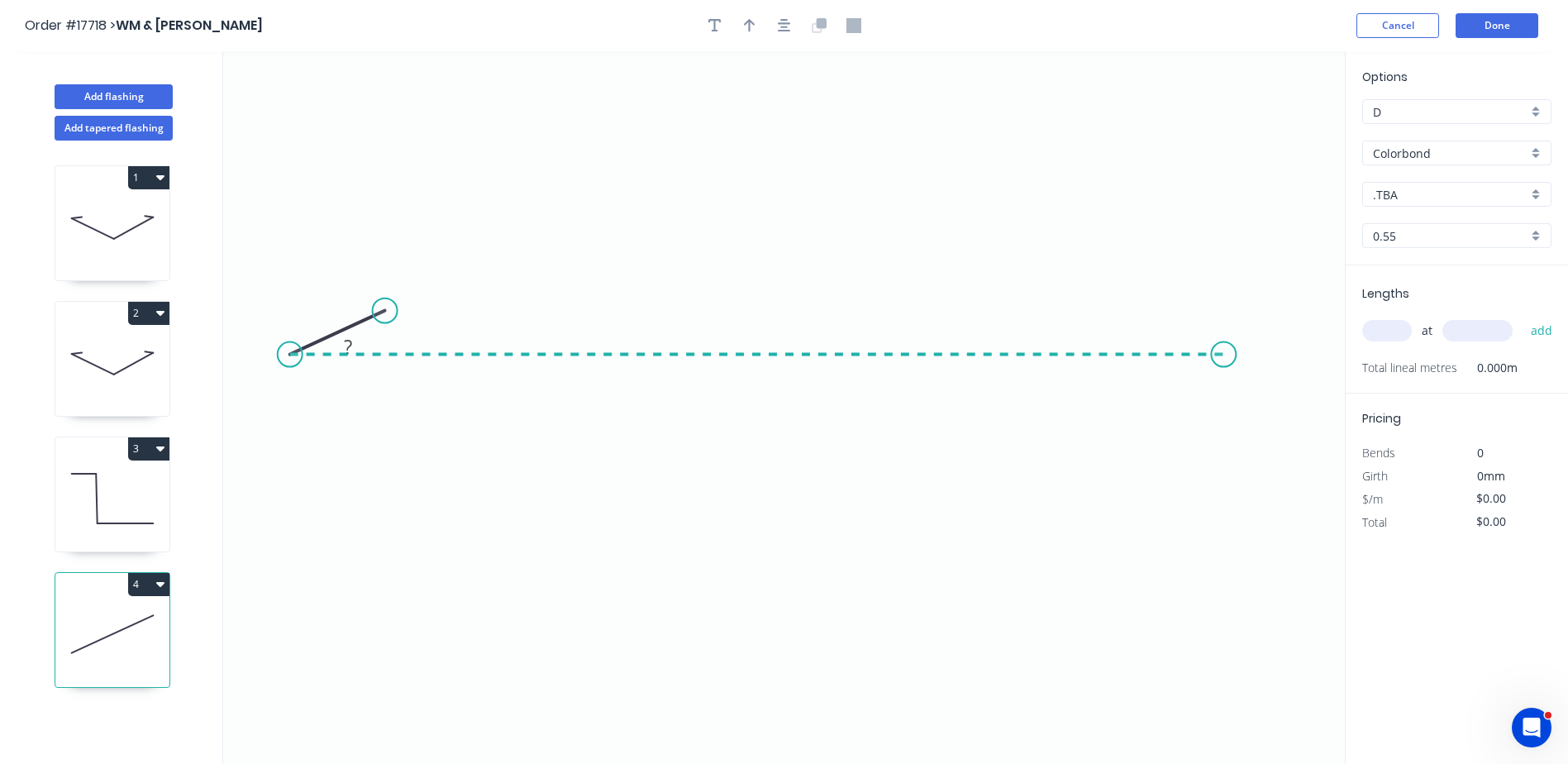
click at [1224, 389] on icon "0 ?" at bounding box center [784, 406] width 1122 height 712
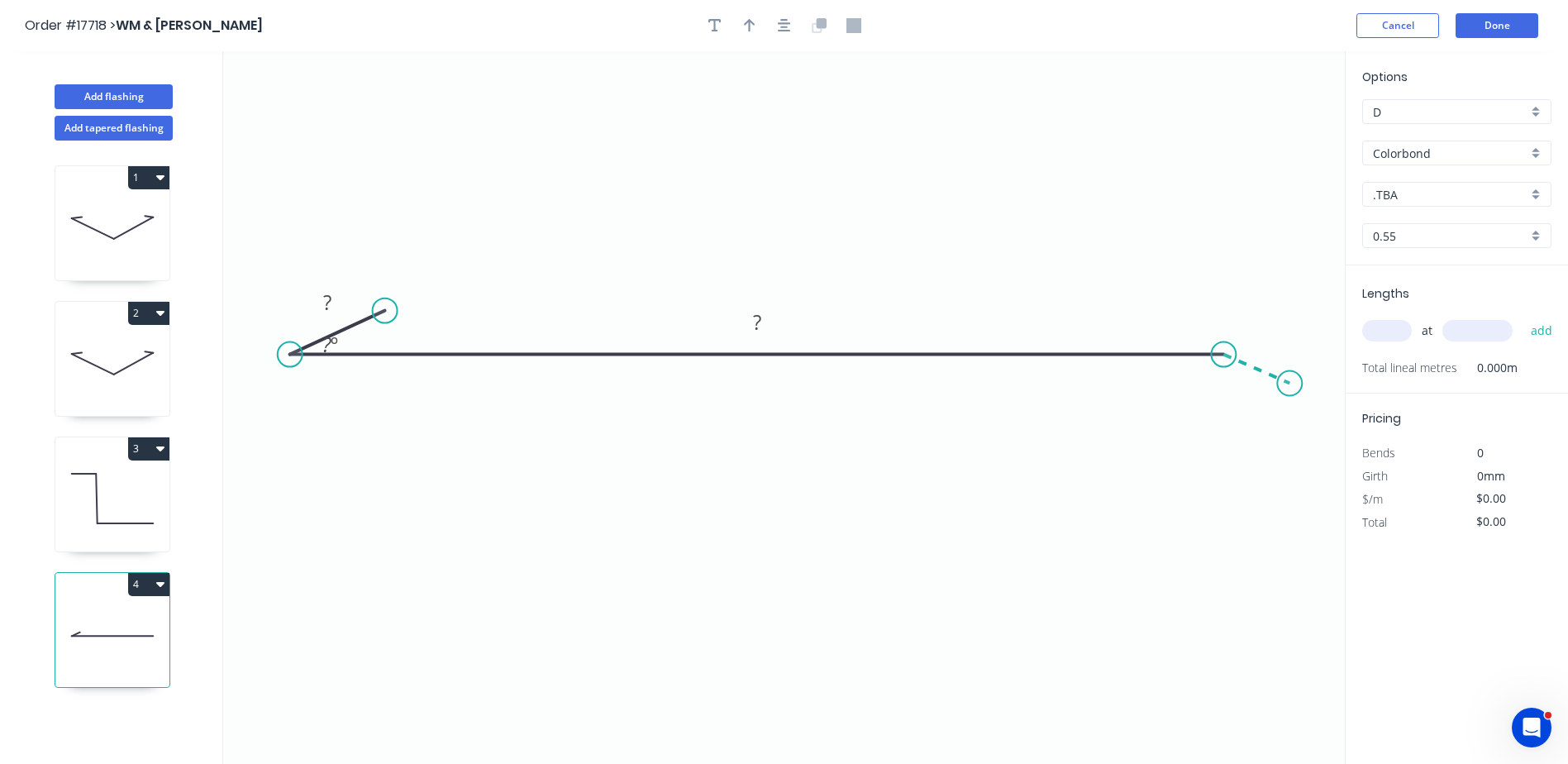
click at [1291, 384] on icon "0 ? ? ? º" at bounding box center [784, 406] width 1122 height 712
click at [1291, 384] on circle at bounding box center [1289, 383] width 24 height 24
click at [340, 293] on rect at bounding box center [327, 304] width 33 height 23
drag, startPoint x: 352, startPoint y: 352, endPoint x: 326, endPoint y: 396, distance: 51.1
click at [326, 396] on rect at bounding box center [305, 388] width 62 height 34
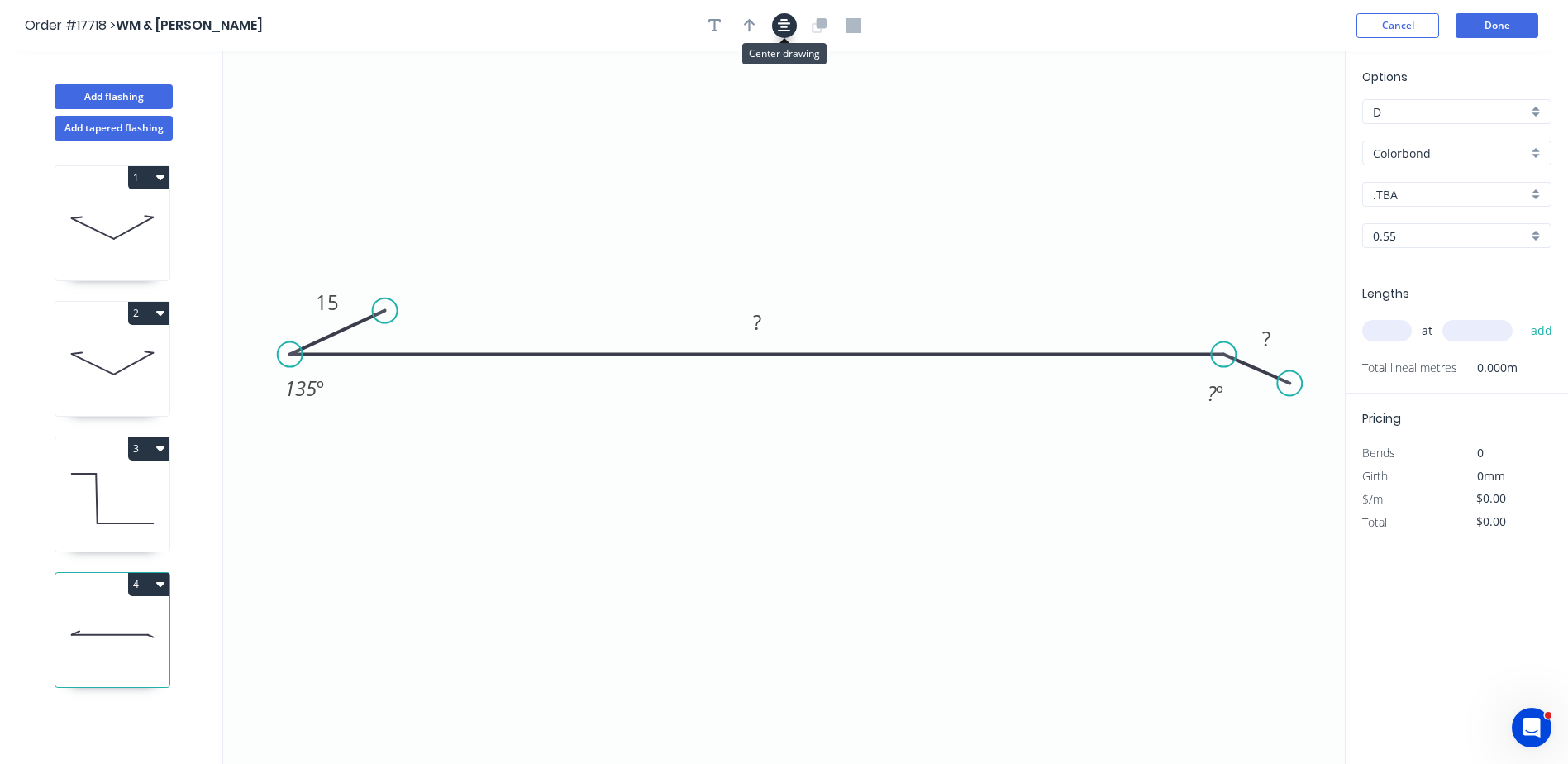
click at [785, 21] on icon "button" at bounding box center [784, 25] width 14 height 14
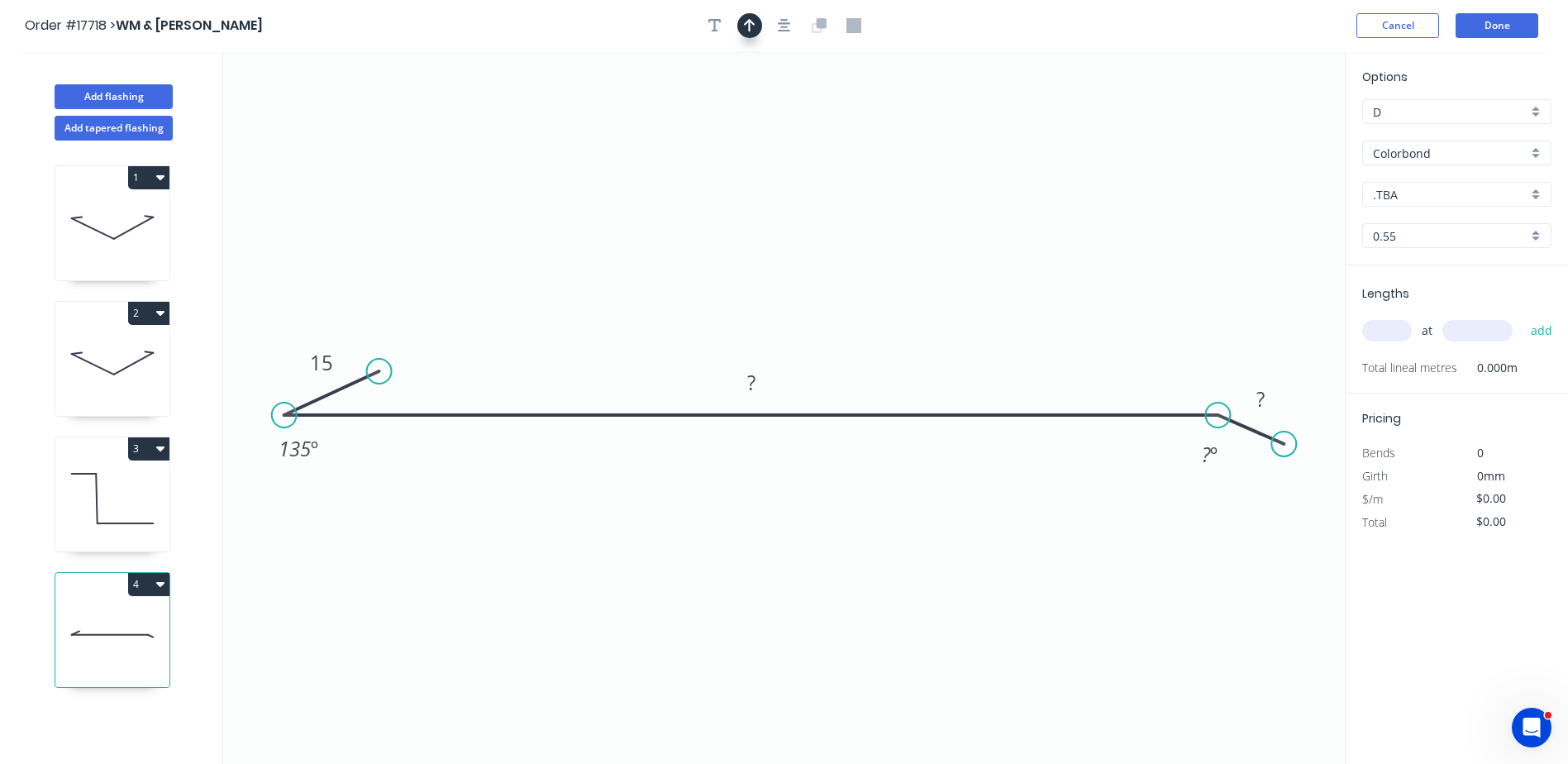
click at [744, 24] on icon "button" at bounding box center [750, 25] width 12 height 14
drag, startPoint x: 1259, startPoint y: 128, endPoint x: 956, endPoint y: 203, distance: 312.1
click at [1169, 179] on icon at bounding box center [1176, 152] width 15 height 53
click at [955, 204] on icon "0 15 ? ? 135 º ? º" at bounding box center [784, 406] width 1122 height 712
click at [759, 384] on rect at bounding box center [751, 384] width 33 height 23
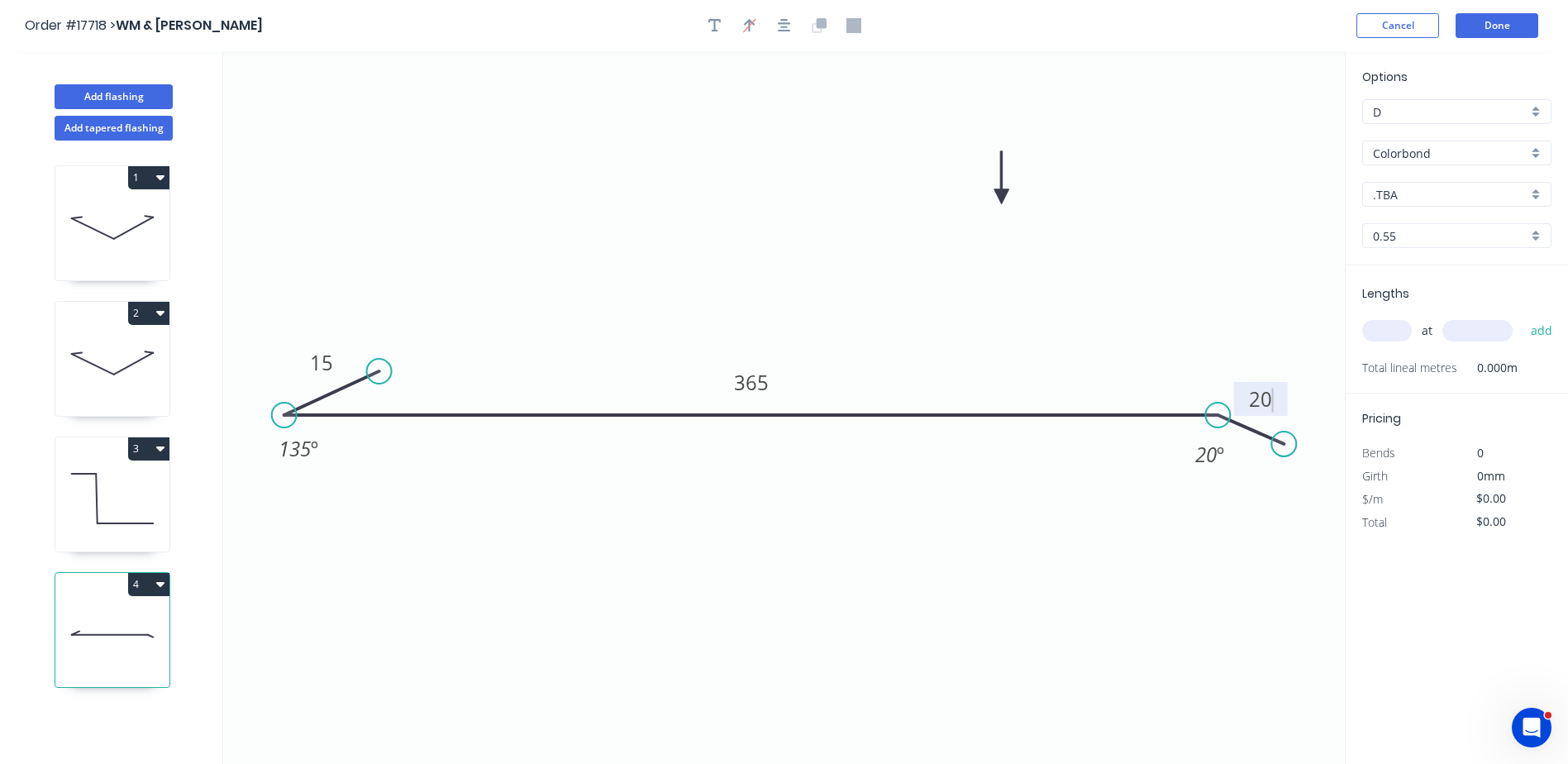
click at [1220, 308] on icon "0 15 365 20 135 º 20 º" at bounding box center [784, 406] width 1122 height 712
type input "$22.39"
click at [1546, 191] on div ".TBA" at bounding box center [1458, 193] width 190 height 24
click at [1433, 348] on div "Monument" at bounding box center [1457, 355] width 188 height 29
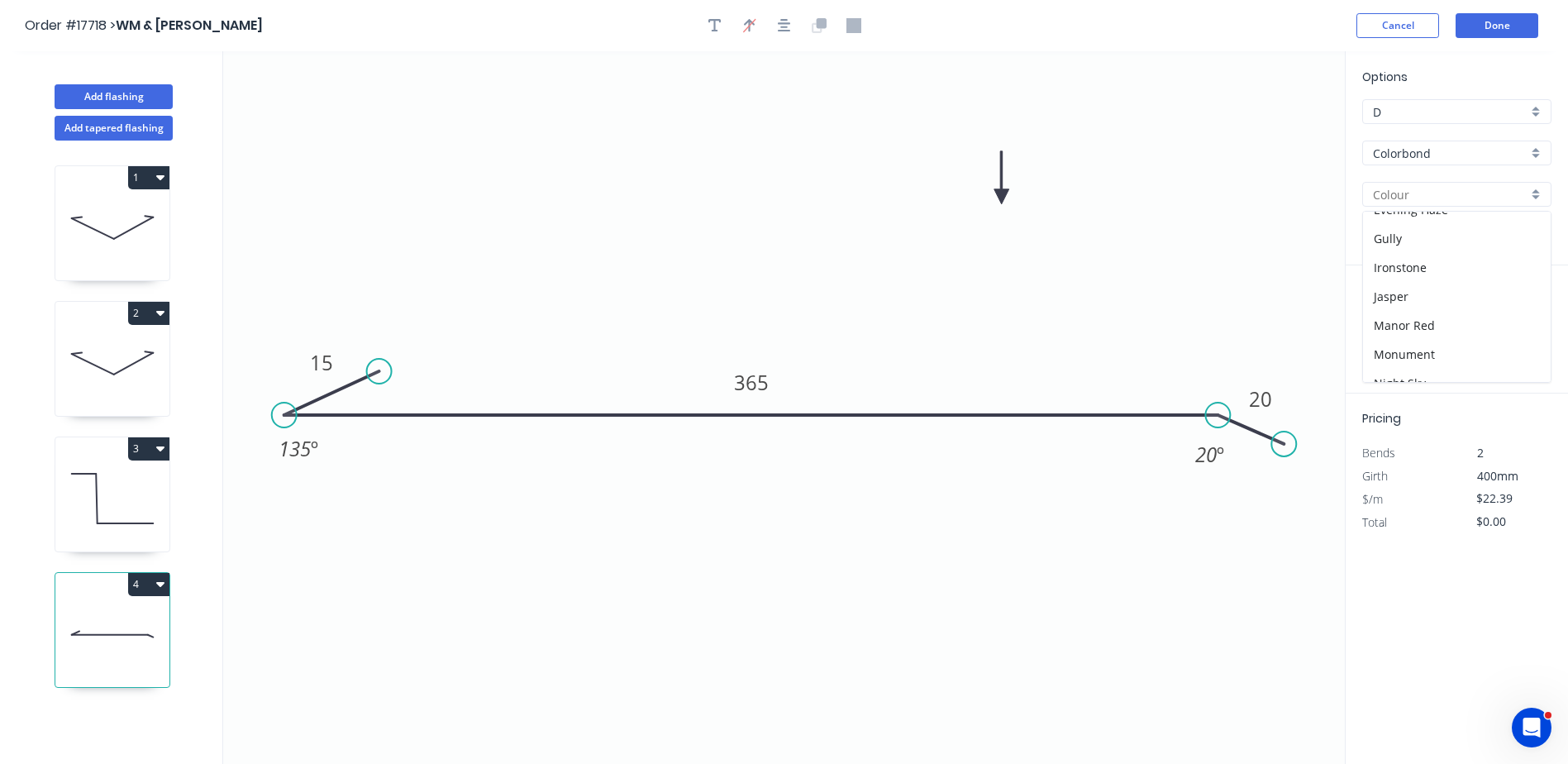
type input "Monument"
click at [1261, 323] on icon "0 15 365 20 135 º 20 º" at bounding box center [784, 406] width 1122 height 712
click at [1379, 329] on input "text" at bounding box center [1387, 330] width 50 height 21
type input "2"
type input "5000"
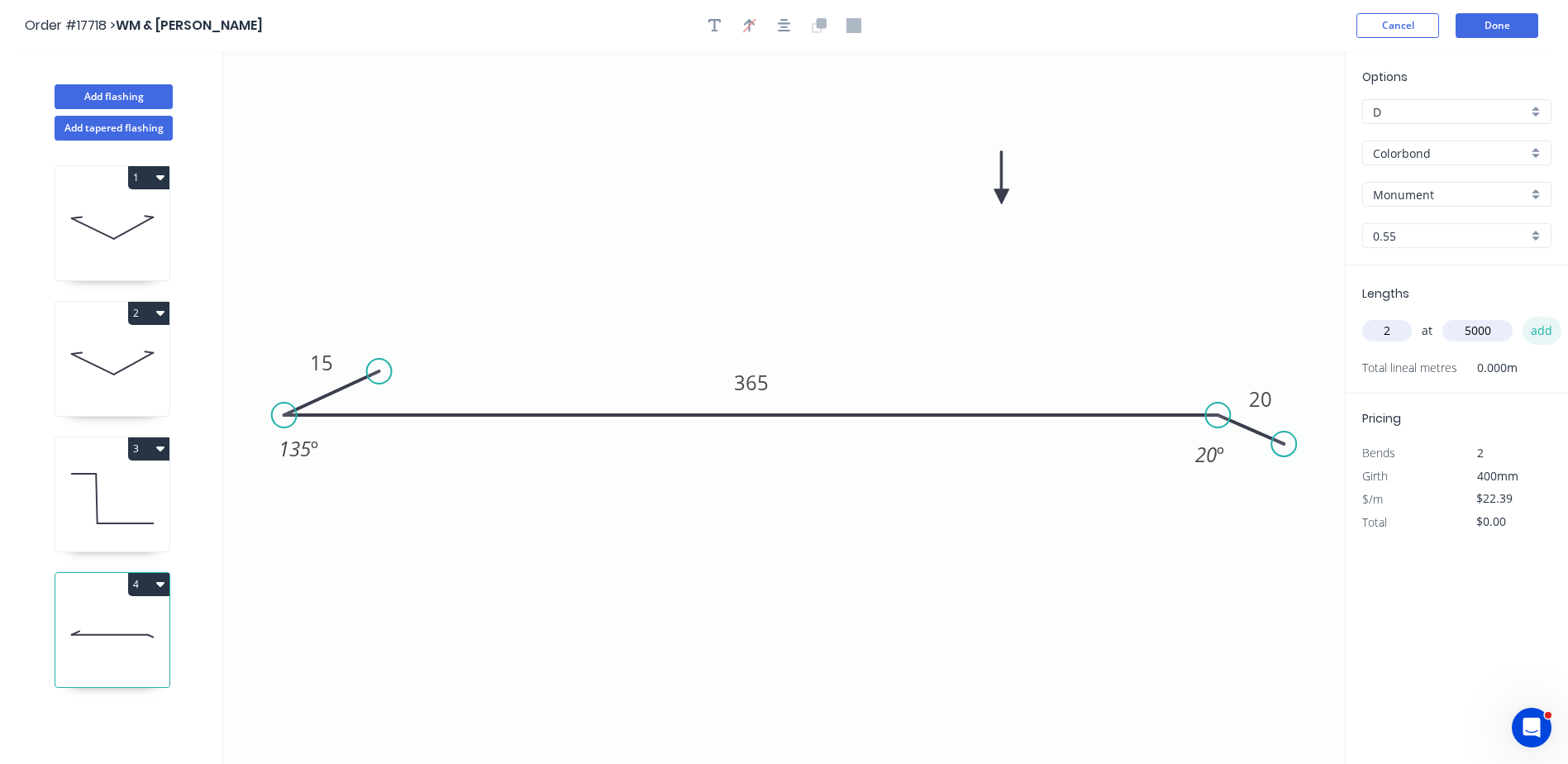
click at [1523, 317] on button "add" at bounding box center [1543, 330] width 39 height 28
type input "$223.90"
click at [1515, 19] on button "Done" at bounding box center [1497, 25] width 83 height 24
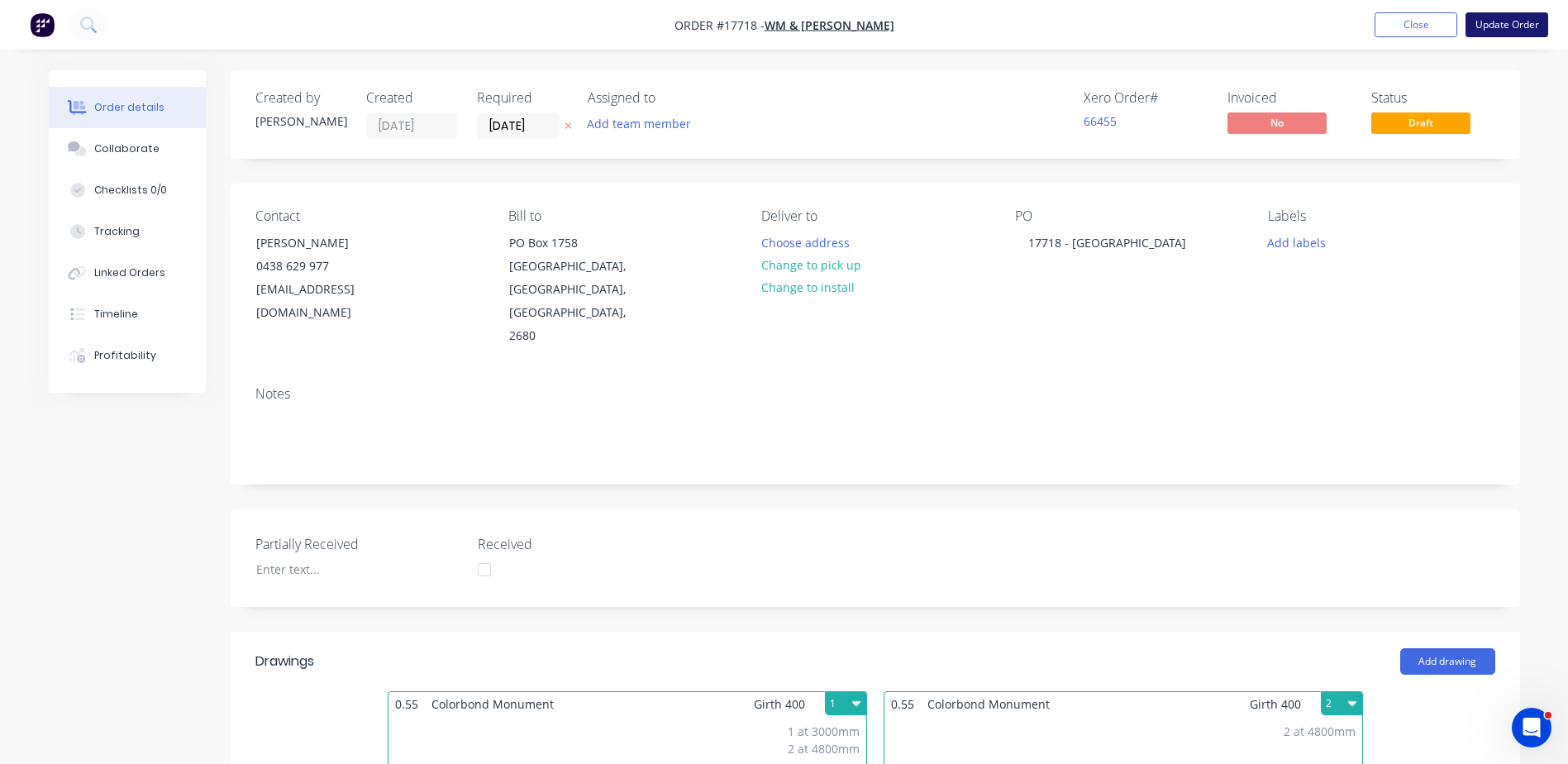
click at [1513, 22] on button "Update Order" at bounding box center [1506, 24] width 83 height 24
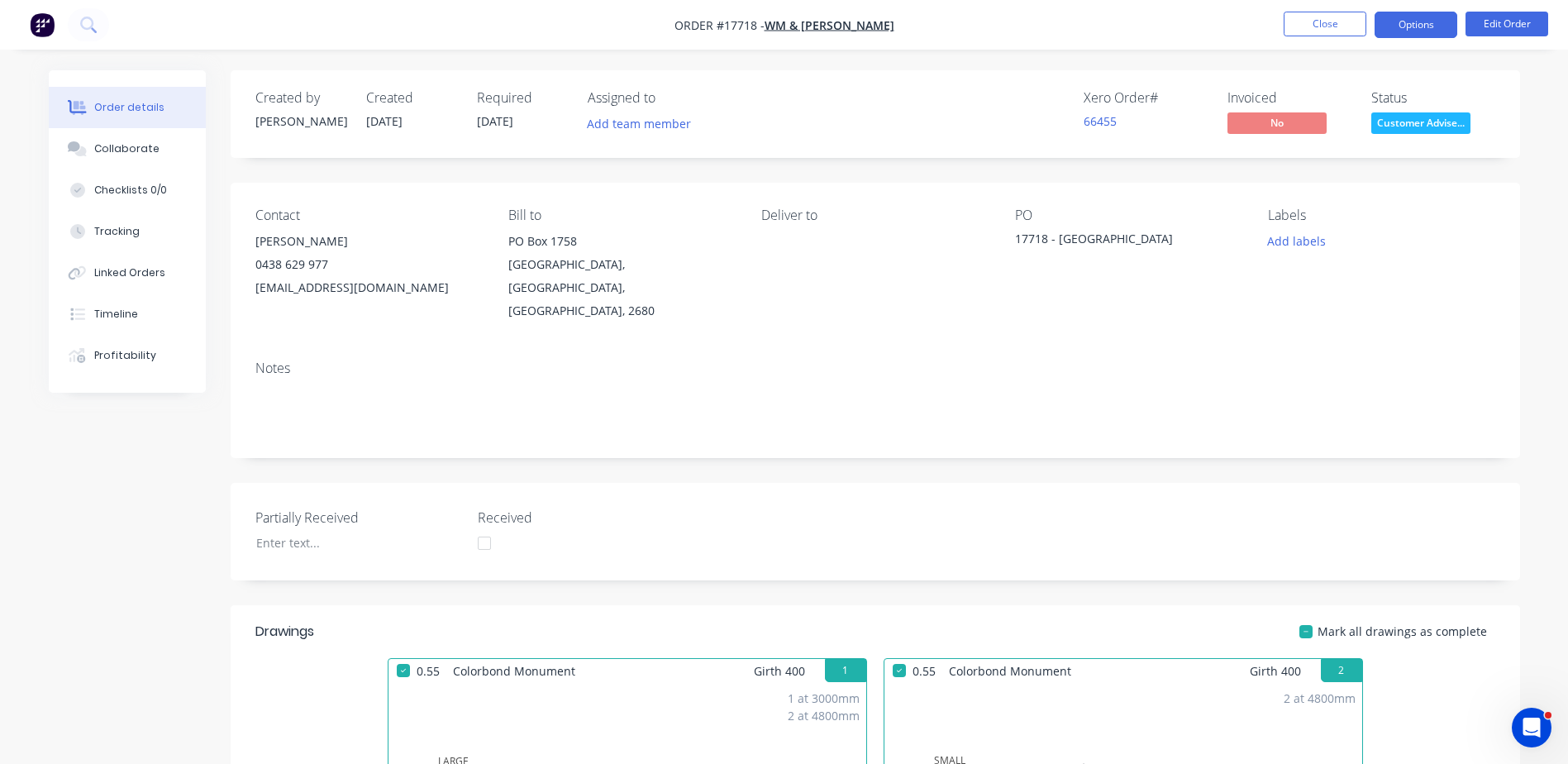
click at [1424, 26] on button "Options" at bounding box center [1416, 24] width 83 height 26
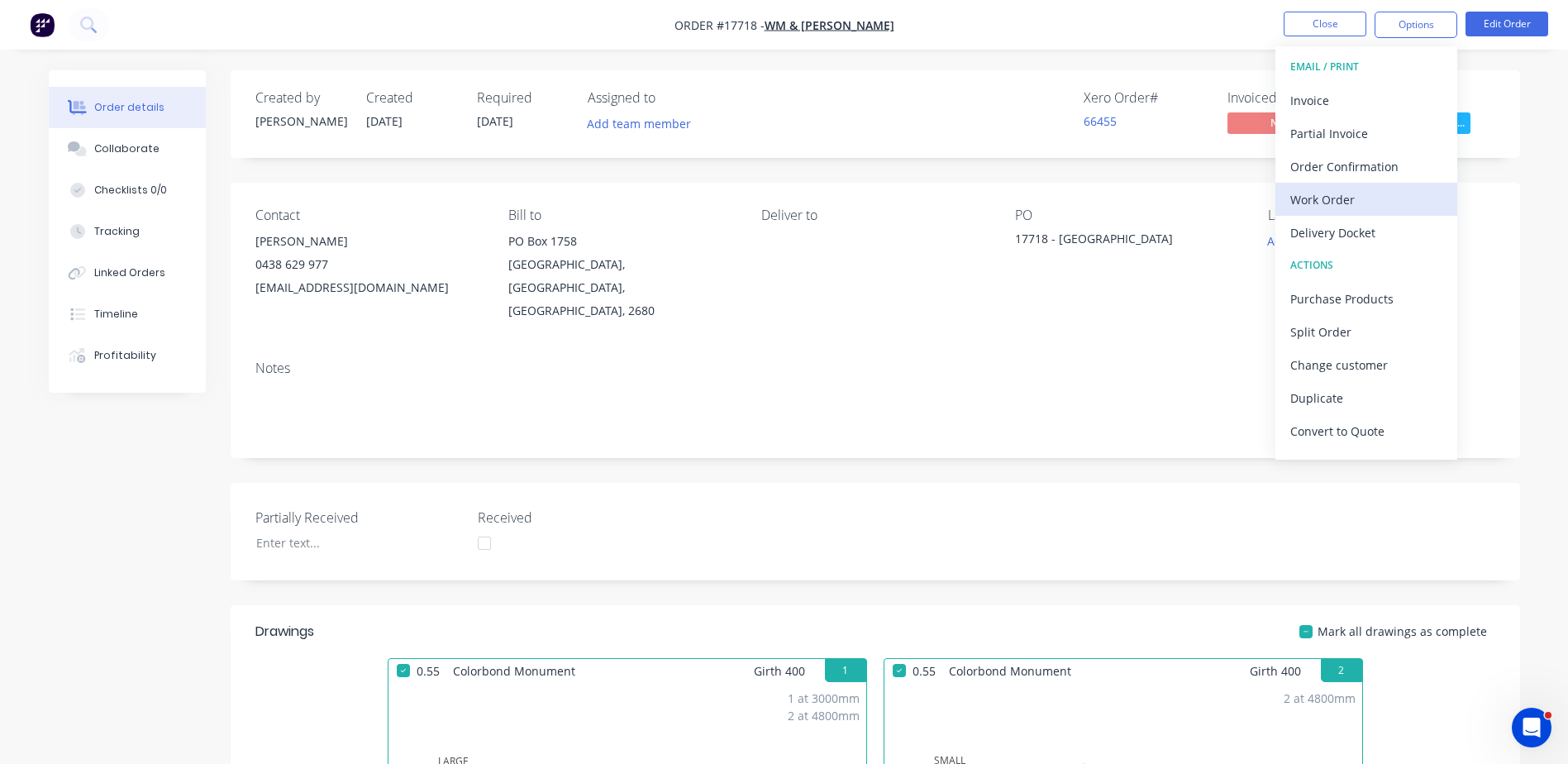
click at [1336, 204] on div "Work Order" at bounding box center [1367, 199] width 152 height 24
click at [1336, 204] on div "Custom" at bounding box center [1367, 199] width 152 height 24
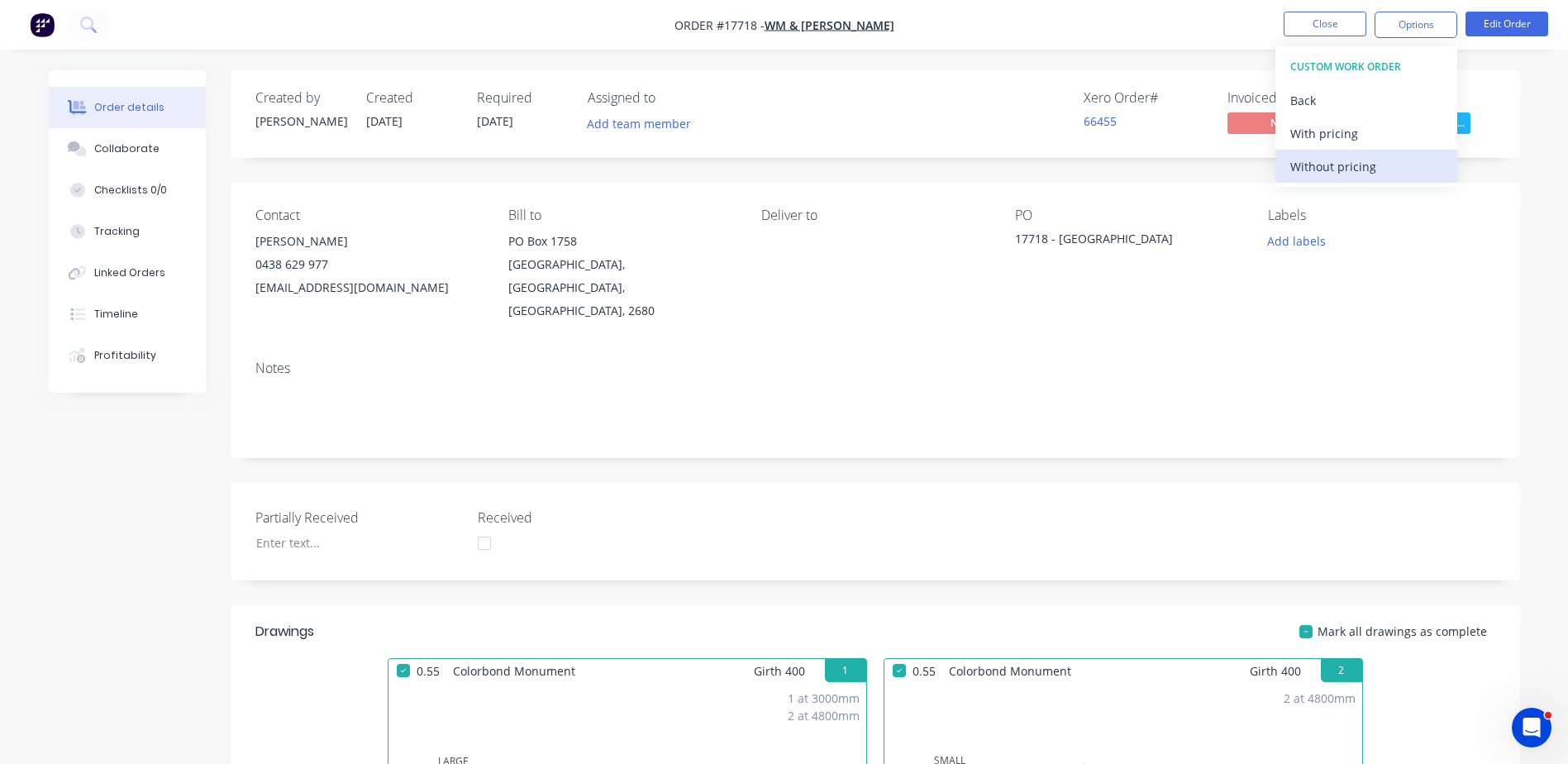
click at [1337, 171] on div "Without pricing" at bounding box center [1367, 166] width 152 height 24
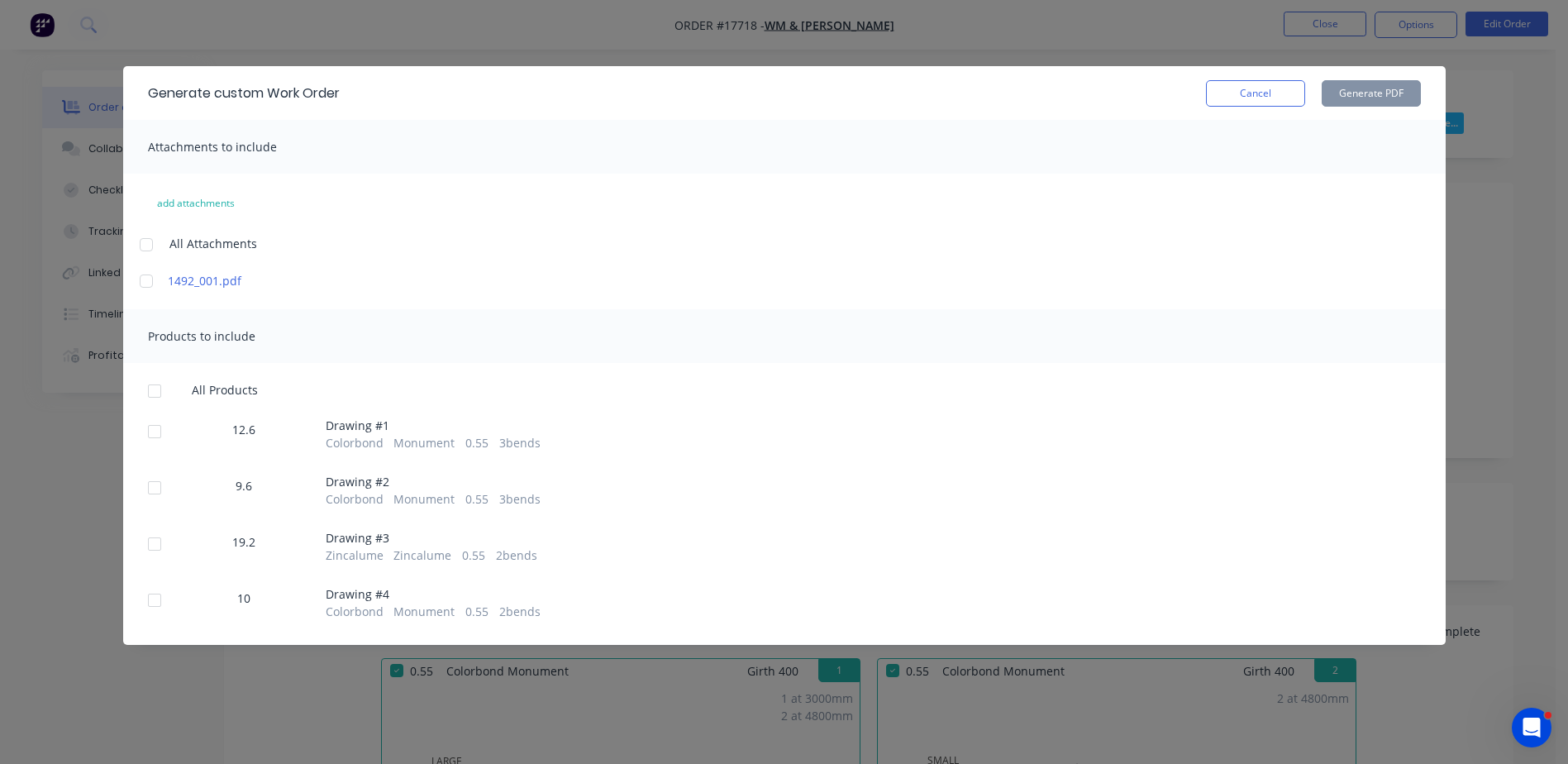
click at [157, 608] on div at bounding box center [154, 600] width 33 height 33
click at [1392, 84] on button "Generate PDF" at bounding box center [1372, 93] width 100 height 26
click at [1275, 95] on button "Cancel" at bounding box center [1256, 93] width 100 height 26
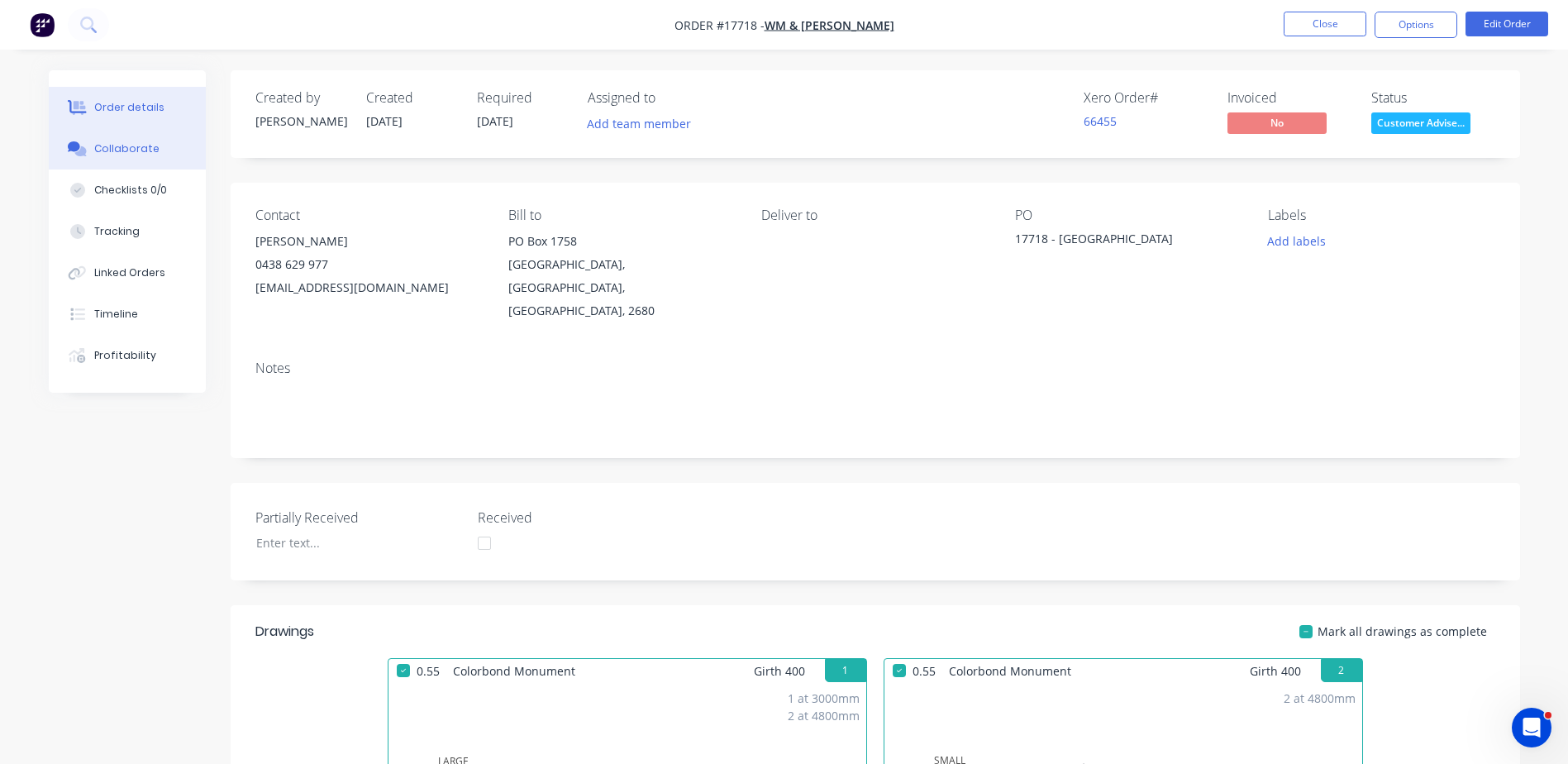
click at [121, 139] on button "Collaborate" at bounding box center [127, 149] width 157 height 41
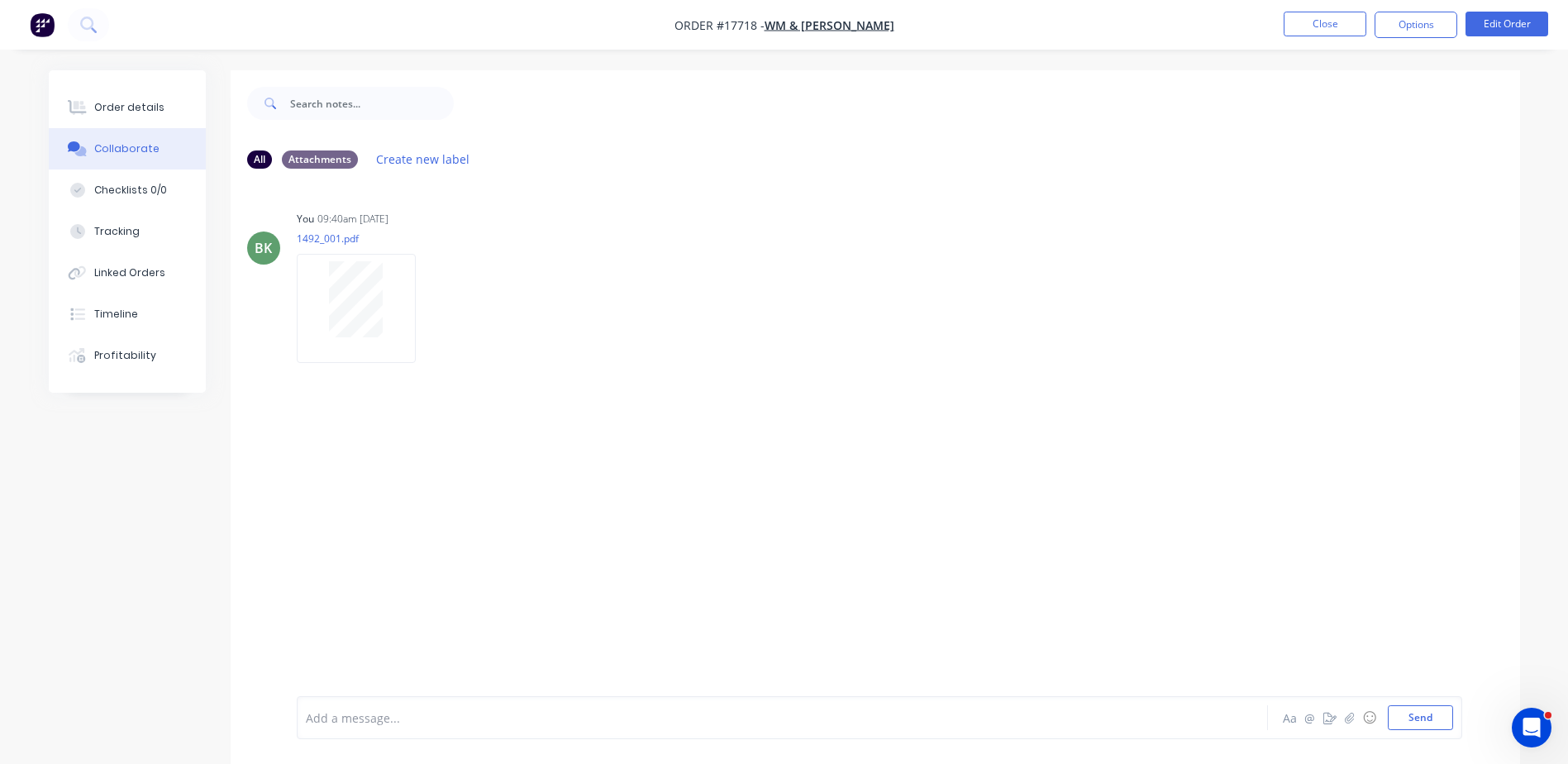
click at [356, 717] on div at bounding box center [737, 718] width 860 height 18
